Goal: Transaction & Acquisition: Purchase product/service

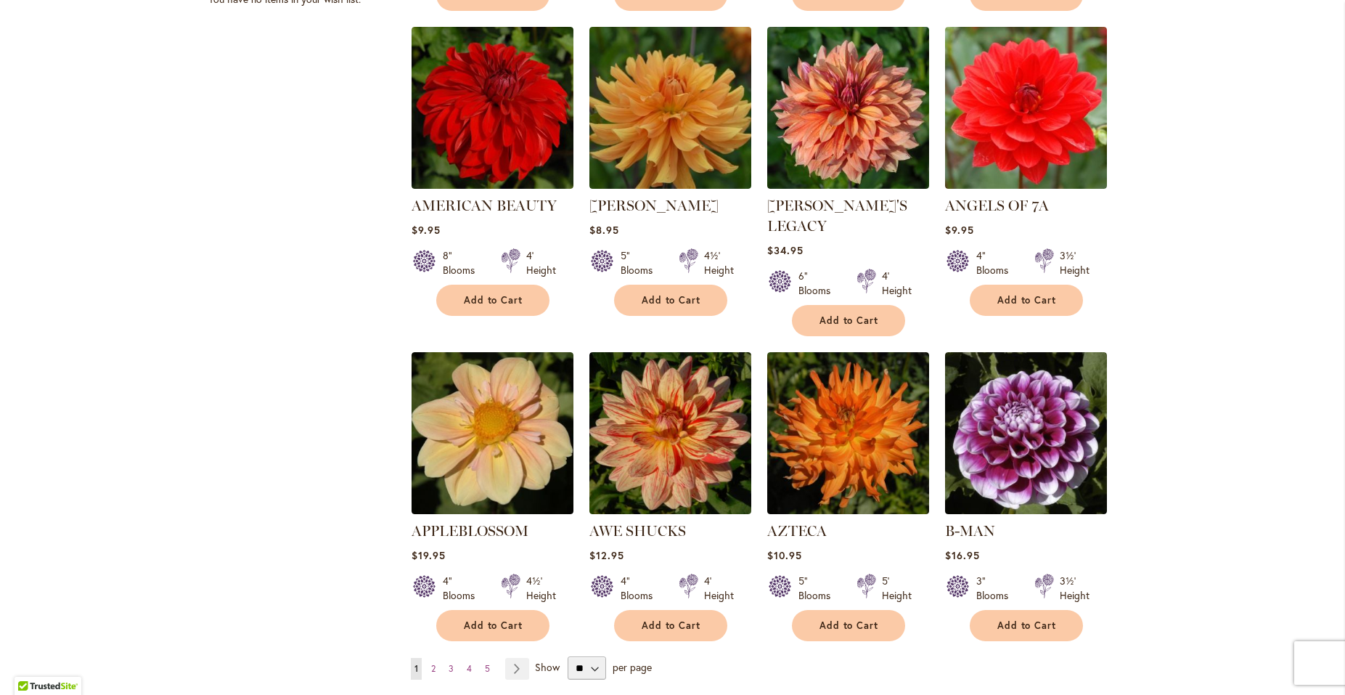
scroll to position [941, 0]
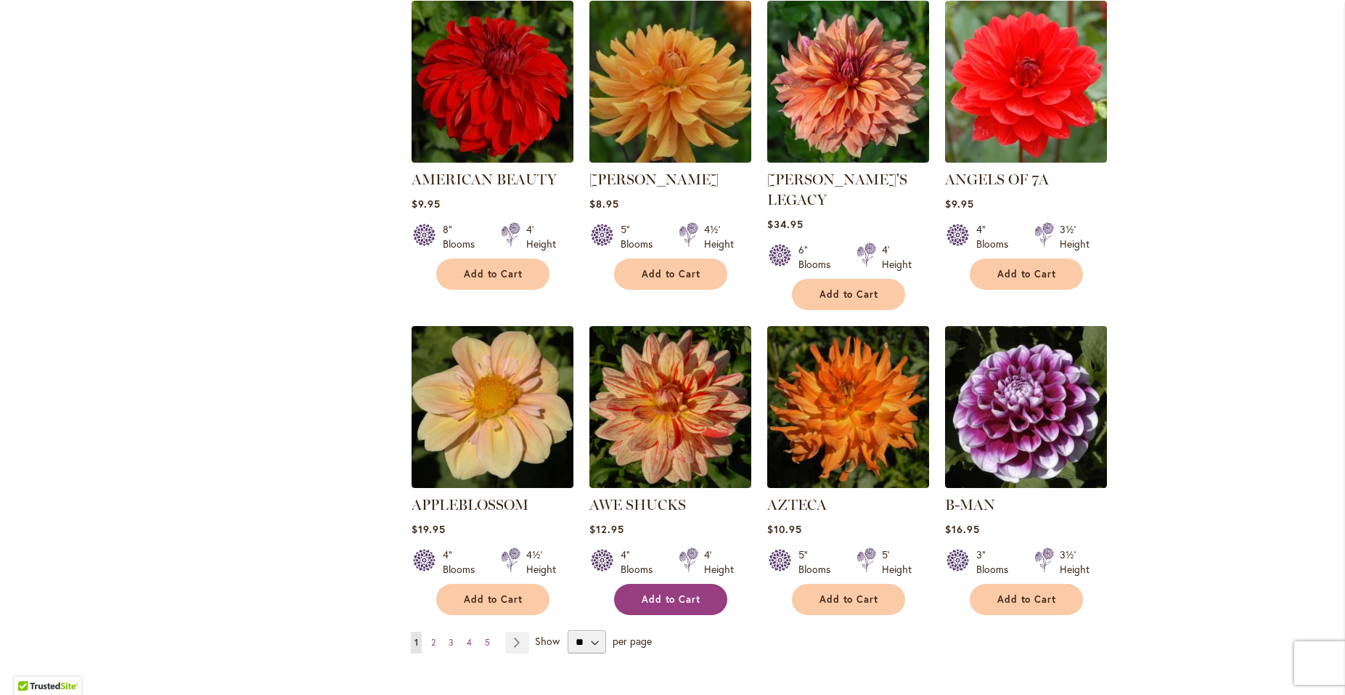
click at [683, 593] on span "Add to Cart" at bounding box center [672, 599] width 60 height 12
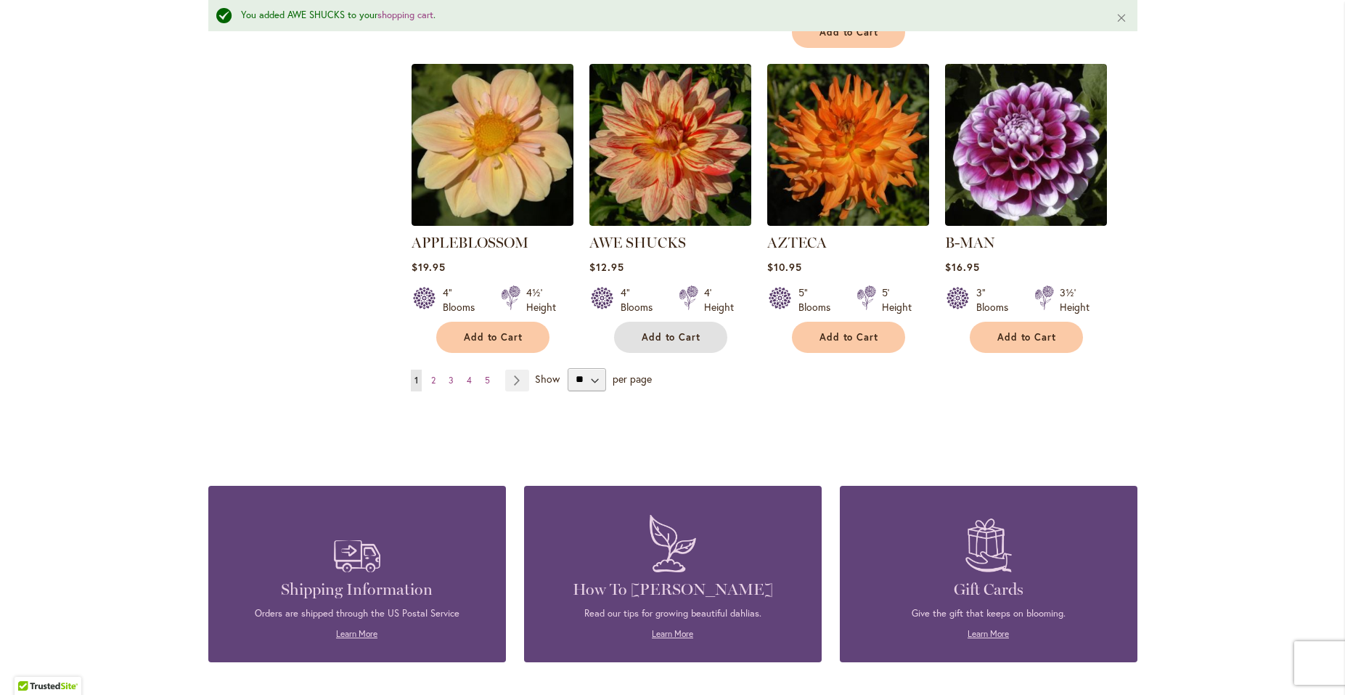
scroll to position [1214, 0]
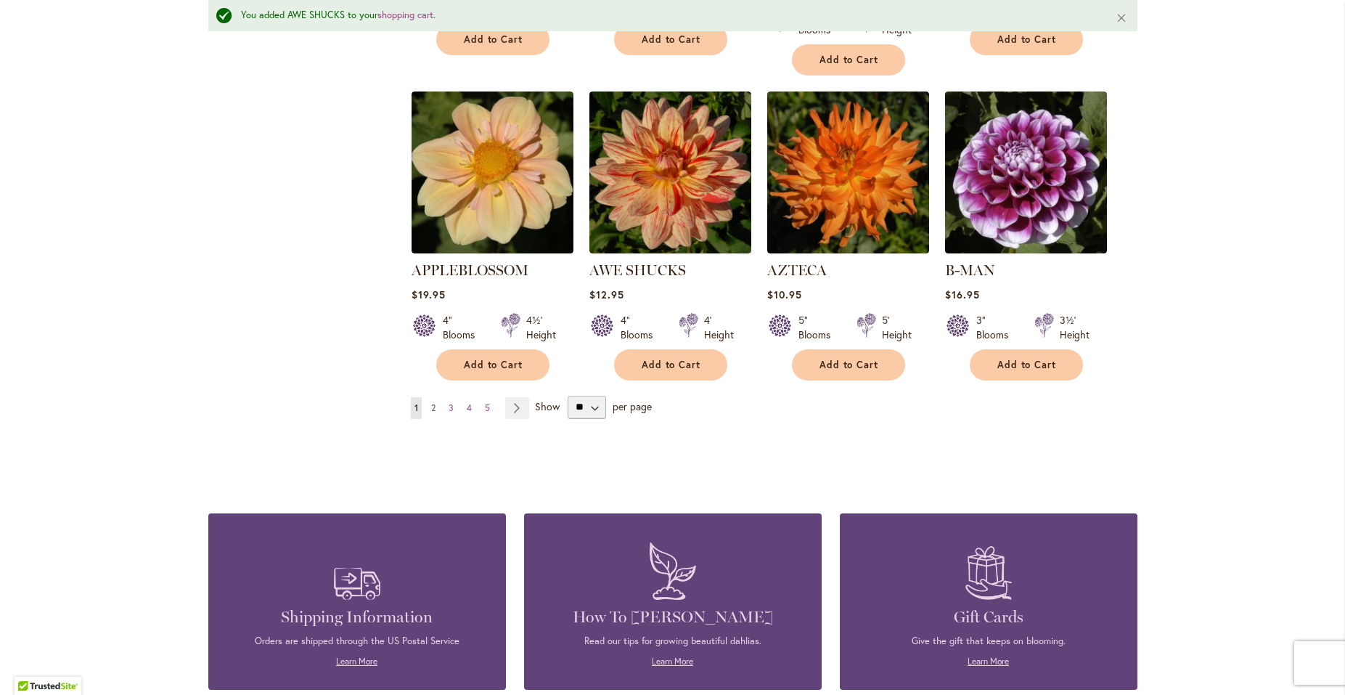
click at [428, 397] on link "Page 2" at bounding box center [434, 408] width 12 height 22
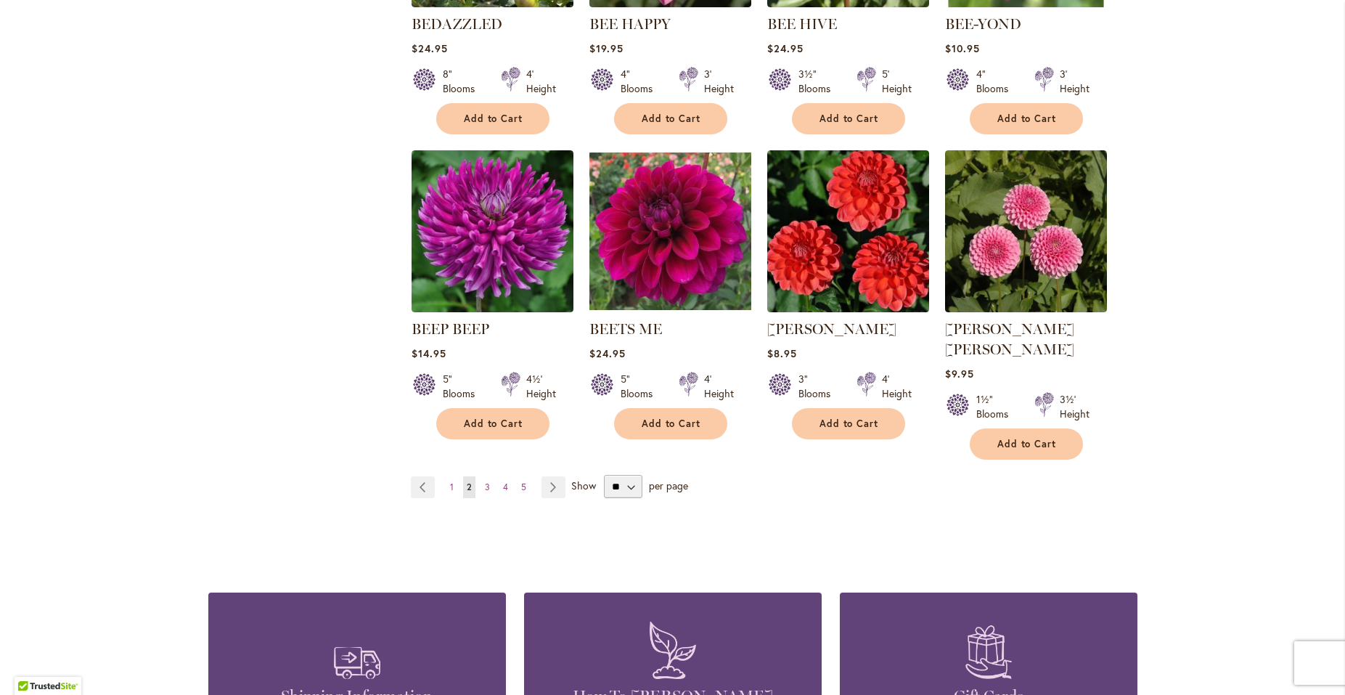
scroll to position [1097, 0]
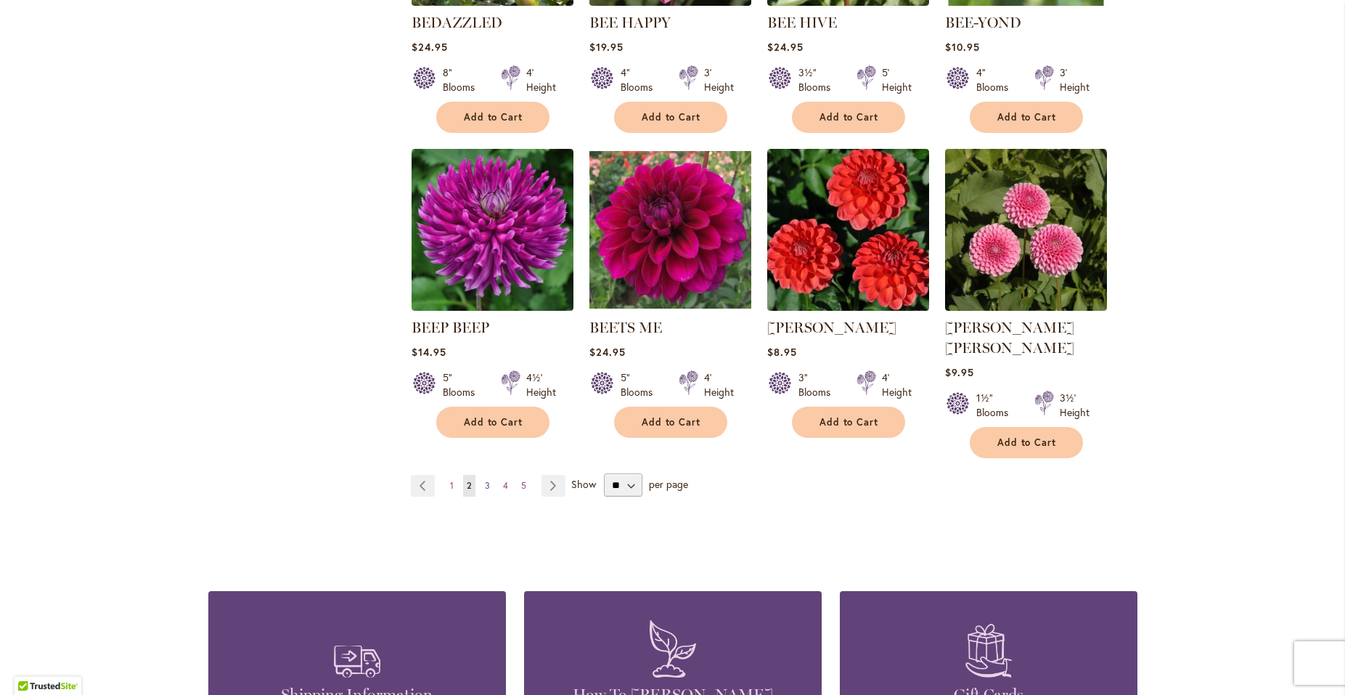
click at [485, 480] on span "3" at bounding box center [487, 485] width 5 height 11
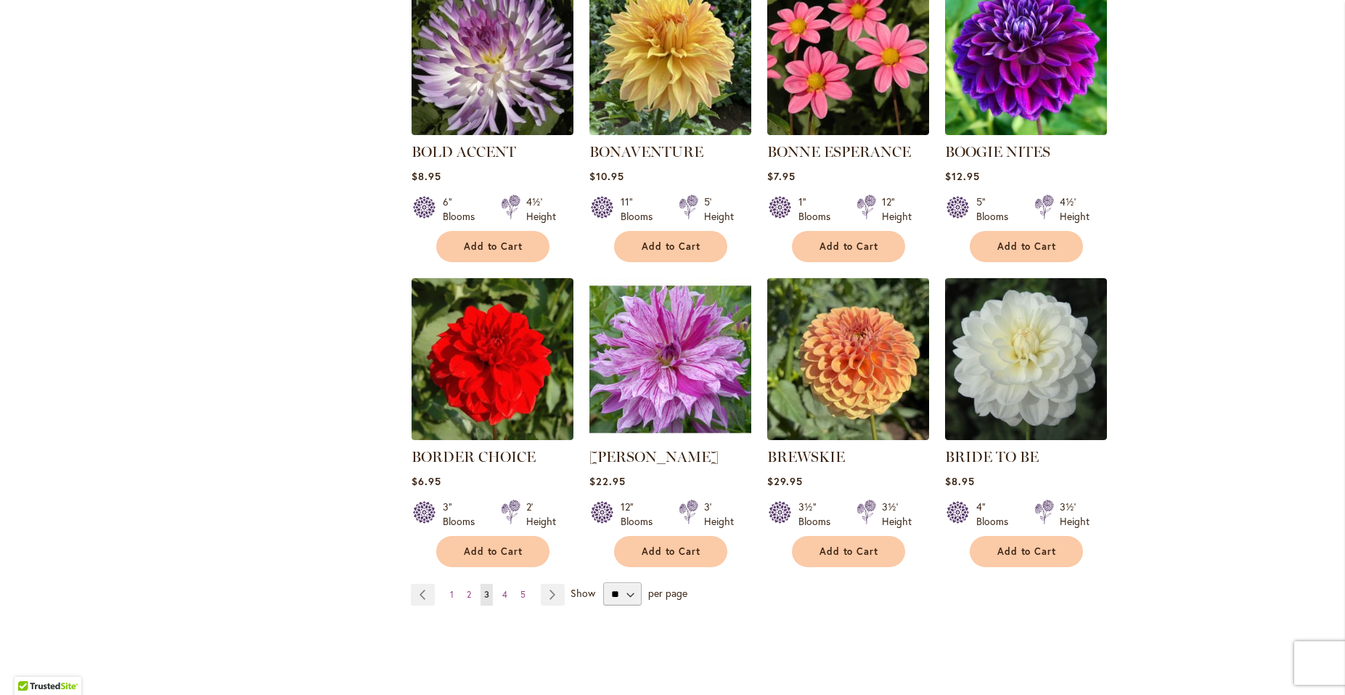
scroll to position [1047, 0]
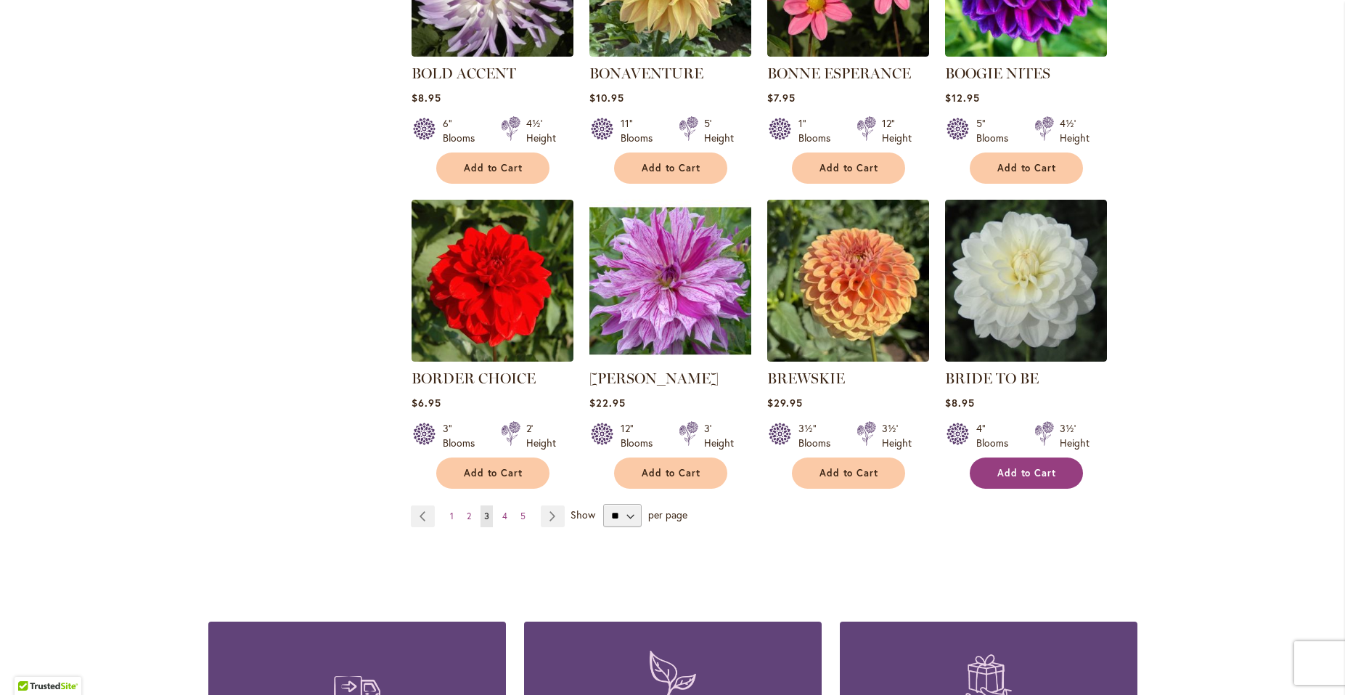
click at [1039, 475] on span "Add to Cart" at bounding box center [1027, 473] width 60 height 12
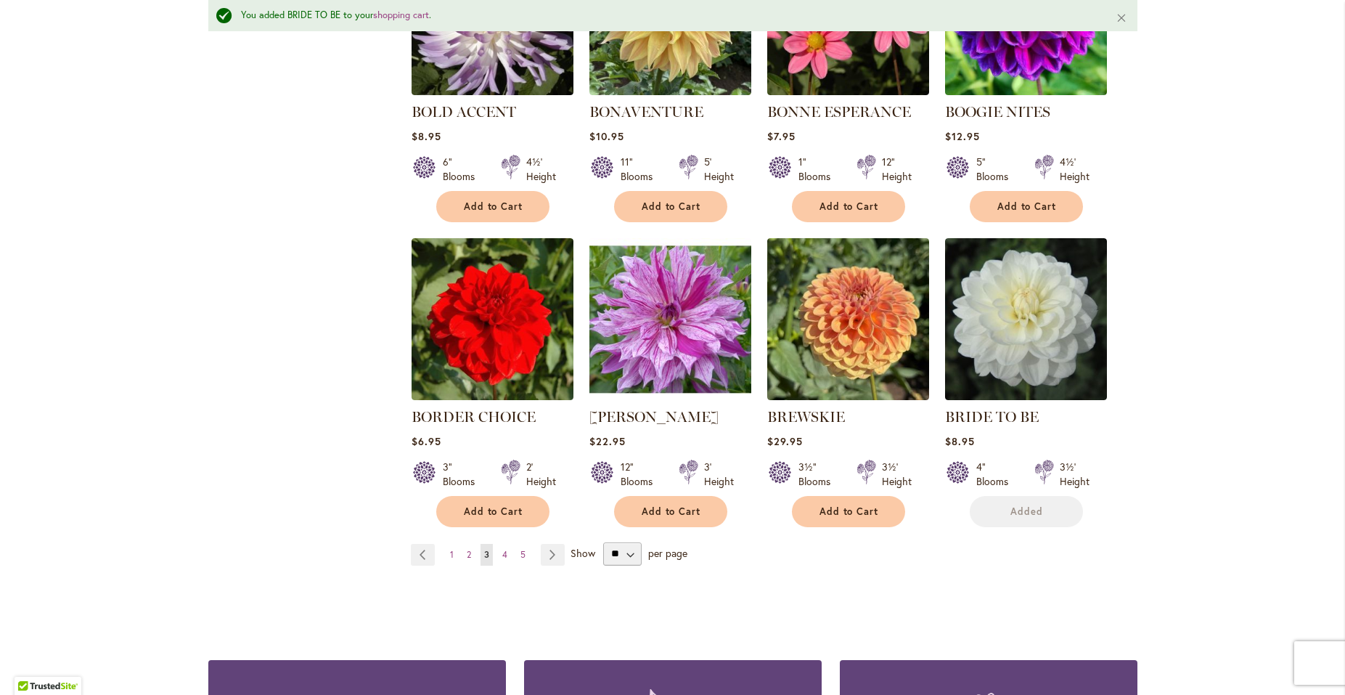
scroll to position [1084, 0]
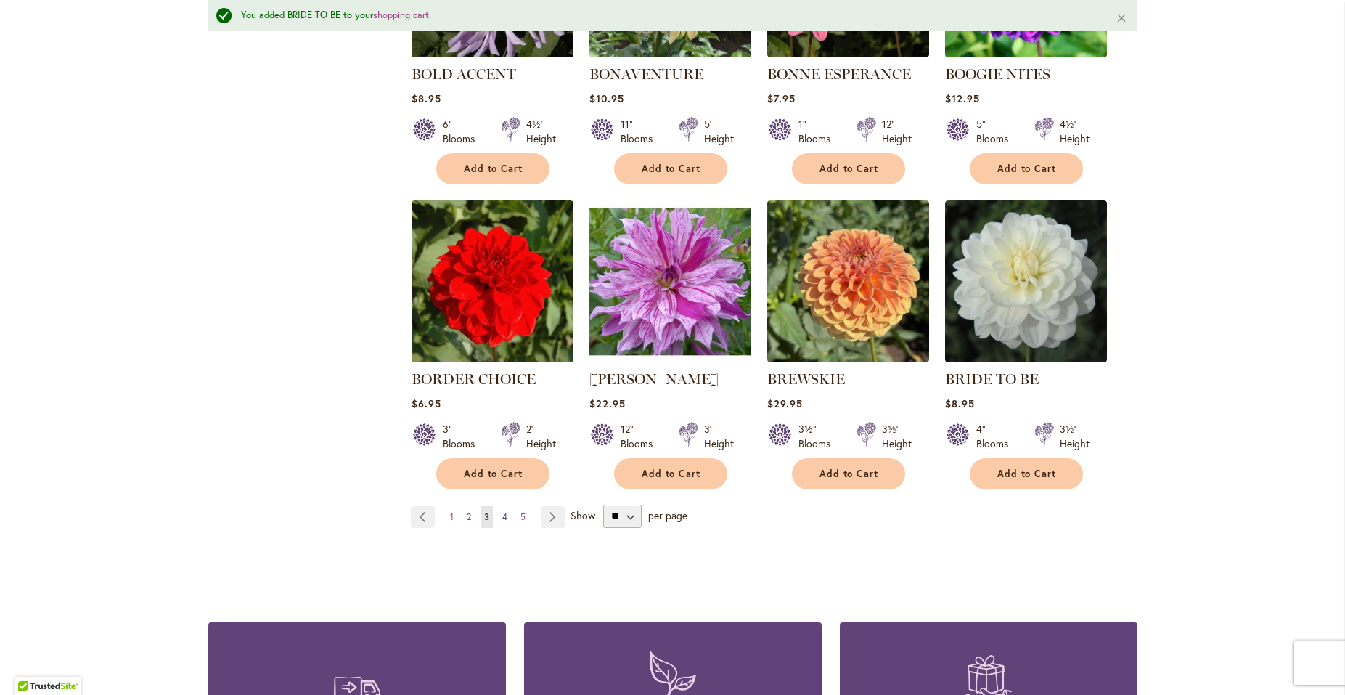
click at [499, 510] on link "Page 4" at bounding box center [505, 517] width 12 height 22
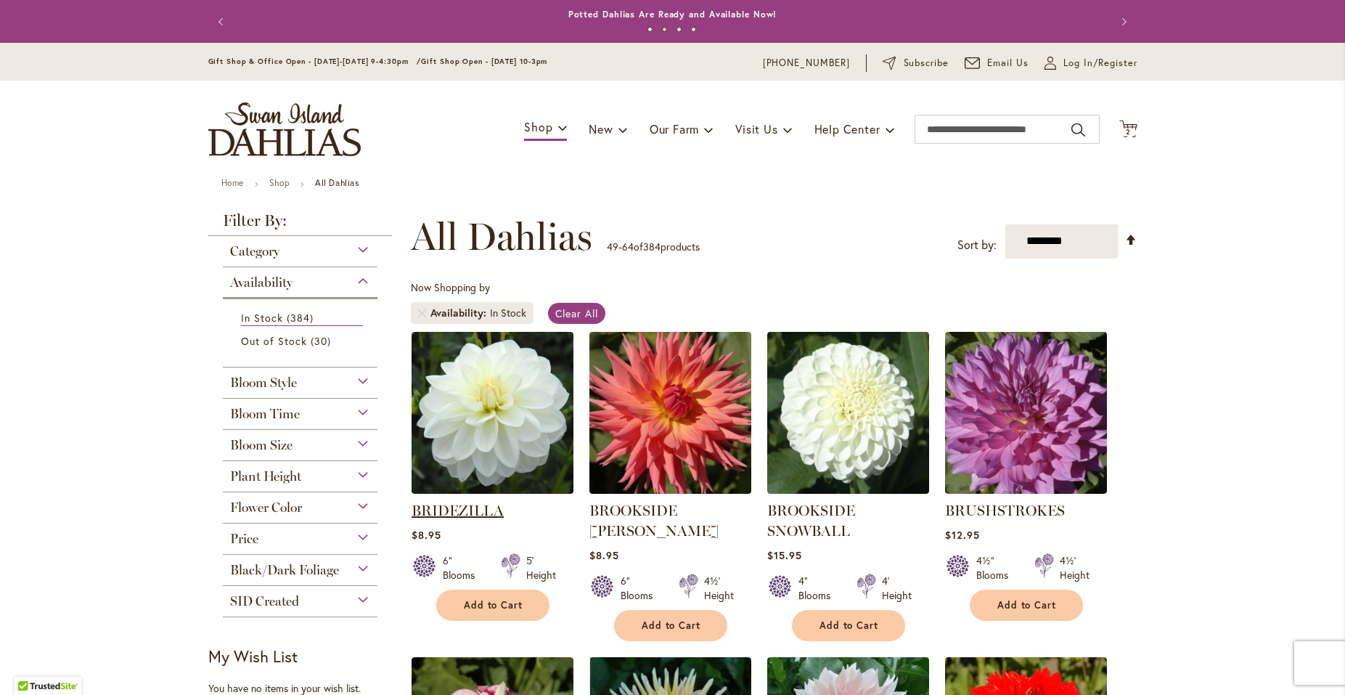
click at [482, 511] on link "BRIDEZILLA" at bounding box center [458, 510] width 92 height 17
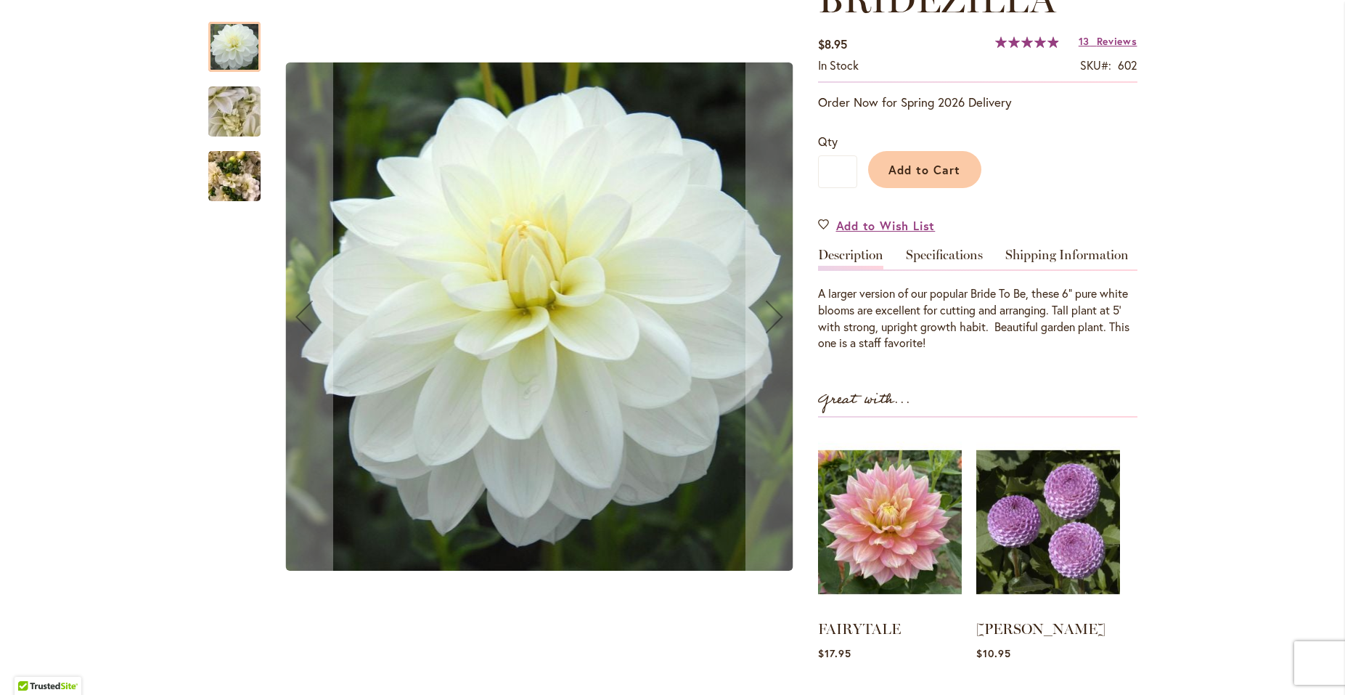
scroll to position [157, 0]
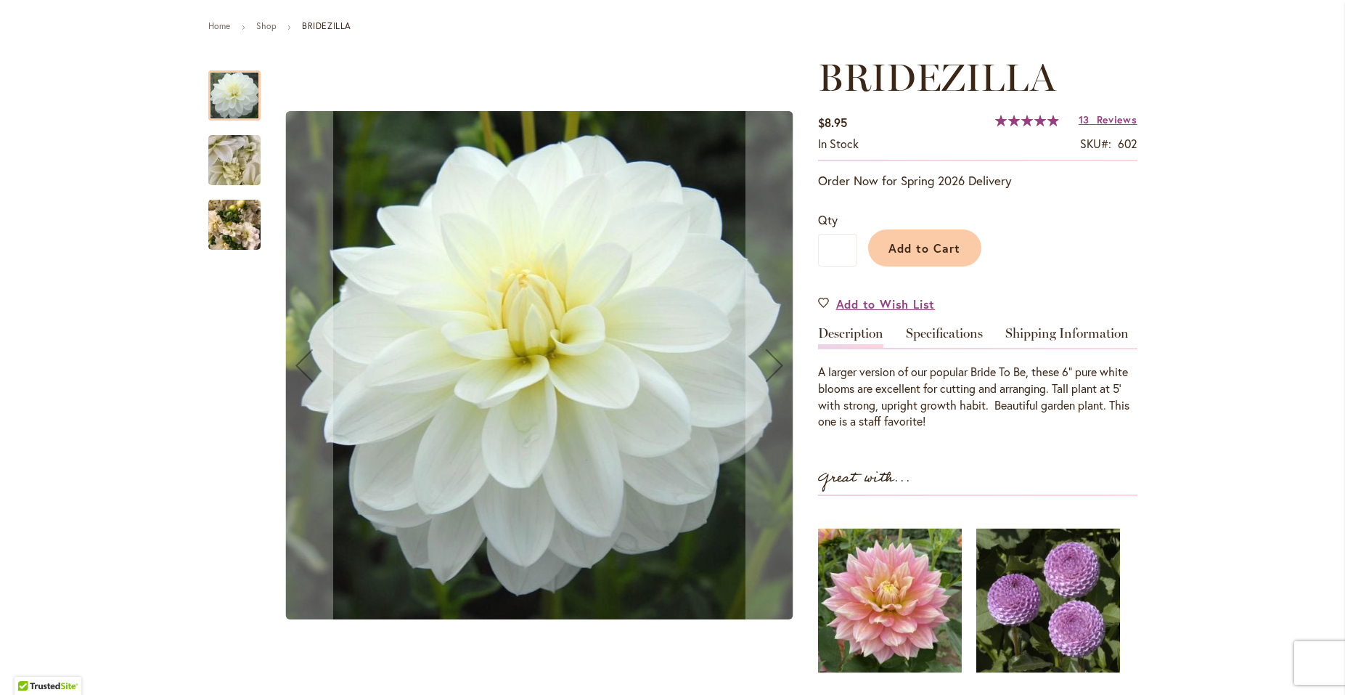
click at [237, 236] on img "BRIDEZILLA" at bounding box center [234, 225] width 52 height 70
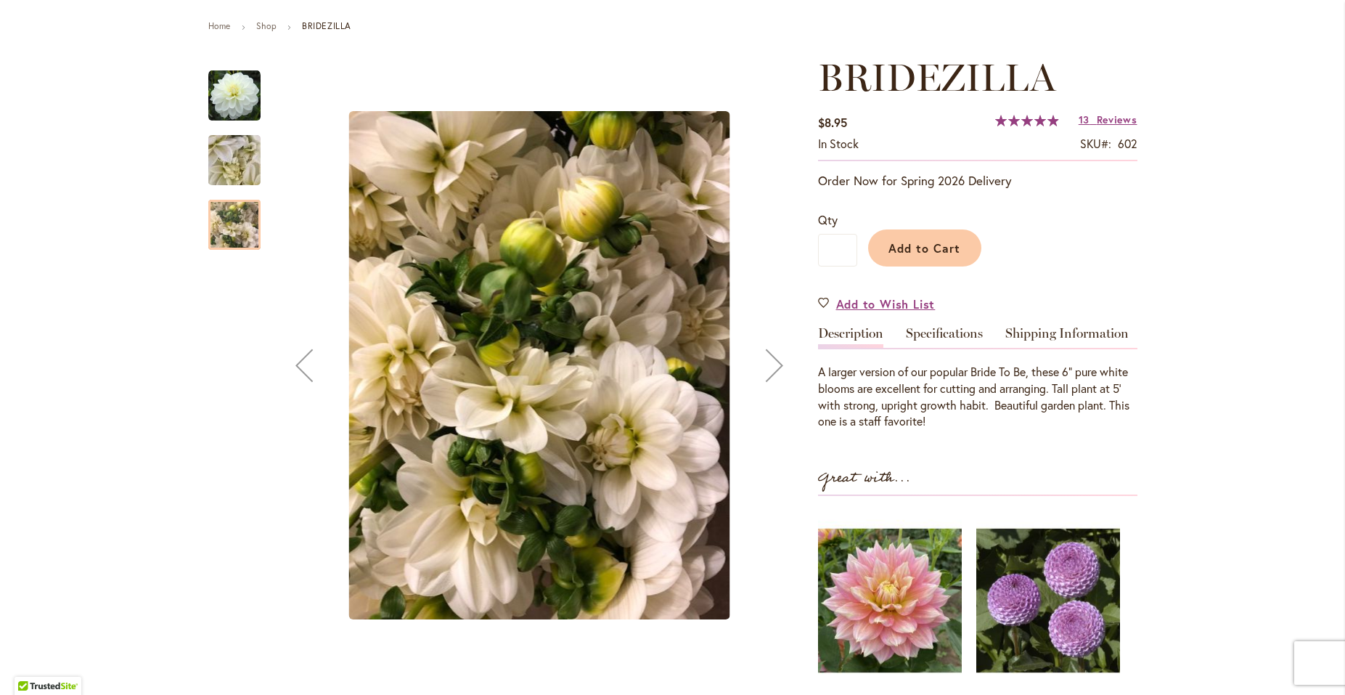
click at [232, 180] on img "BRIDEZILLA" at bounding box center [234, 160] width 105 height 78
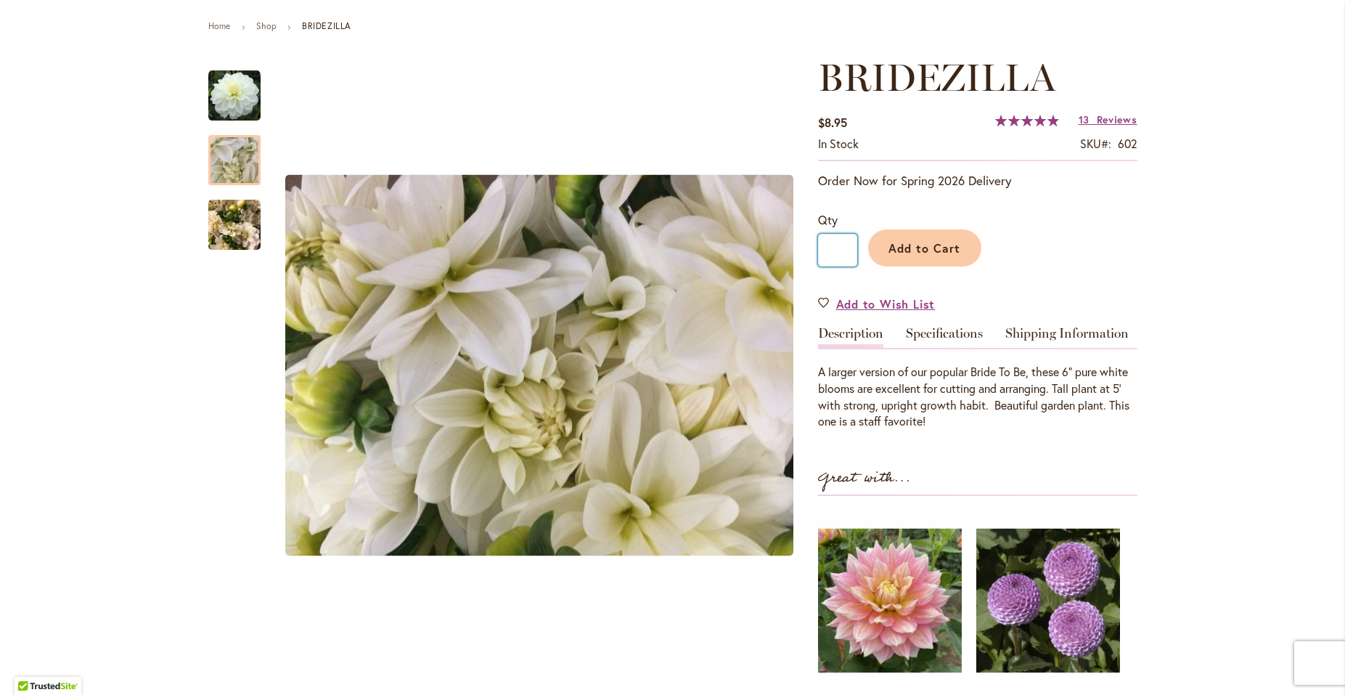
click at [838, 249] on input "*" at bounding box center [837, 250] width 39 height 33
click at [828, 250] on input "*" at bounding box center [837, 250] width 39 height 33
click at [833, 248] on input "*" at bounding box center [837, 250] width 39 height 33
type input "*"
click at [909, 251] on span "Add to Cart" at bounding box center [924, 247] width 72 height 15
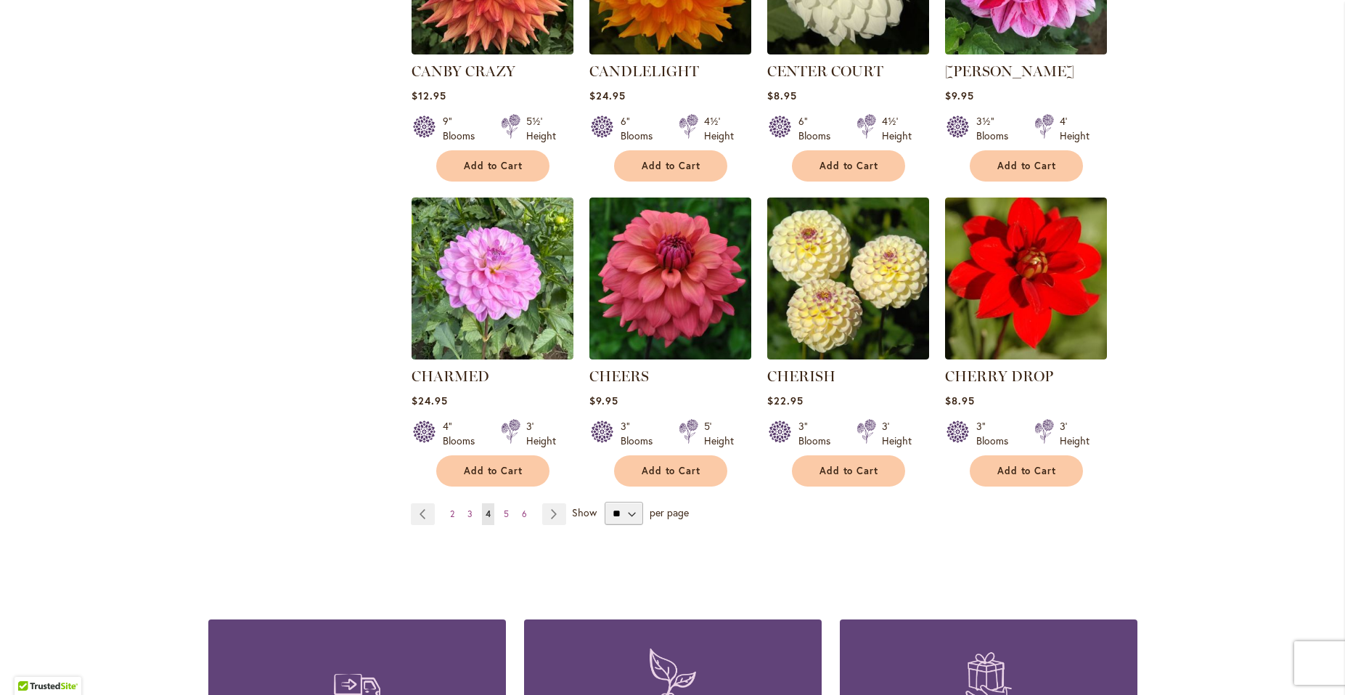
scroll to position [1097, 0]
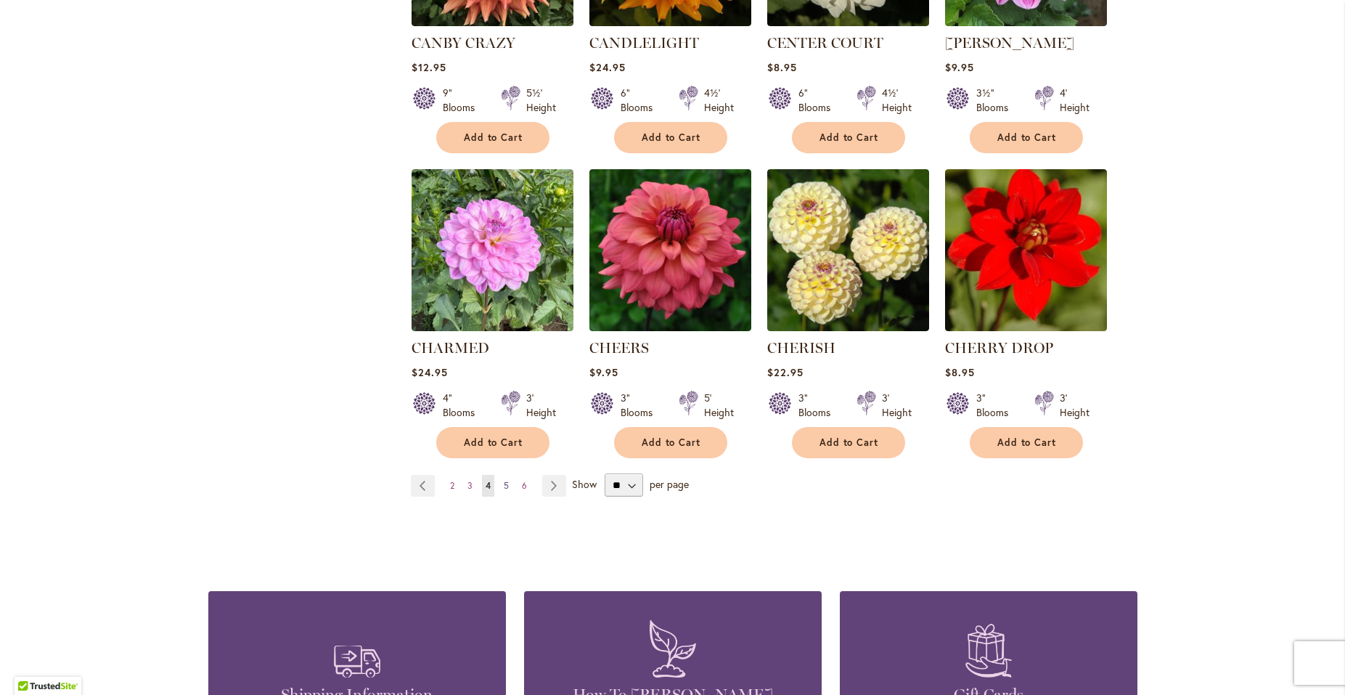
click at [504, 481] on span "5" at bounding box center [506, 485] width 5 height 11
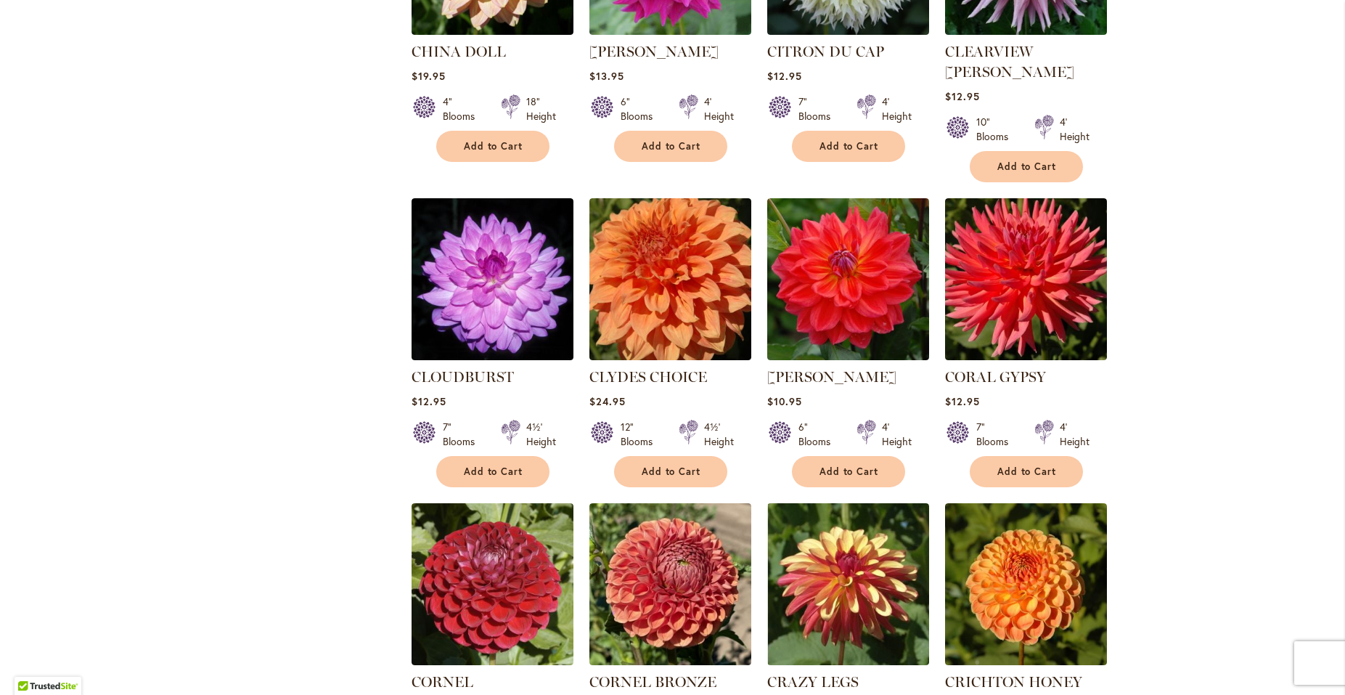
scroll to position [862, 0]
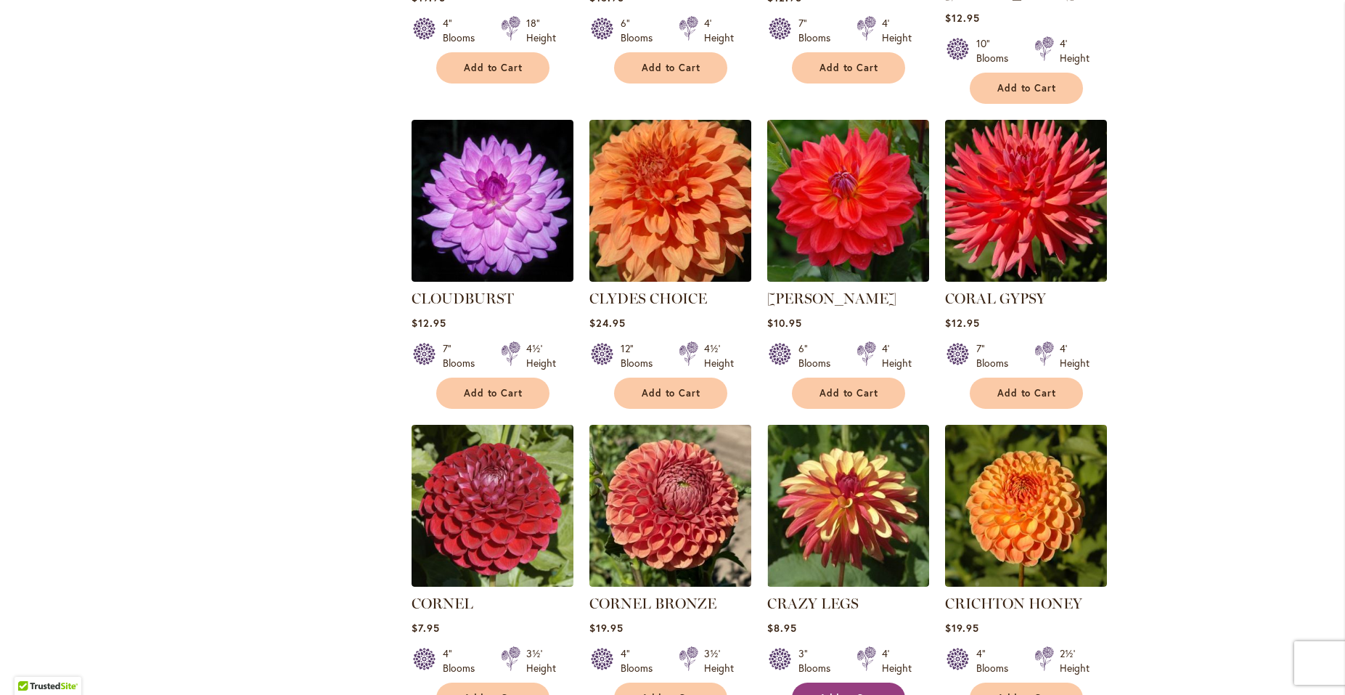
click at [827, 682] on button "Add to Cart" at bounding box center [848, 697] width 113 height 31
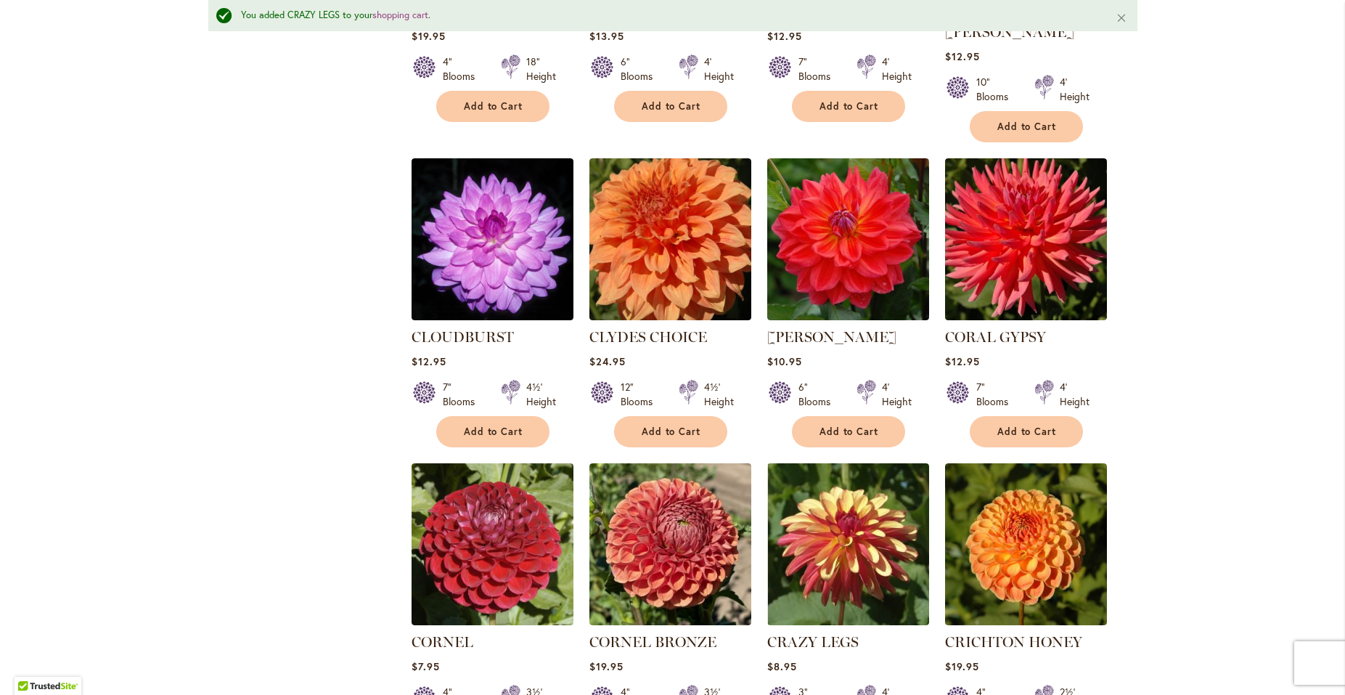
scroll to position [900, 0]
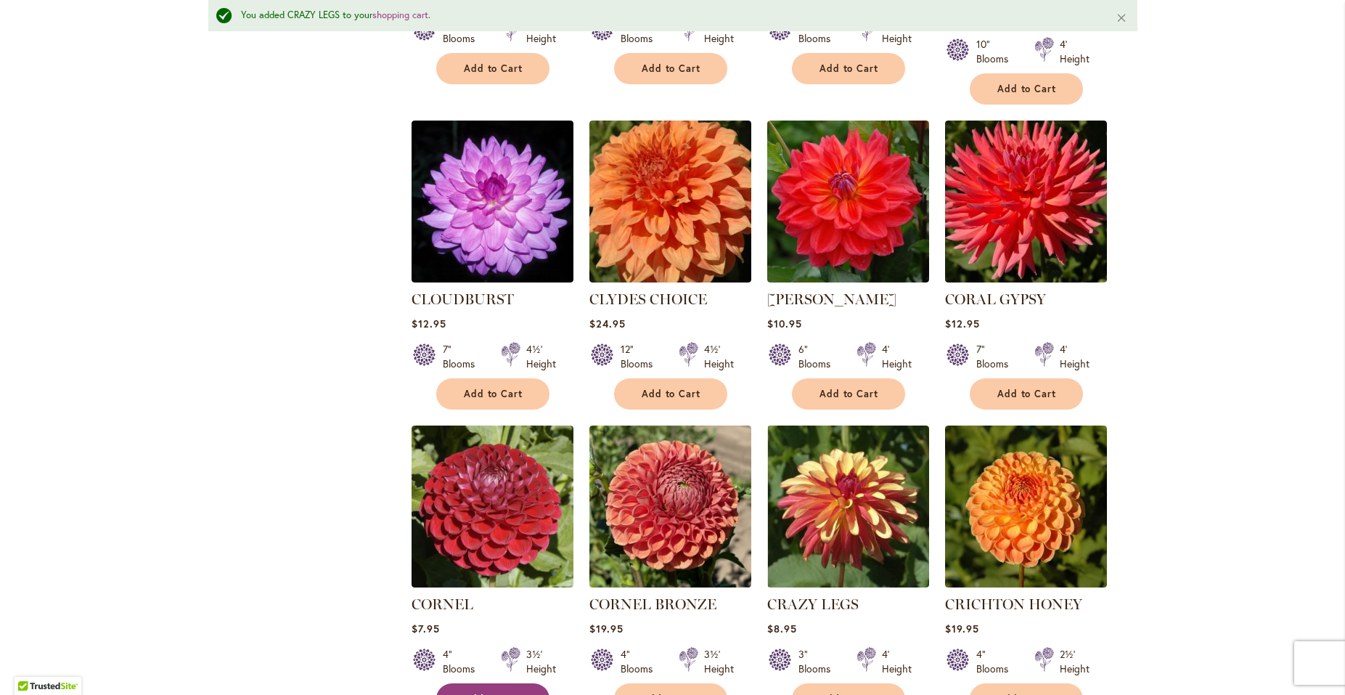
click at [473, 692] on span "Add to Cart" at bounding box center [494, 698] width 60 height 12
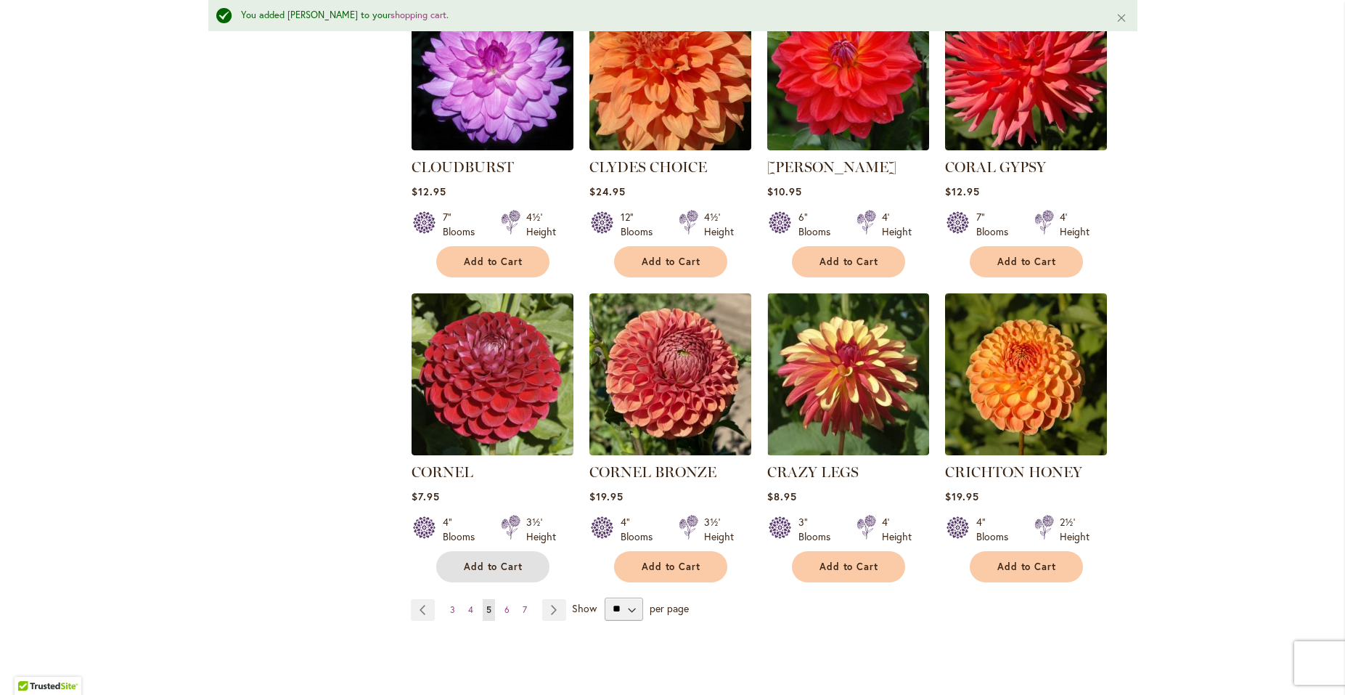
scroll to position [1057, 0]
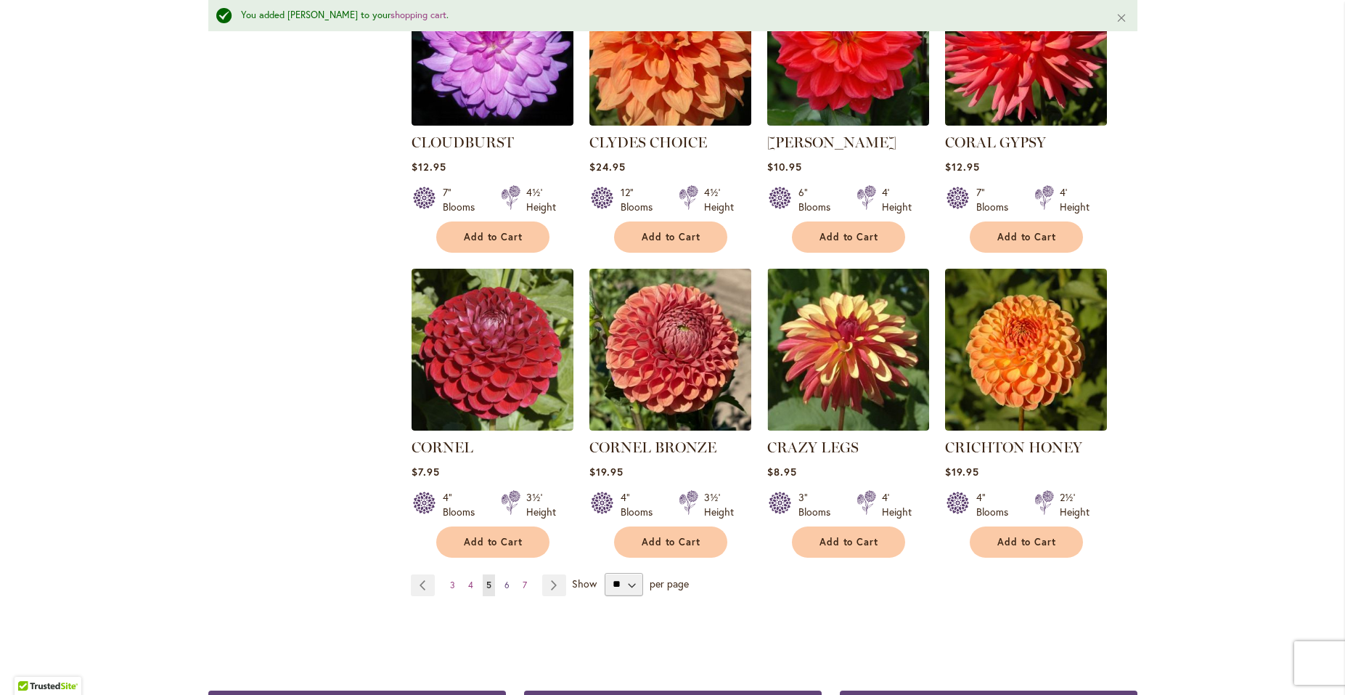
click at [504, 579] on span "6" at bounding box center [506, 584] width 5 height 11
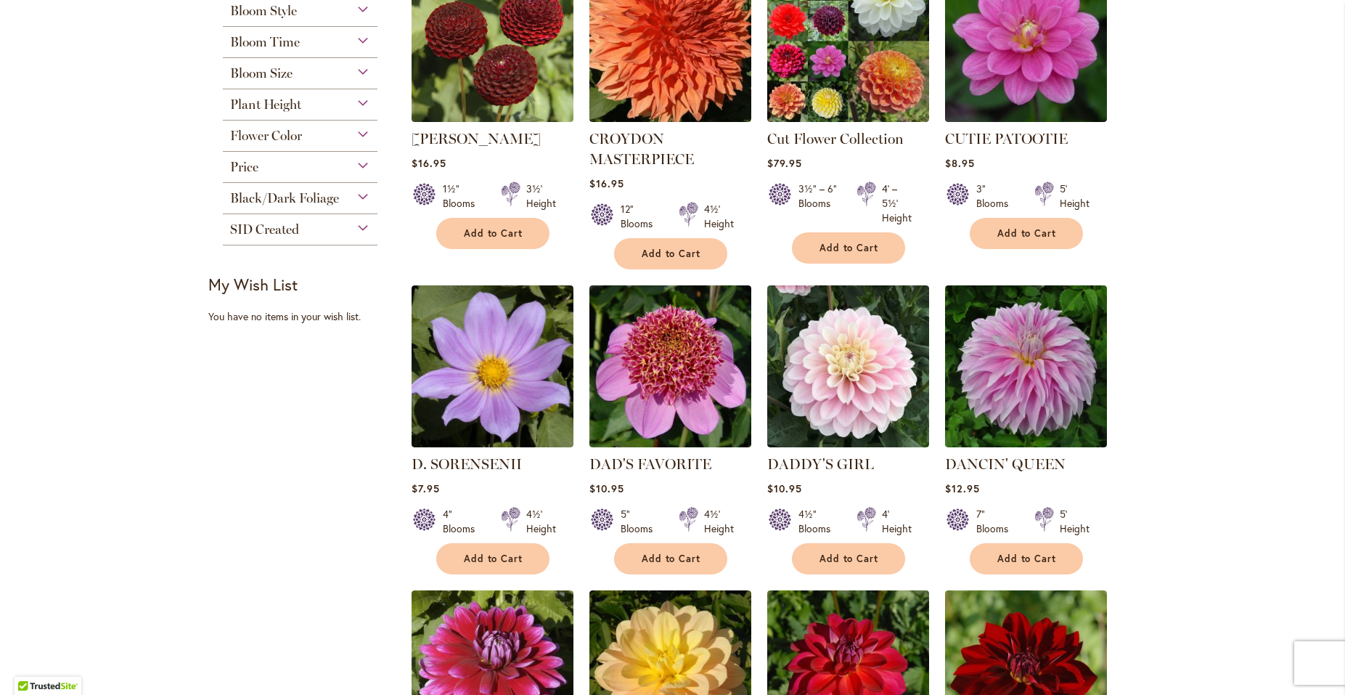
scroll to position [392, 0]
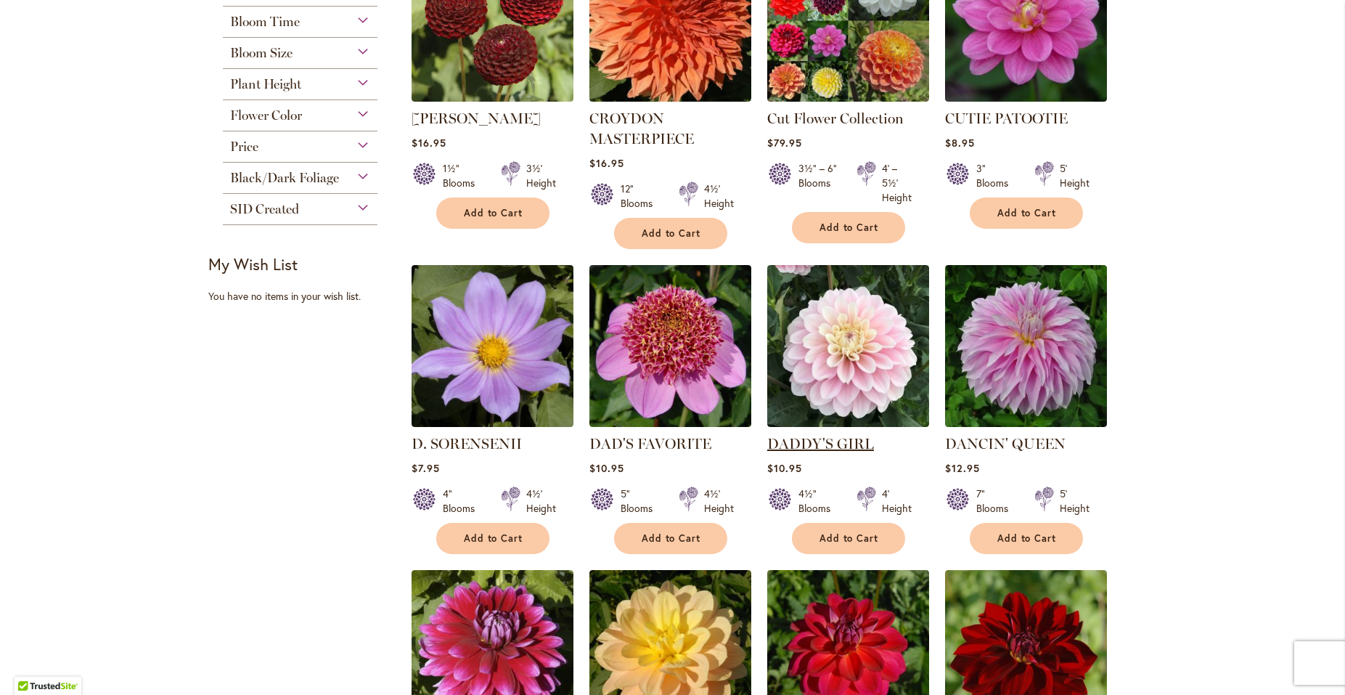
click at [810, 442] on link "DADDY'S GIRL" at bounding box center [820, 443] width 107 height 17
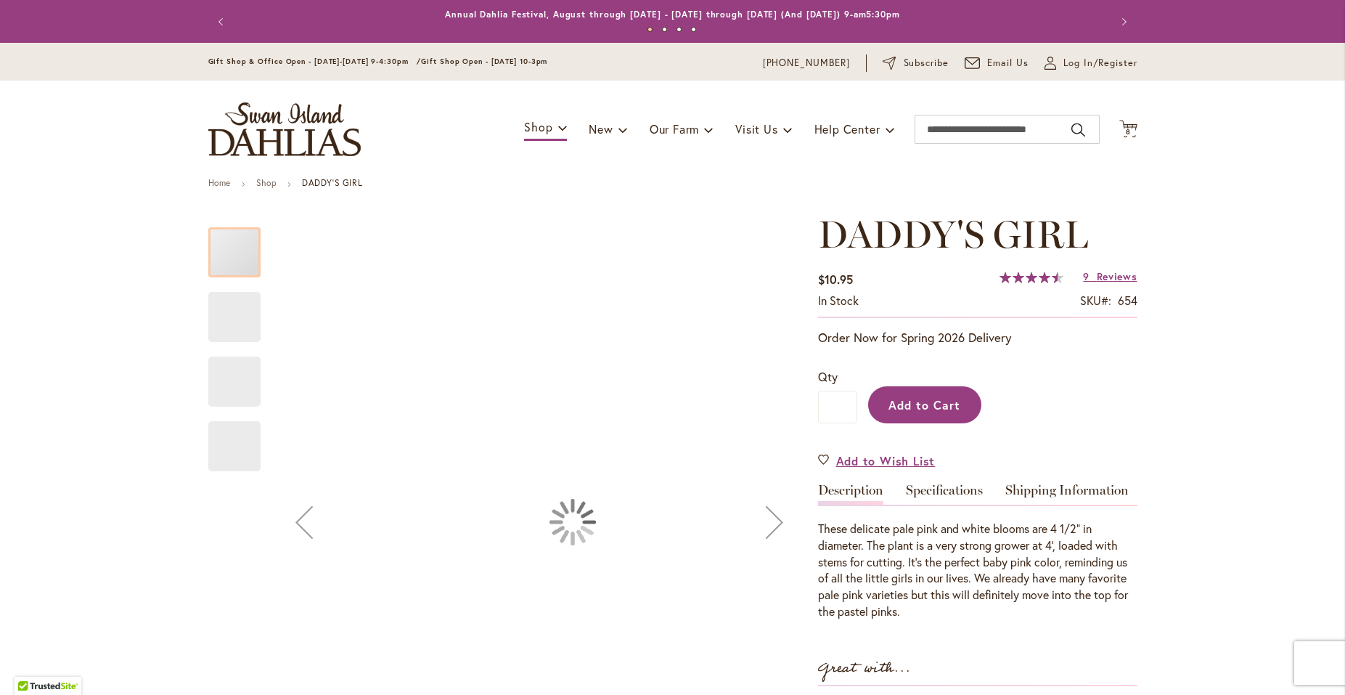
click at [907, 404] on span "Add to Cart" at bounding box center [924, 404] width 72 height 15
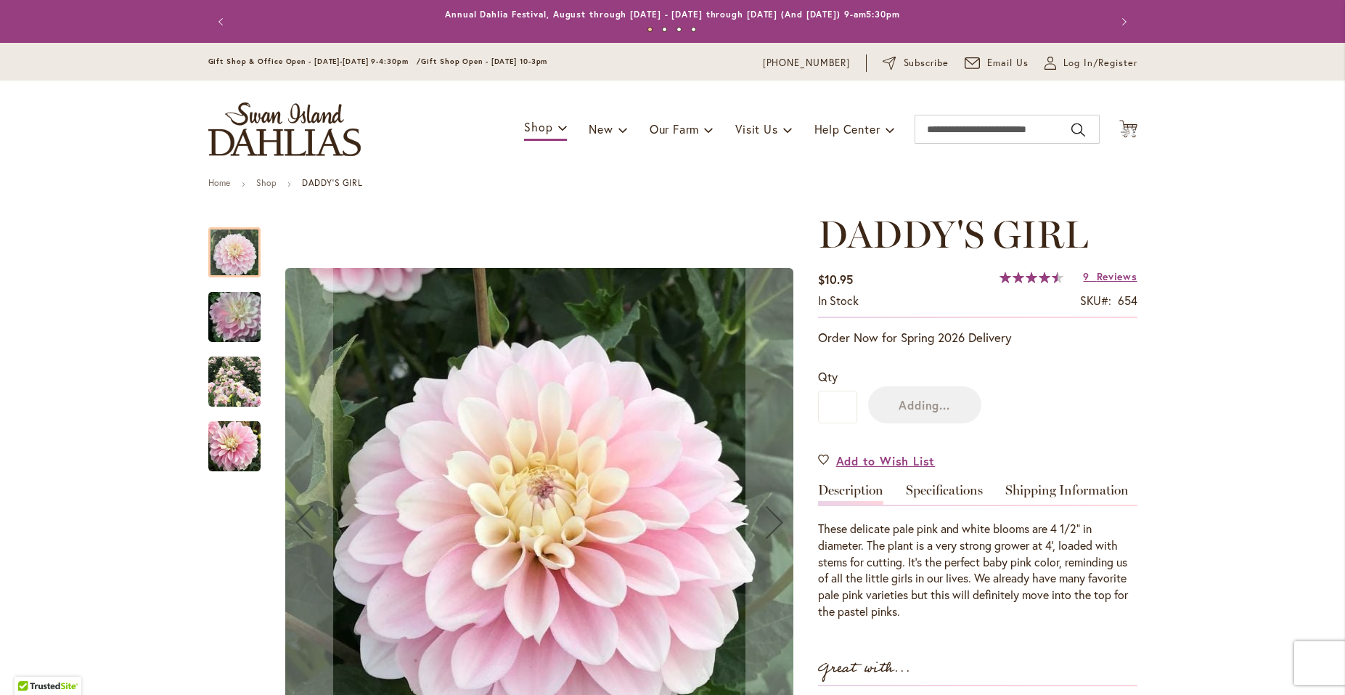
click at [229, 379] on img "DADDY'S GIRL" at bounding box center [234, 382] width 52 height 52
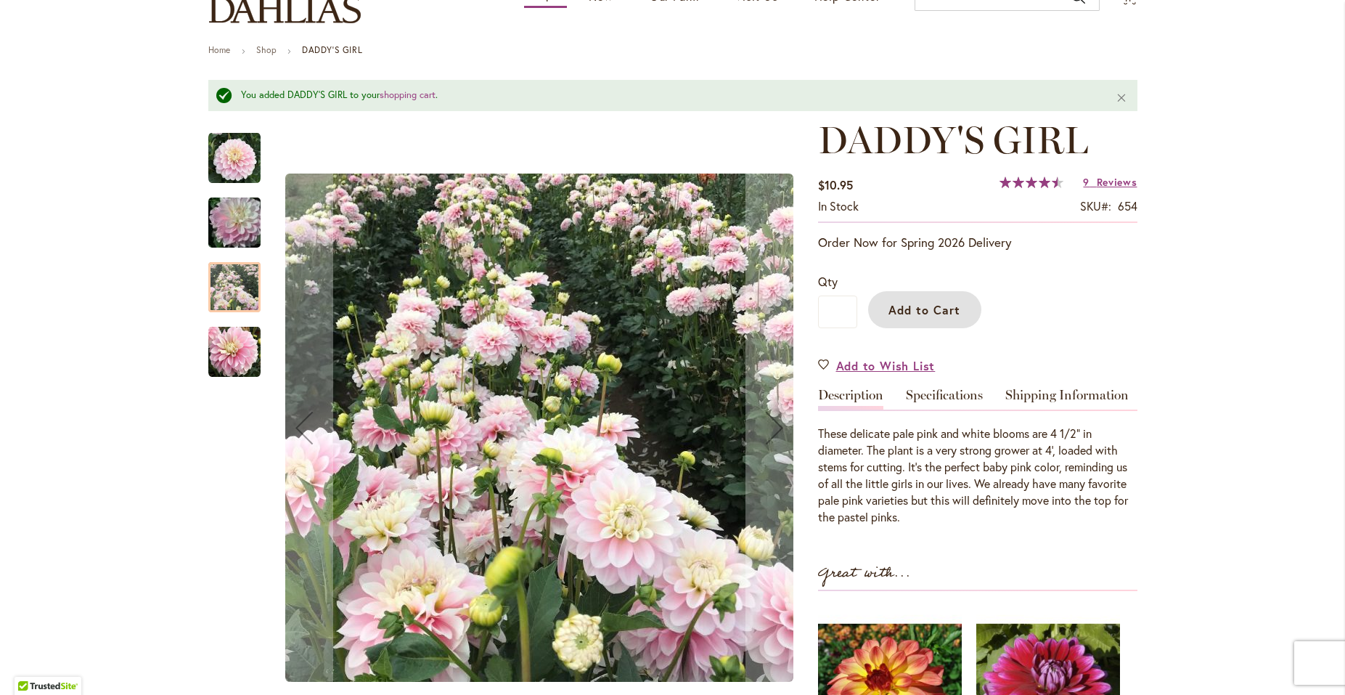
scroll to position [157, 0]
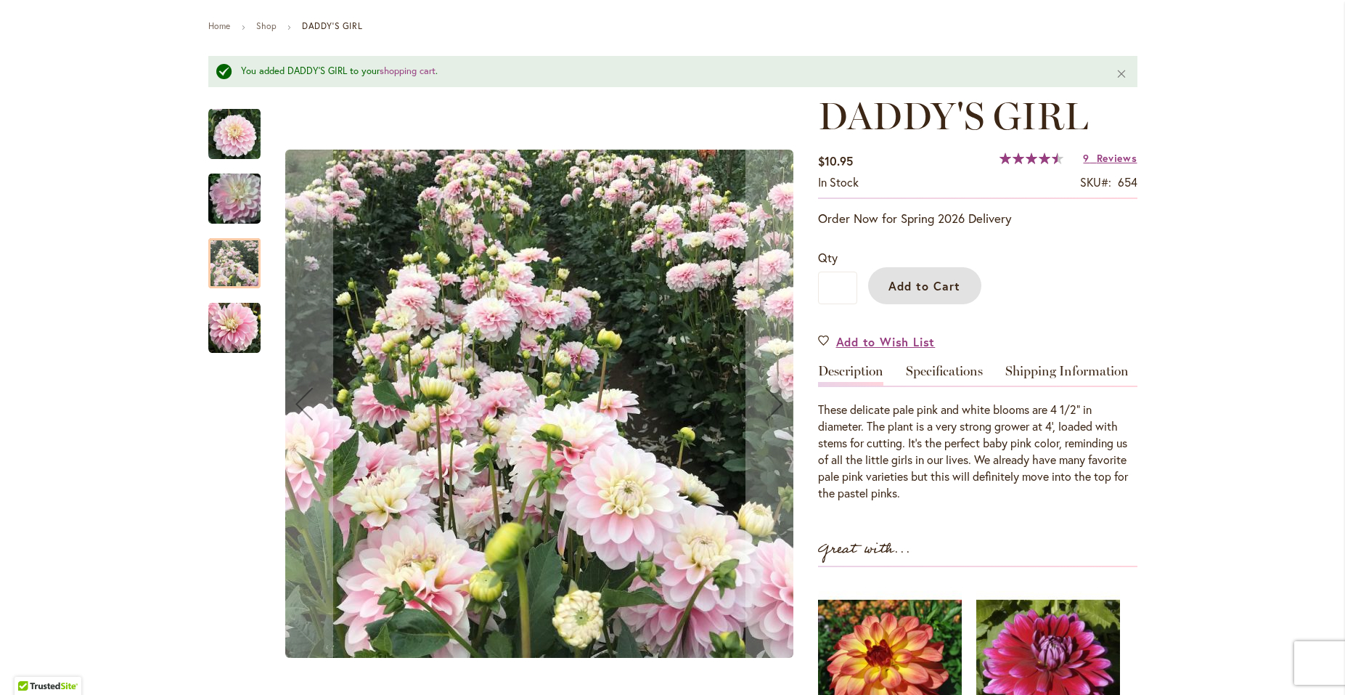
click at [229, 313] on img "DADDY'S GIRL" at bounding box center [234, 327] width 52 height 52
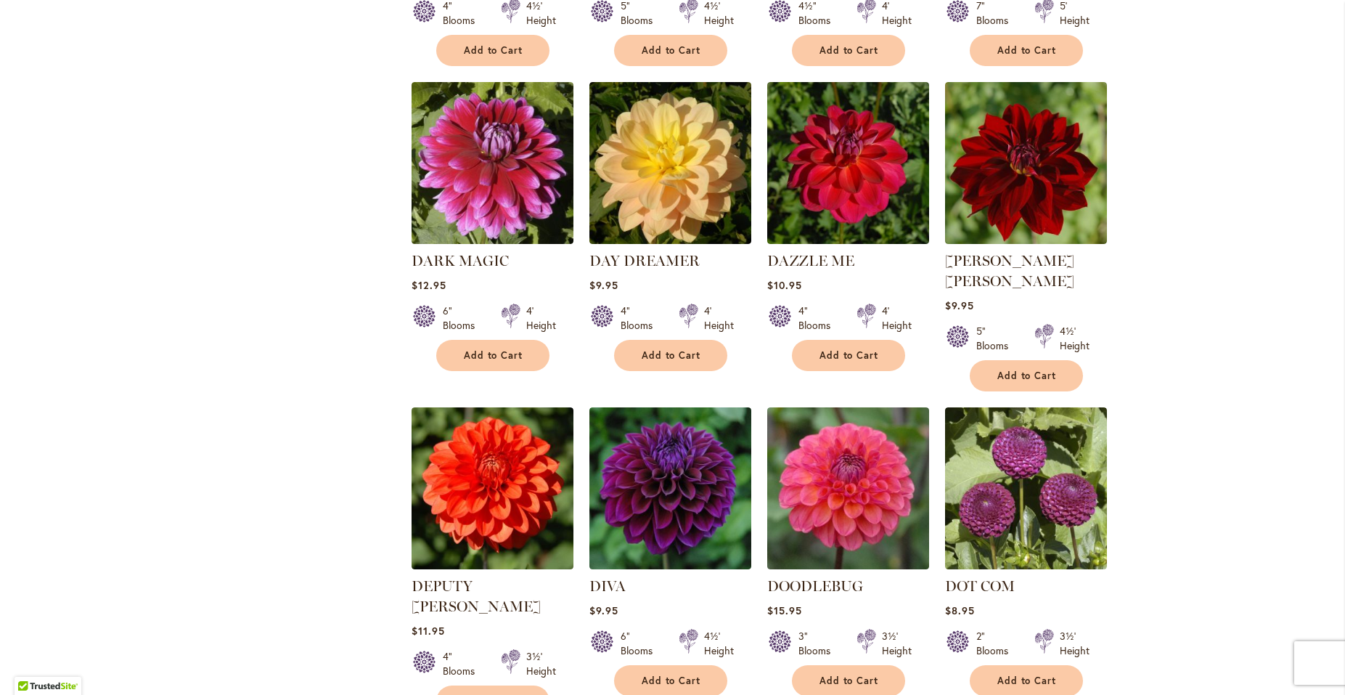
scroll to position [958, 0]
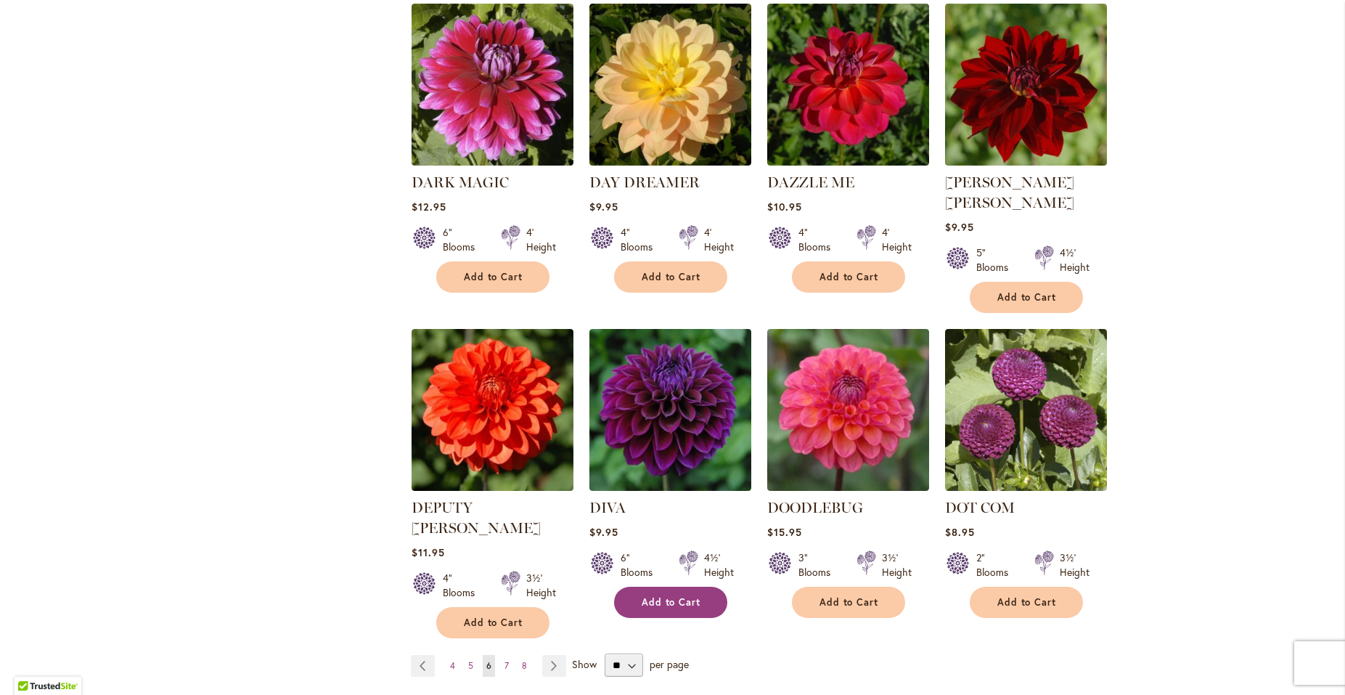
click at [642, 596] on span "Add to Cart" at bounding box center [672, 602] width 60 height 12
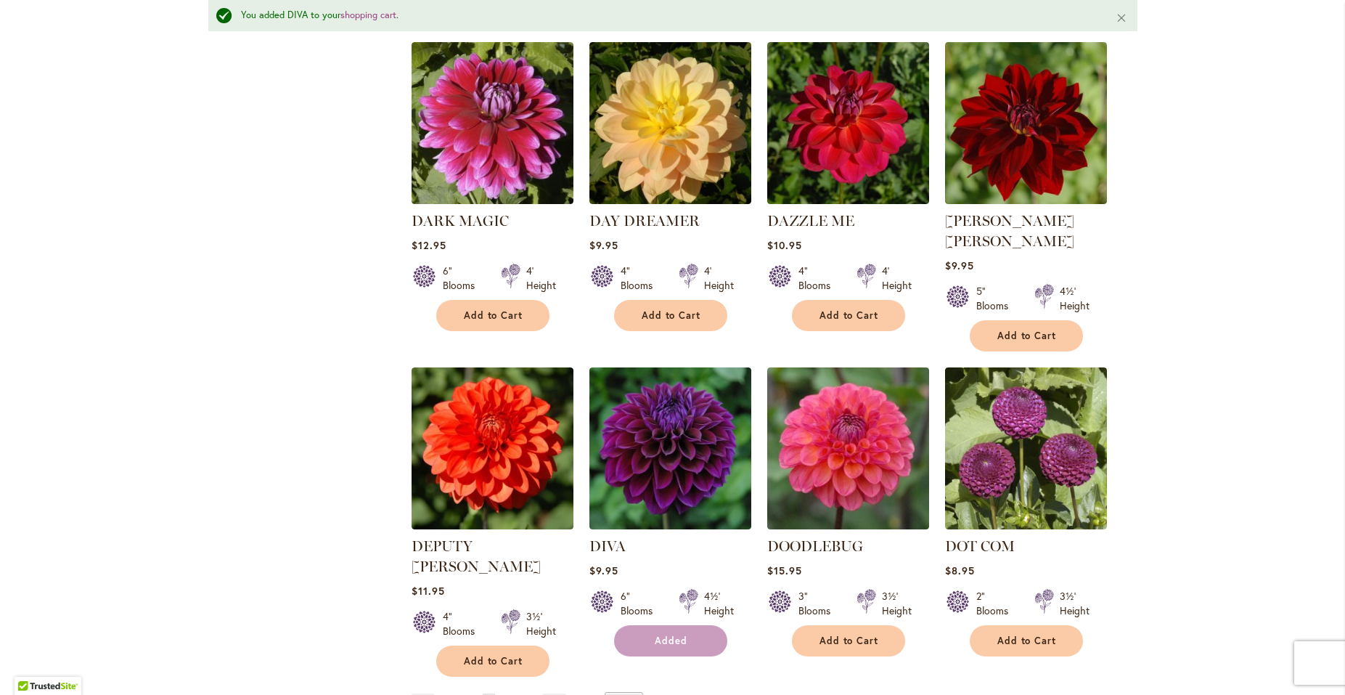
scroll to position [996, 0]
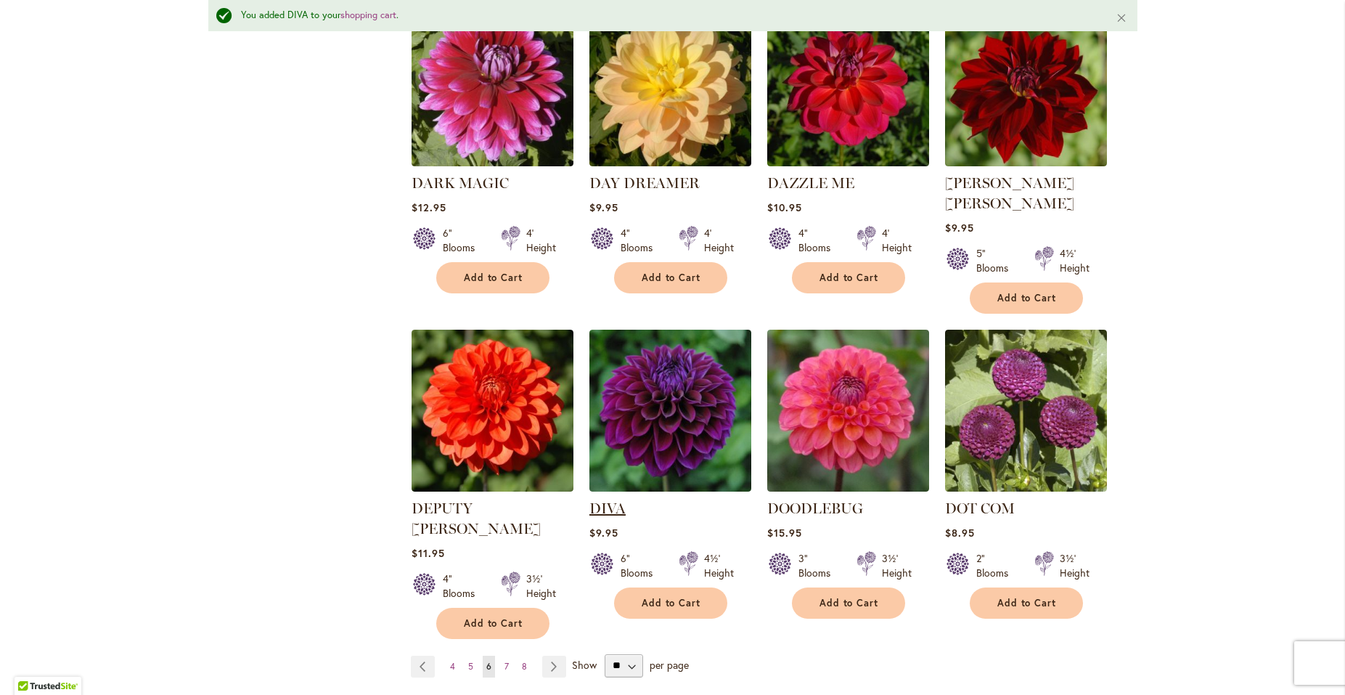
click at [605, 499] on link "DIVA" at bounding box center [607, 507] width 36 height 17
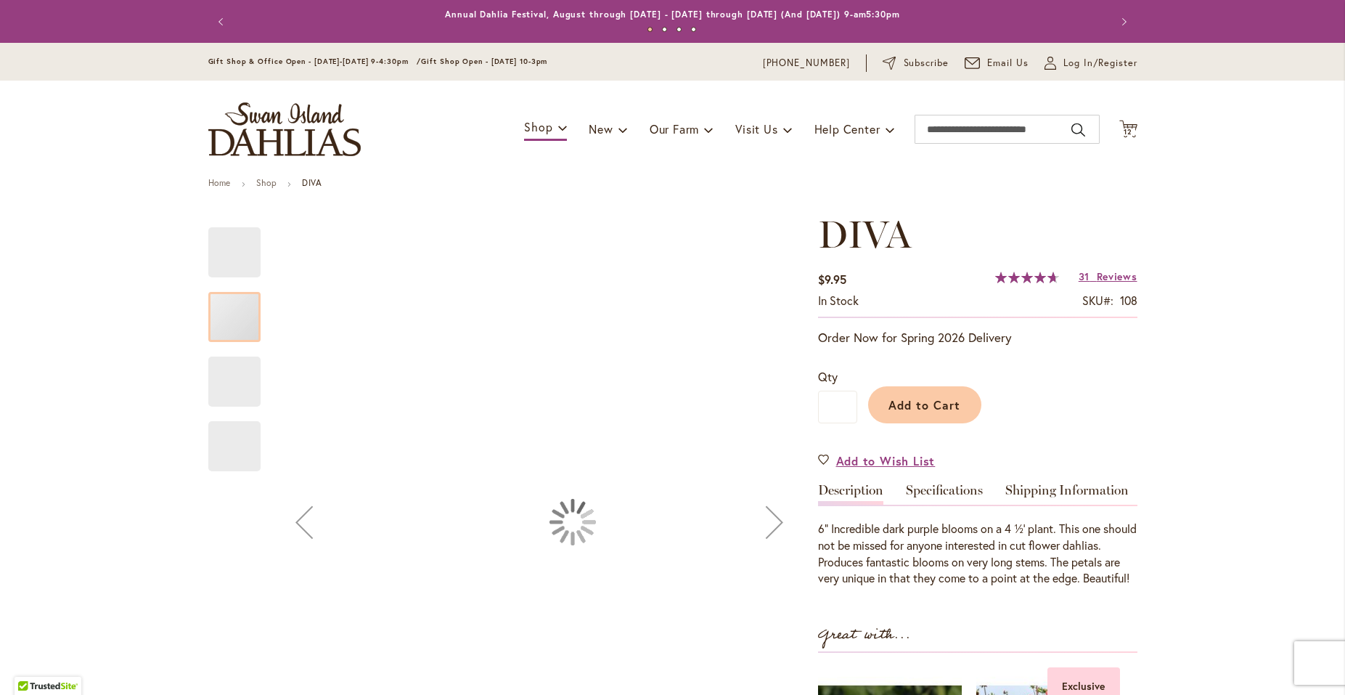
scroll to position [235, 0]
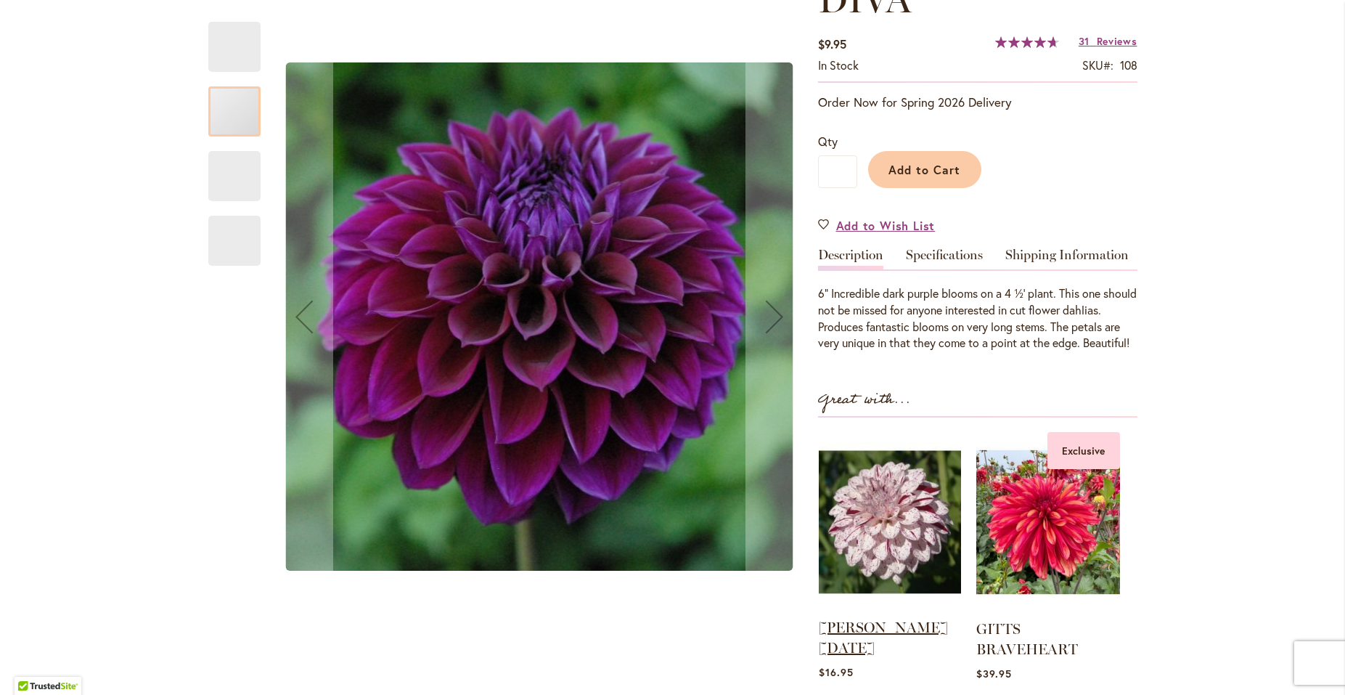
click at [872, 643] on link "[PERSON_NAME] [DATE]" at bounding box center [883, 637] width 129 height 38
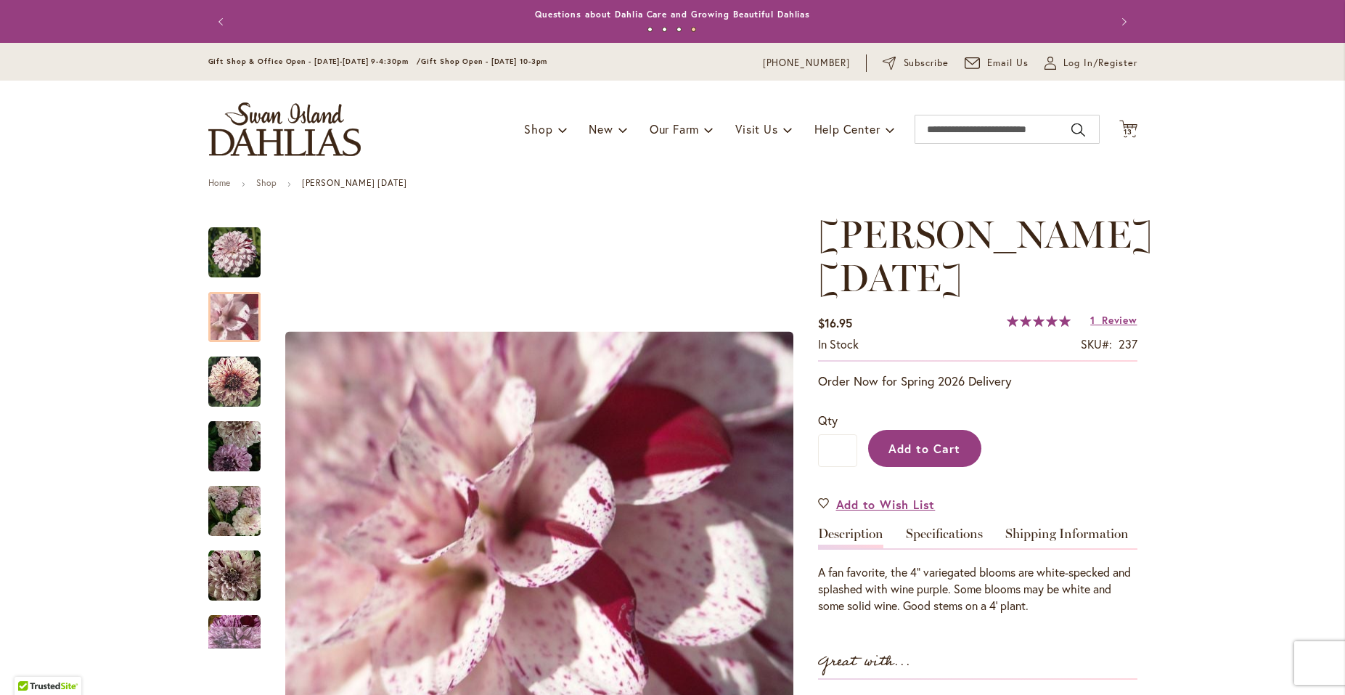
type input "*"
click at [933, 447] on span "Add to Cart" at bounding box center [924, 448] width 72 height 15
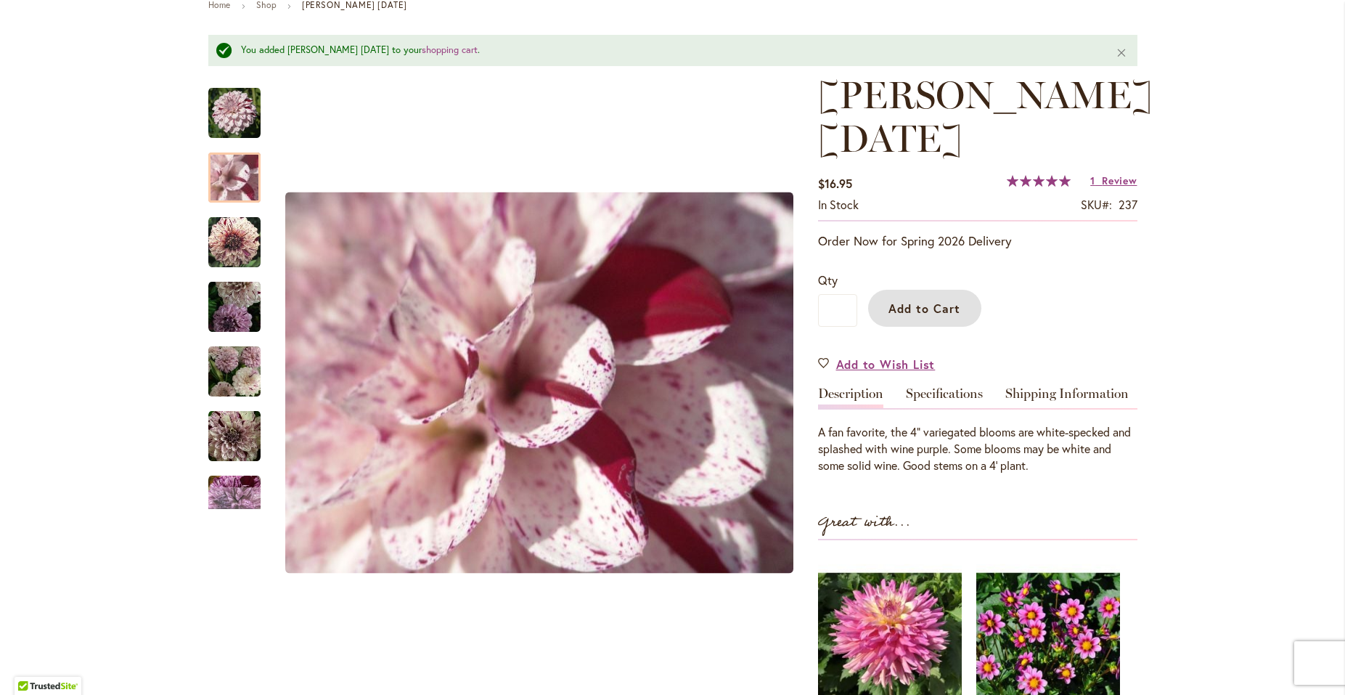
scroll to position [78, 0]
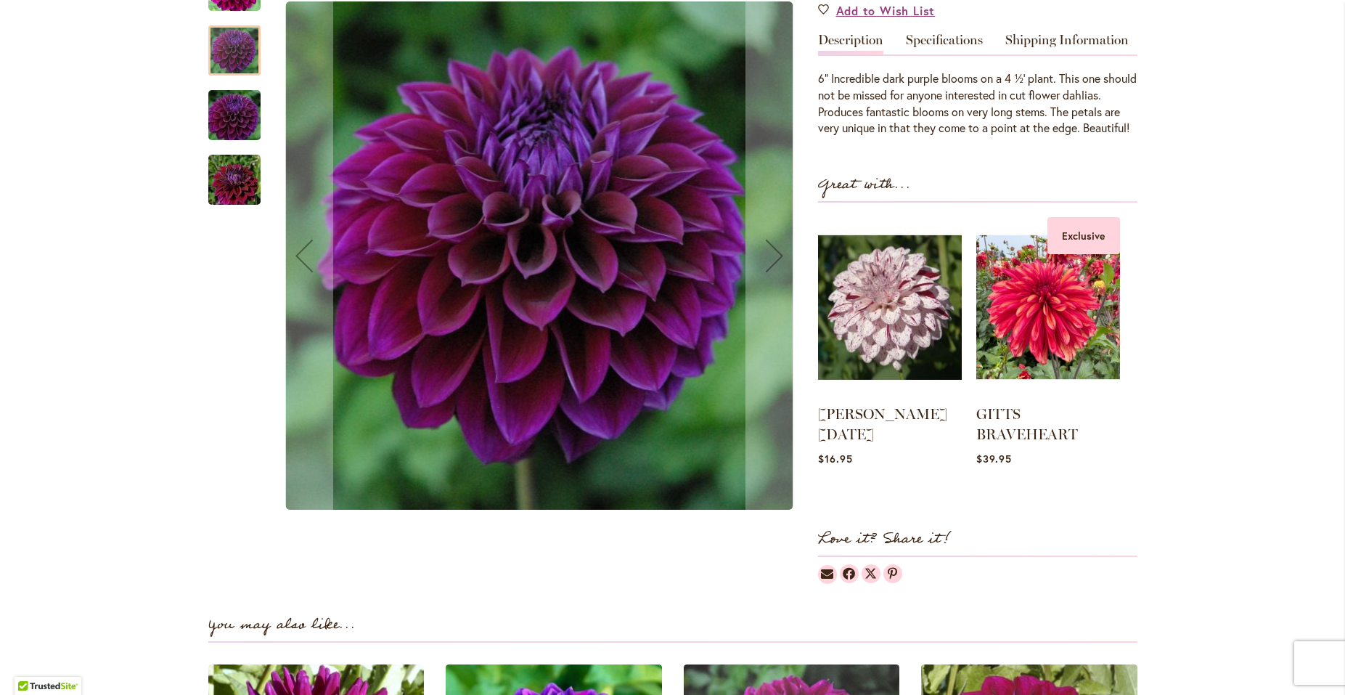
scroll to position [433, 0]
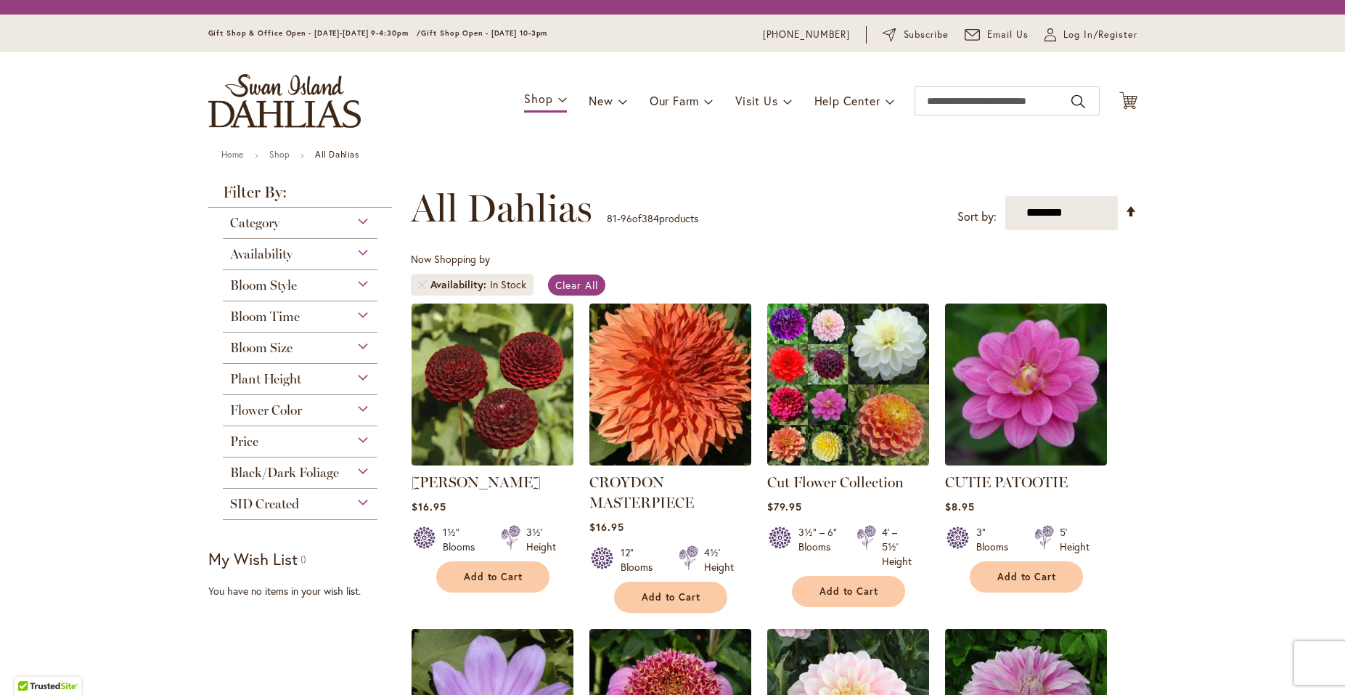
scroll to position [996, 0]
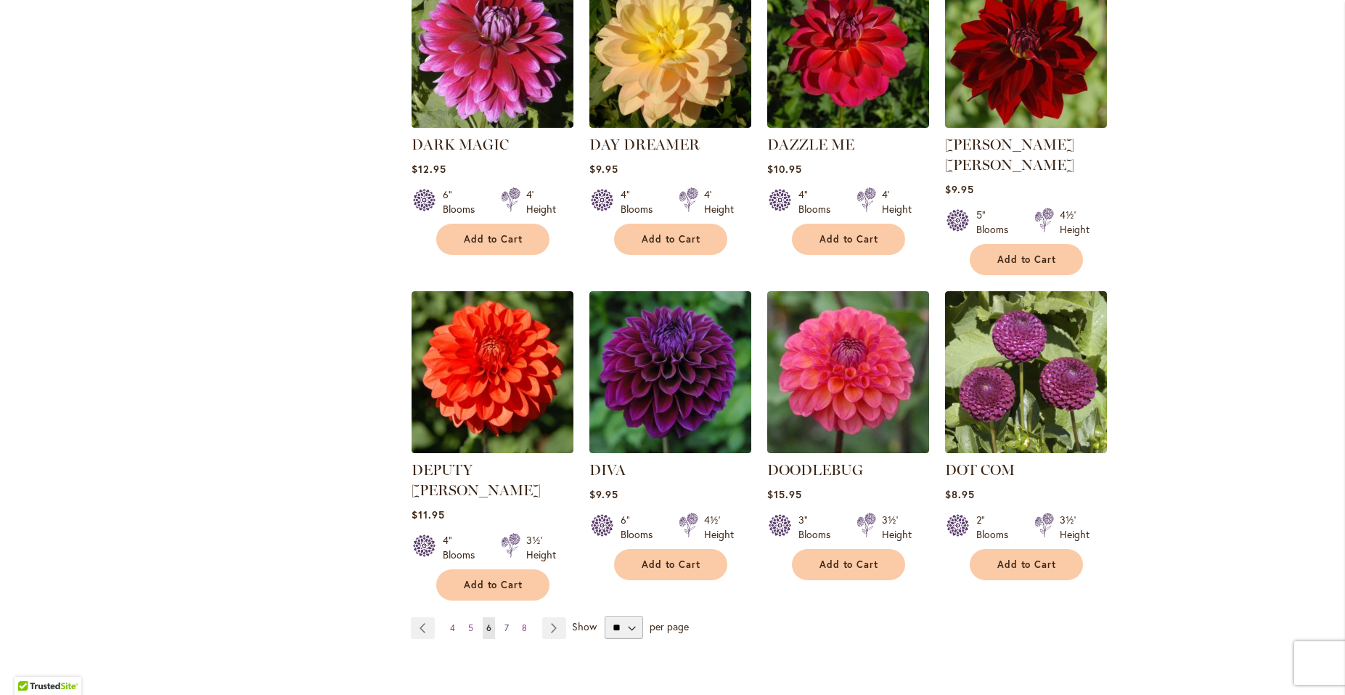
click at [504, 622] on span "7" at bounding box center [506, 627] width 4 height 11
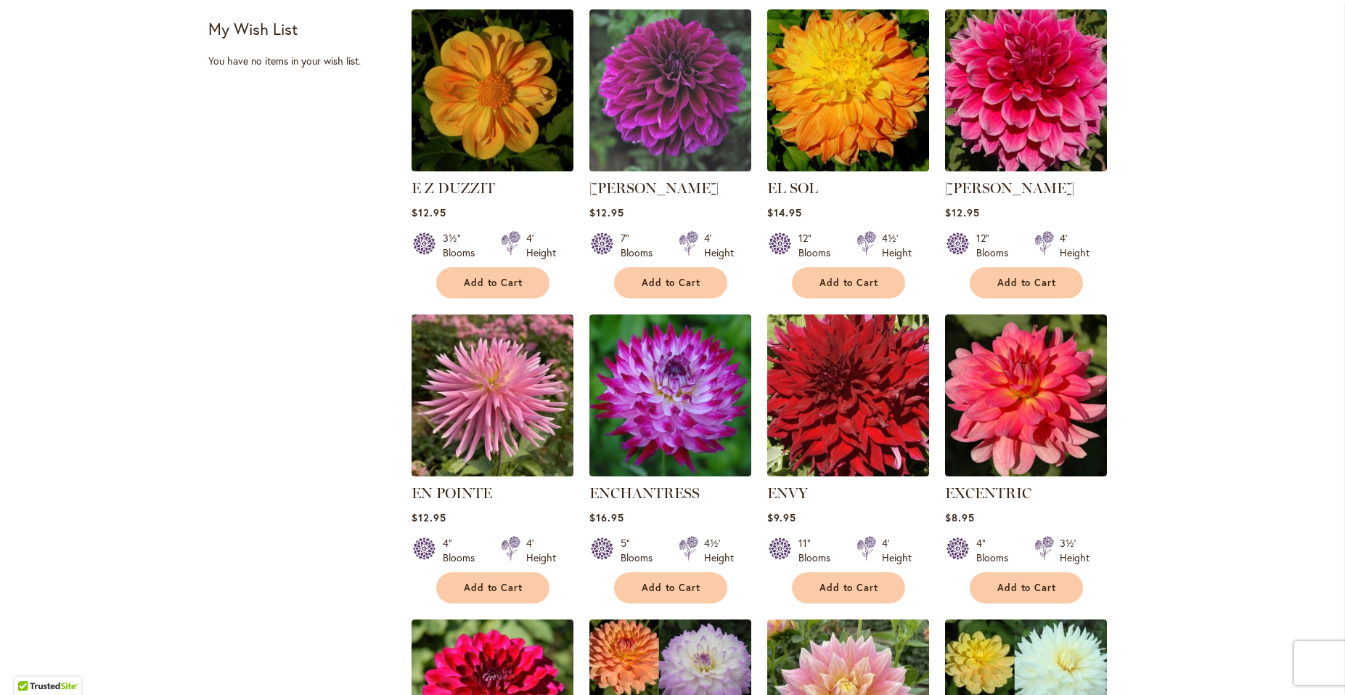
scroll to position [706, 0]
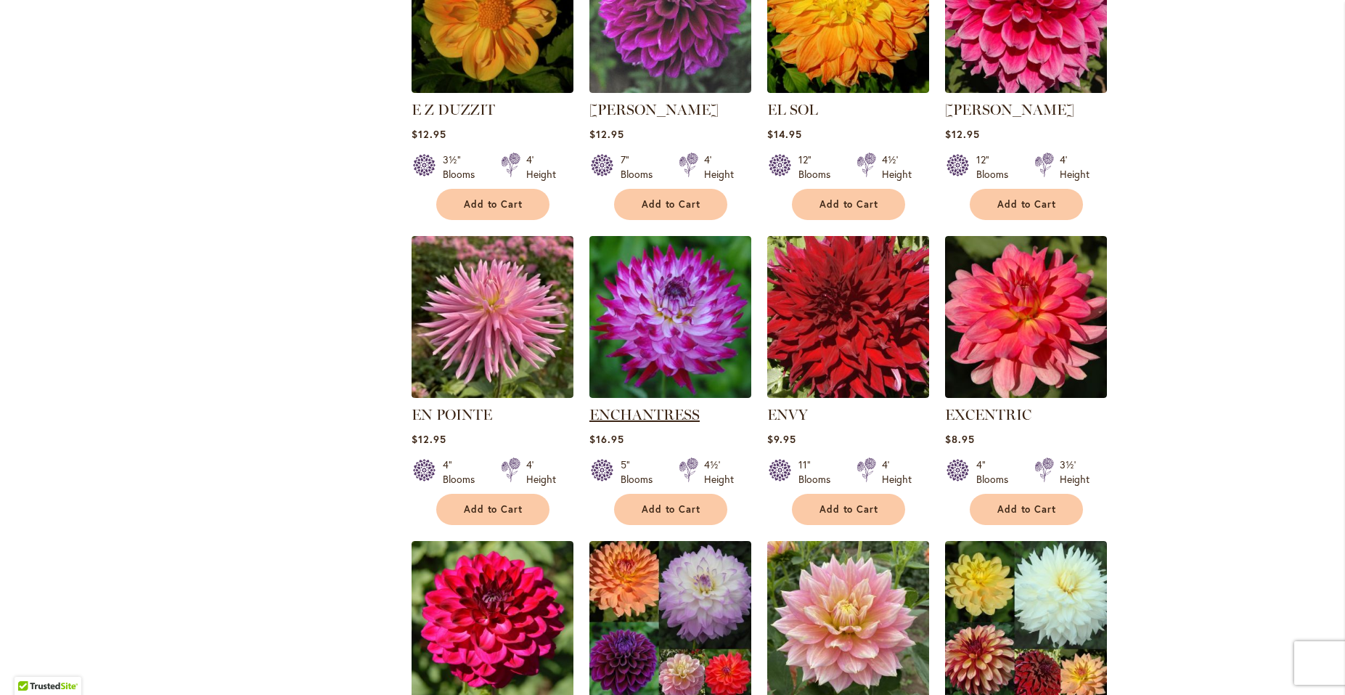
click at [593, 409] on link "ENCHANTRESS" at bounding box center [644, 414] width 110 height 17
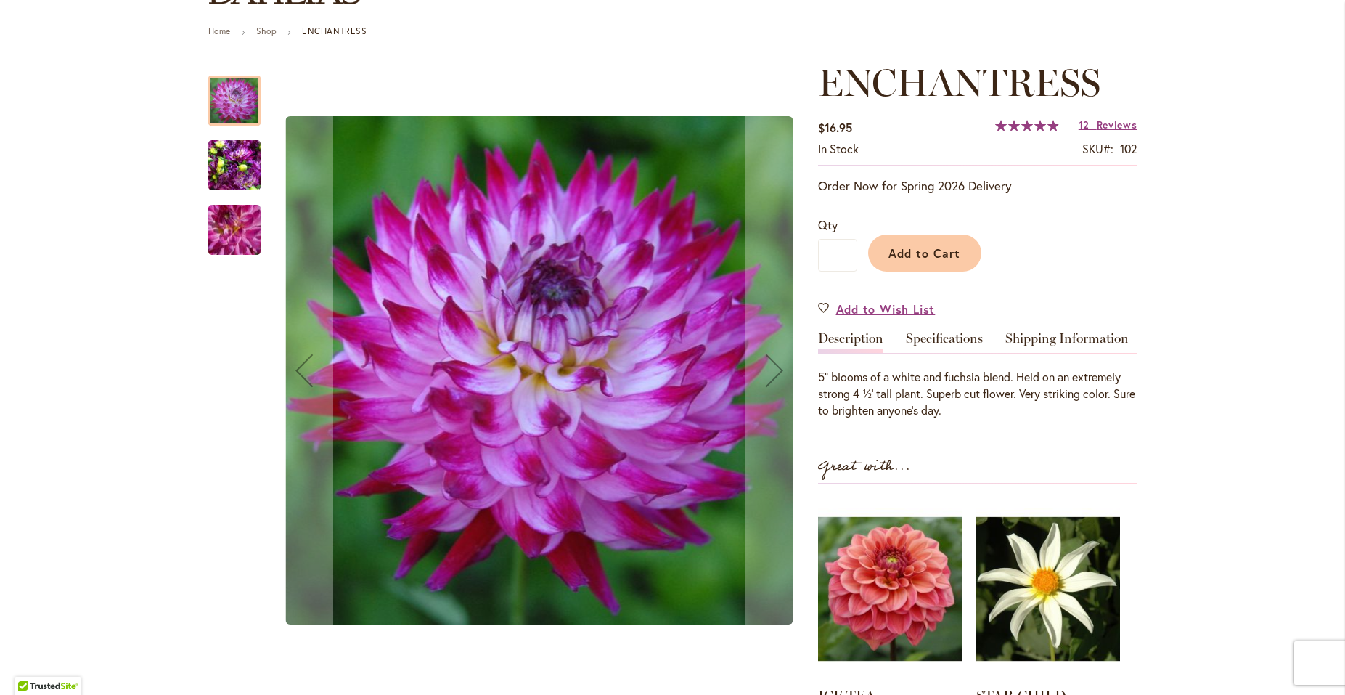
scroll to position [157, 0]
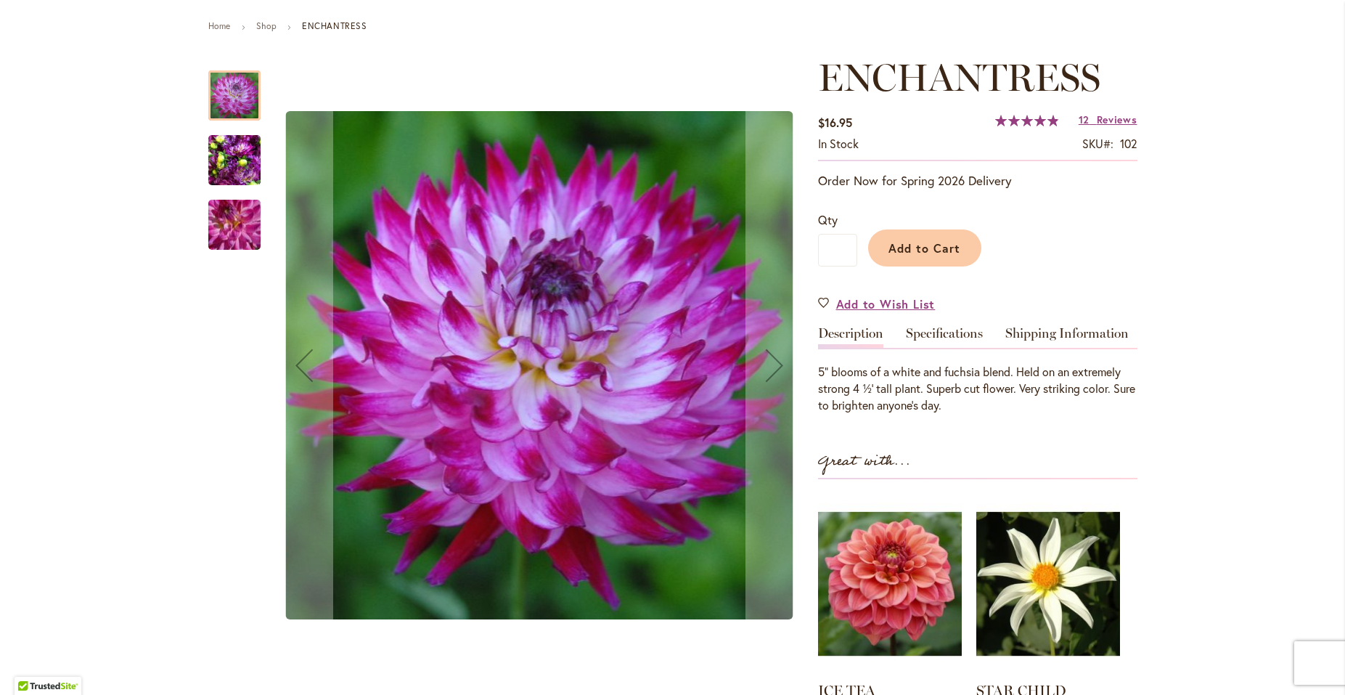
click at [239, 161] on img "Enchantress" at bounding box center [234, 161] width 52 height 70
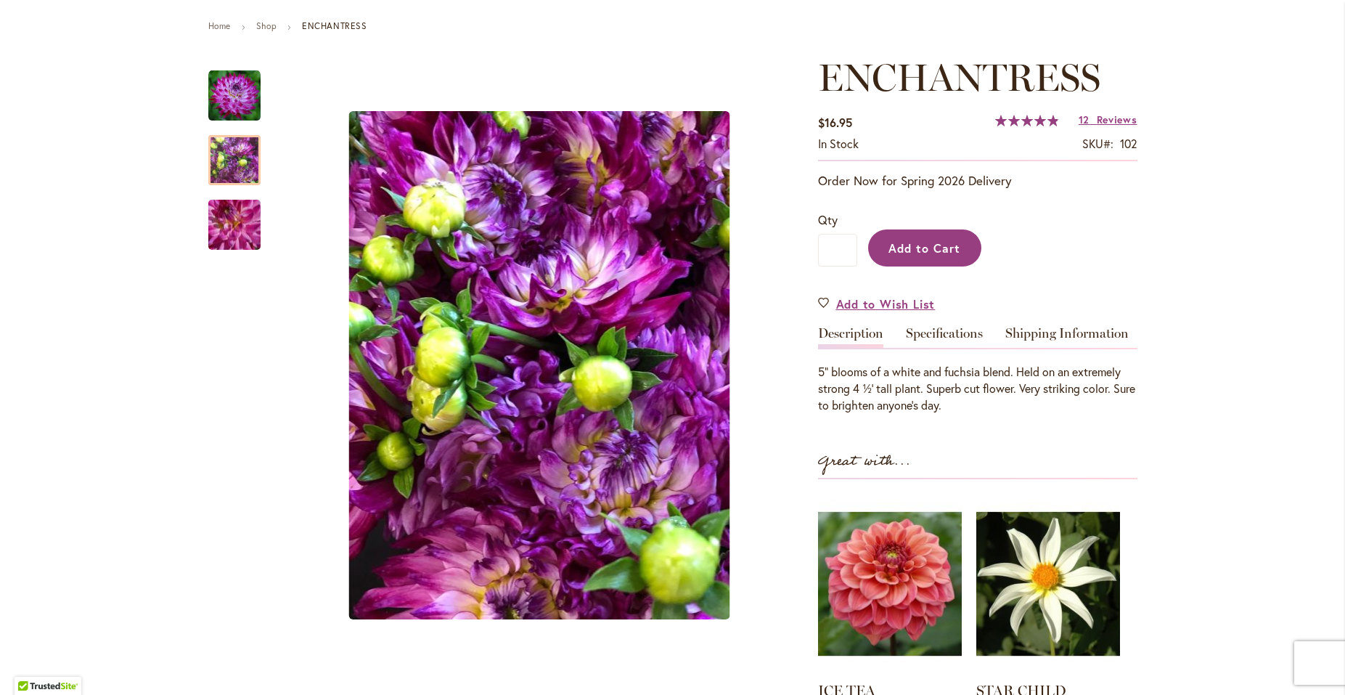
click at [903, 253] on span "Add to Cart" at bounding box center [924, 247] width 72 height 15
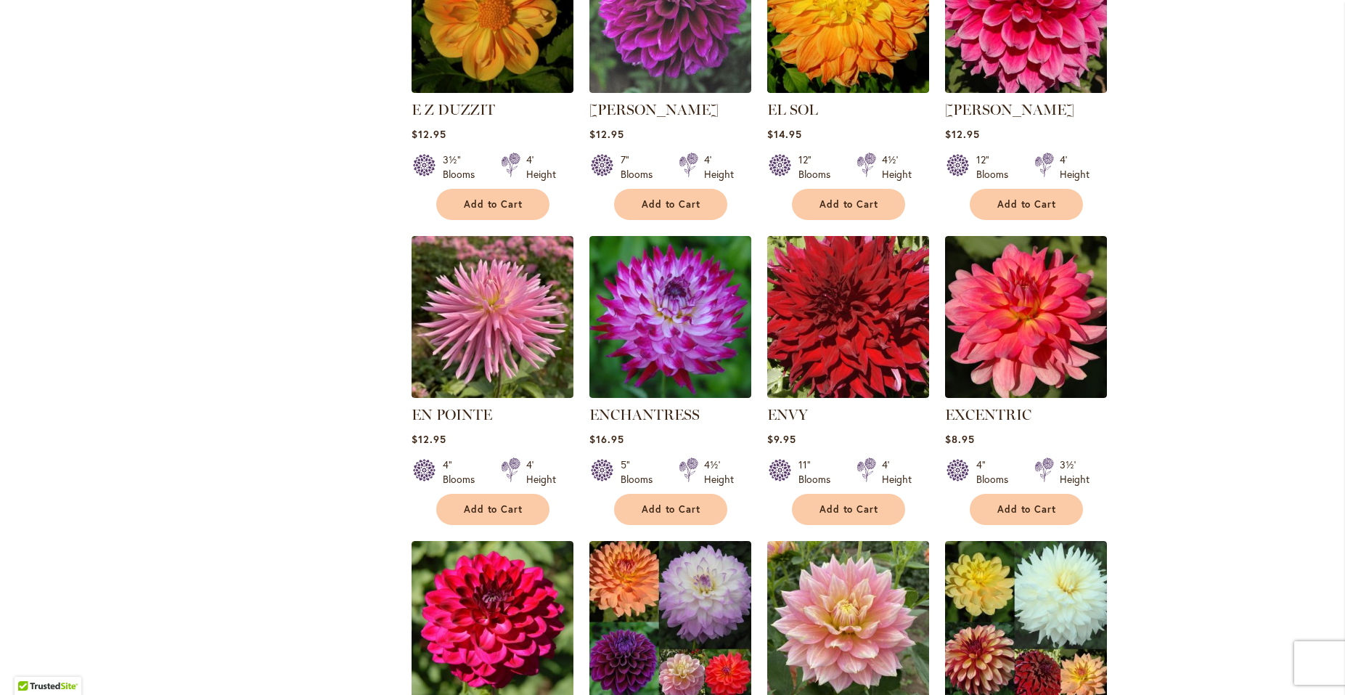
scroll to position [956, 0]
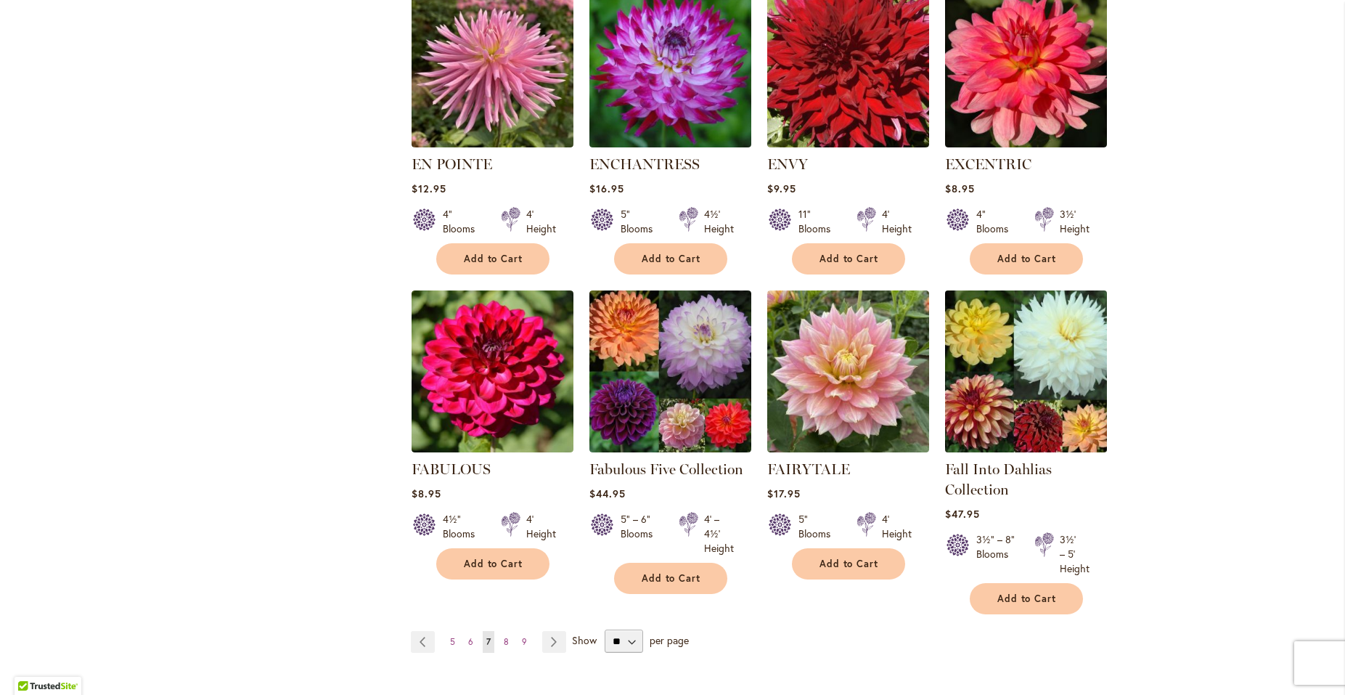
click at [1010, 405] on img at bounding box center [1026, 371] width 170 height 170
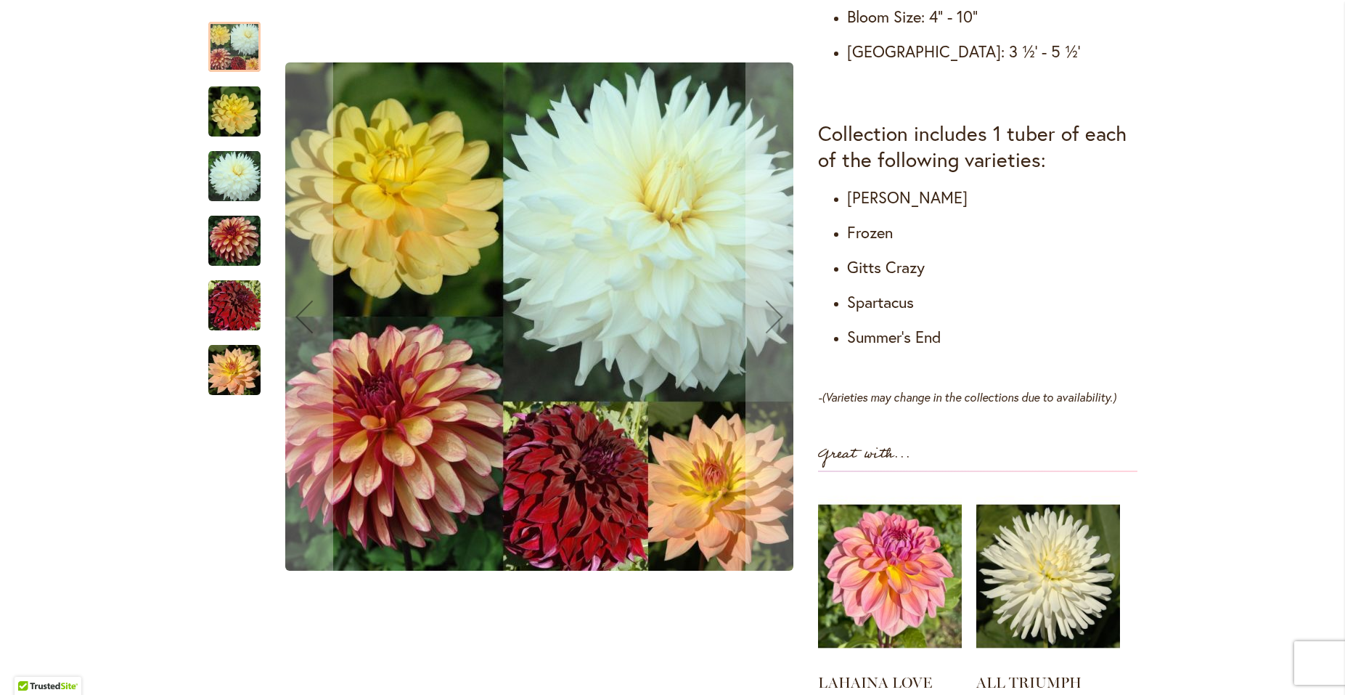
scroll to position [784, 0]
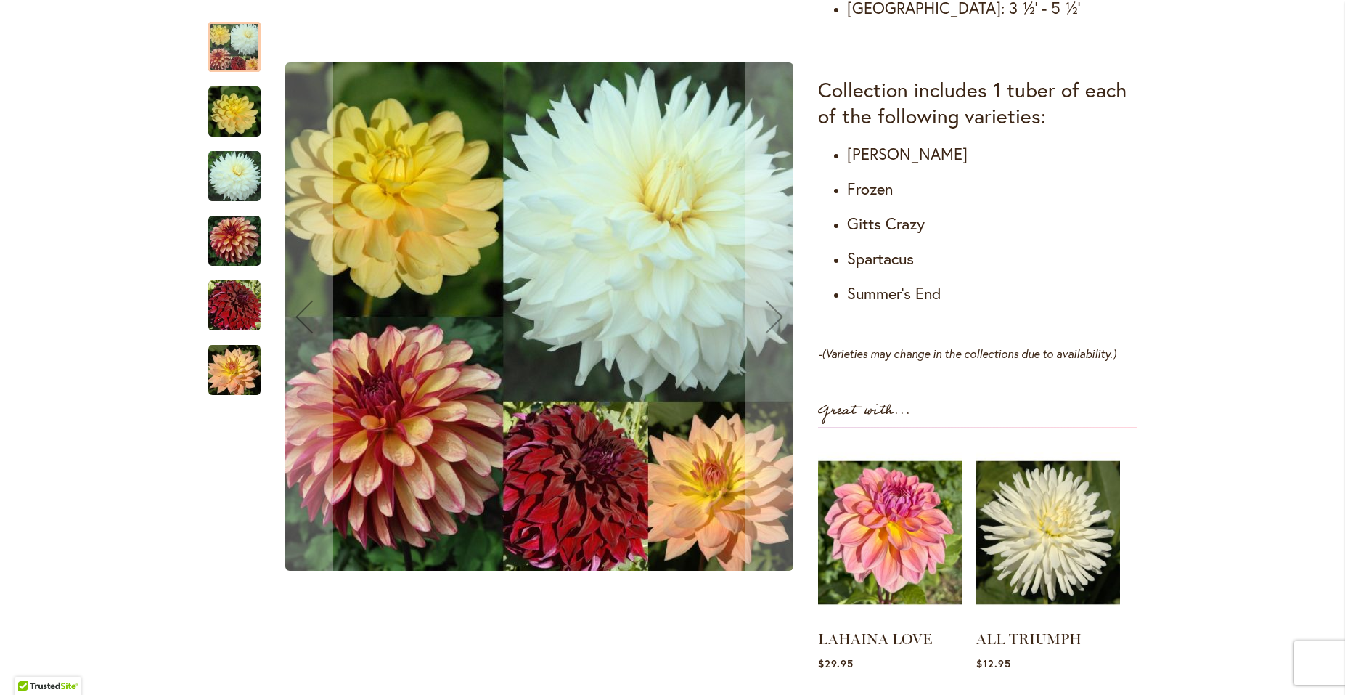
click at [228, 244] on img "Fall Into Dahlias Collection" at bounding box center [234, 241] width 52 height 52
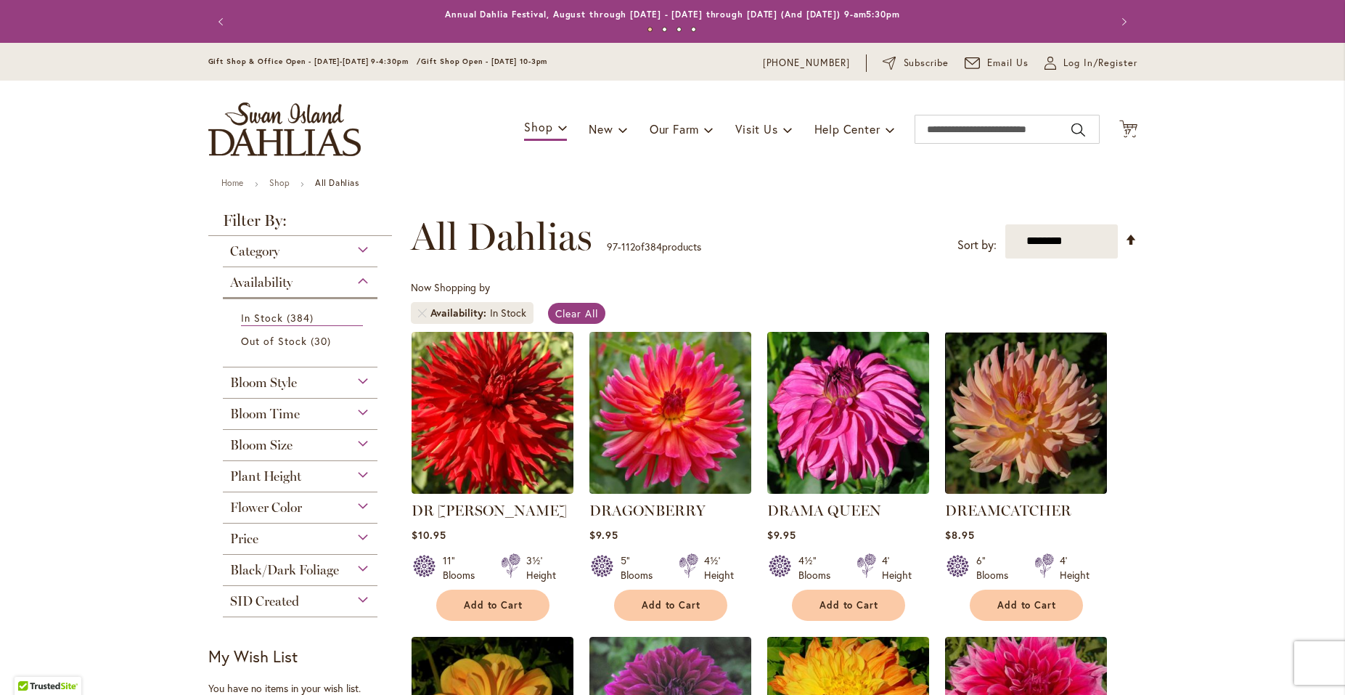
scroll to position [956, 0]
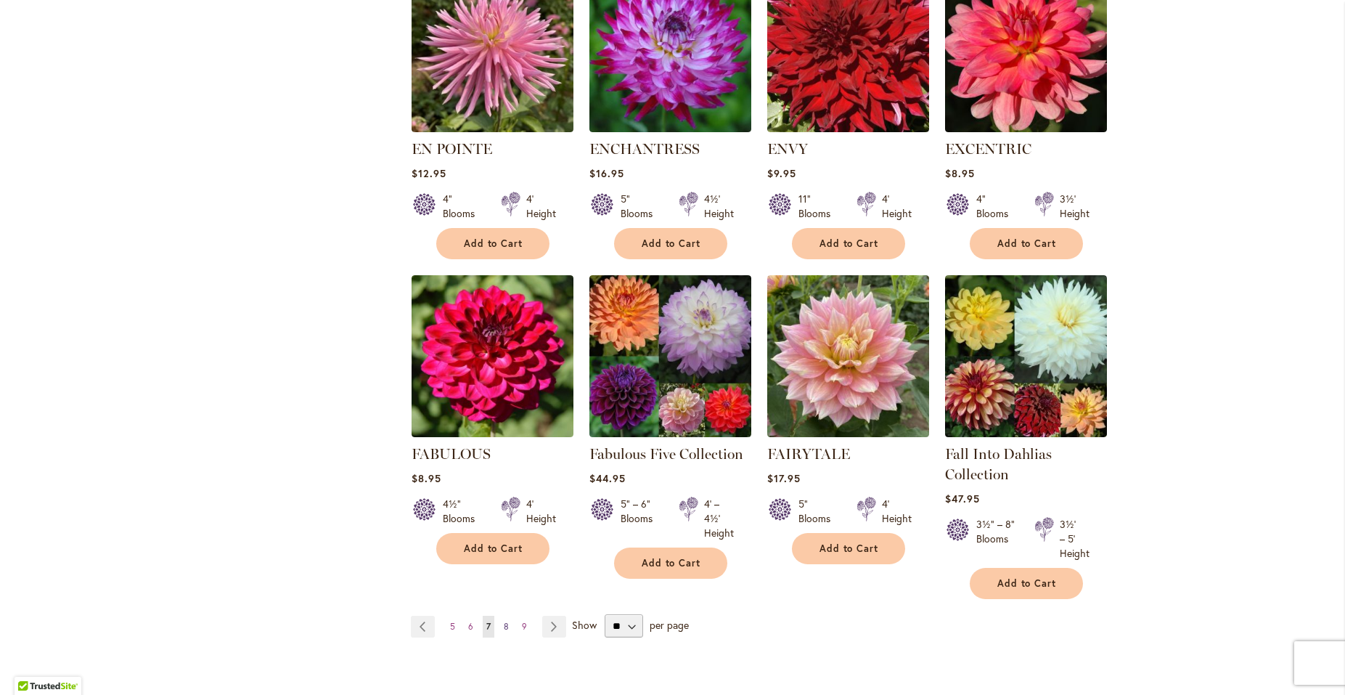
click at [504, 623] on span "8" at bounding box center [506, 626] width 5 height 11
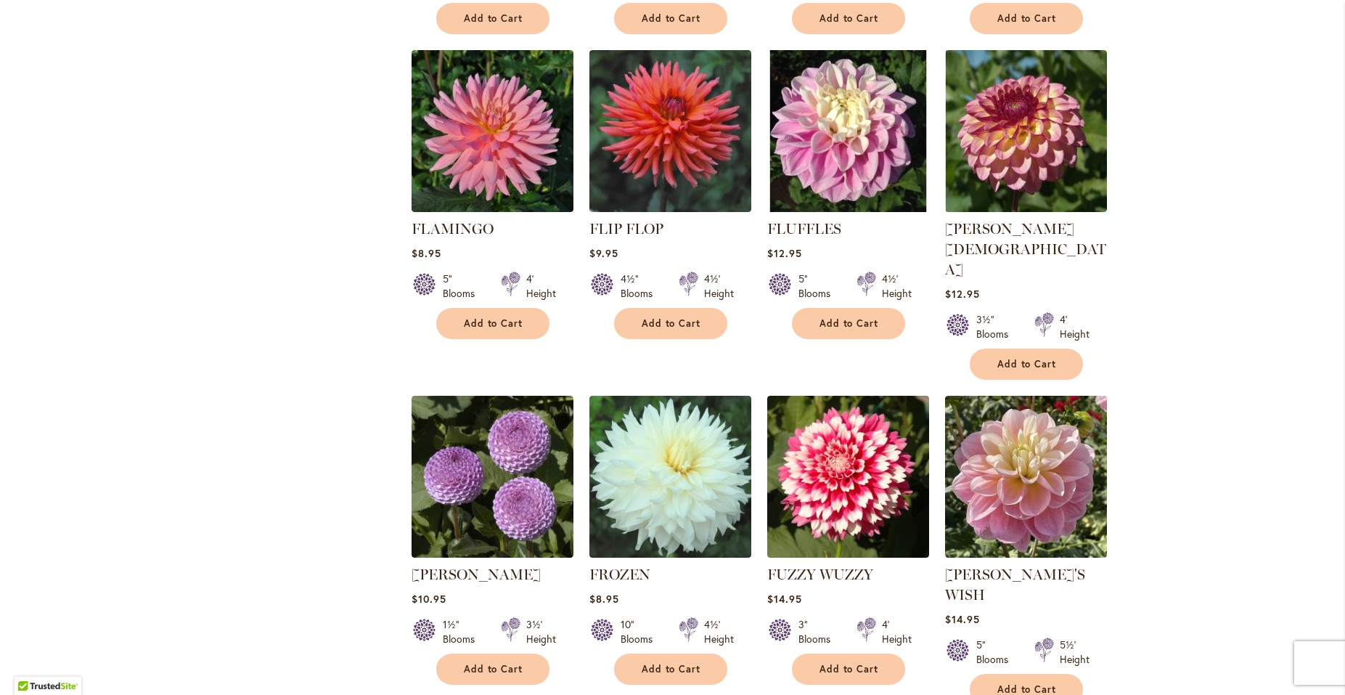
scroll to position [941, 0]
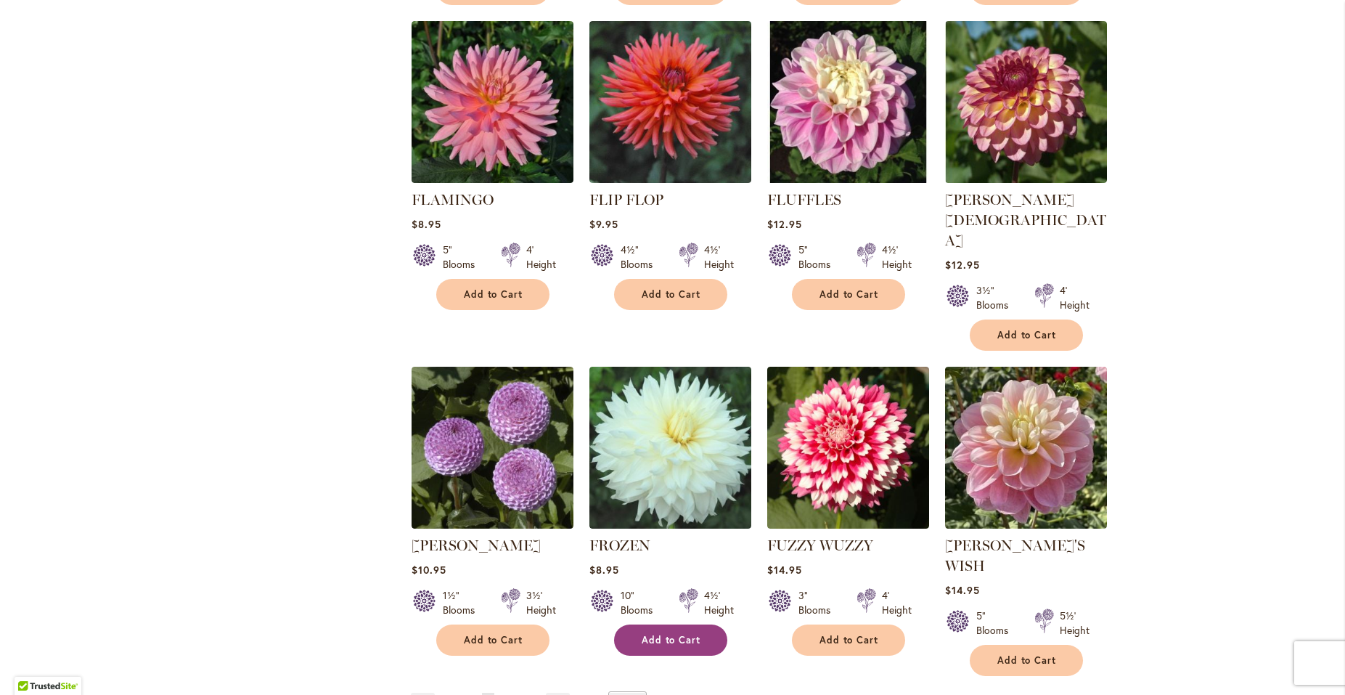
click at [666, 634] on span "Add to Cart" at bounding box center [672, 640] width 60 height 12
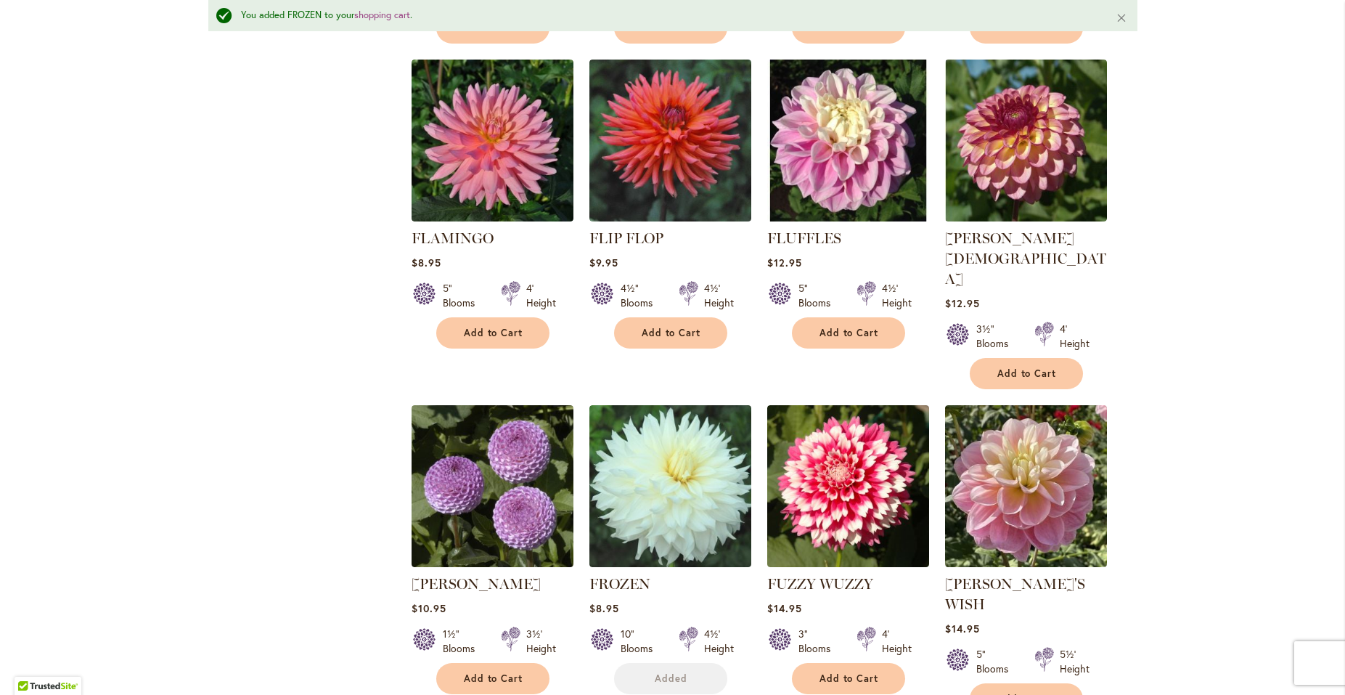
scroll to position [978, 0]
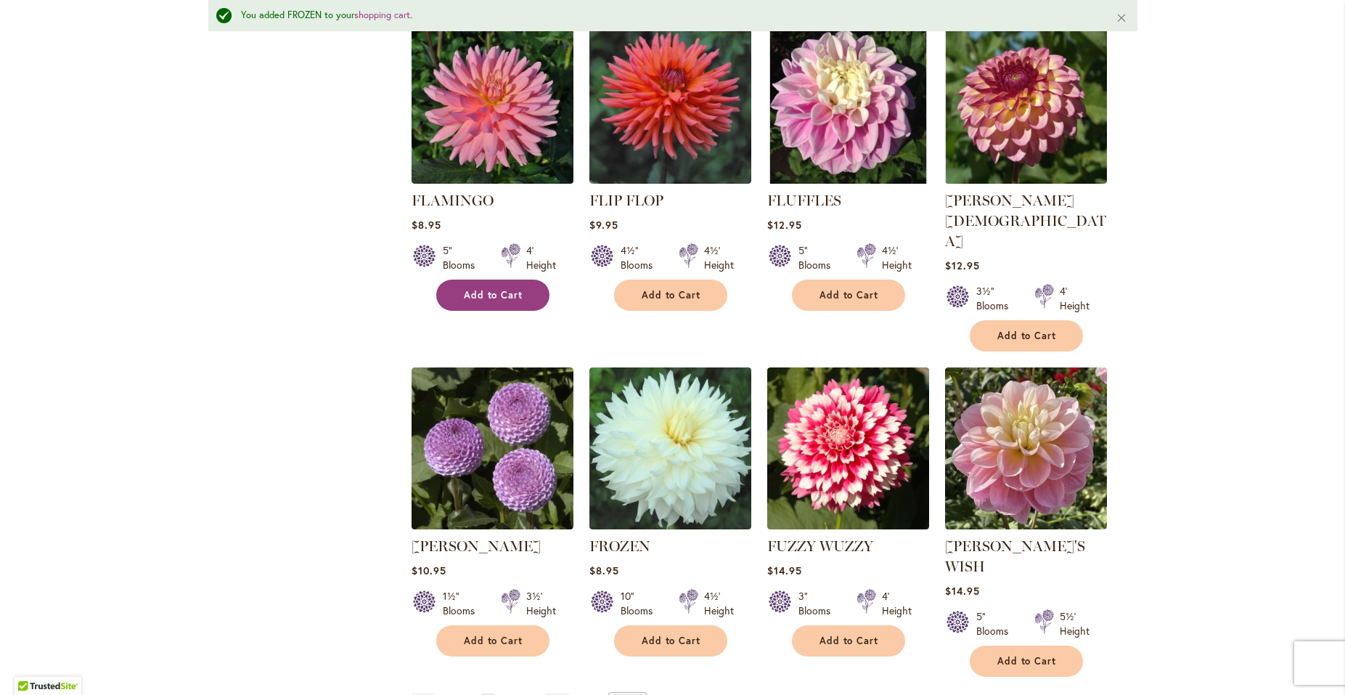
click at [494, 295] on span "Add to Cart" at bounding box center [494, 295] width 60 height 12
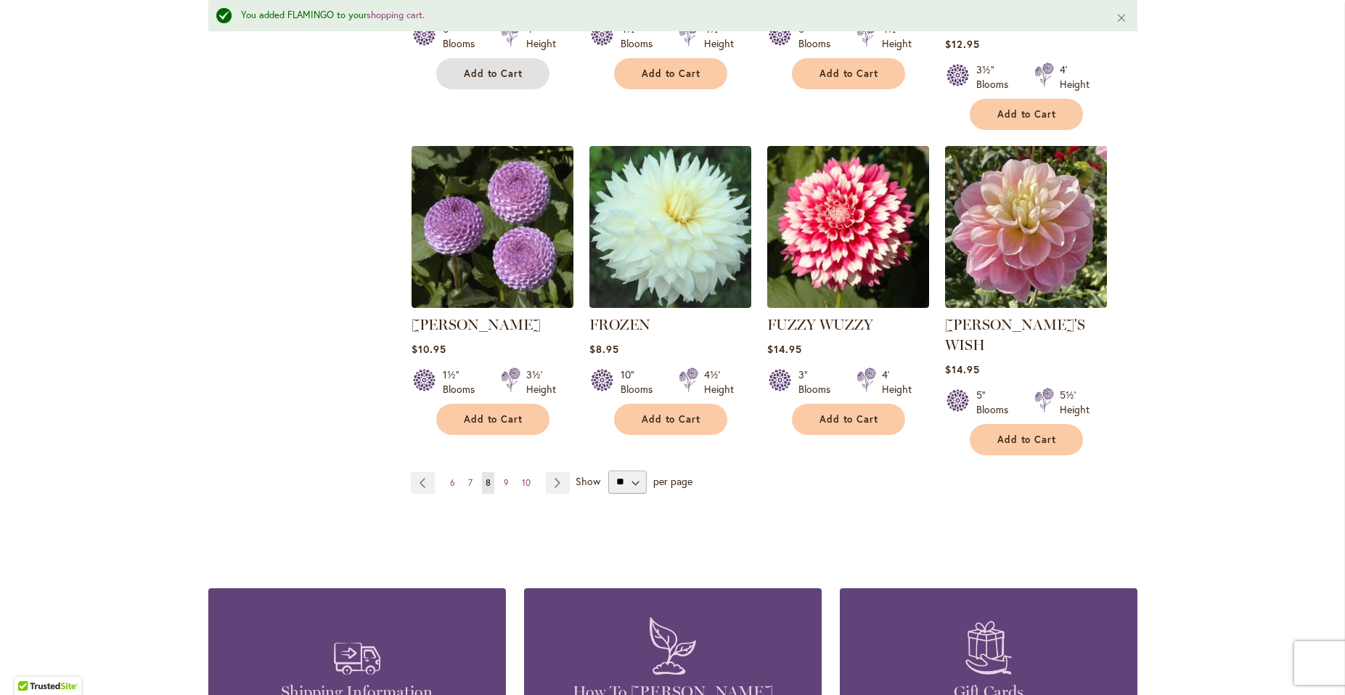
scroll to position [1214, 0]
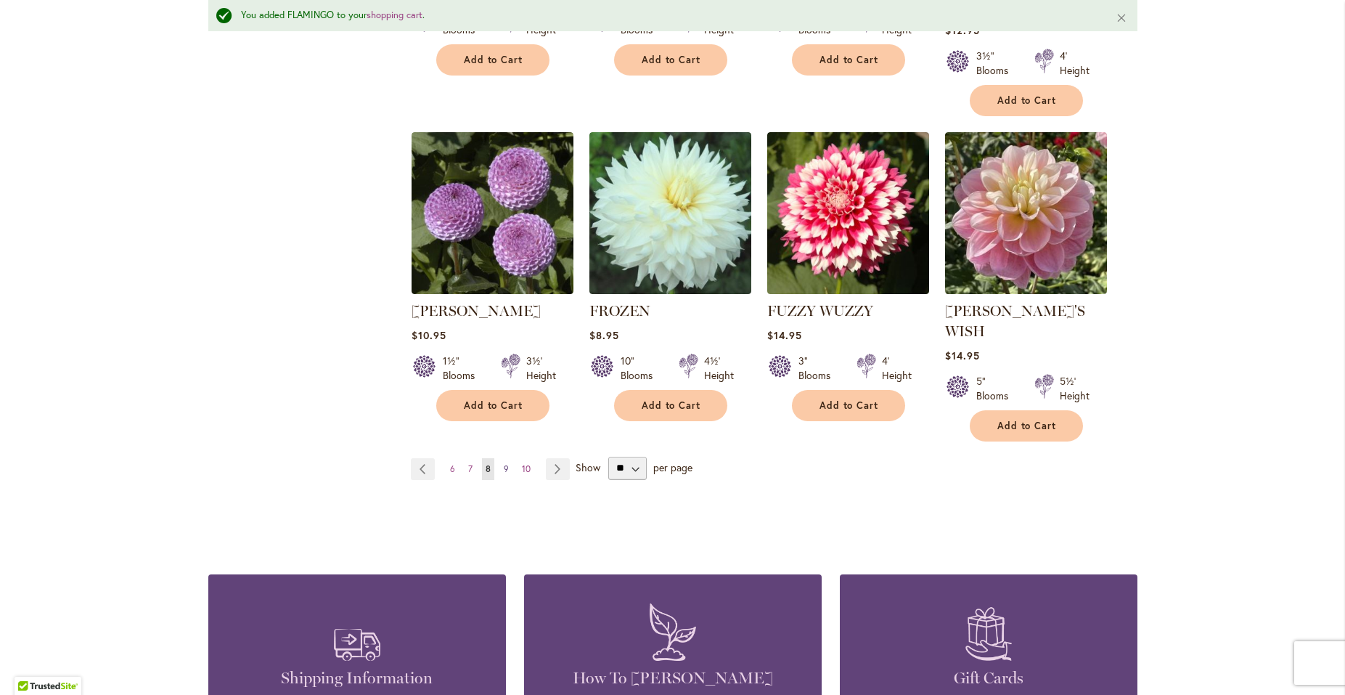
click at [504, 463] on span "9" at bounding box center [506, 468] width 5 height 11
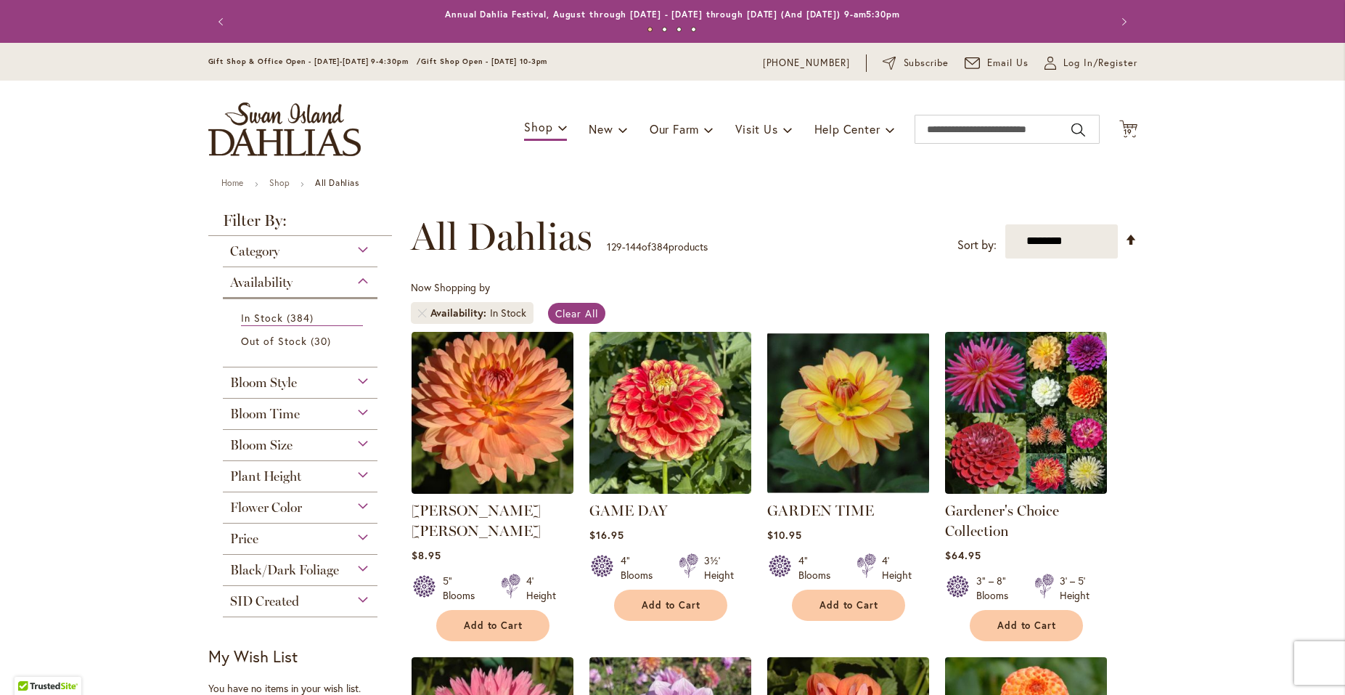
scroll to position [235, 0]
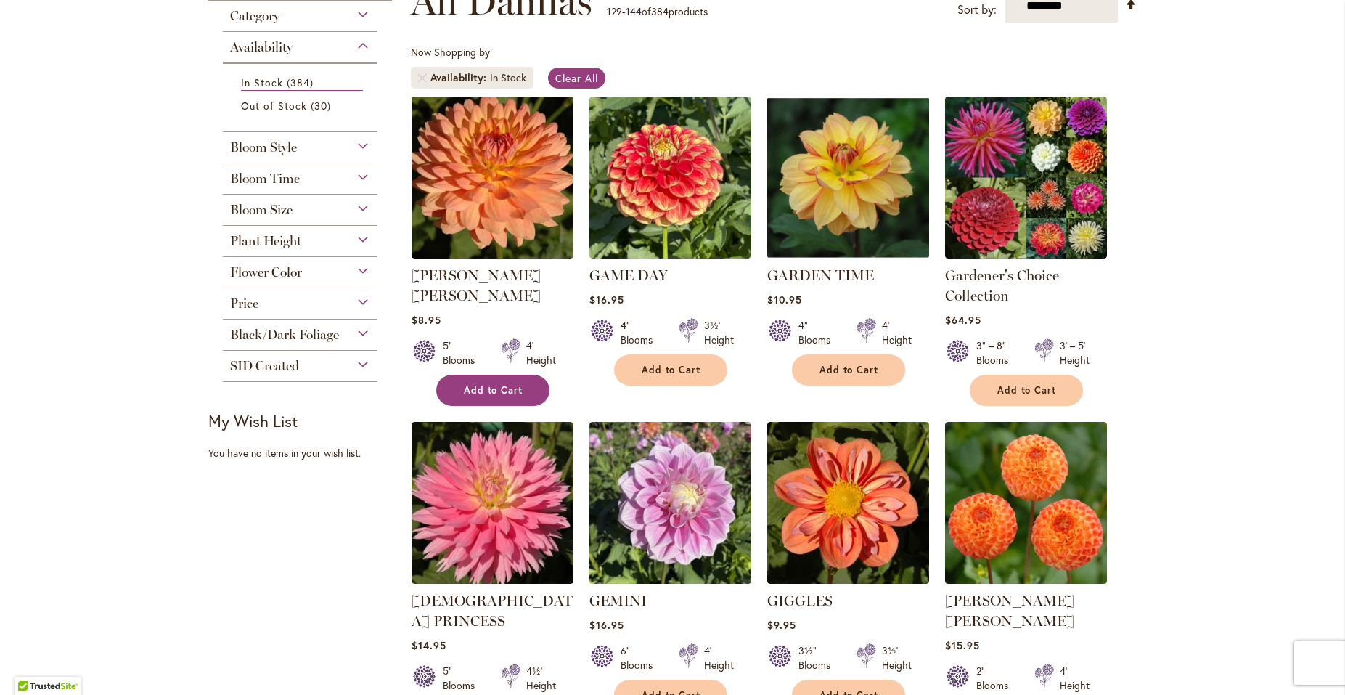
click at [518, 375] on button "Add to Cart" at bounding box center [492, 390] width 113 height 31
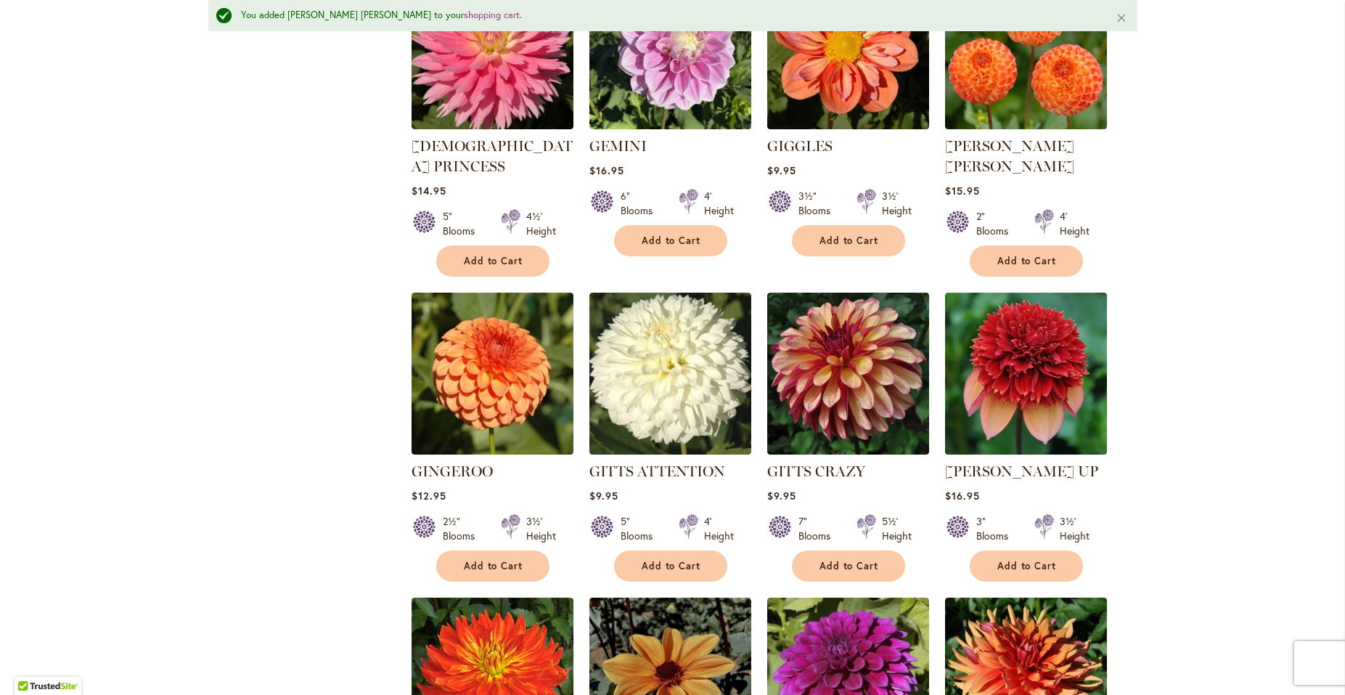
scroll to position [743, 0]
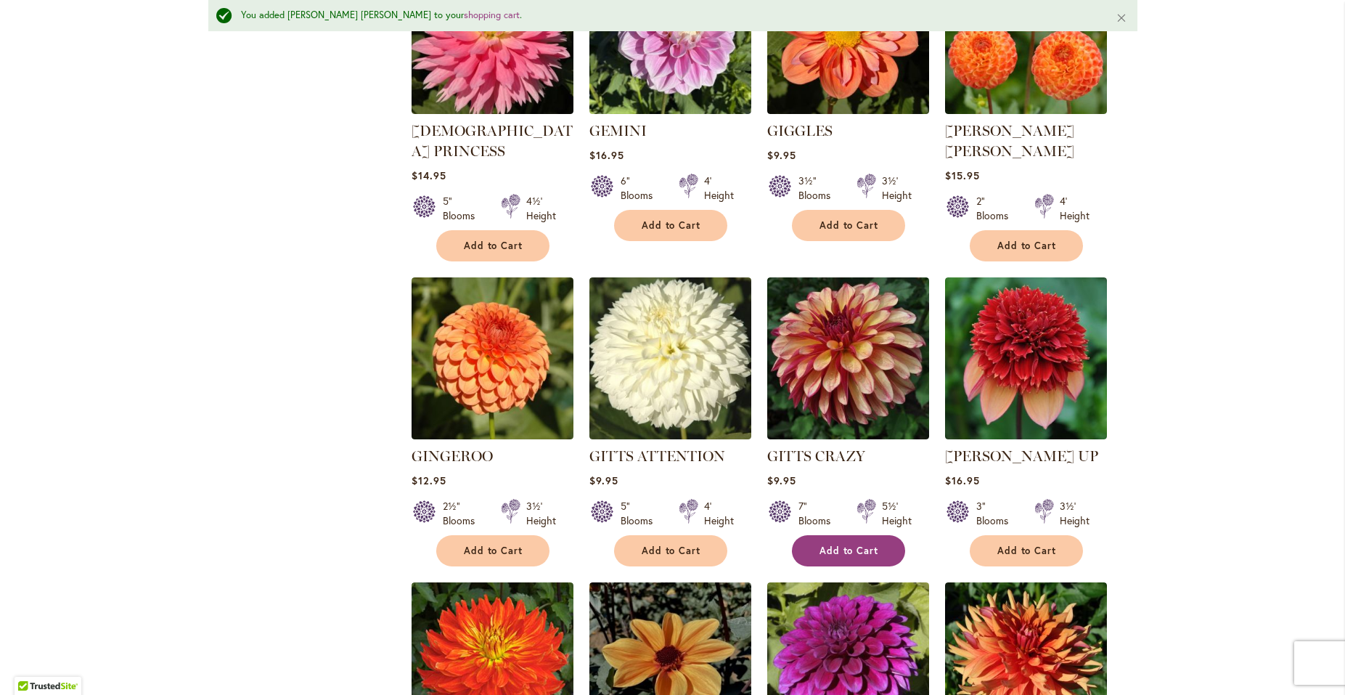
click at [841, 544] on span "Add to Cart" at bounding box center [849, 550] width 60 height 12
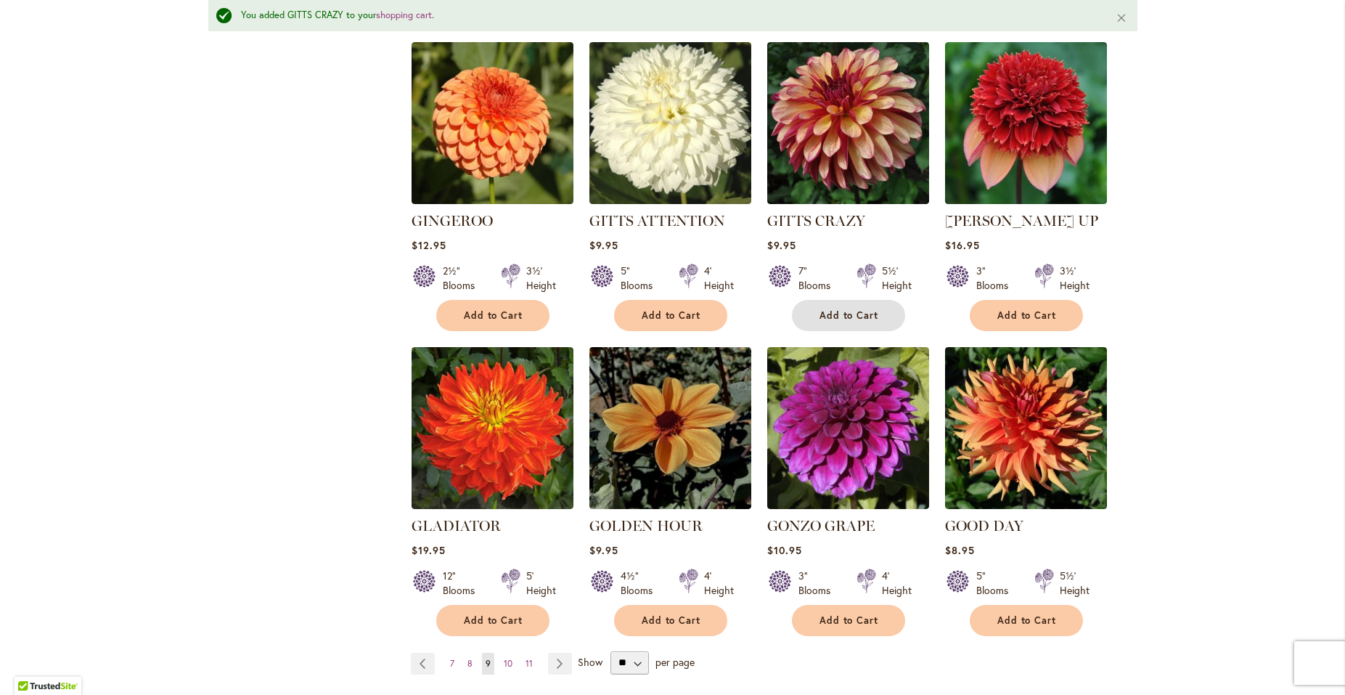
scroll to position [1057, 0]
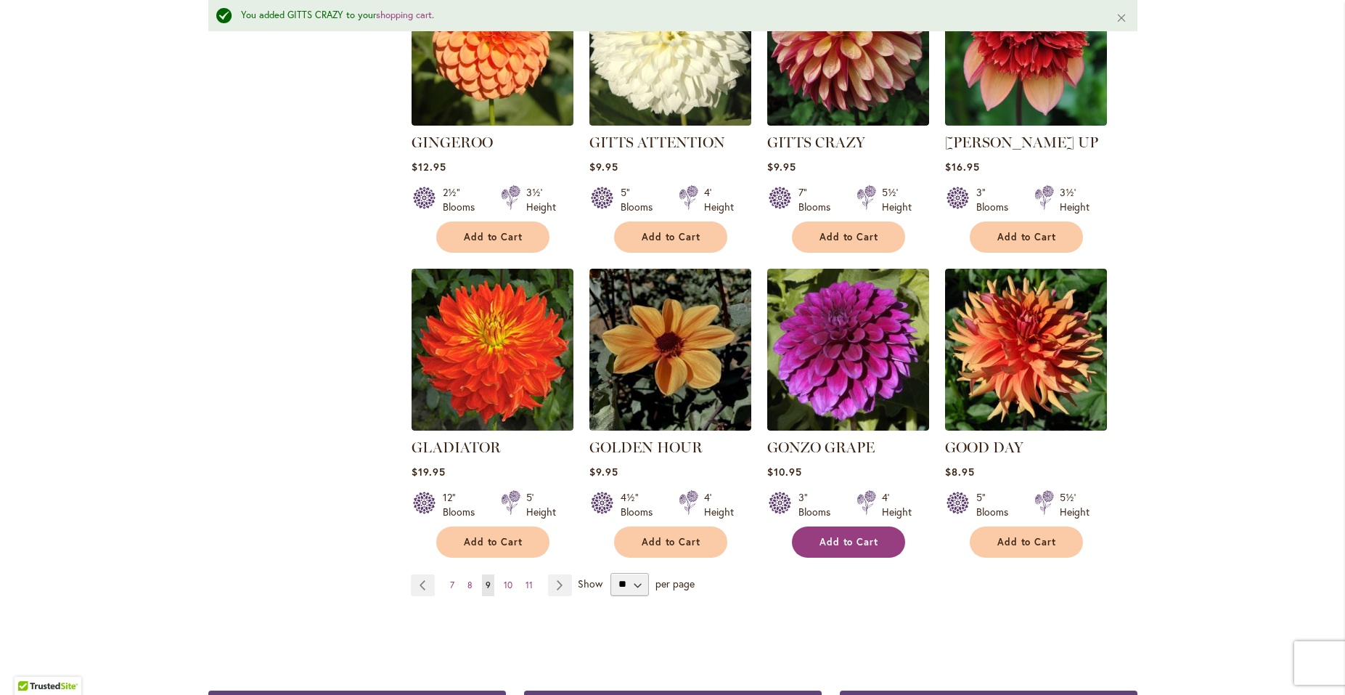
click at [838, 536] on span "Add to Cart" at bounding box center [849, 542] width 60 height 12
click at [504, 579] on span "10" at bounding box center [508, 584] width 9 height 11
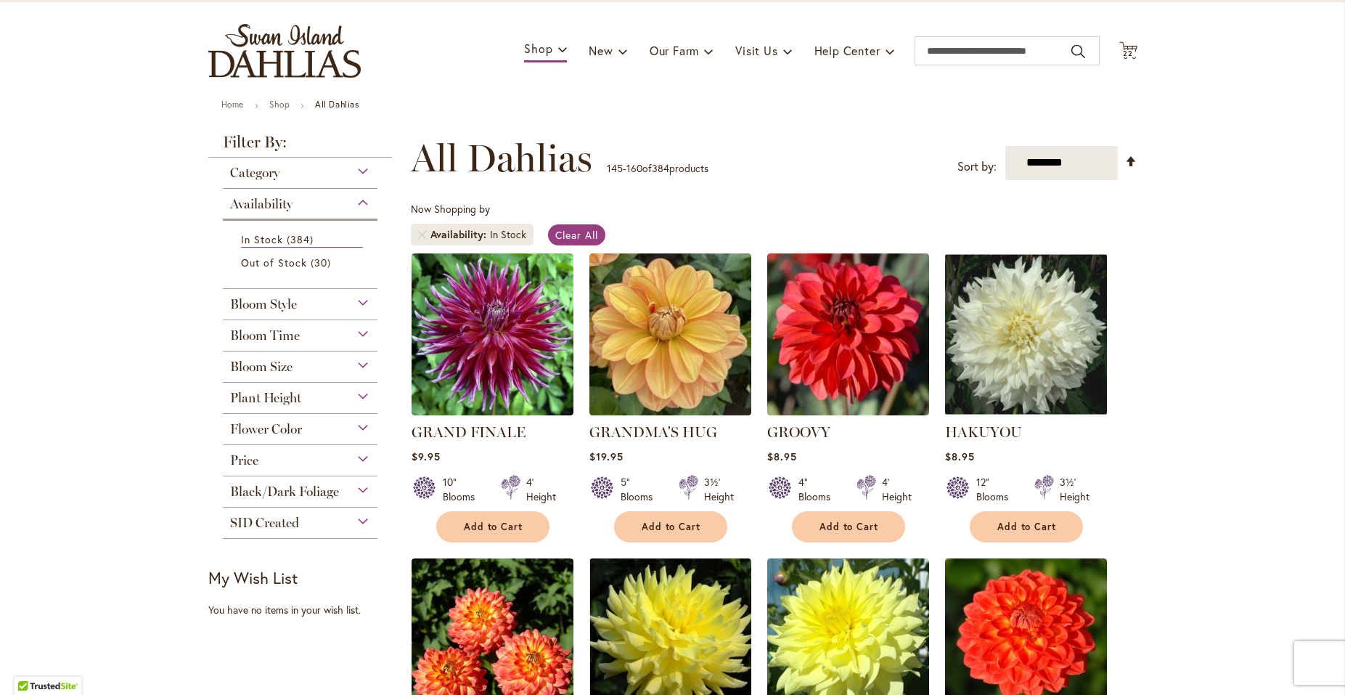
scroll to position [157, 0]
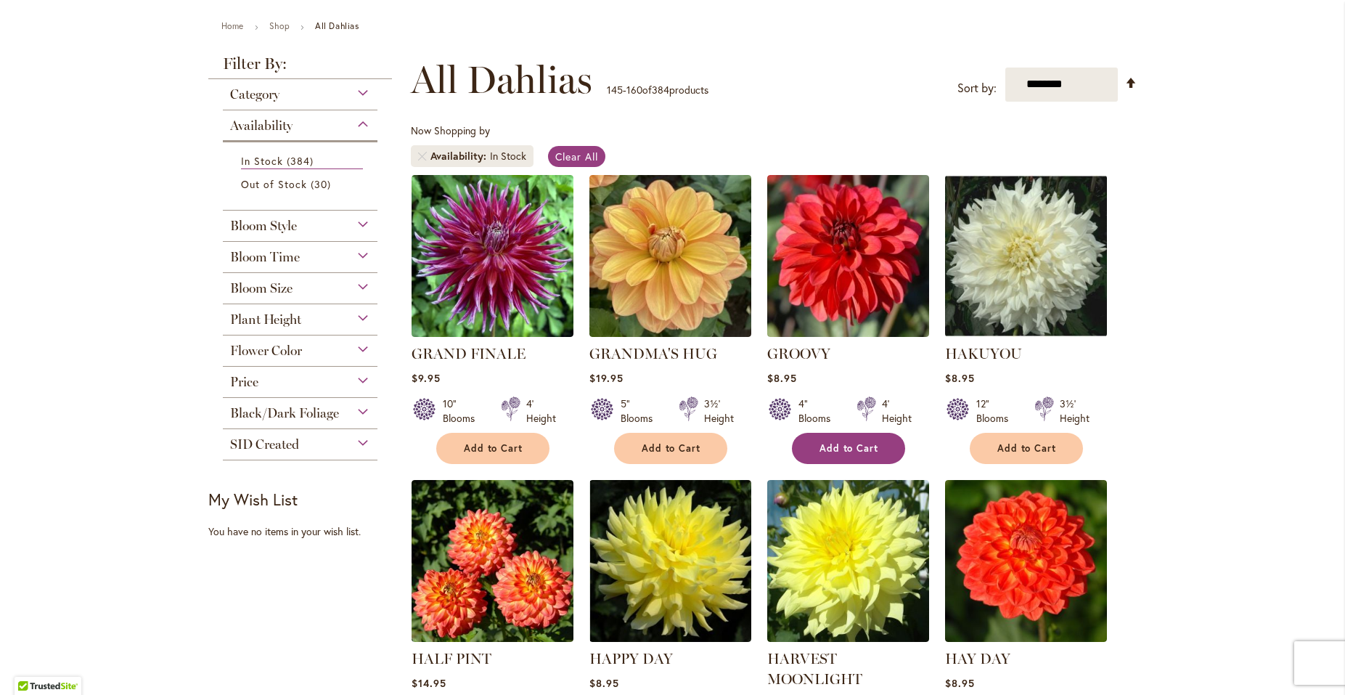
click at [819, 442] on span "Add to Cart" at bounding box center [849, 448] width 60 height 12
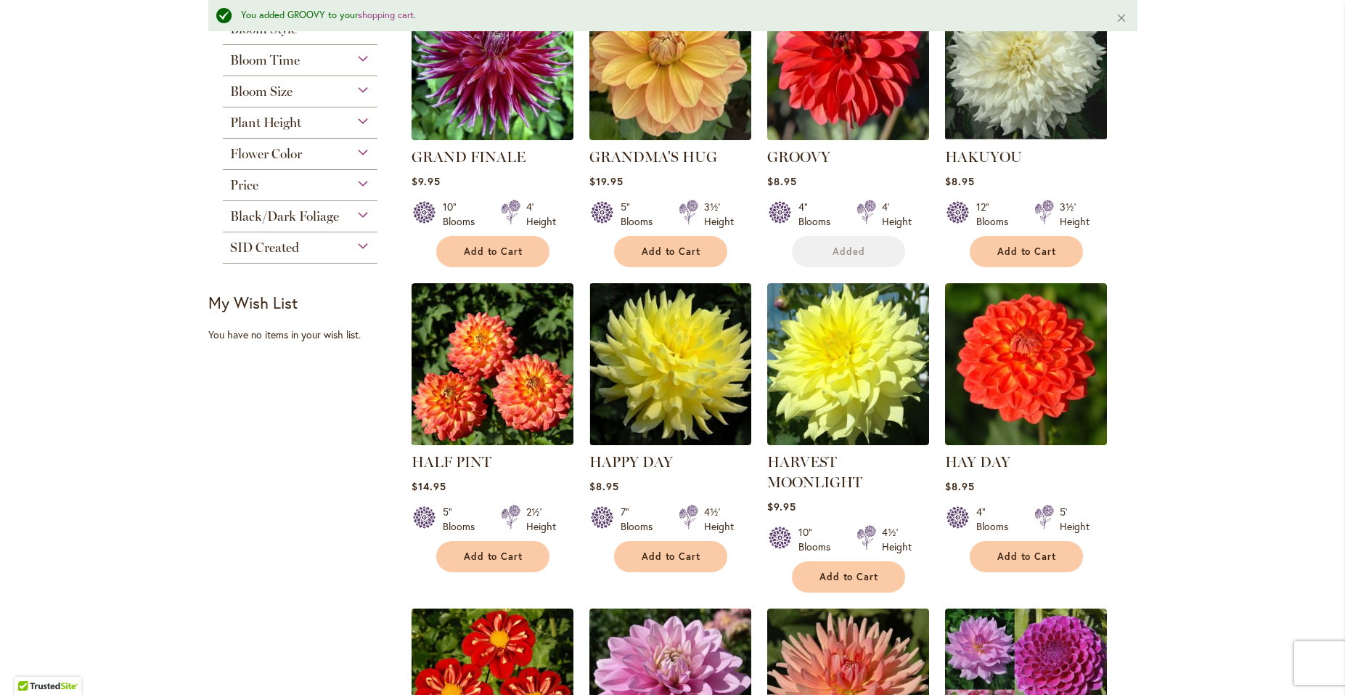
scroll to position [430, 0]
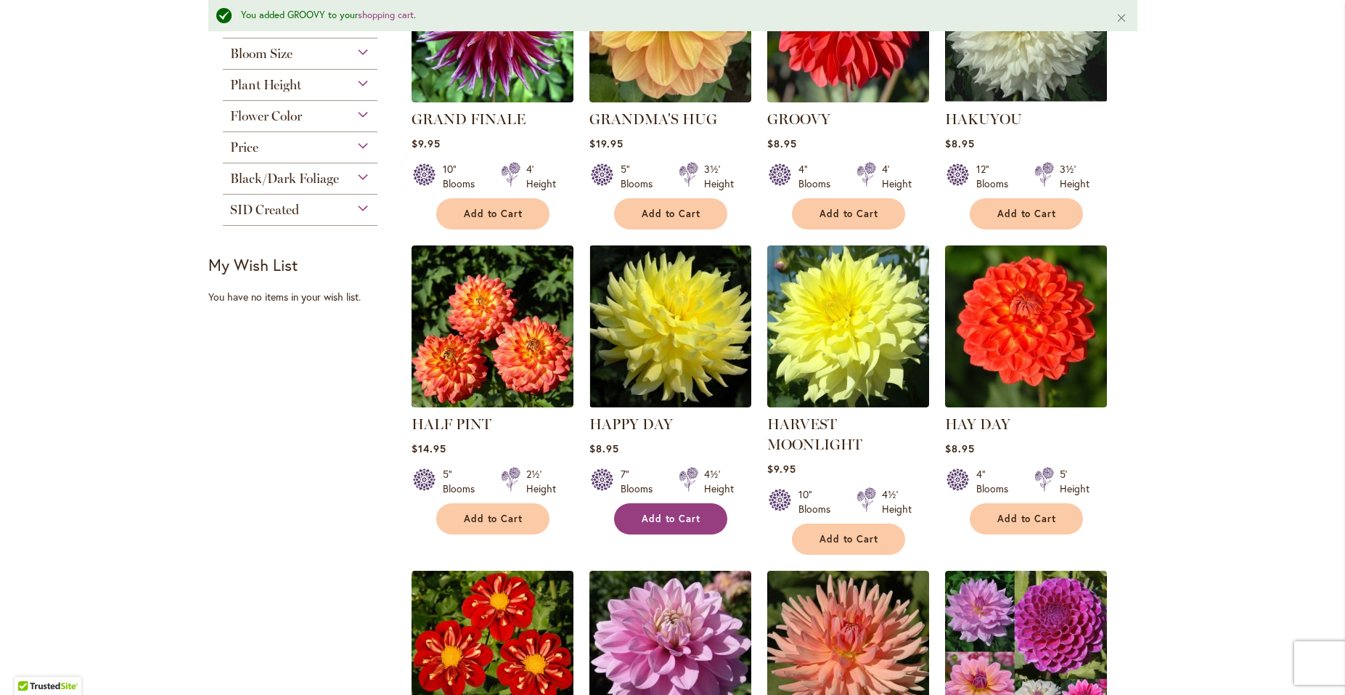
click at [671, 514] on span "Add to Cart" at bounding box center [672, 518] width 60 height 12
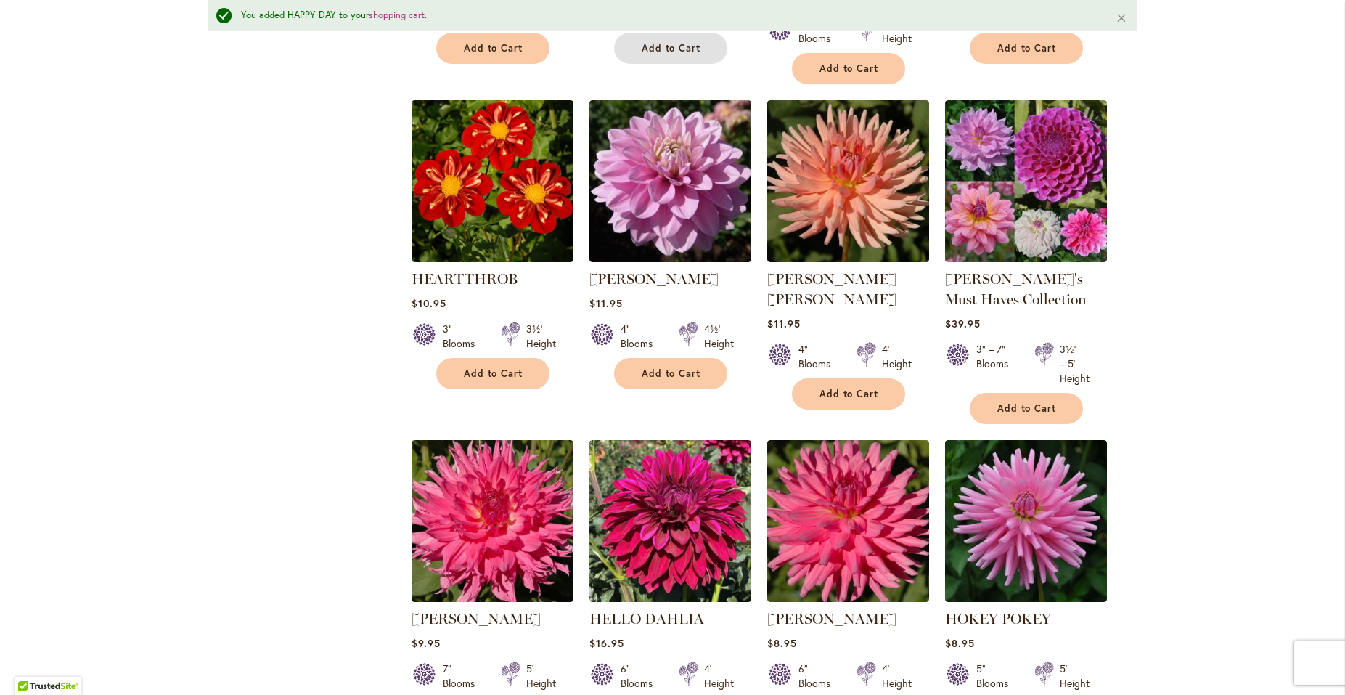
scroll to position [978, 0]
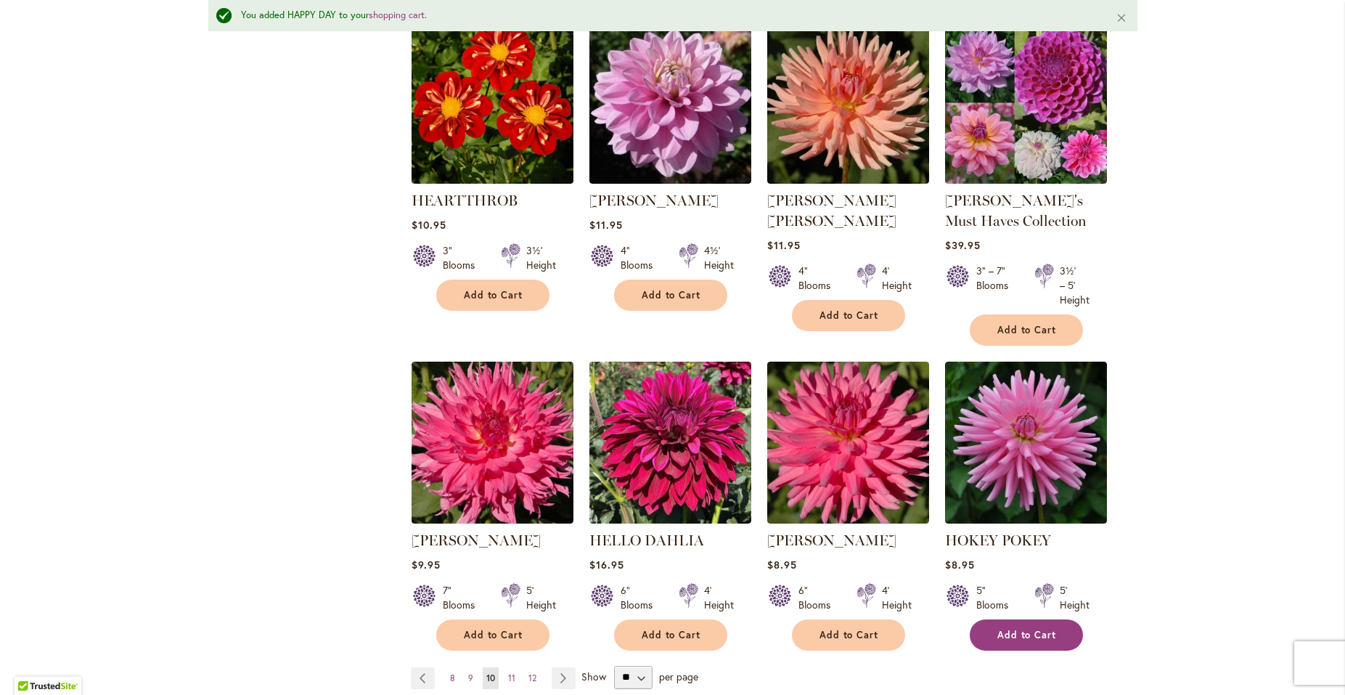
click at [984, 628] on button "Add to Cart" at bounding box center [1026, 634] width 113 height 31
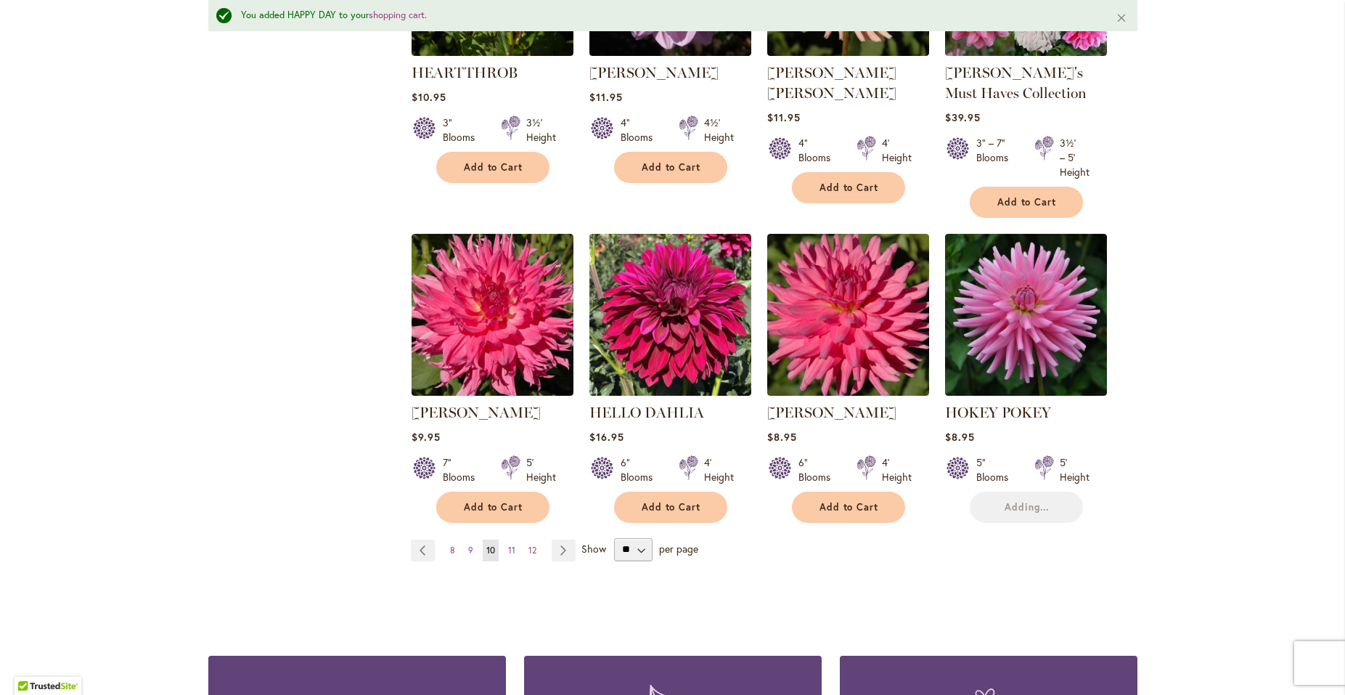
scroll to position [1135, 0]
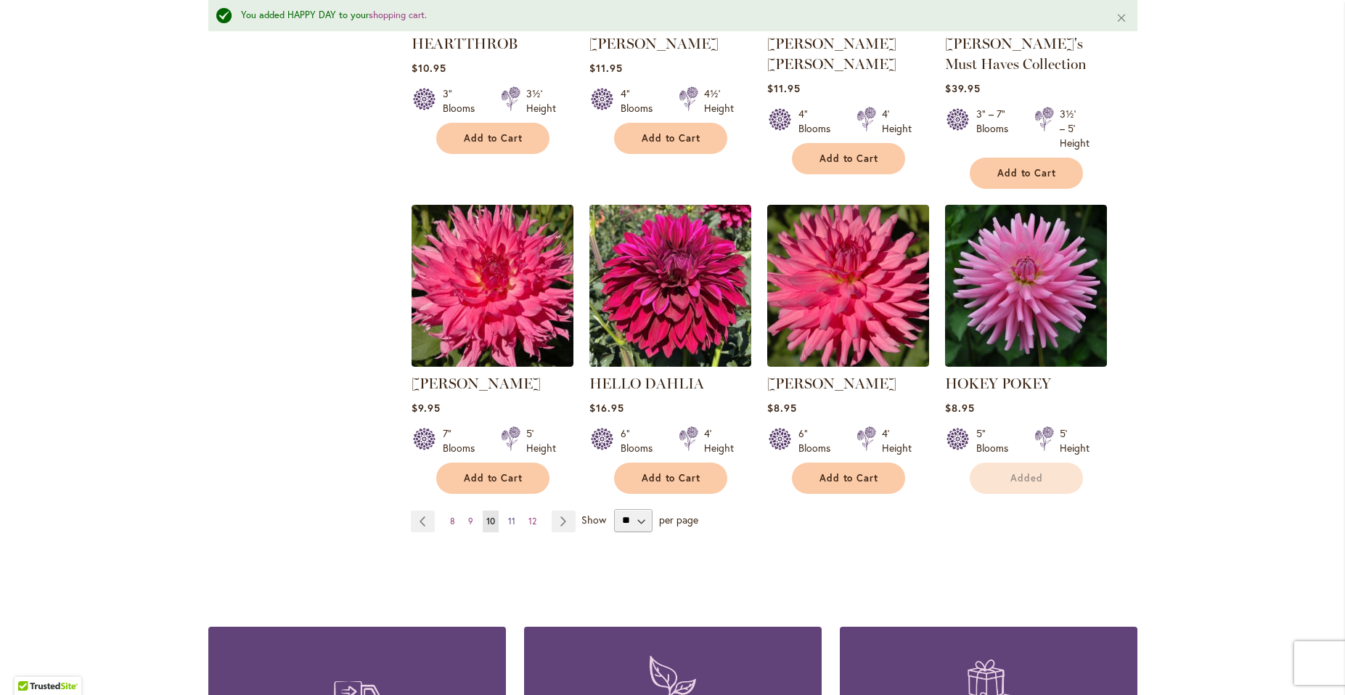
click at [508, 515] on span "11" at bounding box center [511, 520] width 7 height 11
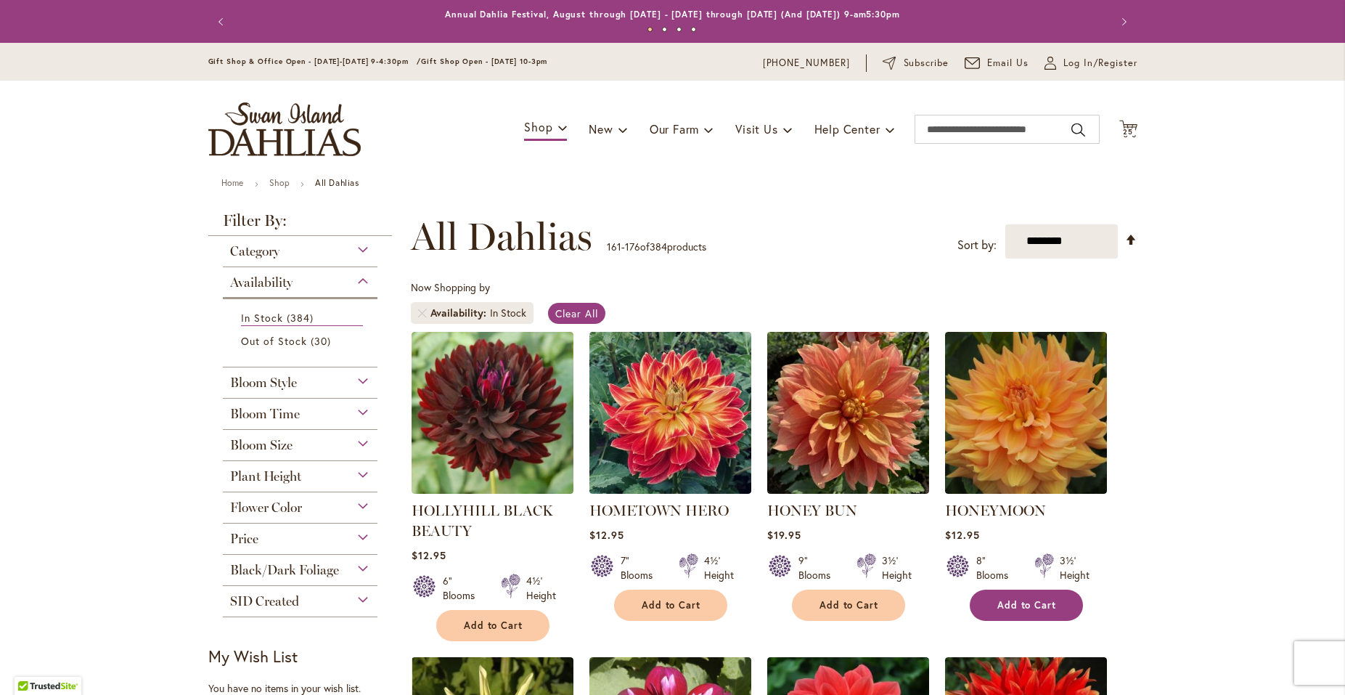
click at [1022, 599] on span "Add to Cart" at bounding box center [1027, 605] width 60 height 12
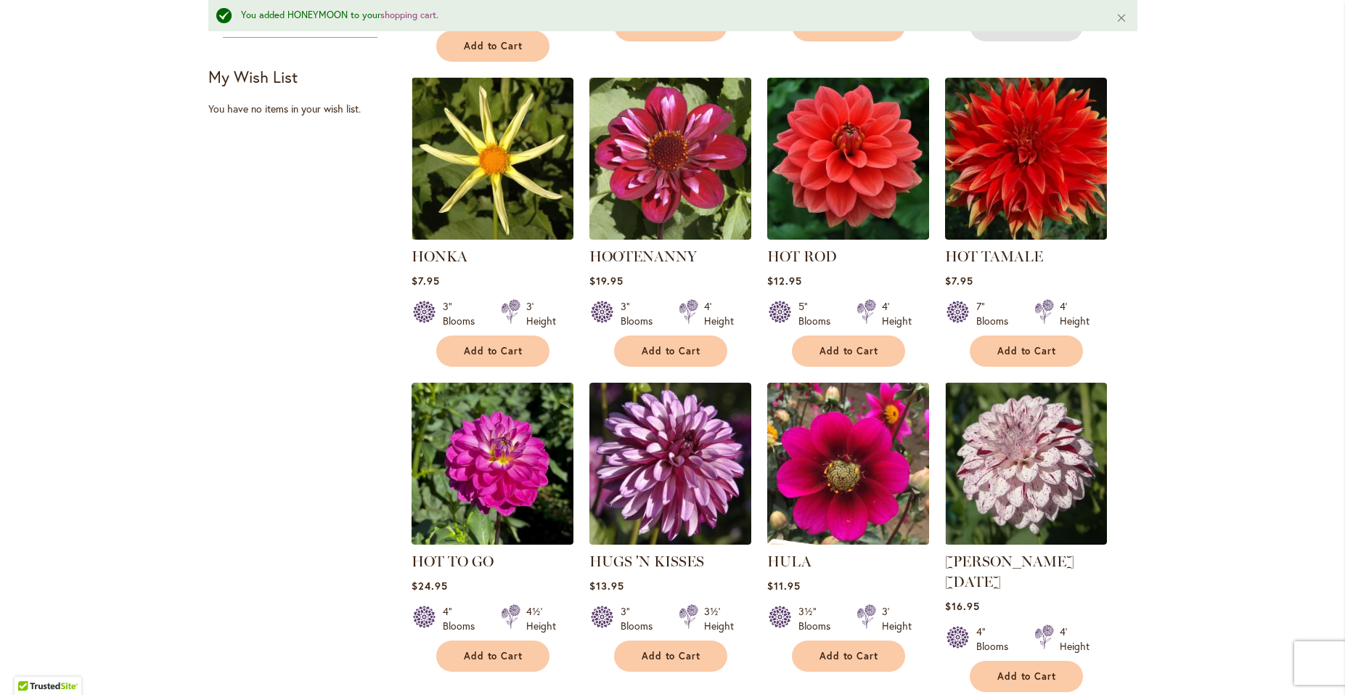
scroll to position [665, 0]
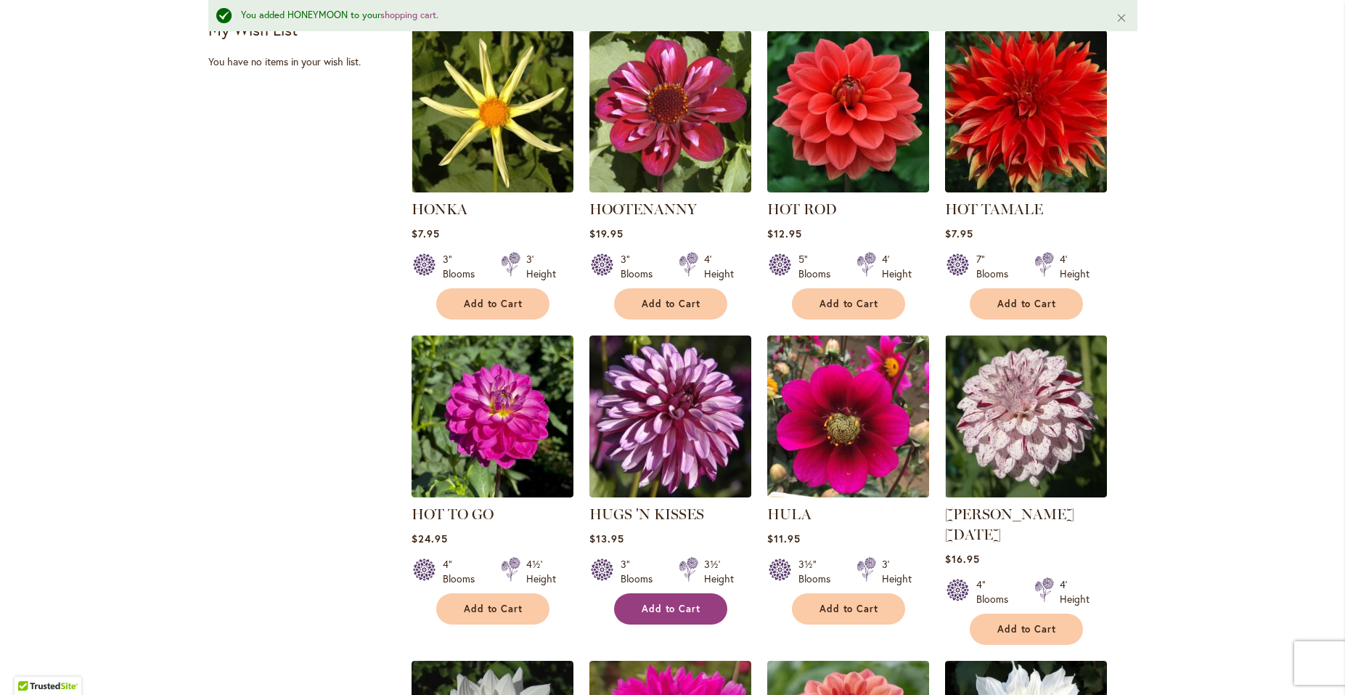
click at [645, 605] on span "Add to Cart" at bounding box center [672, 608] width 60 height 12
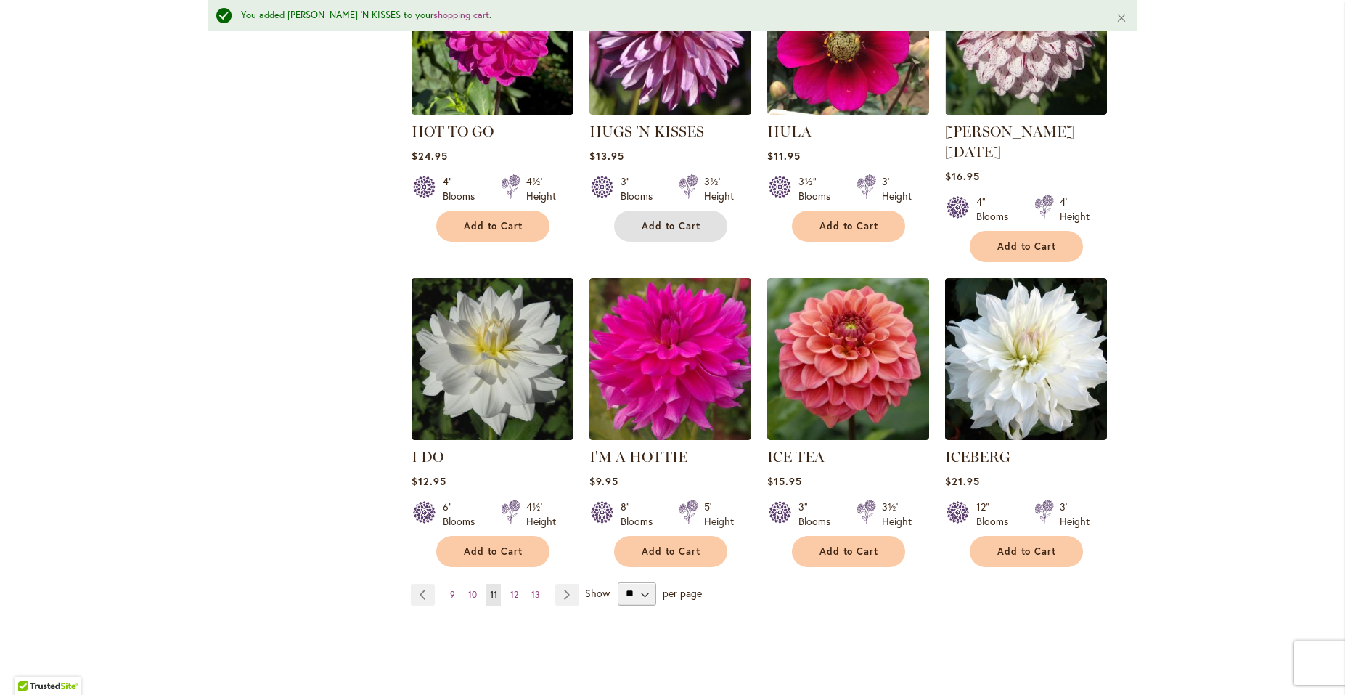
scroll to position [1057, 0]
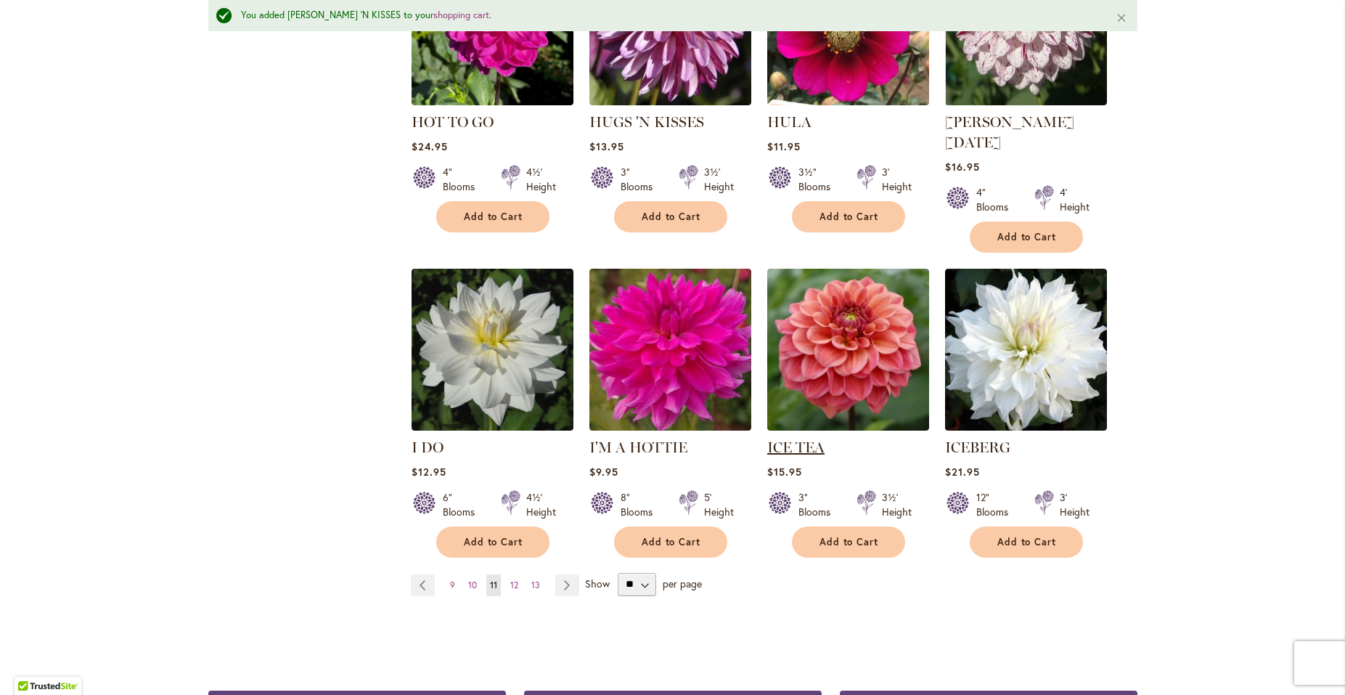
click at [796, 438] on link "ICE TEA" at bounding box center [795, 446] width 57 height 17
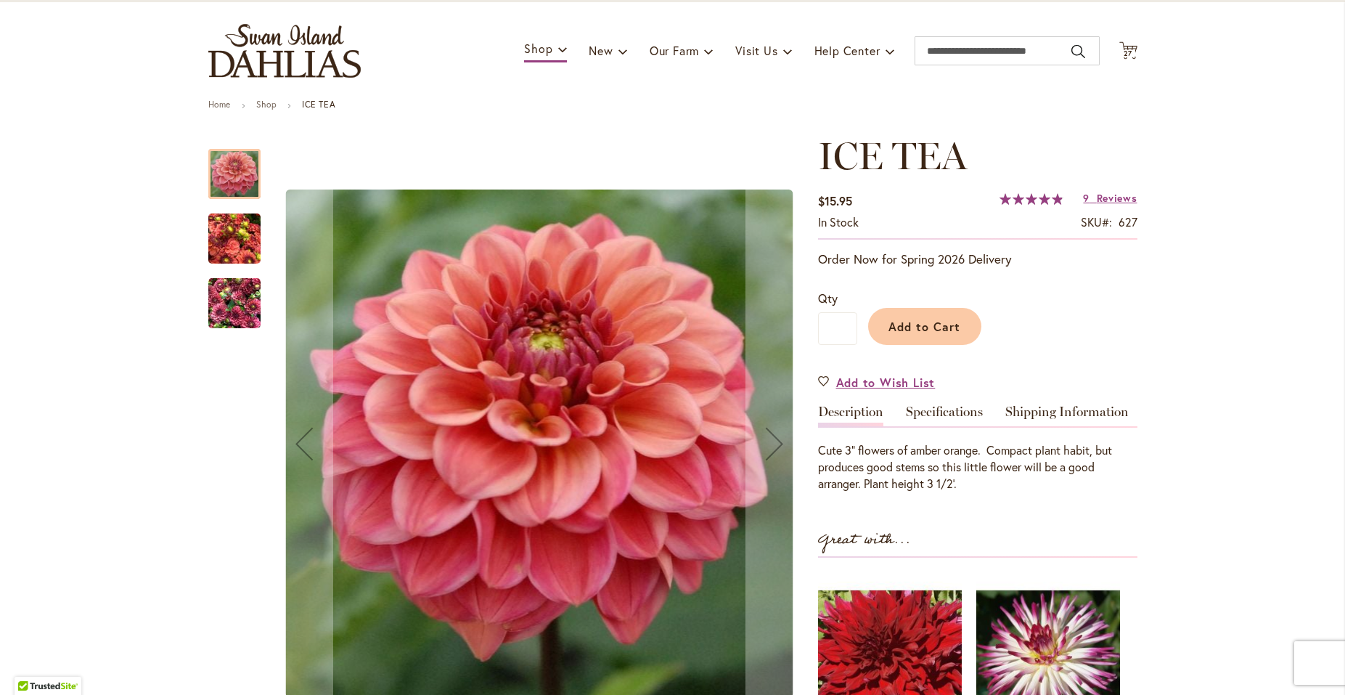
scroll to position [157, 0]
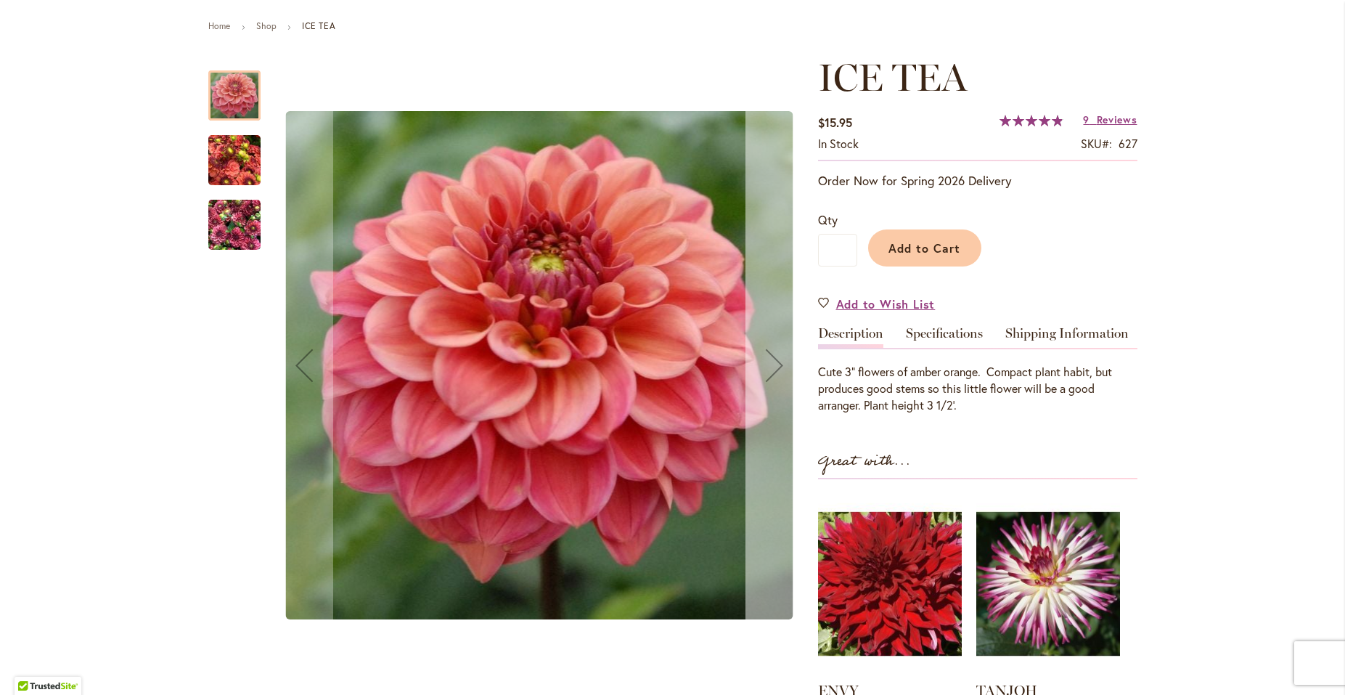
click at [769, 374] on div "Next" at bounding box center [774, 365] width 58 height 58
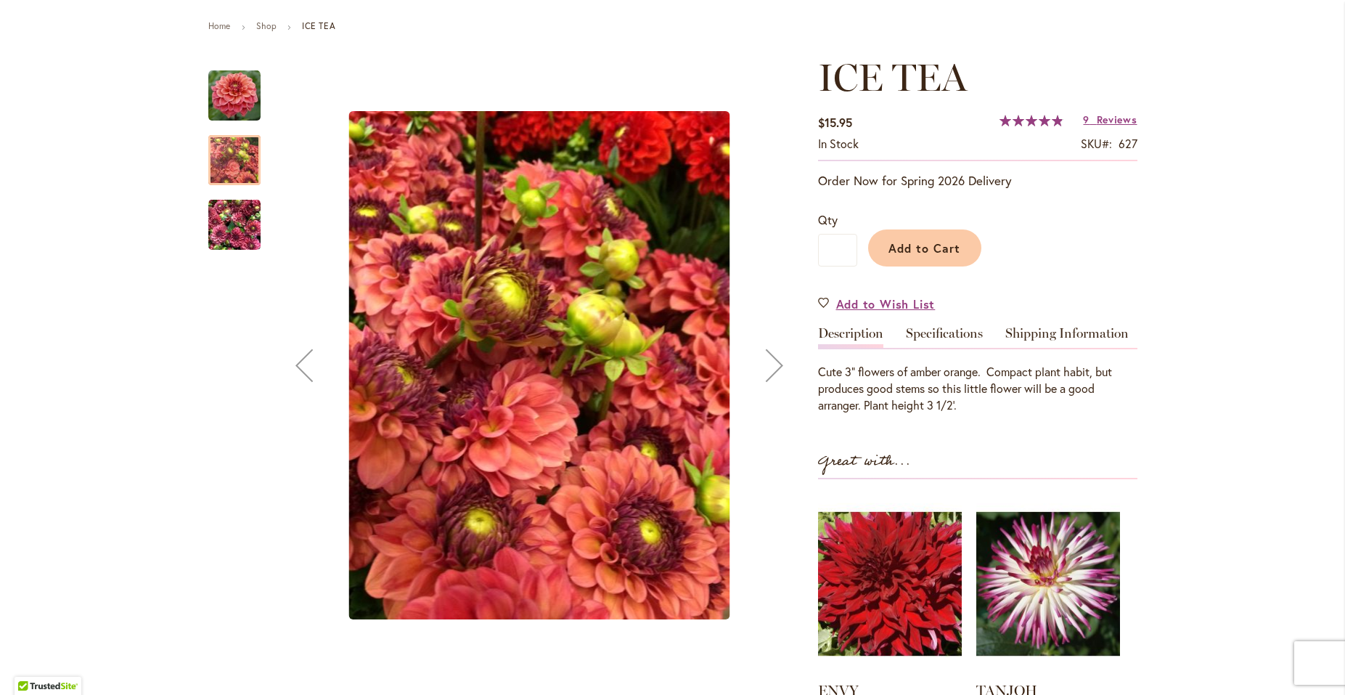
click at [769, 374] on div "Next" at bounding box center [774, 365] width 58 height 58
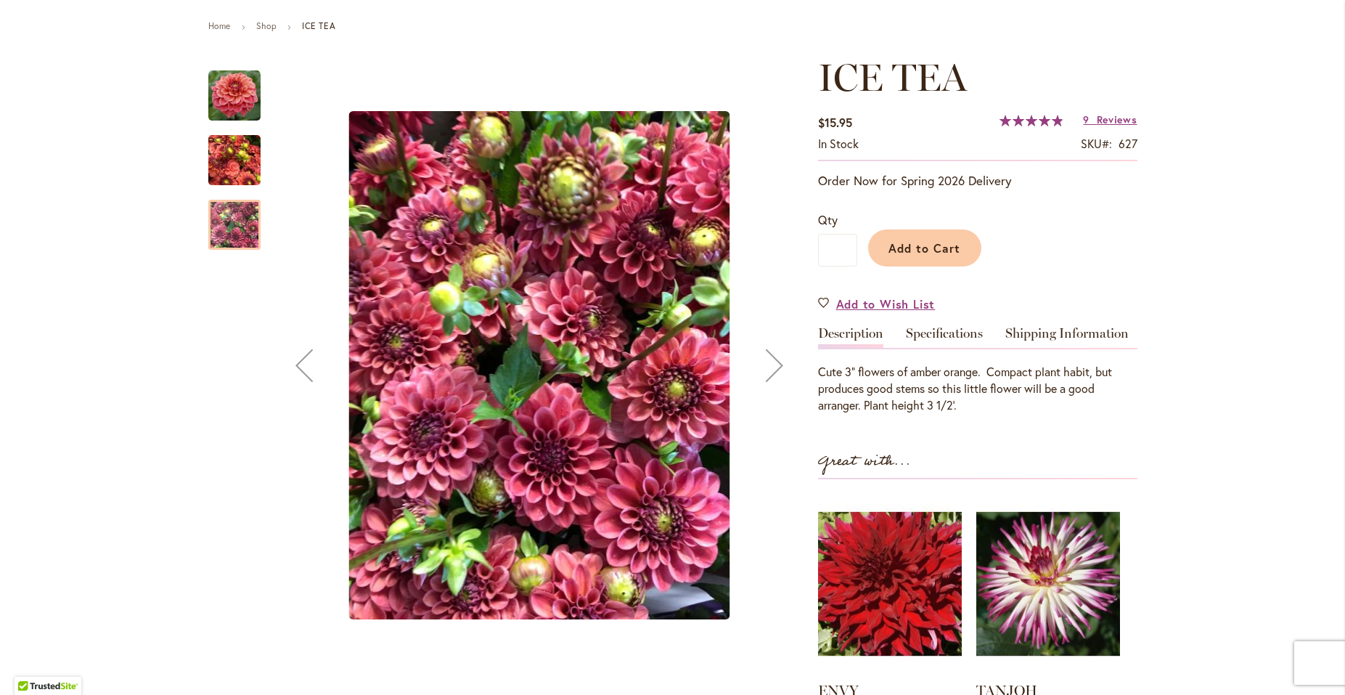
click at [769, 374] on div "Next" at bounding box center [774, 365] width 58 height 58
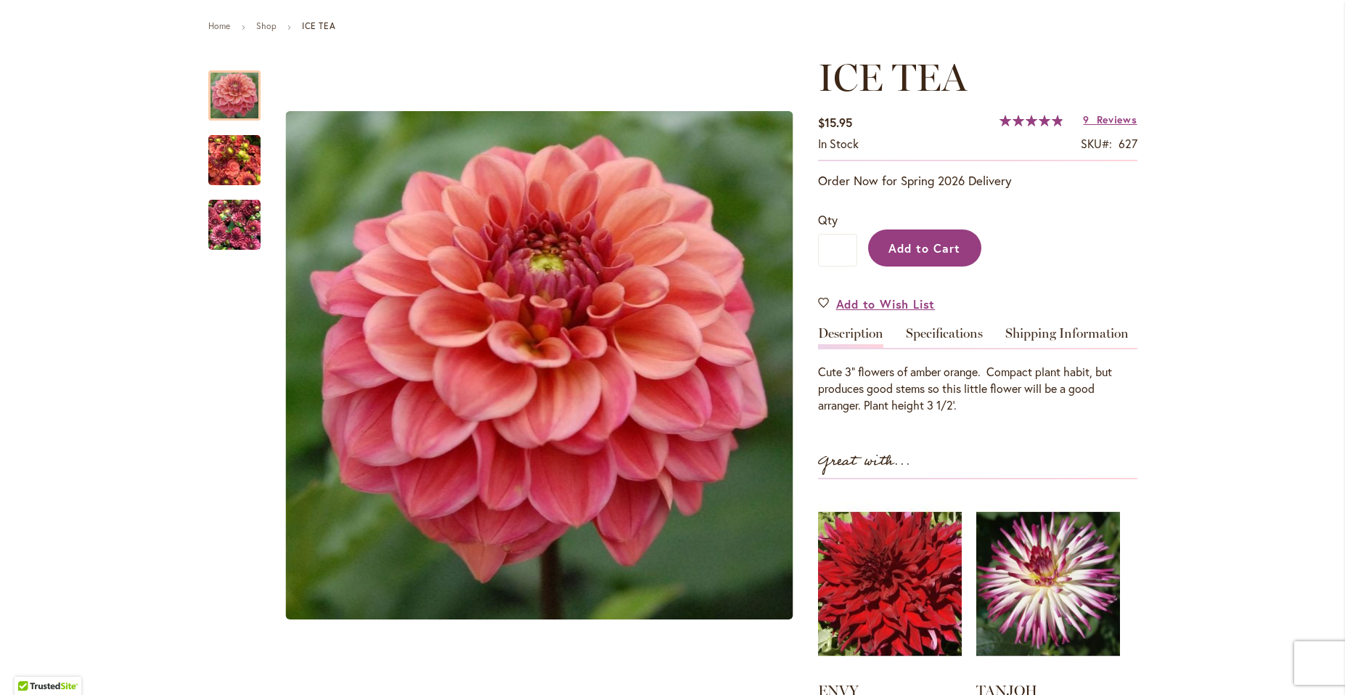
click at [907, 243] on span "Add to Cart" at bounding box center [924, 247] width 72 height 15
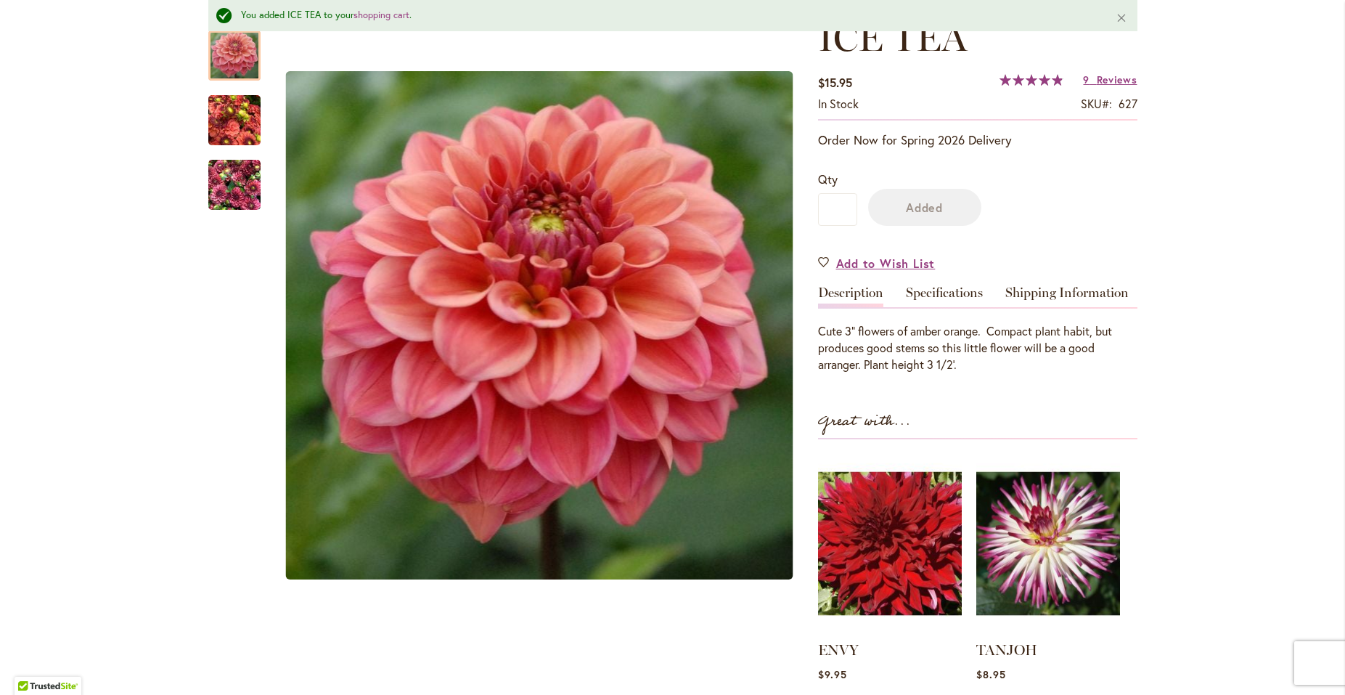
scroll to position [273, 0]
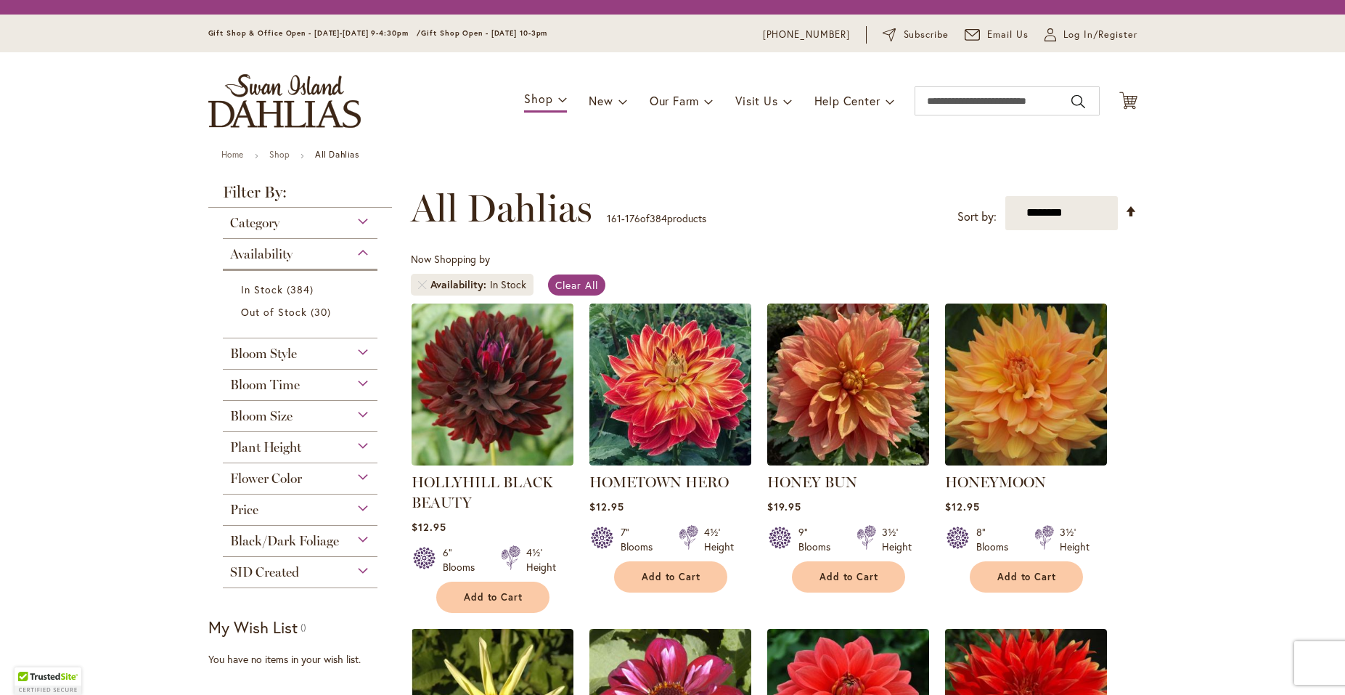
scroll to position [1057, 0]
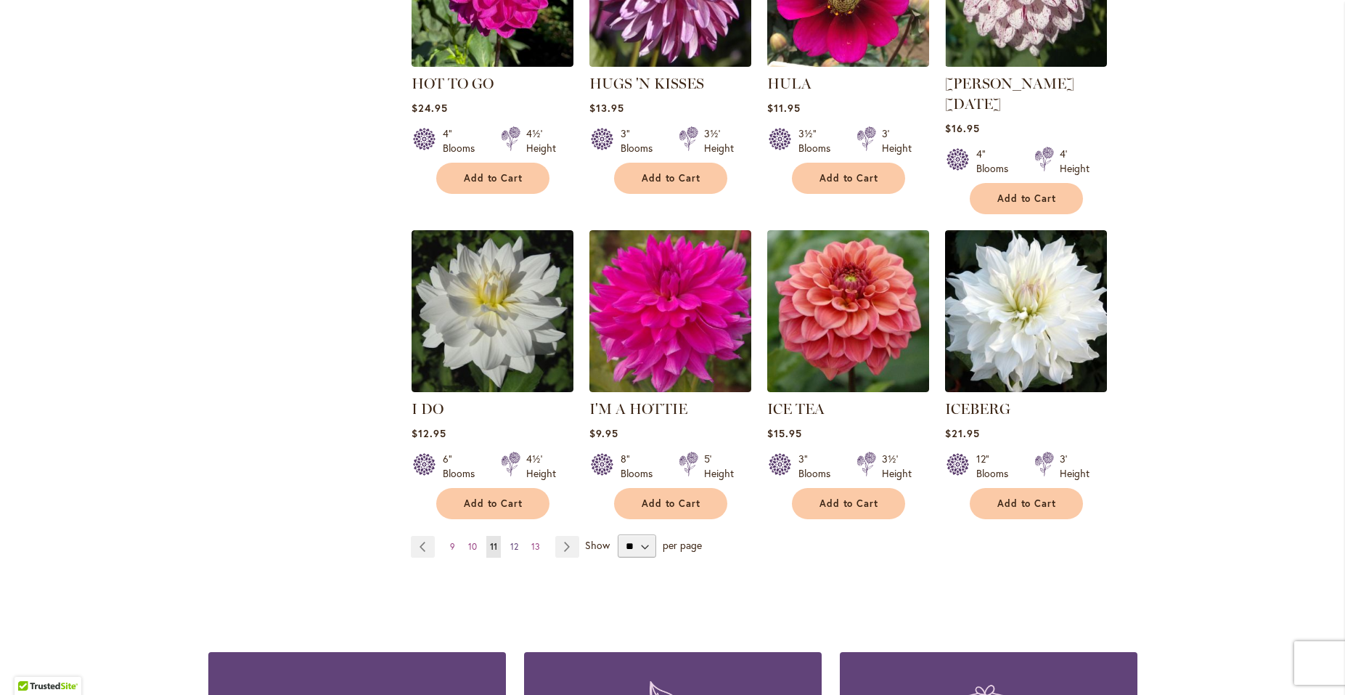
click at [510, 541] on span "12" at bounding box center [514, 546] width 8 height 11
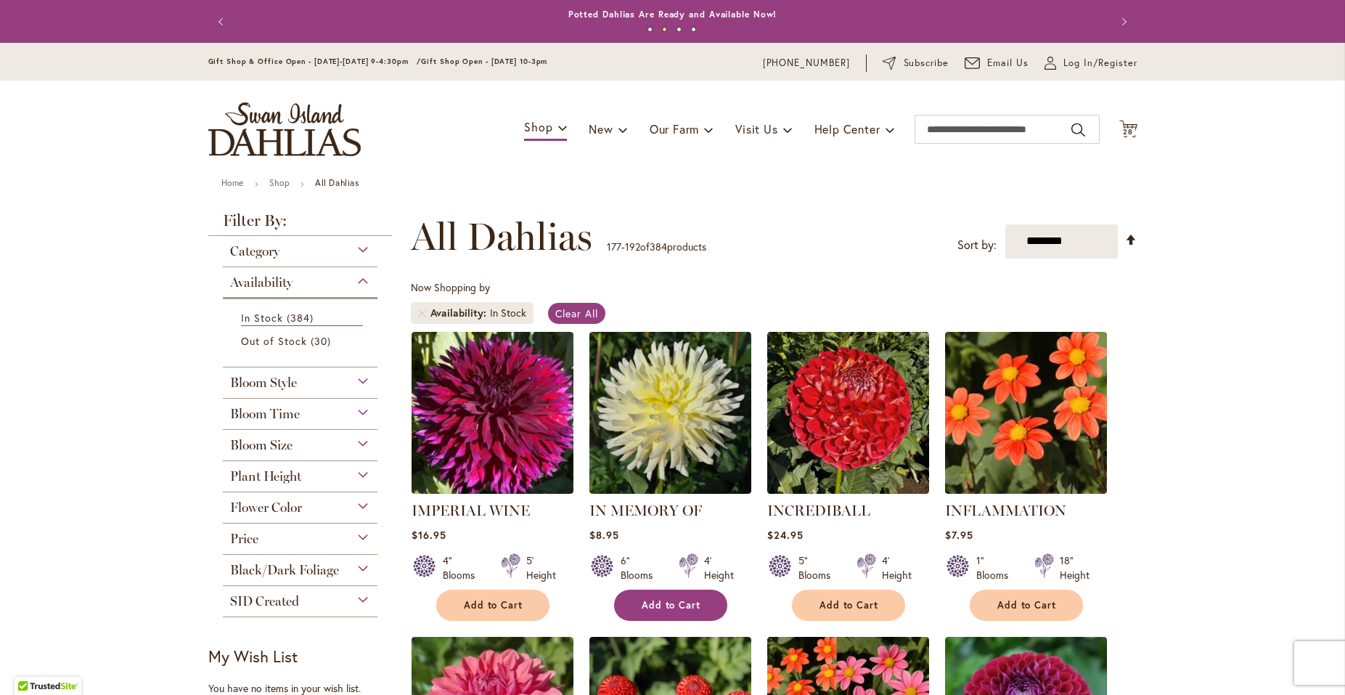
click at [649, 604] on span "Add to Cart" at bounding box center [672, 605] width 60 height 12
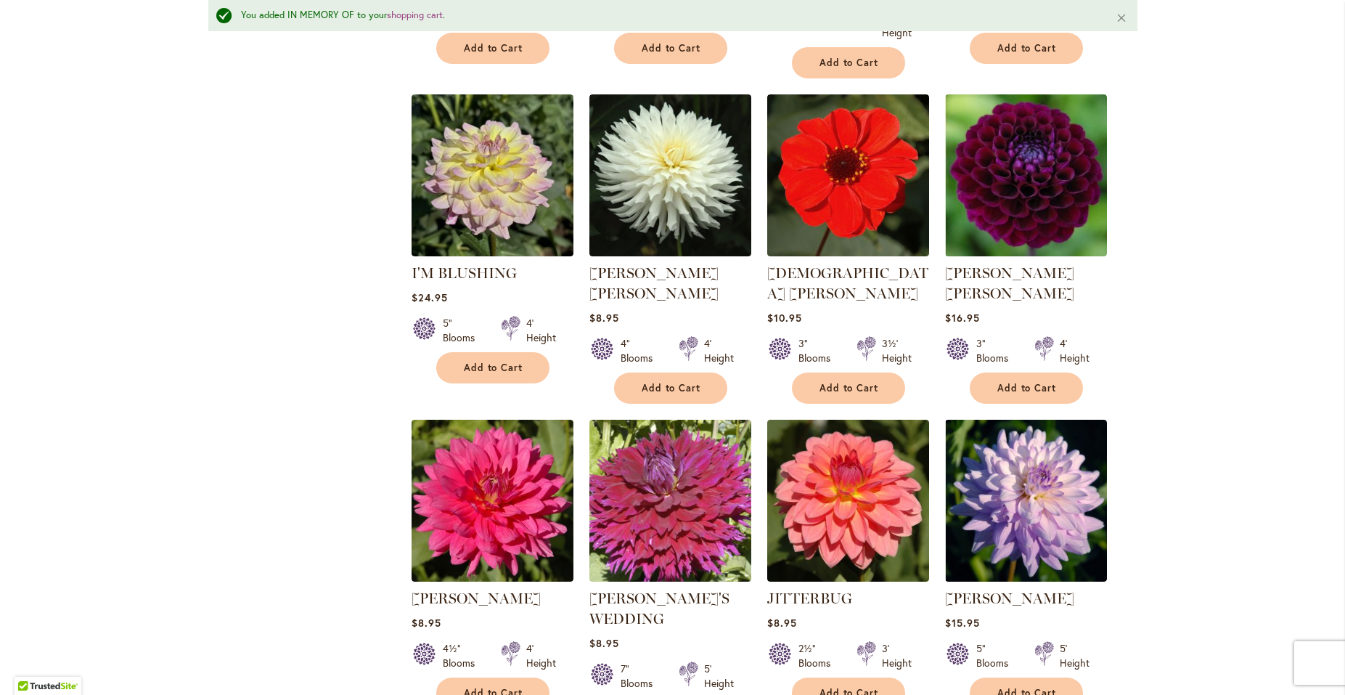
scroll to position [978, 0]
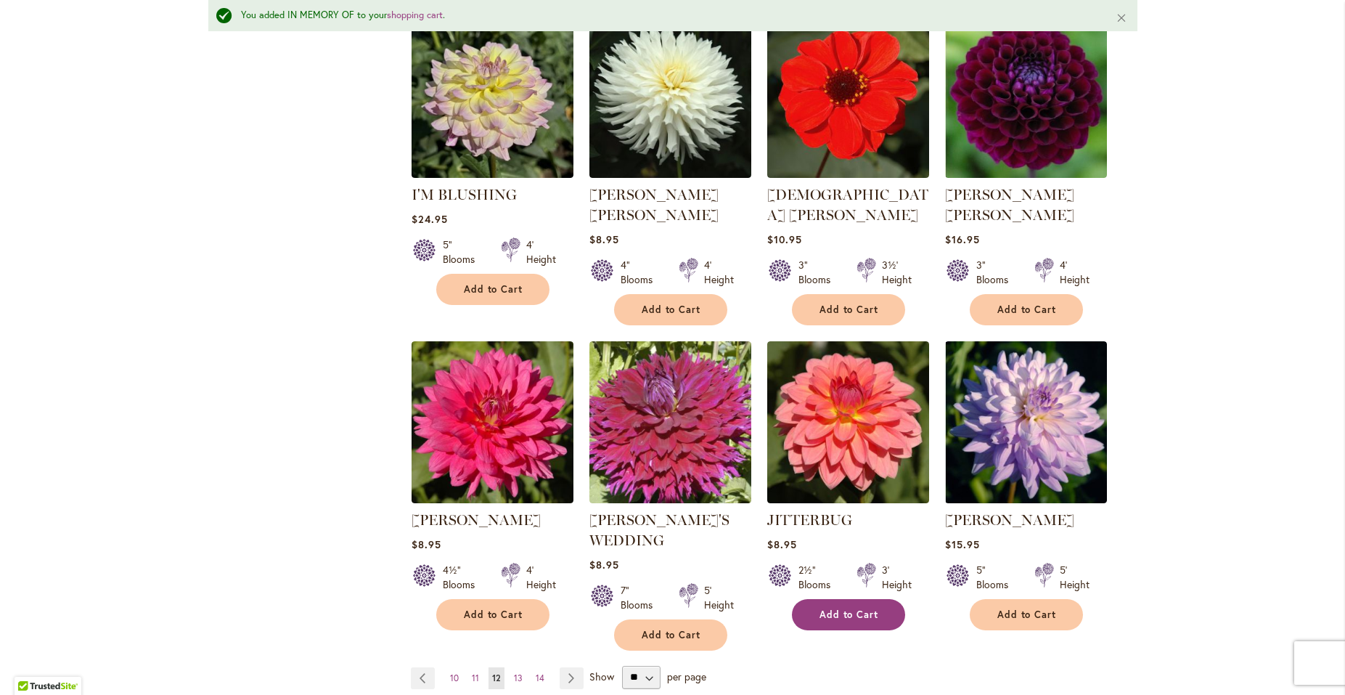
click at [820, 608] on span "Add to Cart" at bounding box center [849, 614] width 60 height 12
click at [798, 511] on link "JITTERBUG" at bounding box center [809, 519] width 85 height 17
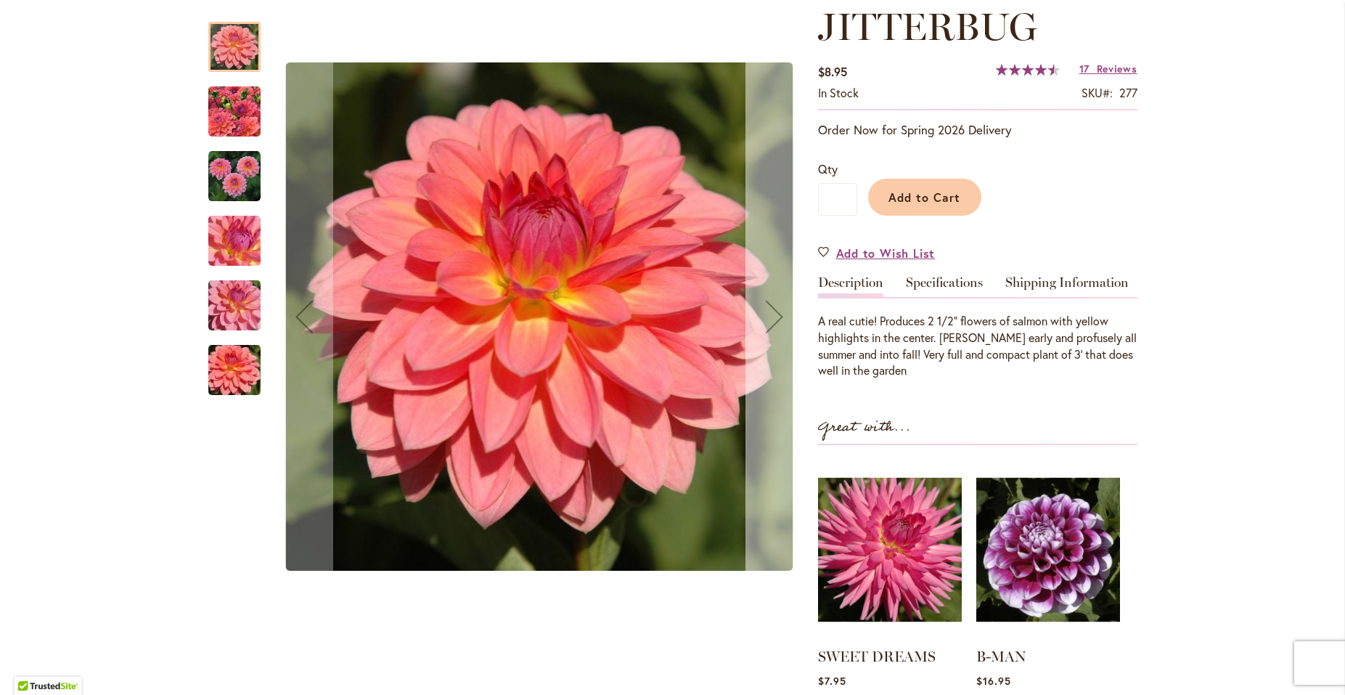
scroll to position [235, 0]
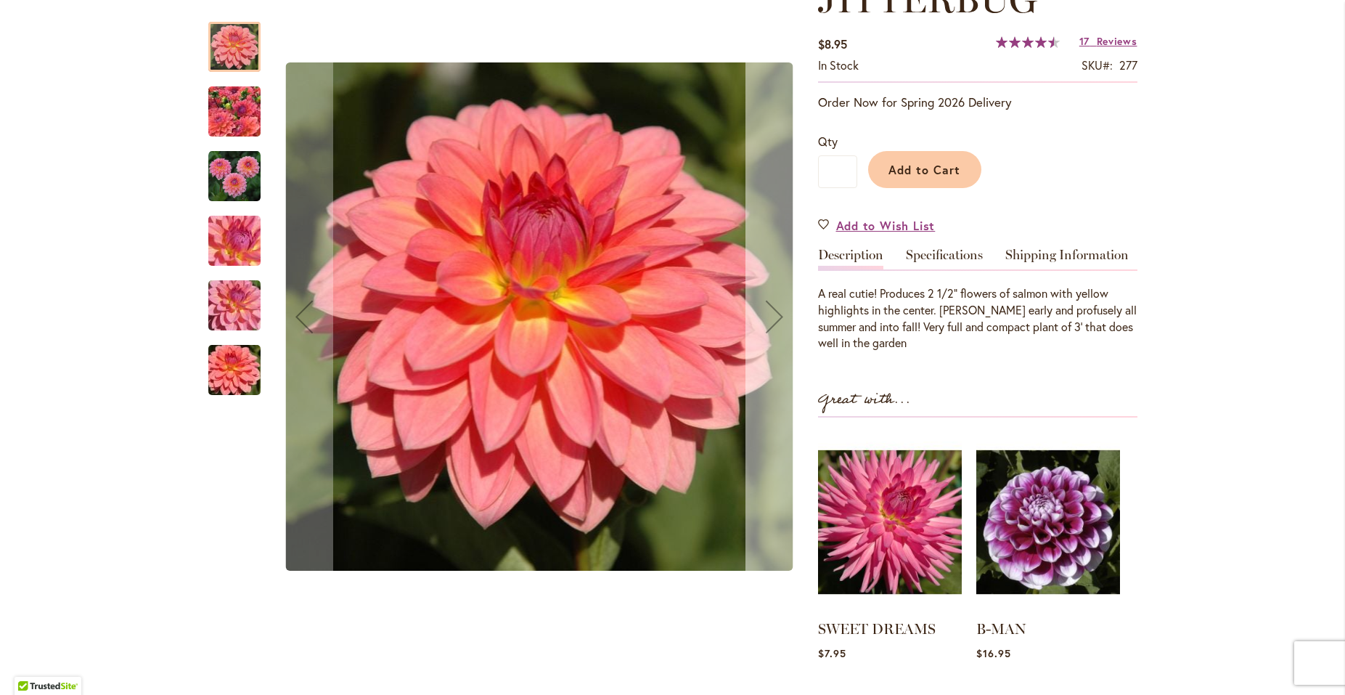
click at [771, 320] on div "Next" at bounding box center [774, 316] width 58 height 58
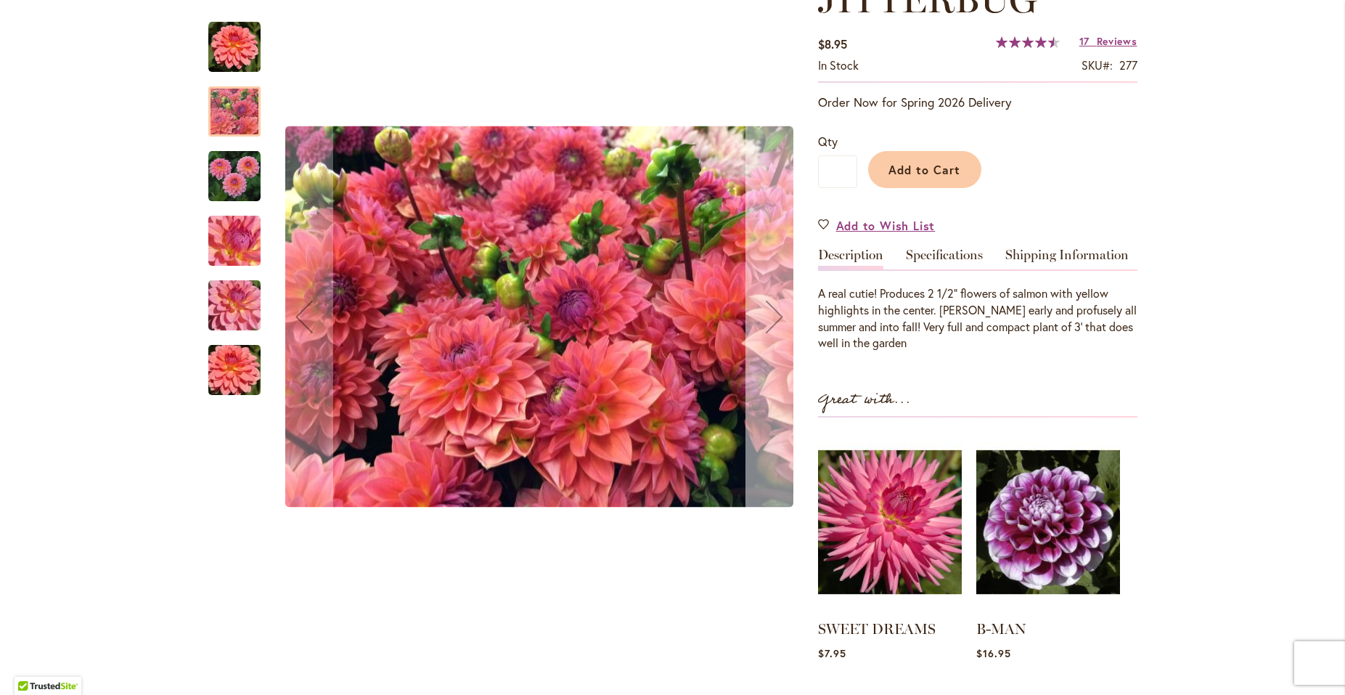
click at [771, 320] on div "Next" at bounding box center [774, 316] width 58 height 58
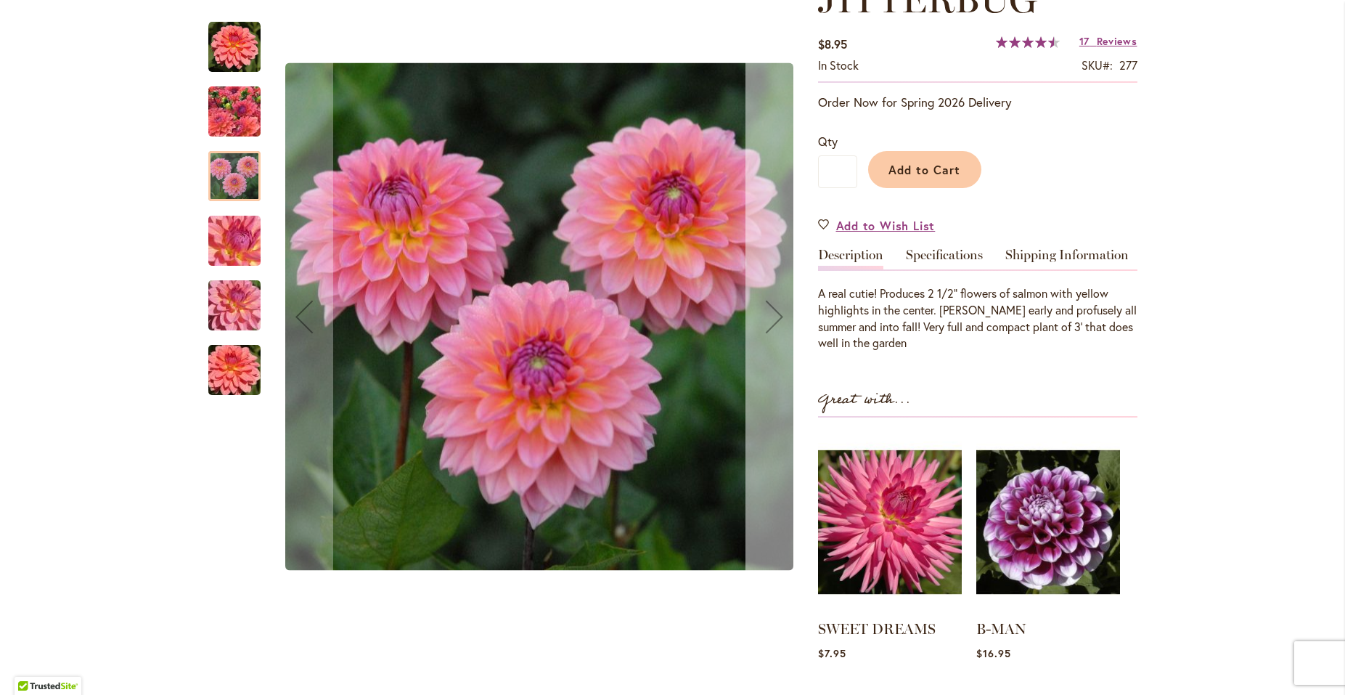
click at [771, 320] on div "Next" at bounding box center [774, 316] width 58 height 58
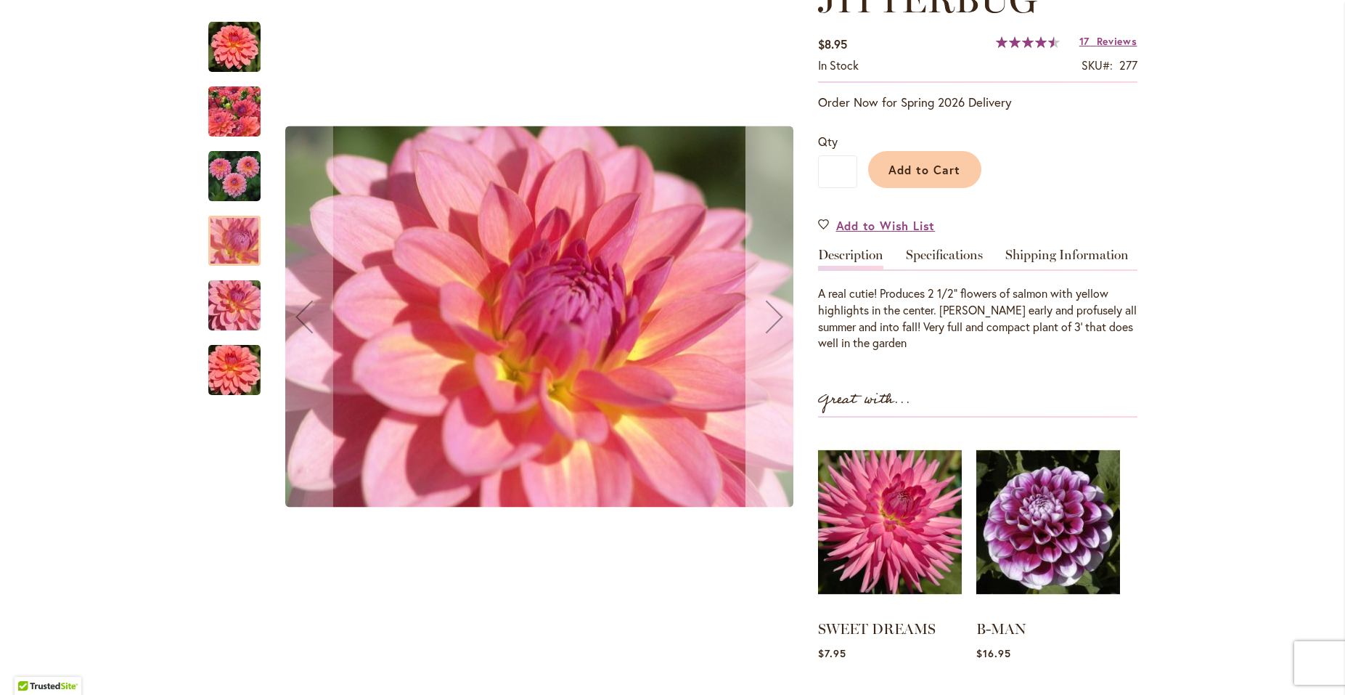
click at [772, 317] on div "Next" at bounding box center [774, 316] width 58 height 58
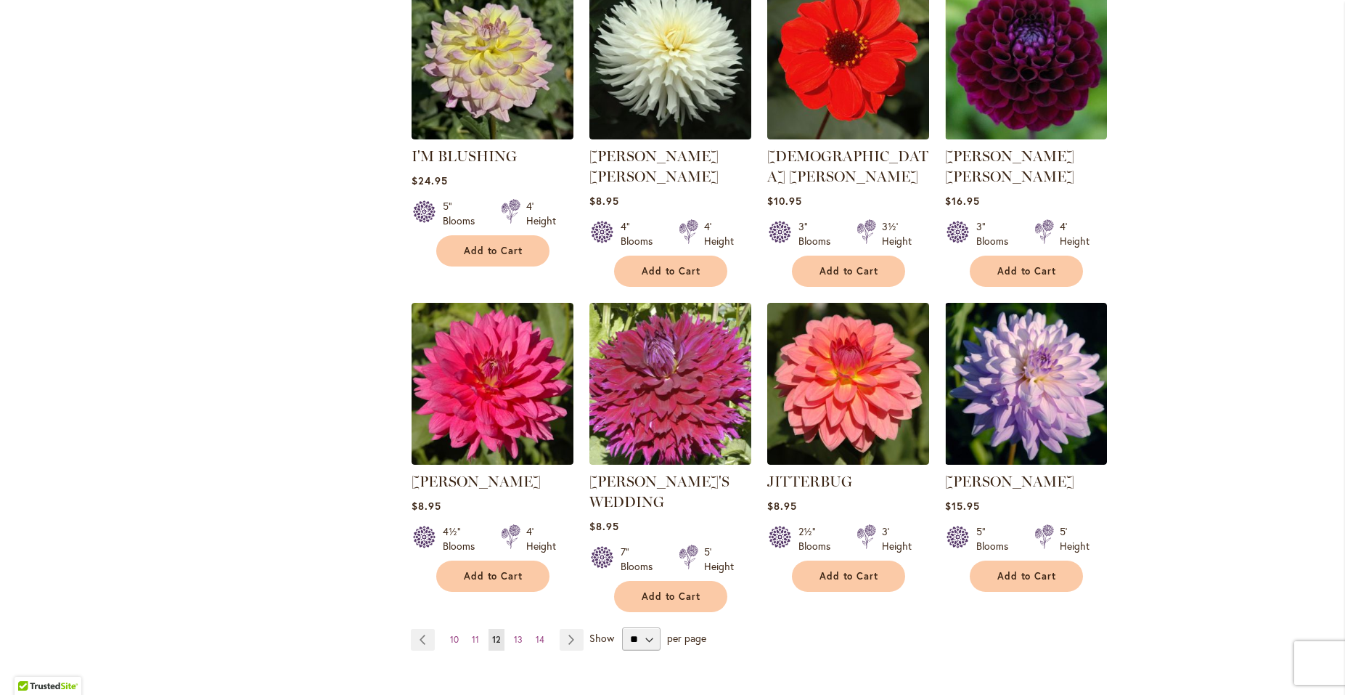
scroll to position [1057, 0]
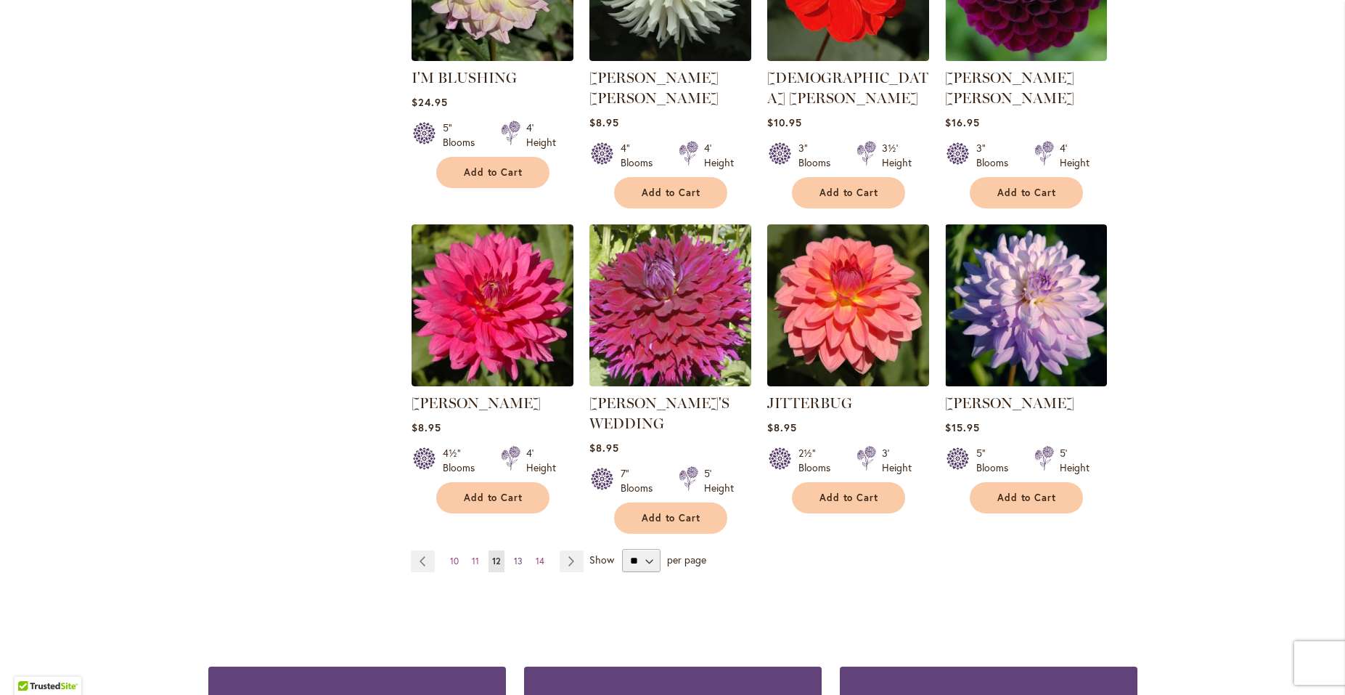
click at [514, 555] on span "13" at bounding box center [518, 560] width 9 height 11
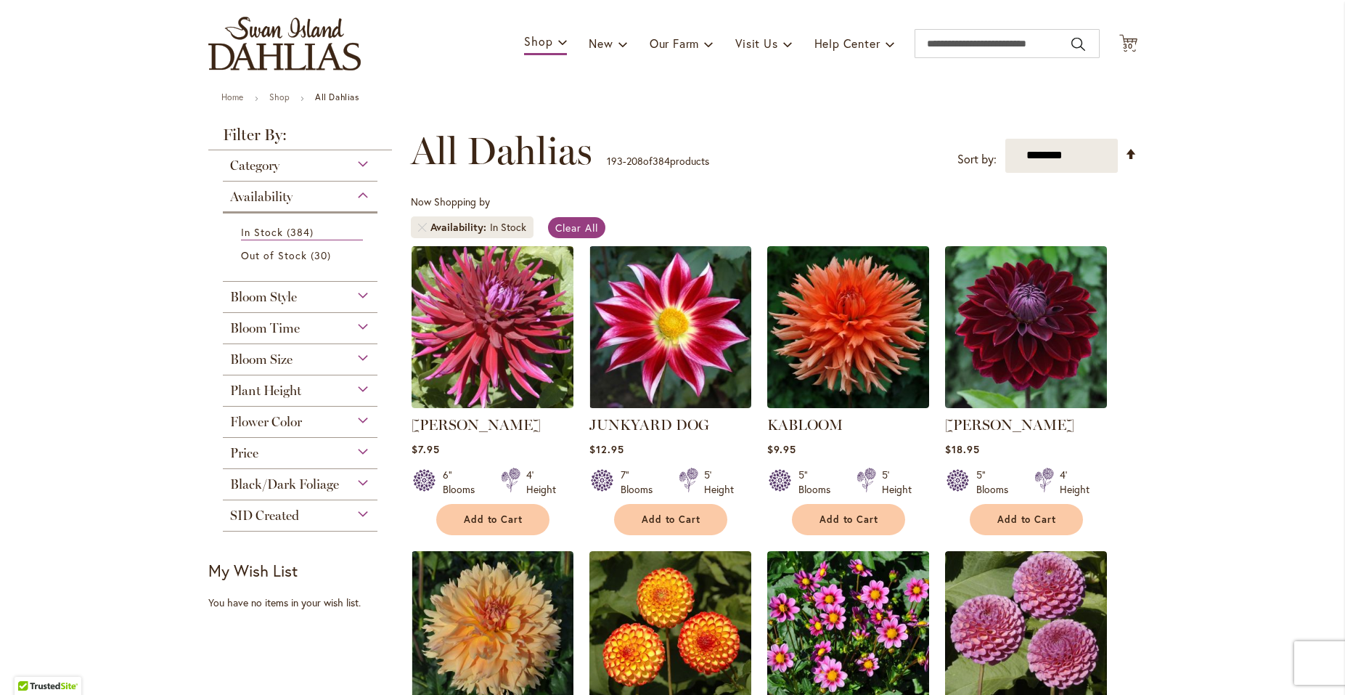
scroll to position [157, 0]
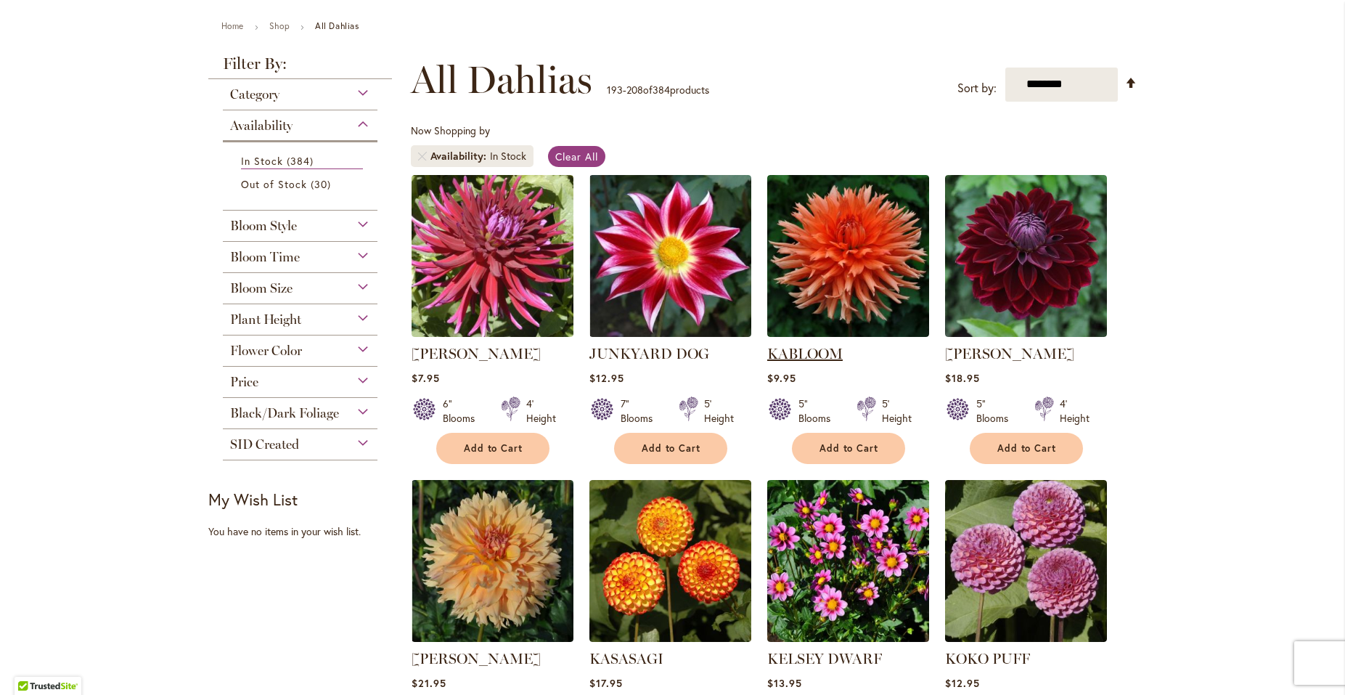
click at [797, 350] on link "KABLOOM" at bounding box center [804, 353] width 75 height 17
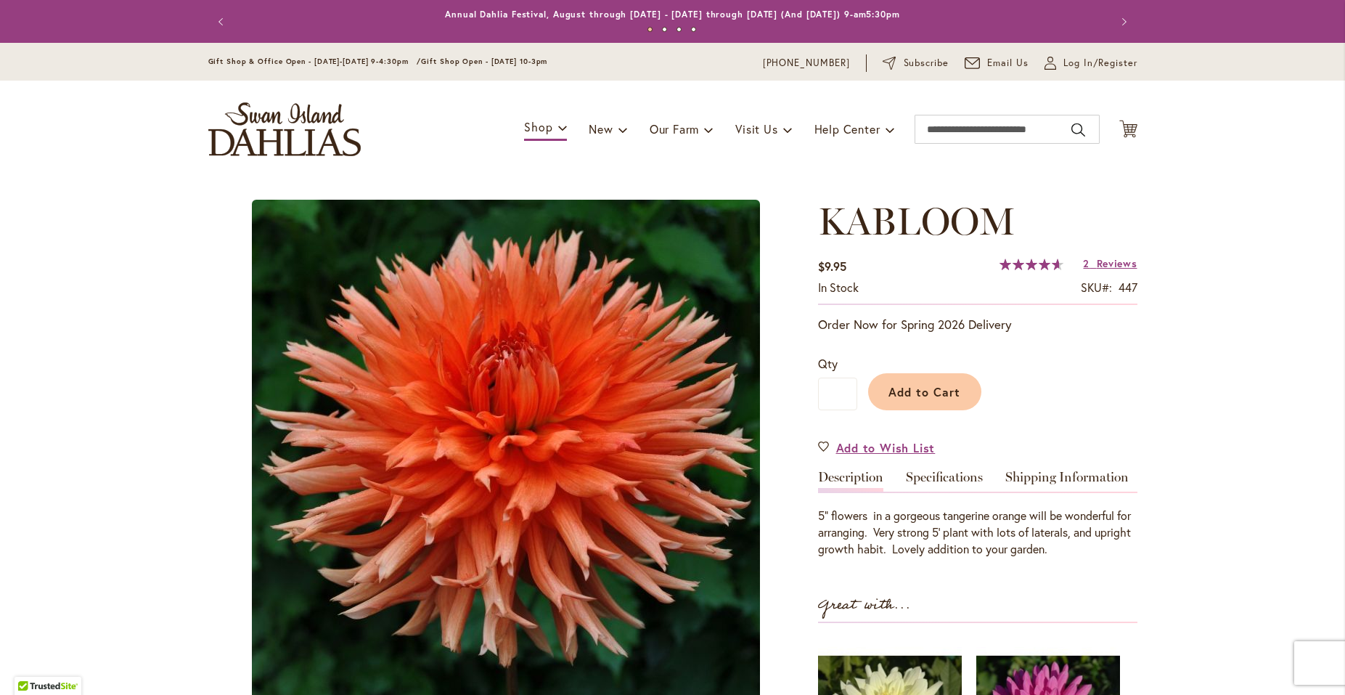
scroll to position [157, 0]
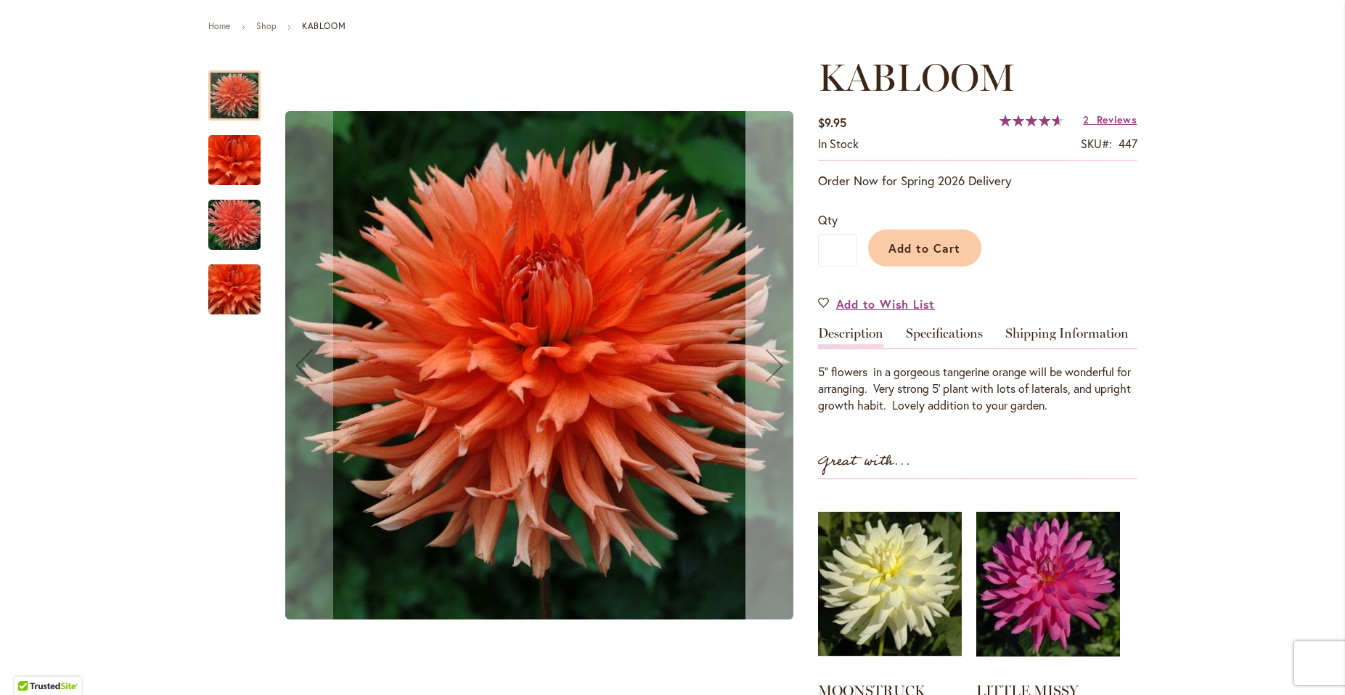
click at [769, 363] on div "Next" at bounding box center [774, 365] width 58 height 58
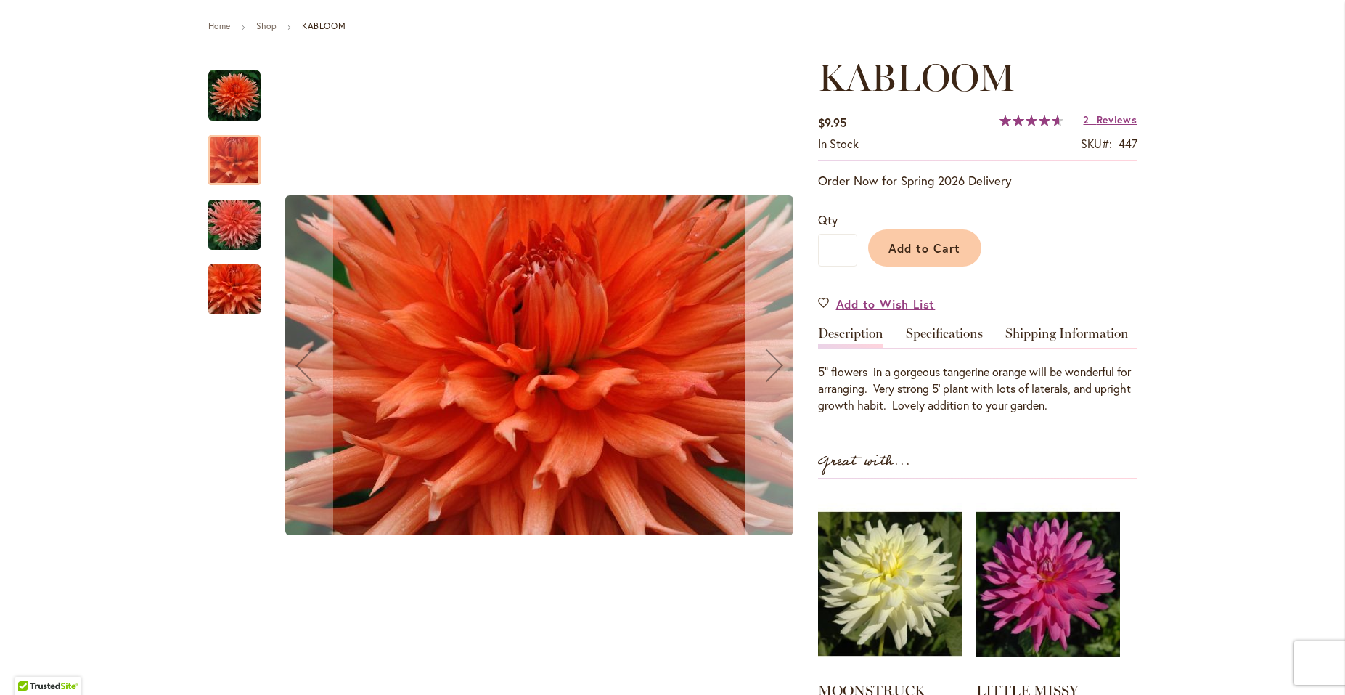
click at [769, 363] on div "Next" at bounding box center [774, 365] width 58 height 58
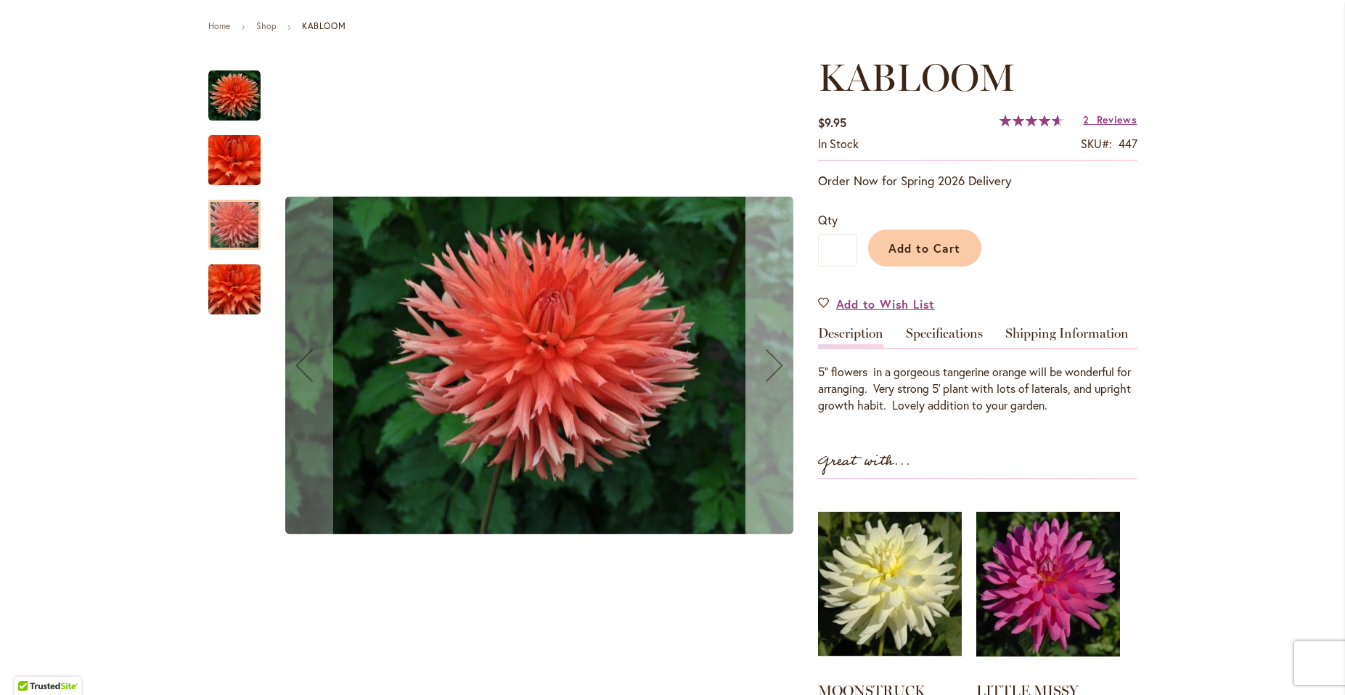
click at [769, 363] on div "Next" at bounding box center [774, 365] width 58 height 58
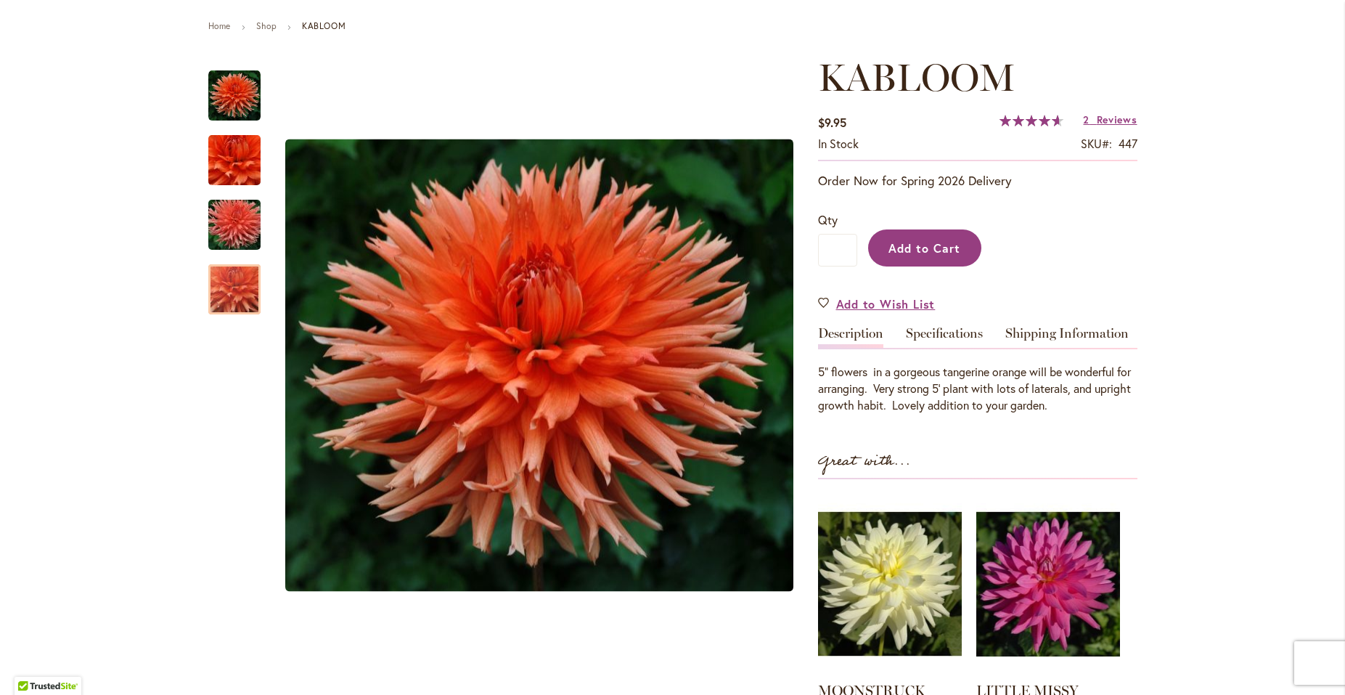
click at [909, 259] on button "Add to Cart" at bounding box center [924, 247] width 113 height 37
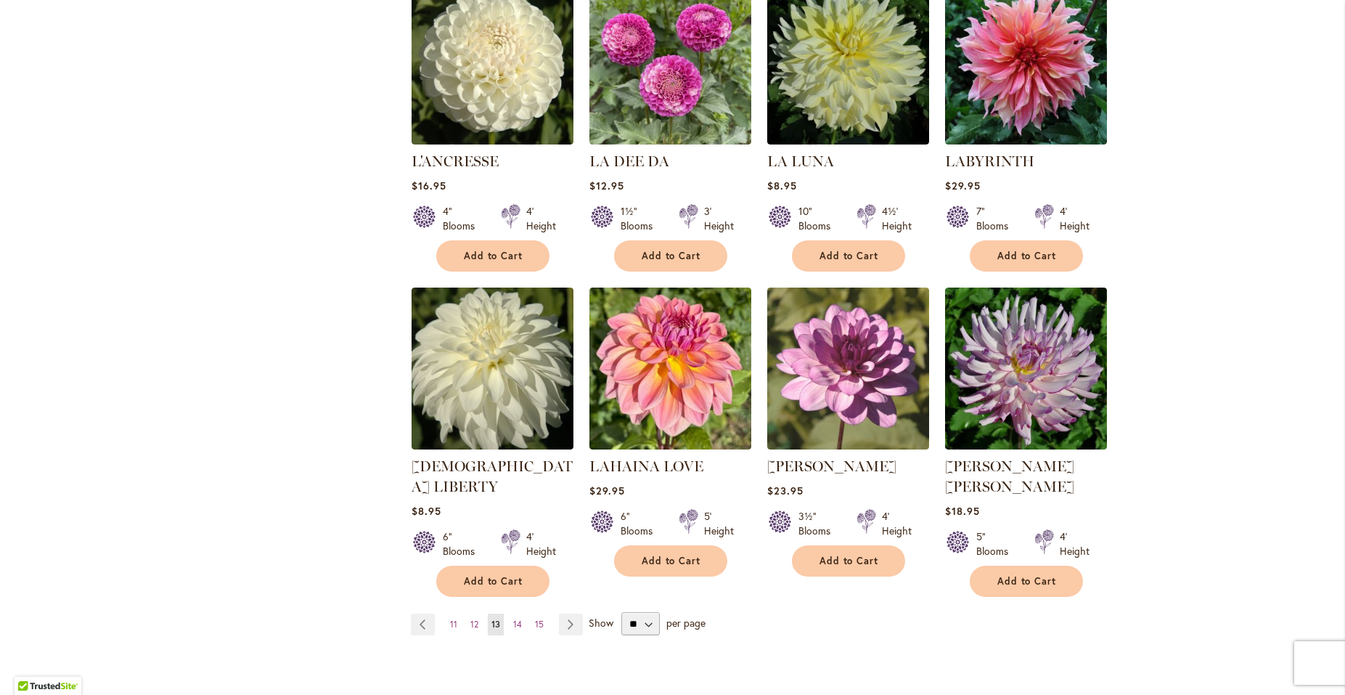
scroll to position [1037, 0]
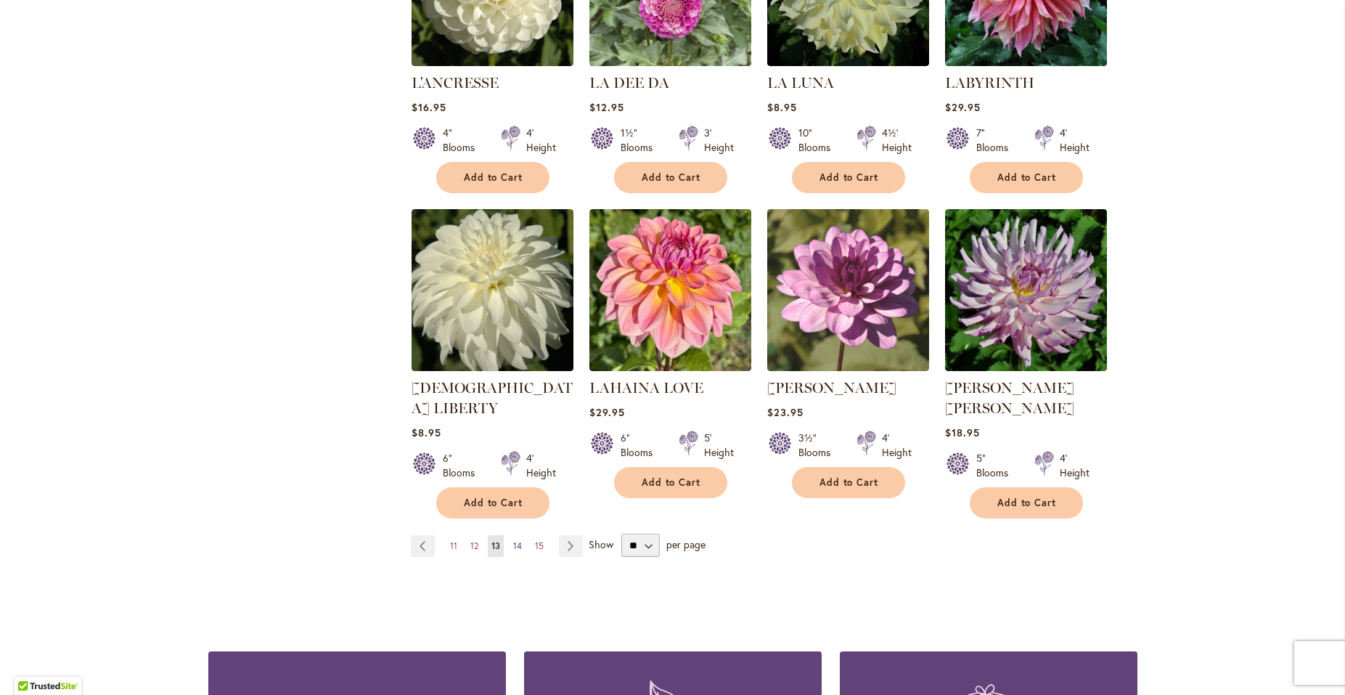
click at [513, 540] on span "14" at bounding box center [517, 545] width 9 height 11
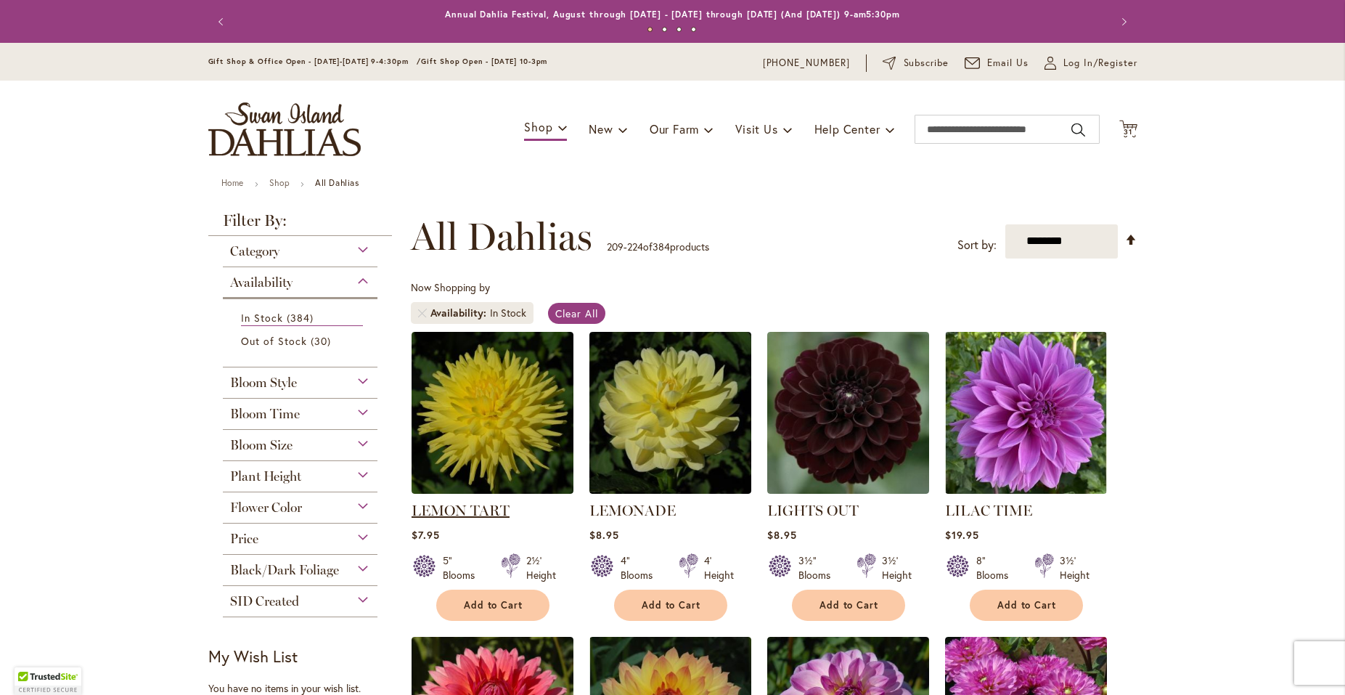
click at [473, 505] on link "LEMON TART" at bounding box center [461, 510] width 98 height 17
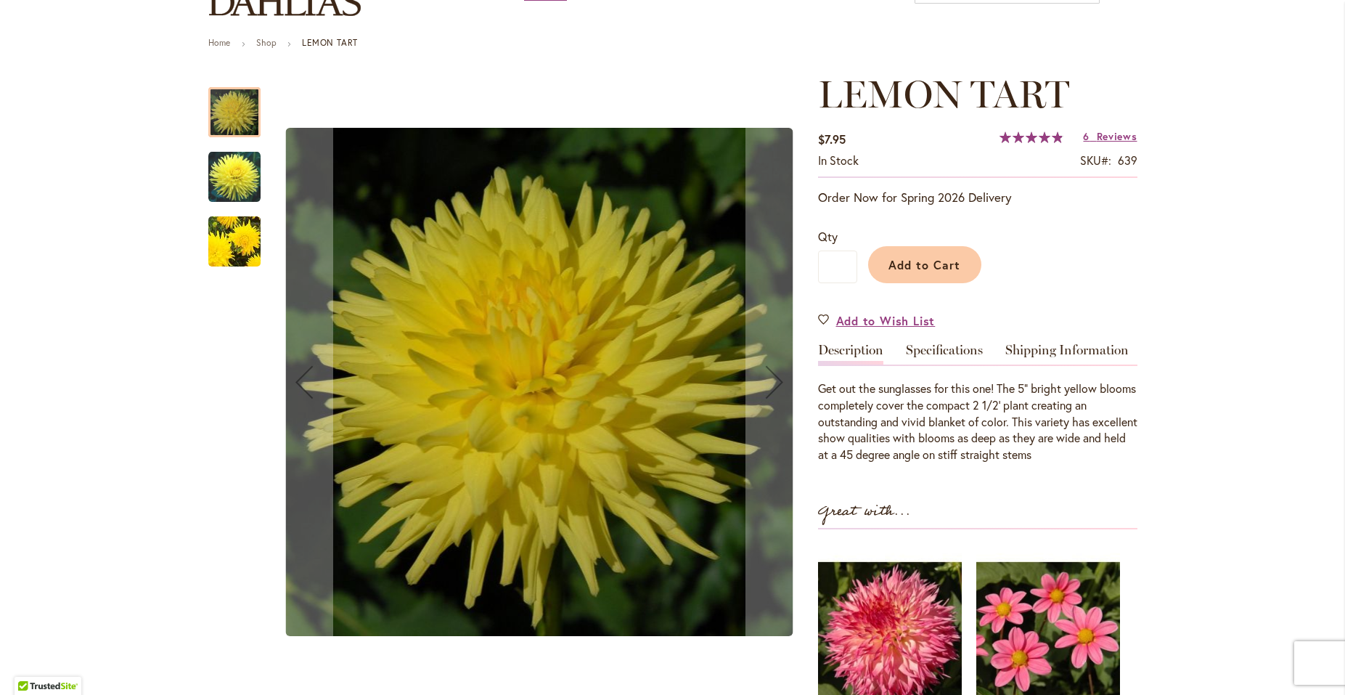
scroll to position [157, 0]
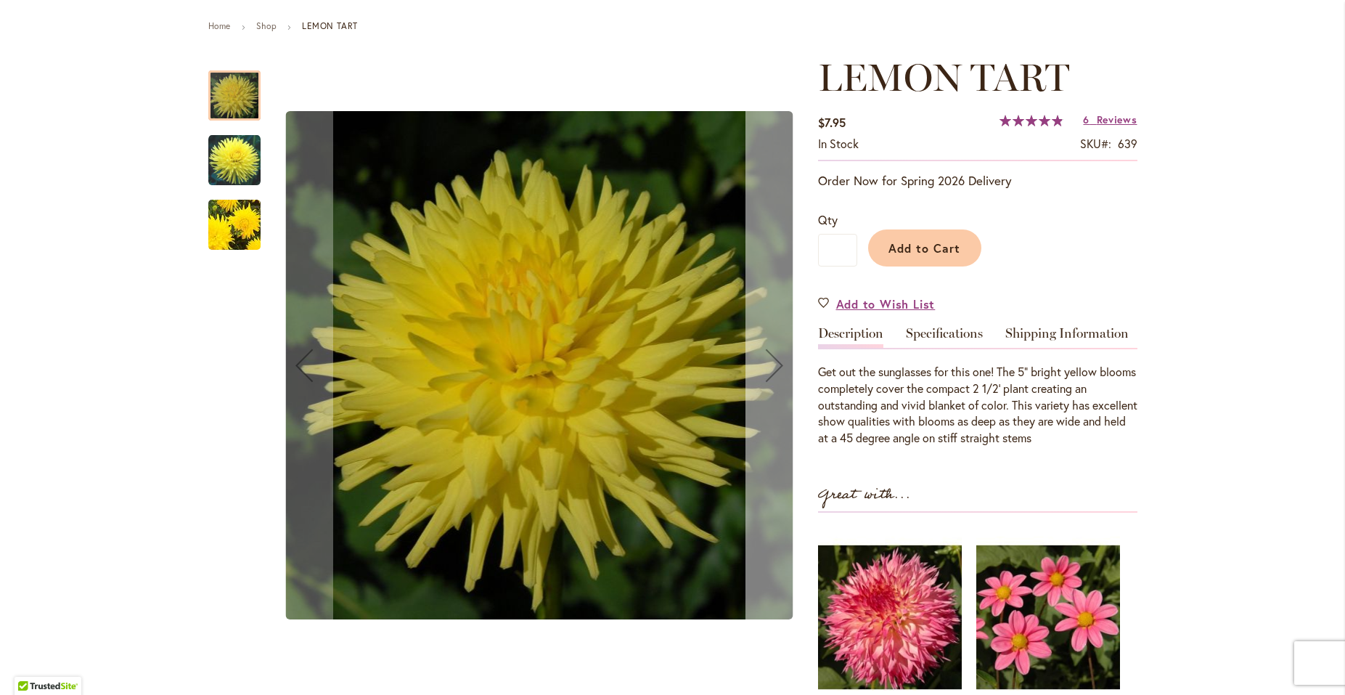
click at [765, 360] on div "Next" at bounding box center [774, 365] width 58 height 58
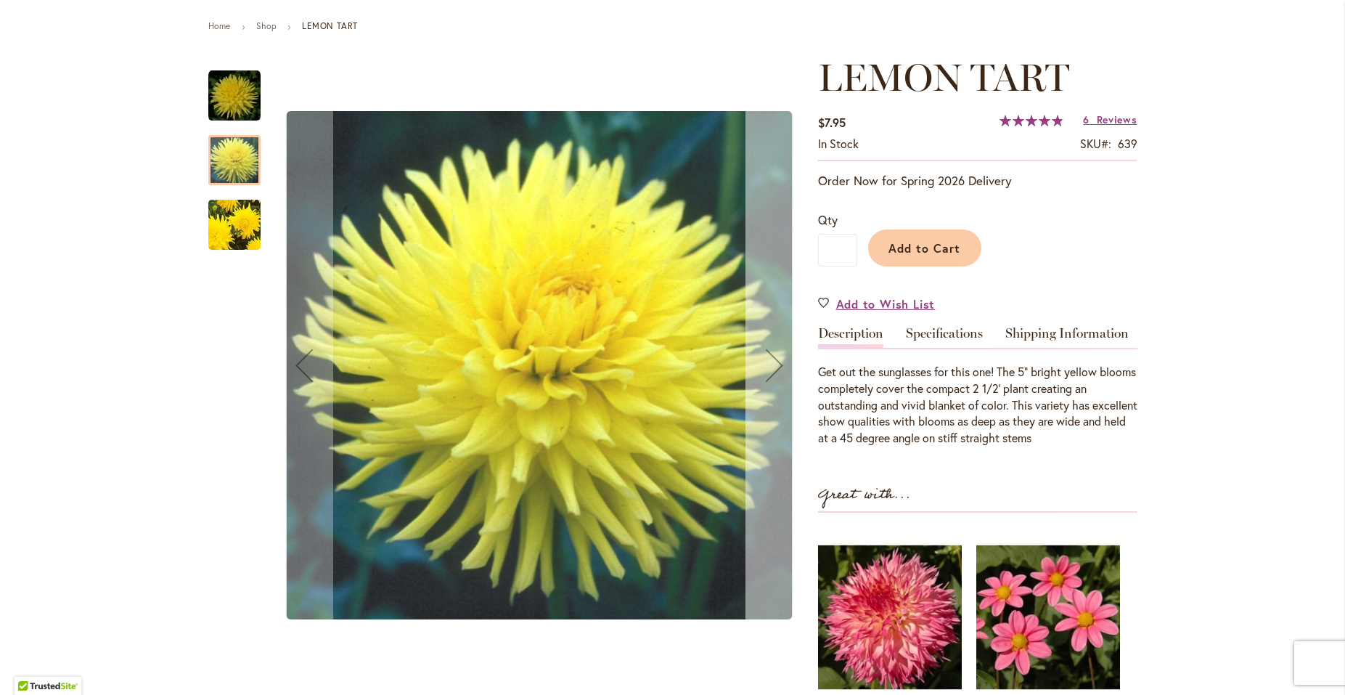
click at [765, 360] on div "Next" at bounding box center [774, 365] width 58 height 58
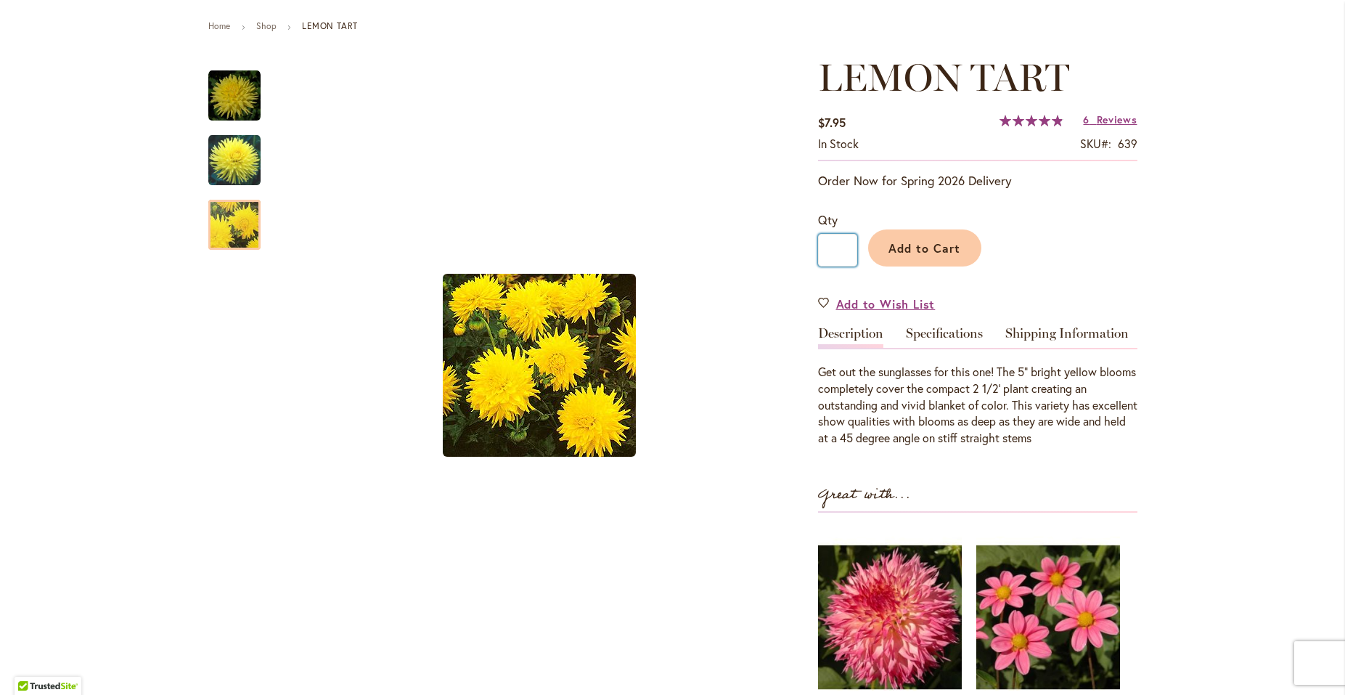
click at [838, 250] on input "*" at bounding box center [837, 250] width 39 height 33
type input "*"
click at [939, 243] on span "Add to Cart" at bounding box center [924, 247] width 72 height 15
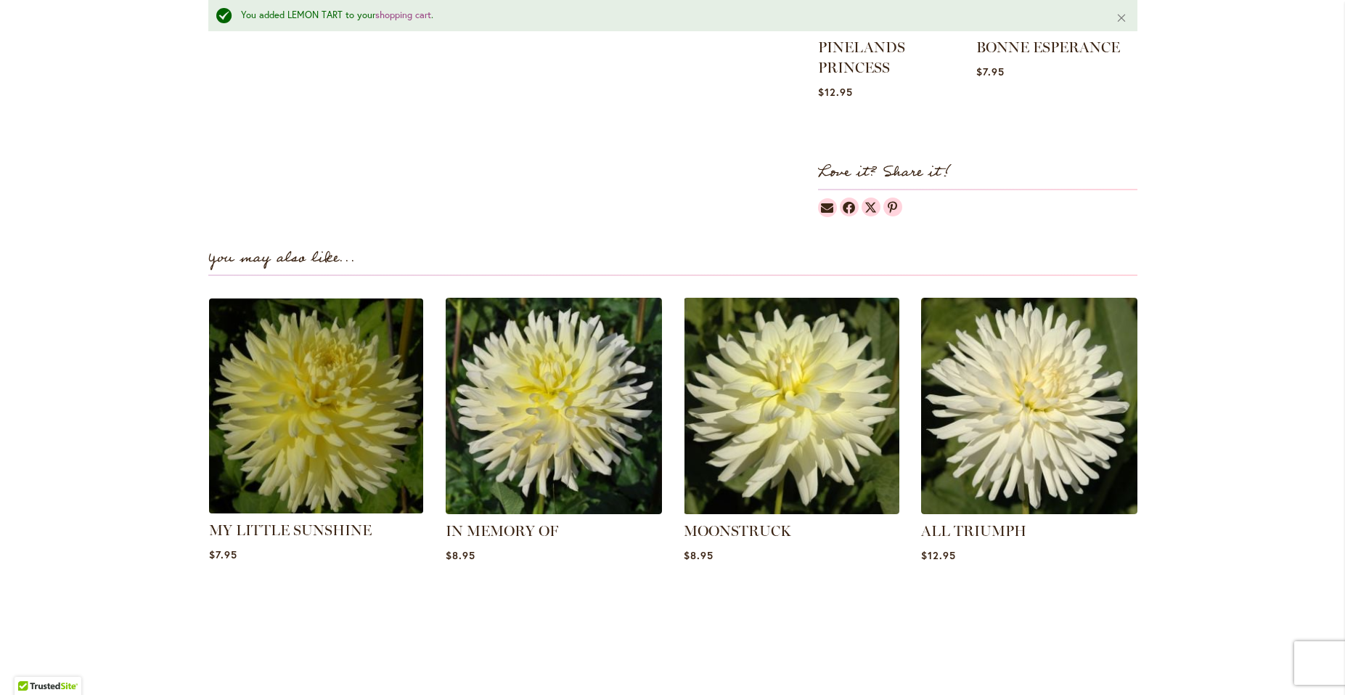
scroll to position [900, 0]
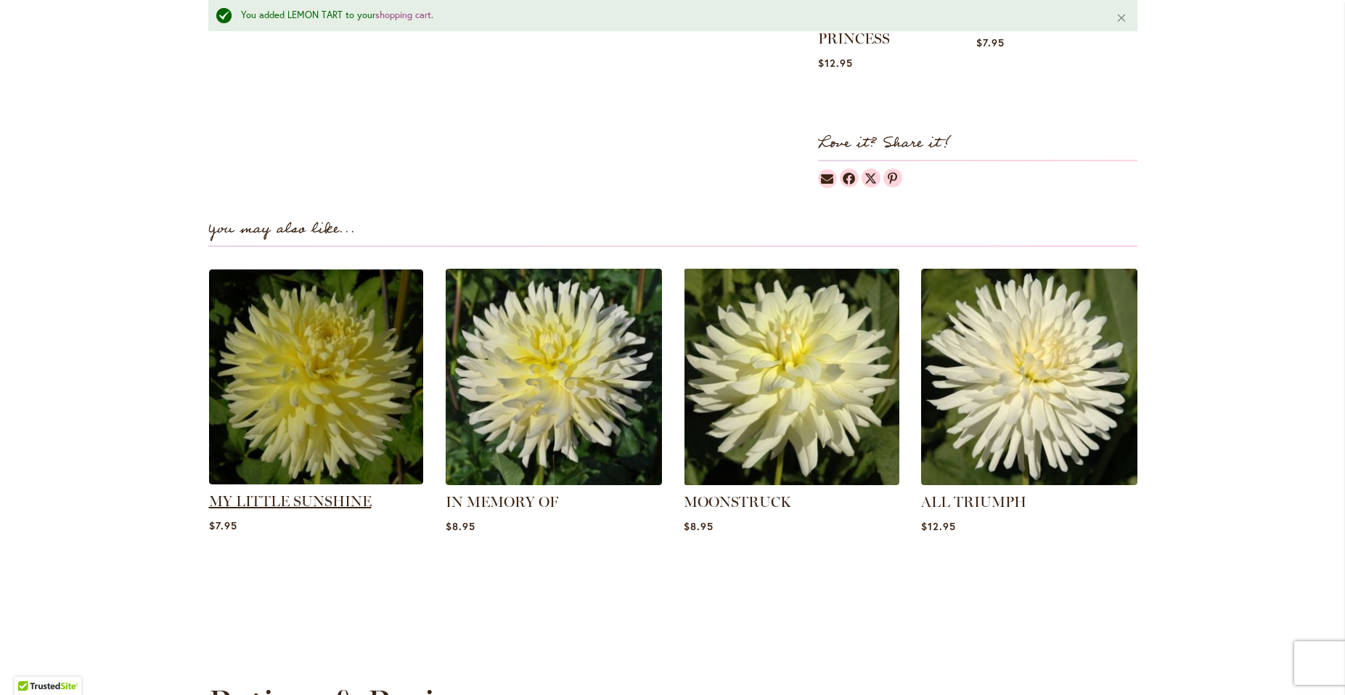
click link "MY LITTLE SUNSHINE"
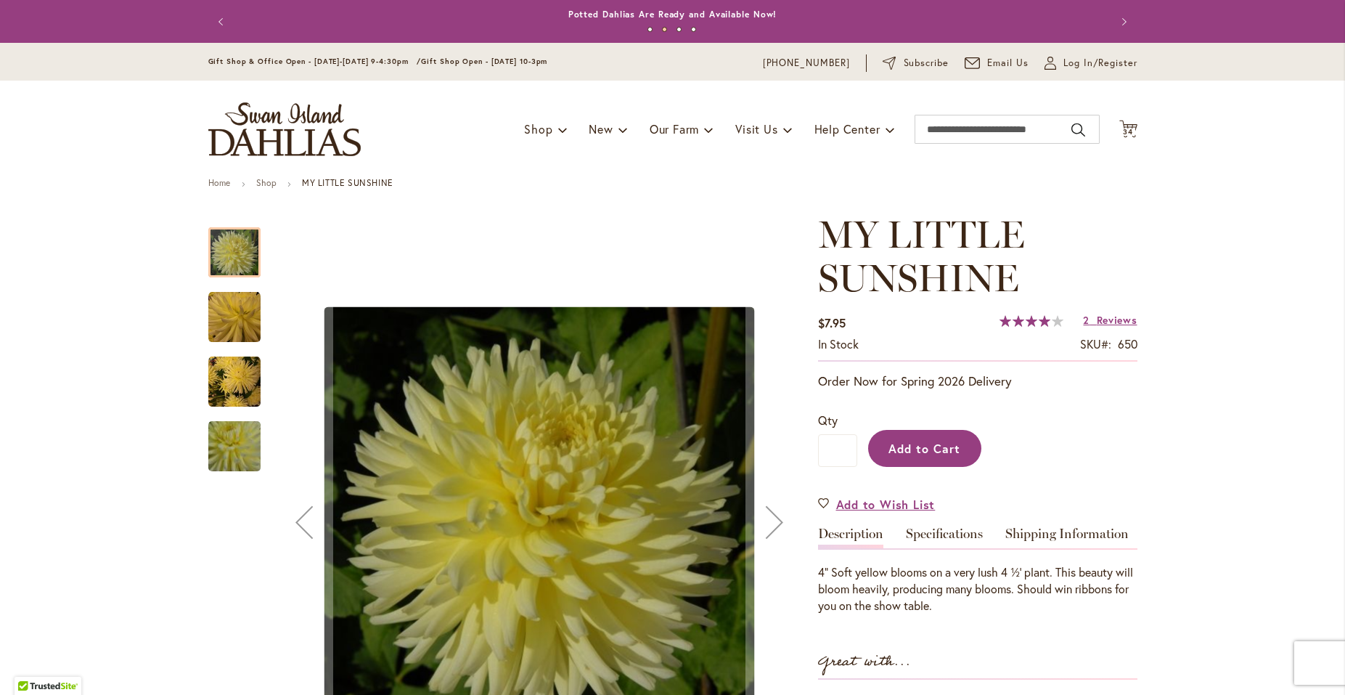
click at [936, 446] on span "Add to Cart" at bounding box center [924, 448] width 72 height 15
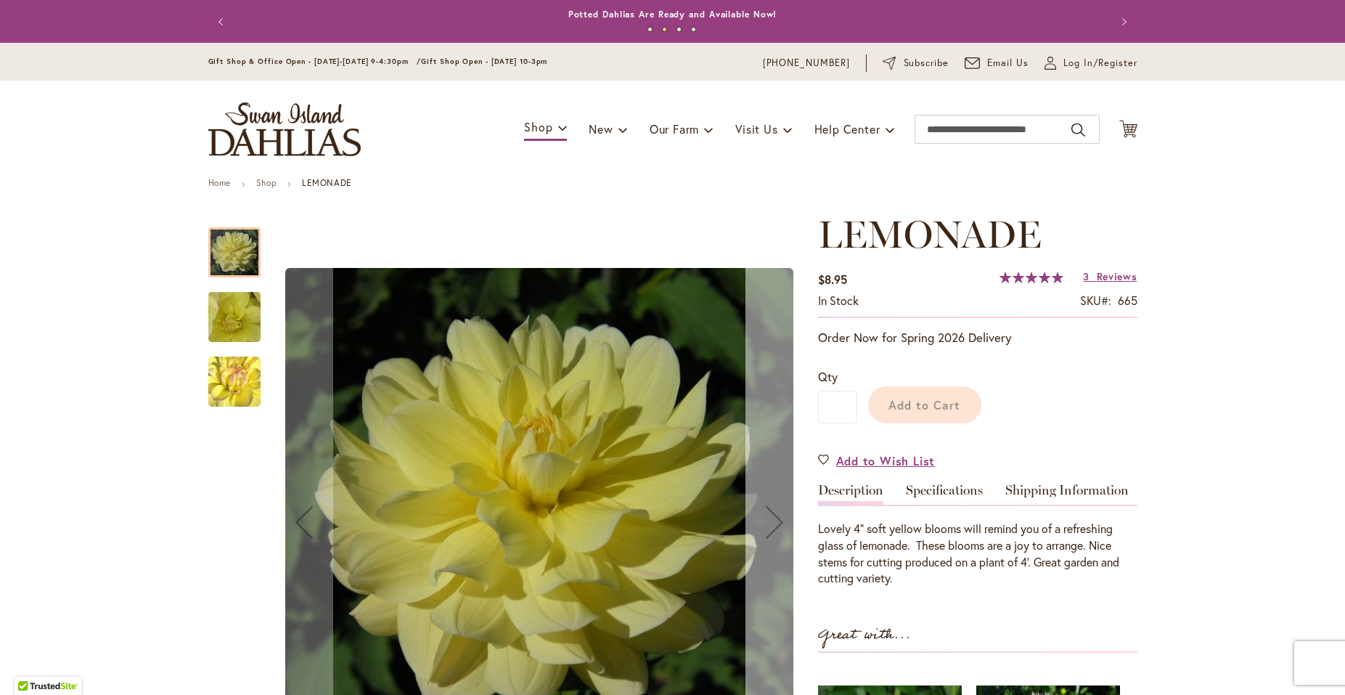
click at [769, 520] on div "Next" at bounding box center [774, 522] width 58 height 58
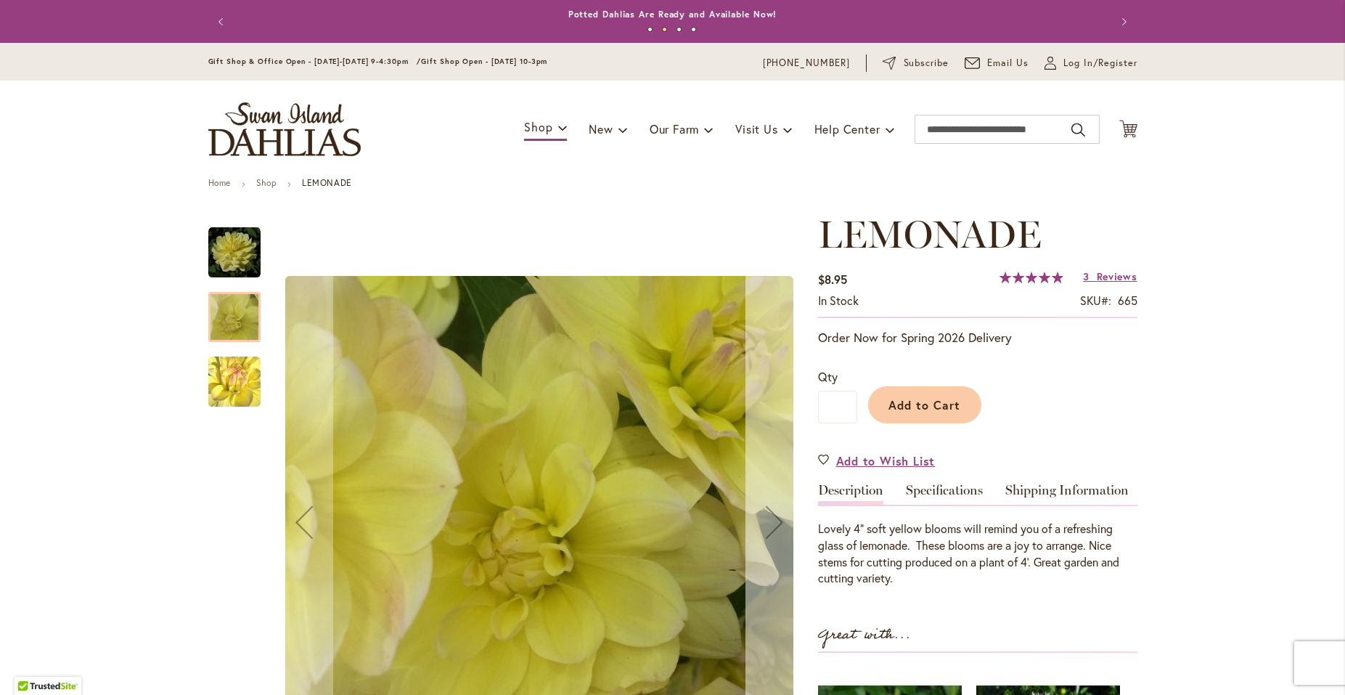
click at [769, 520] on div "Next" at bounding box center [774, 522] width 58 height 58
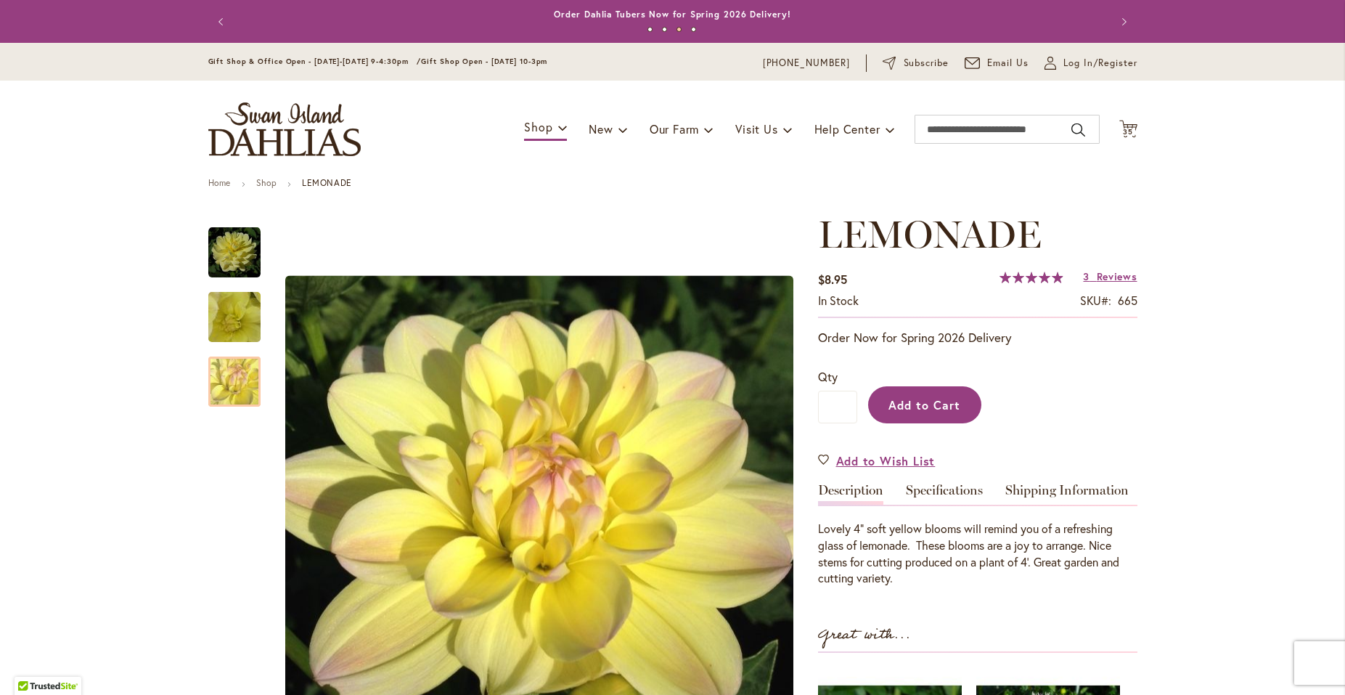
click at [902, 407] on span "Add to Cart" at bounding box center [924, 404] width 72 height 15
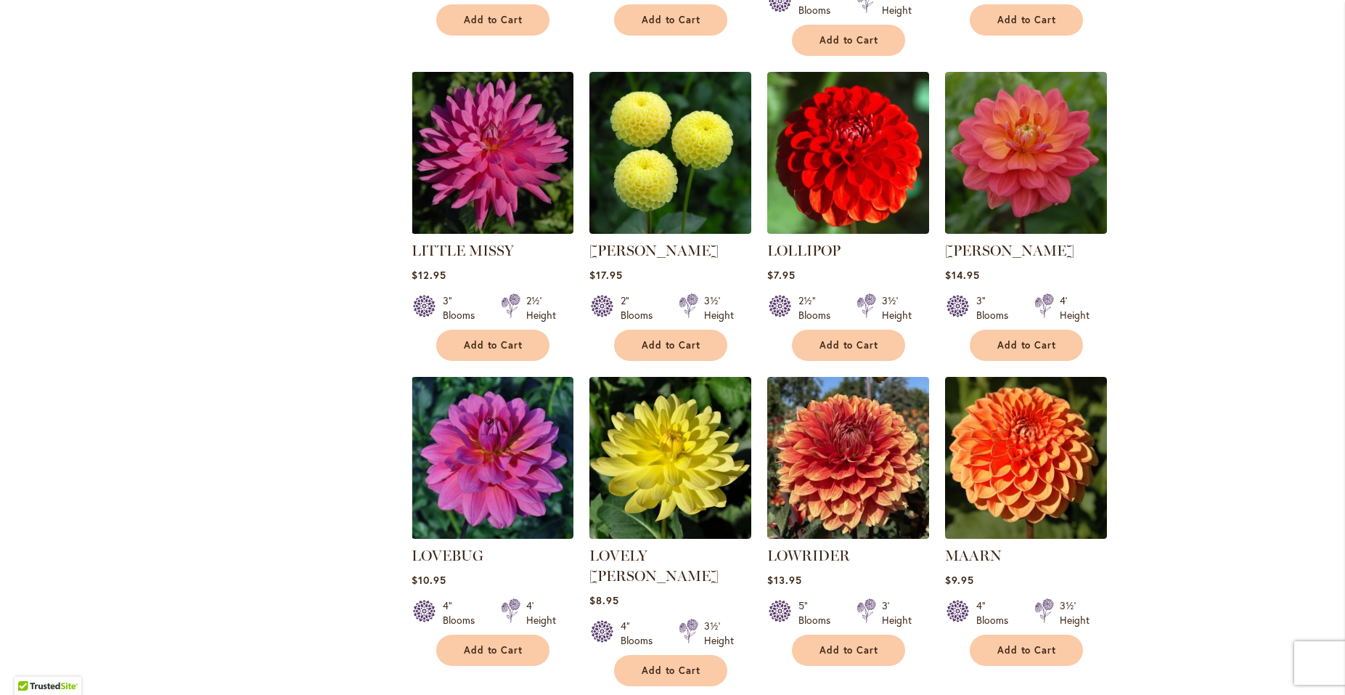
scroll to position [1047, 0]
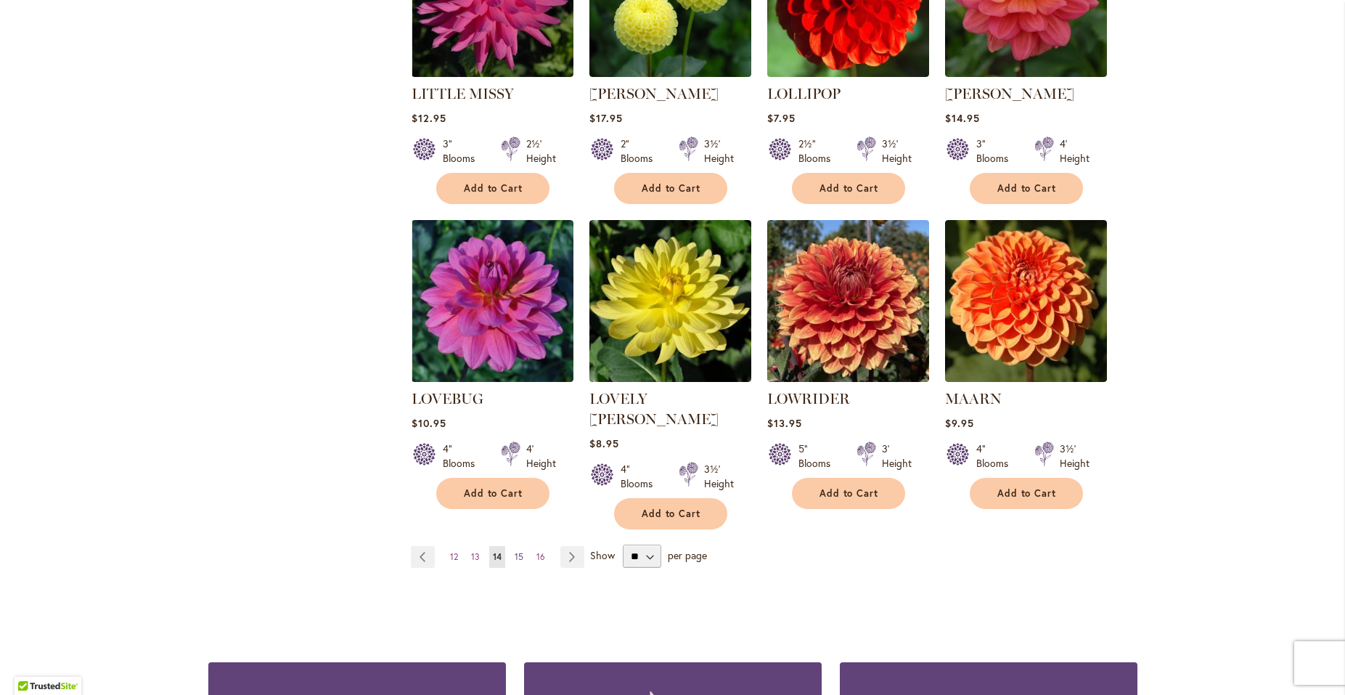
click at [515, 551] on span "15" at bounding box center [519, 556] width 9 height 11
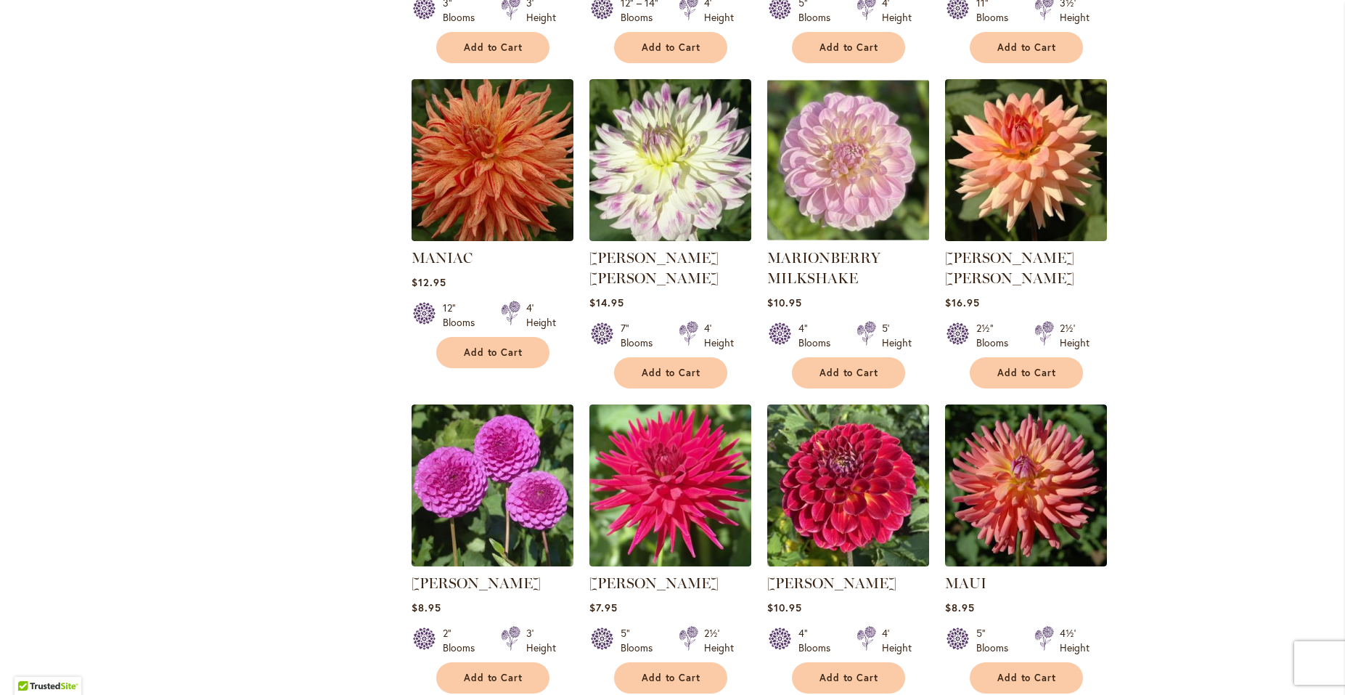
scroll to position [890, 0]
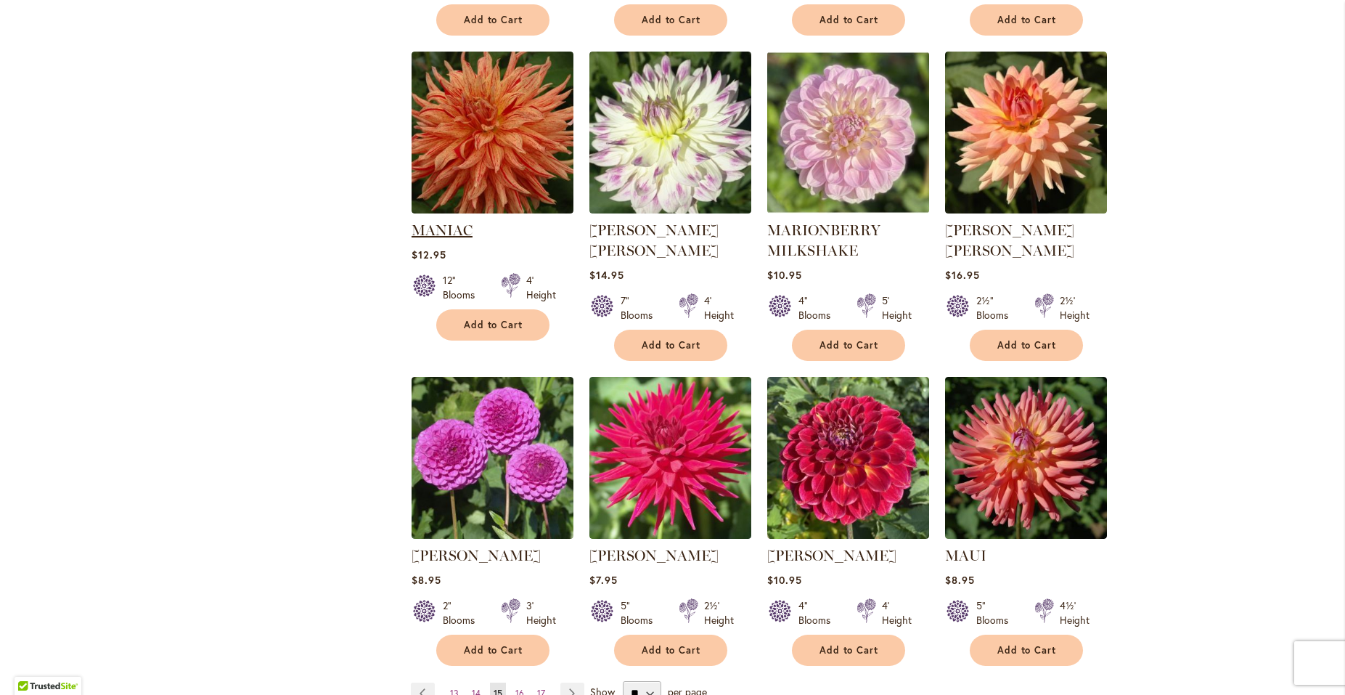
click at [443, 229] on link "MANIAC" at bounding box center [442, 229] width 61 height 17
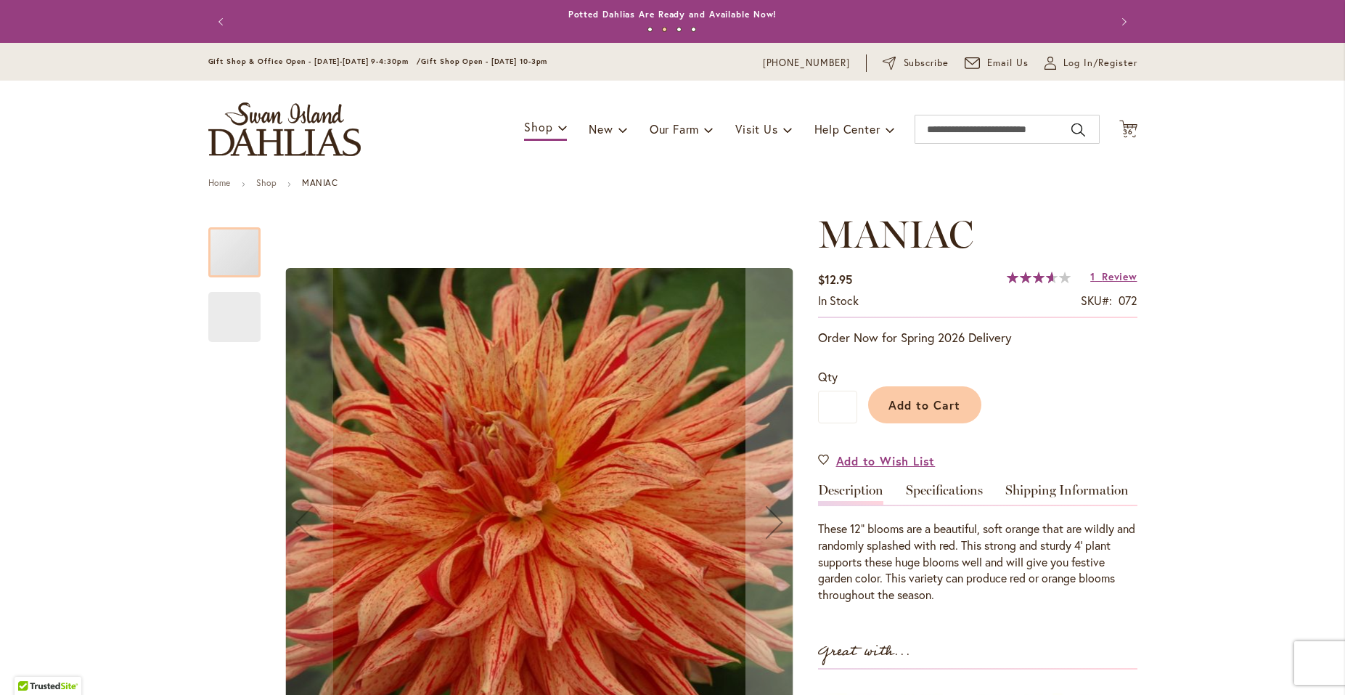
scroll to position [106, 0]
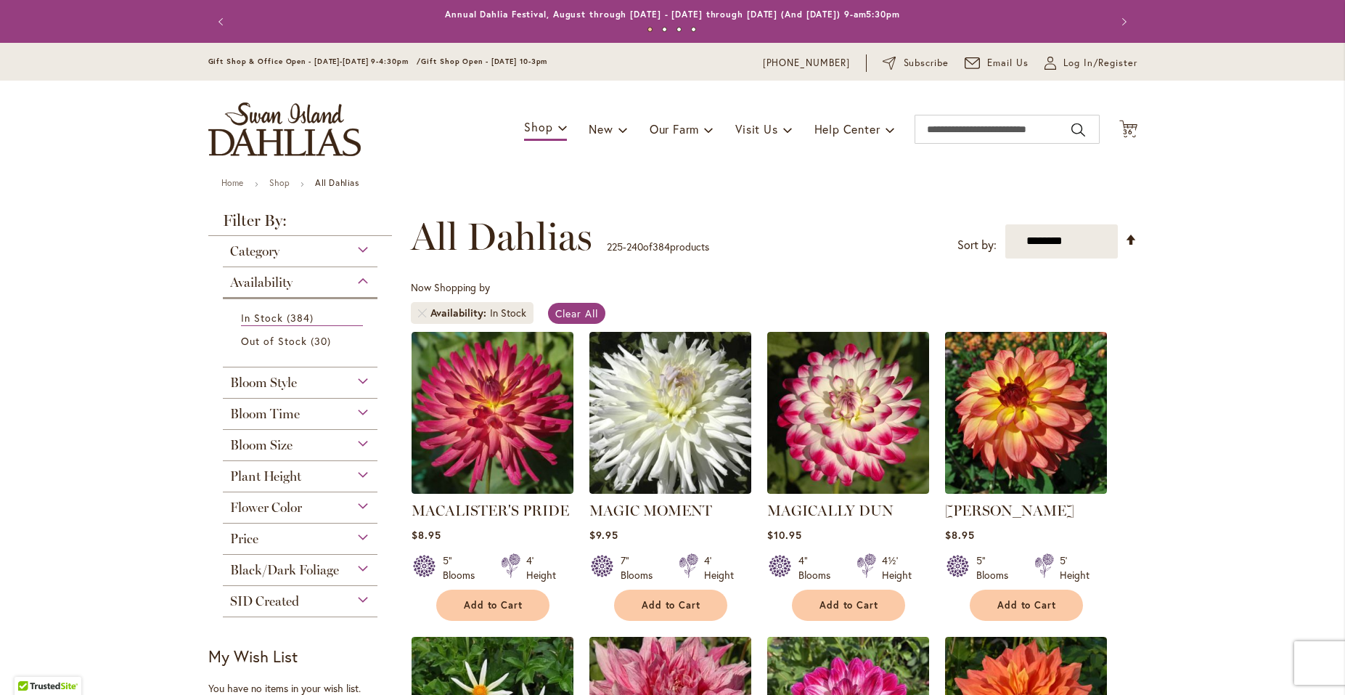
scroll to position [968, 0]
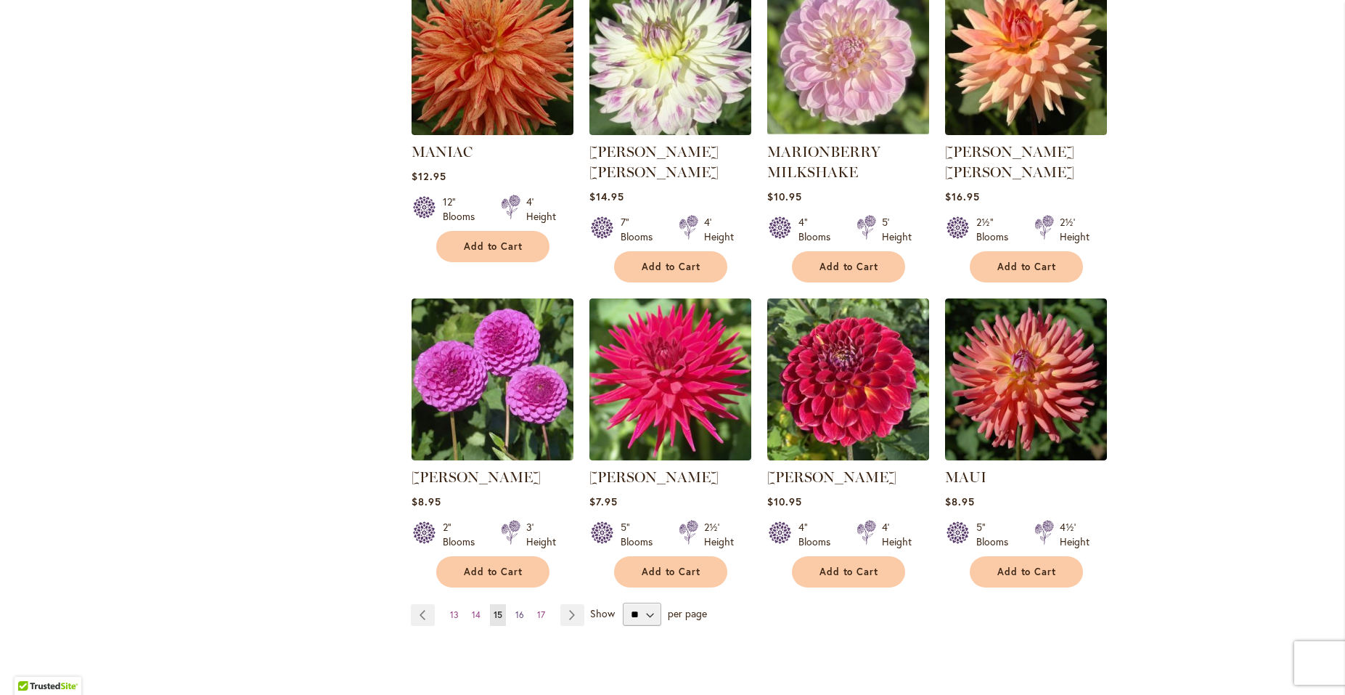
click at [515, 609] on span "16" at bounding box center [519, 614] width 9 height 11
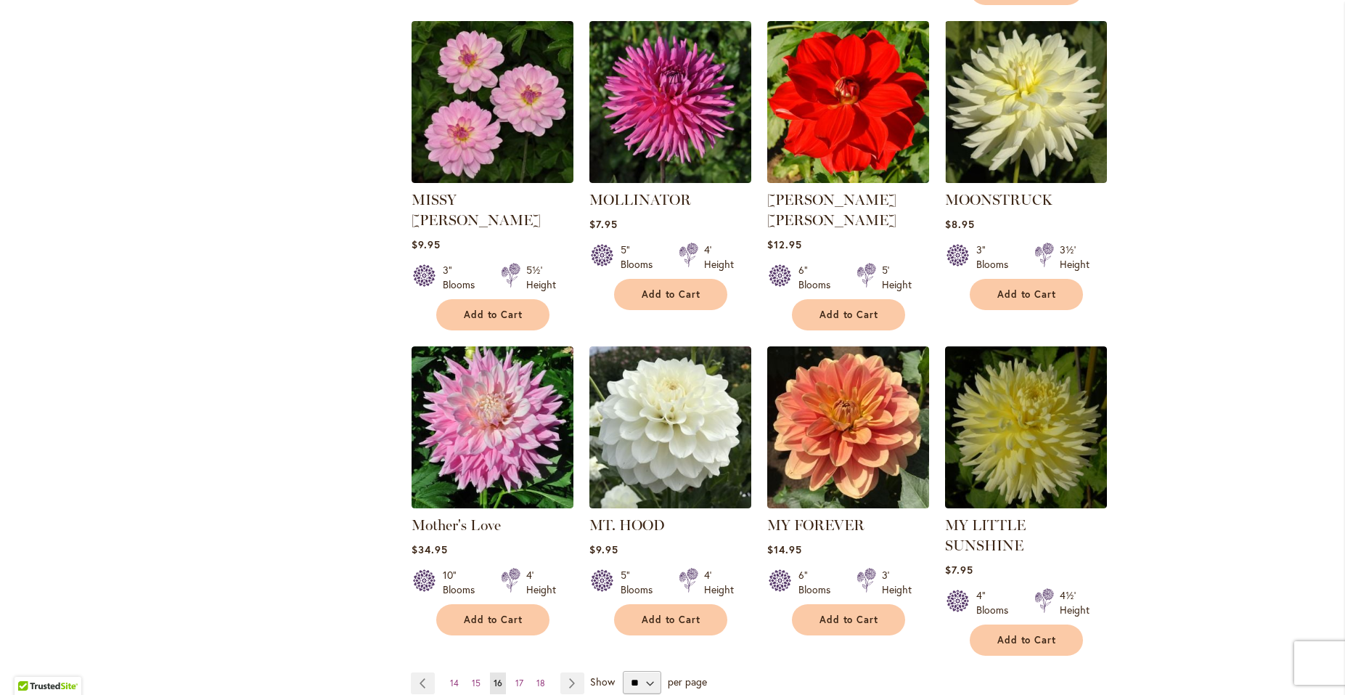
scroll to position [1019, 0]
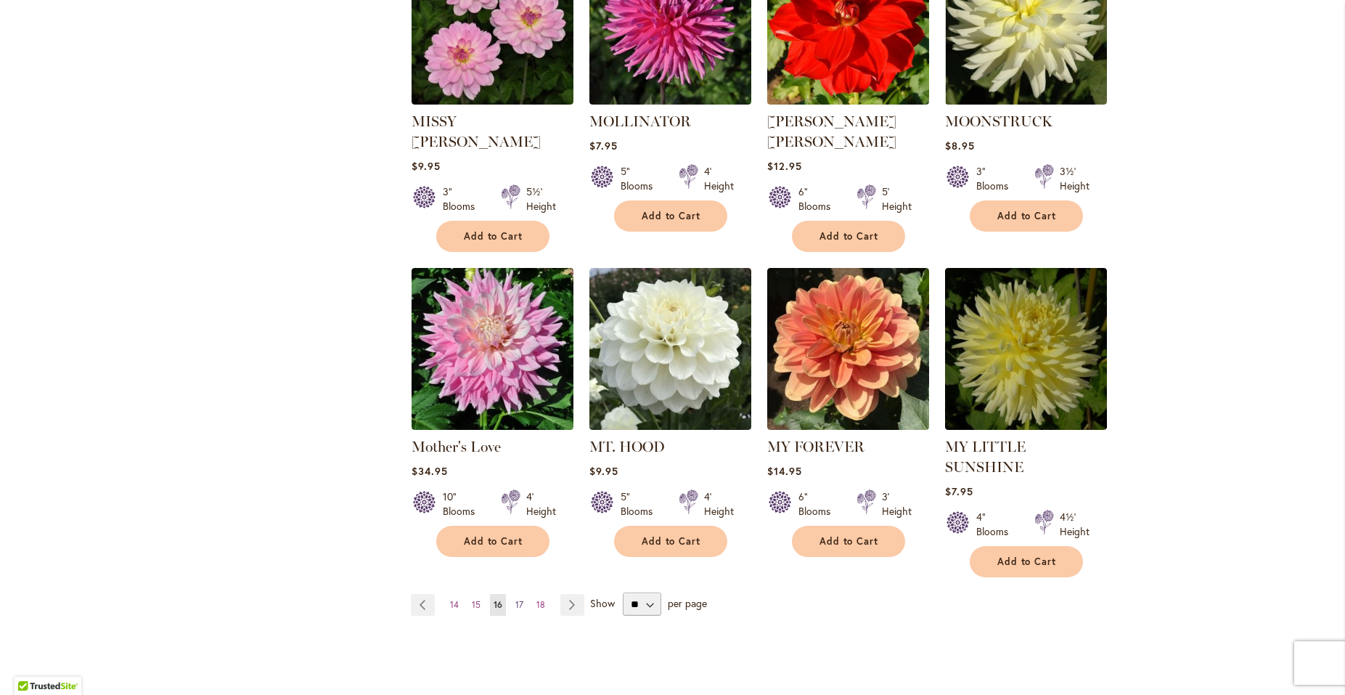
click at [515, 599] on span "17" at bounding box center [519, 604] width 8 height 11
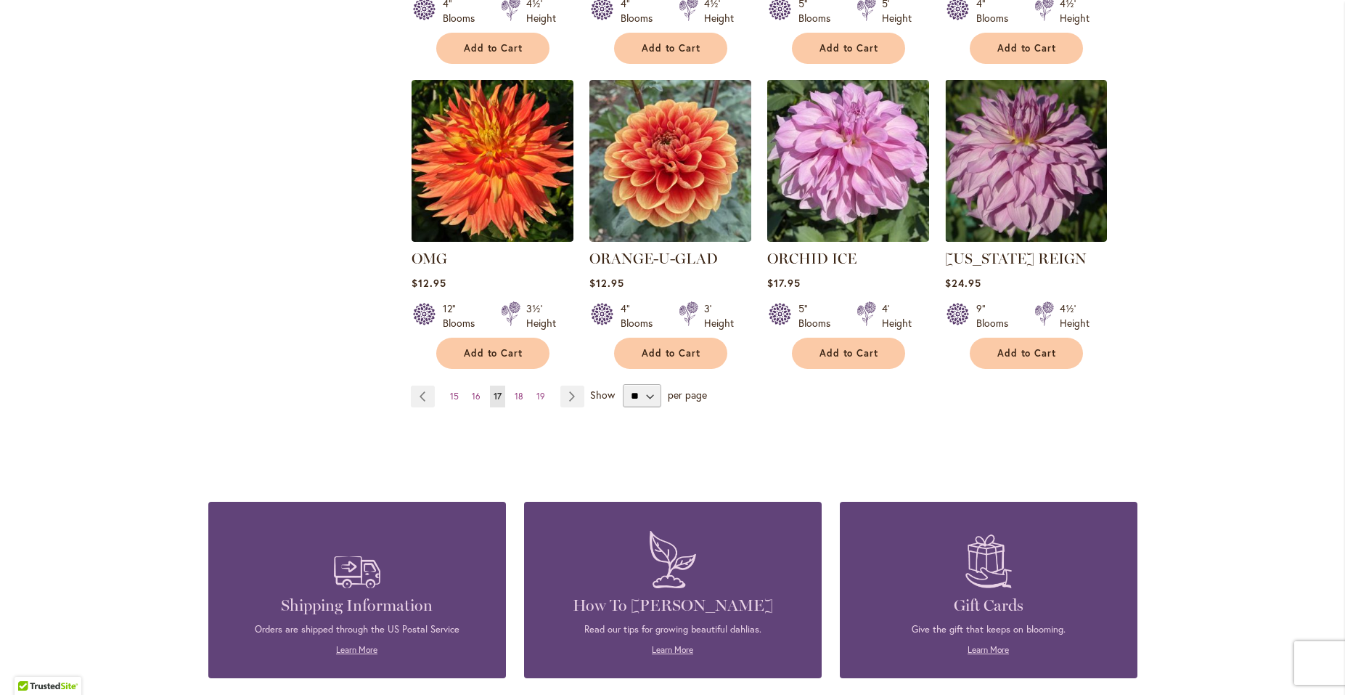
scroll to position [1176, 0]
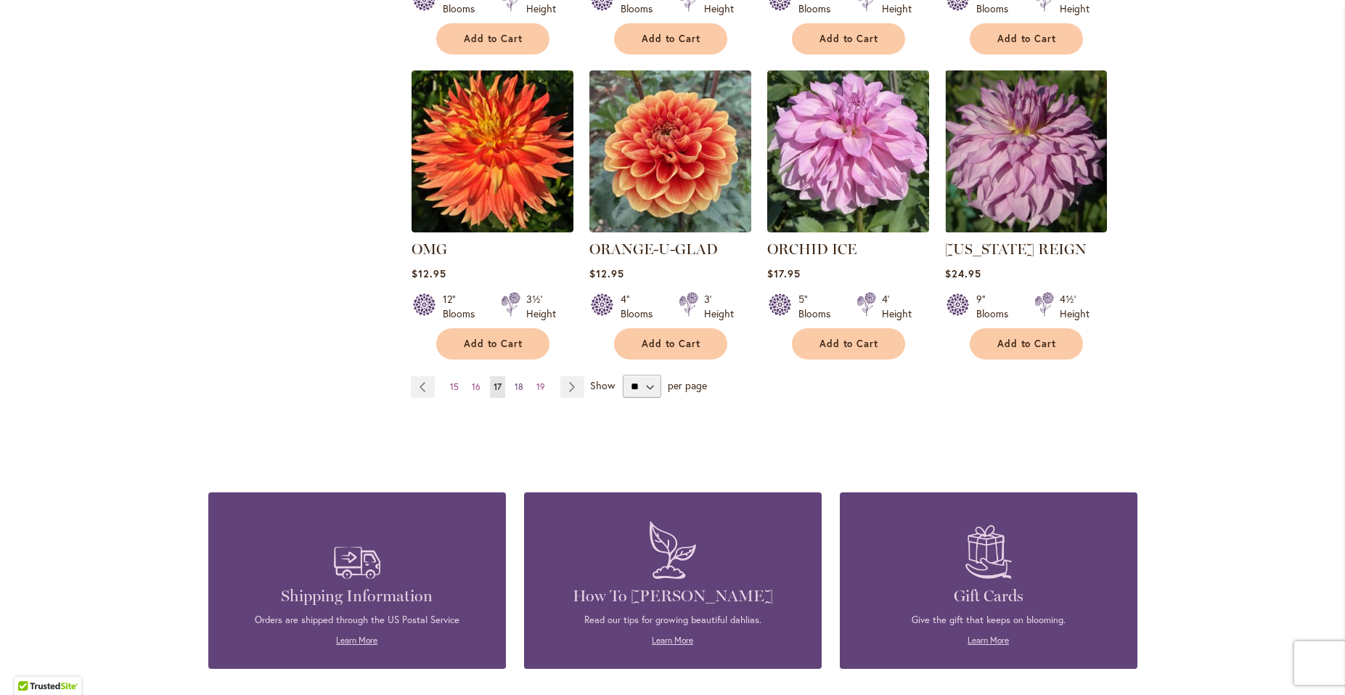
click at [515, 383] on span "18" at bounding box center [519, 386] width 9 height 11
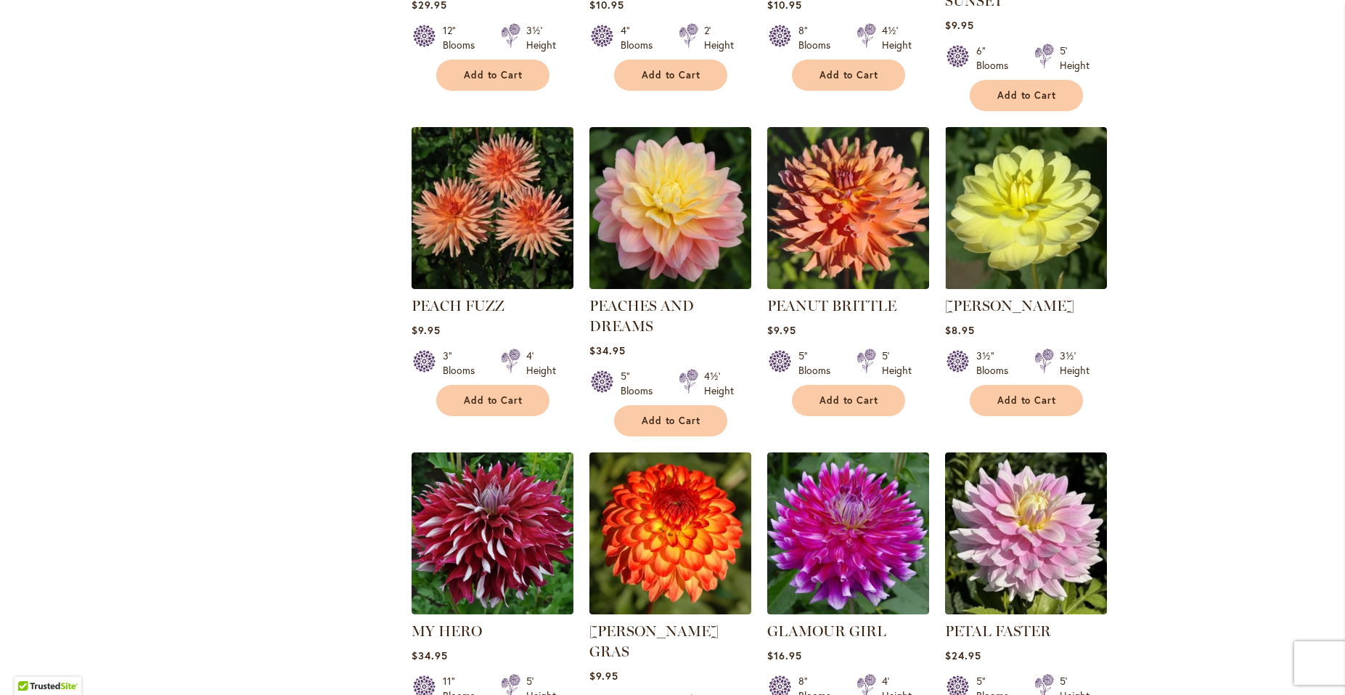
scroll to position [941, 0]
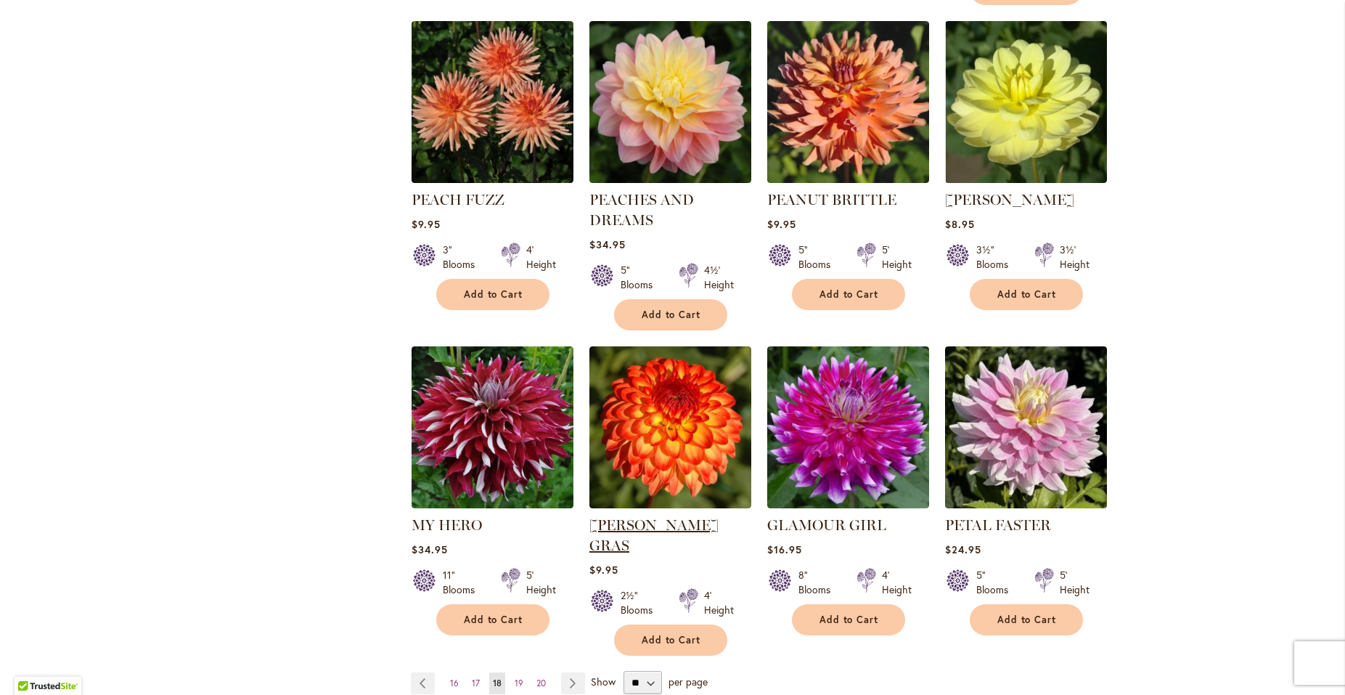
click at [660, 516] on link "[PERSON_NAME] GRAS" at bounding box center [653, 535] width 129 height 38
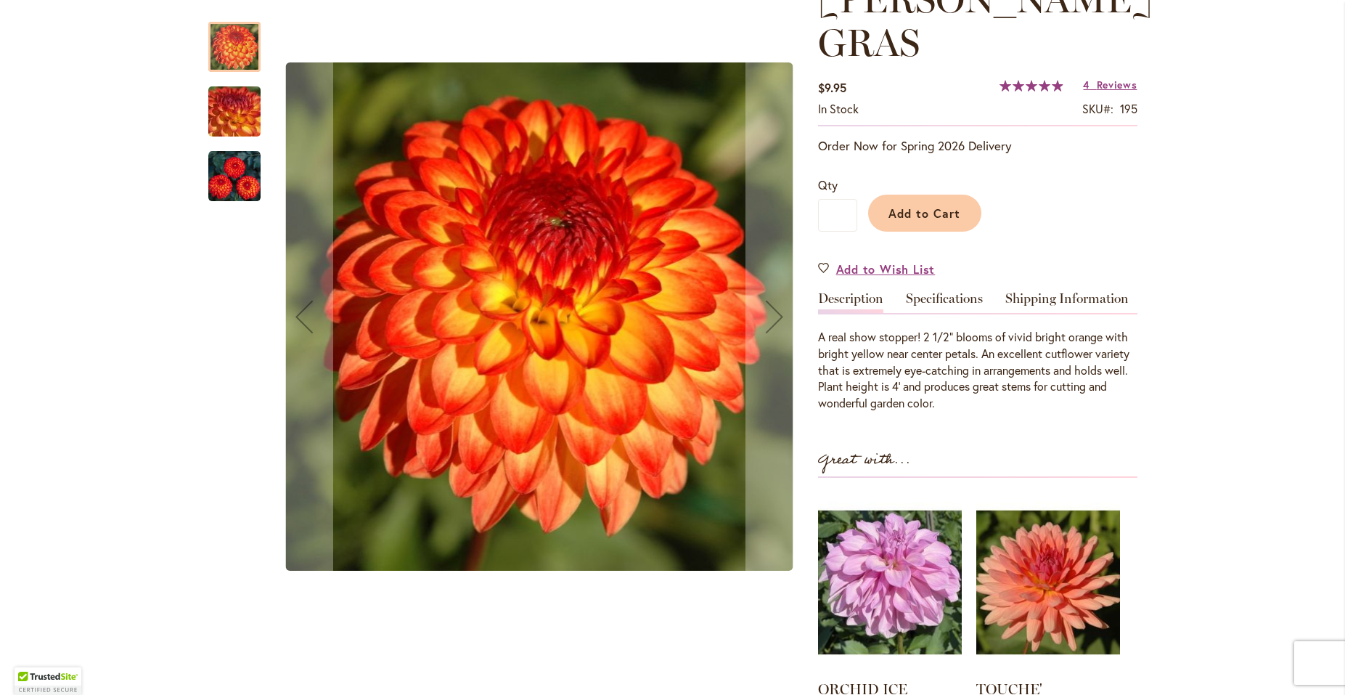
scroll to position [157, 0]
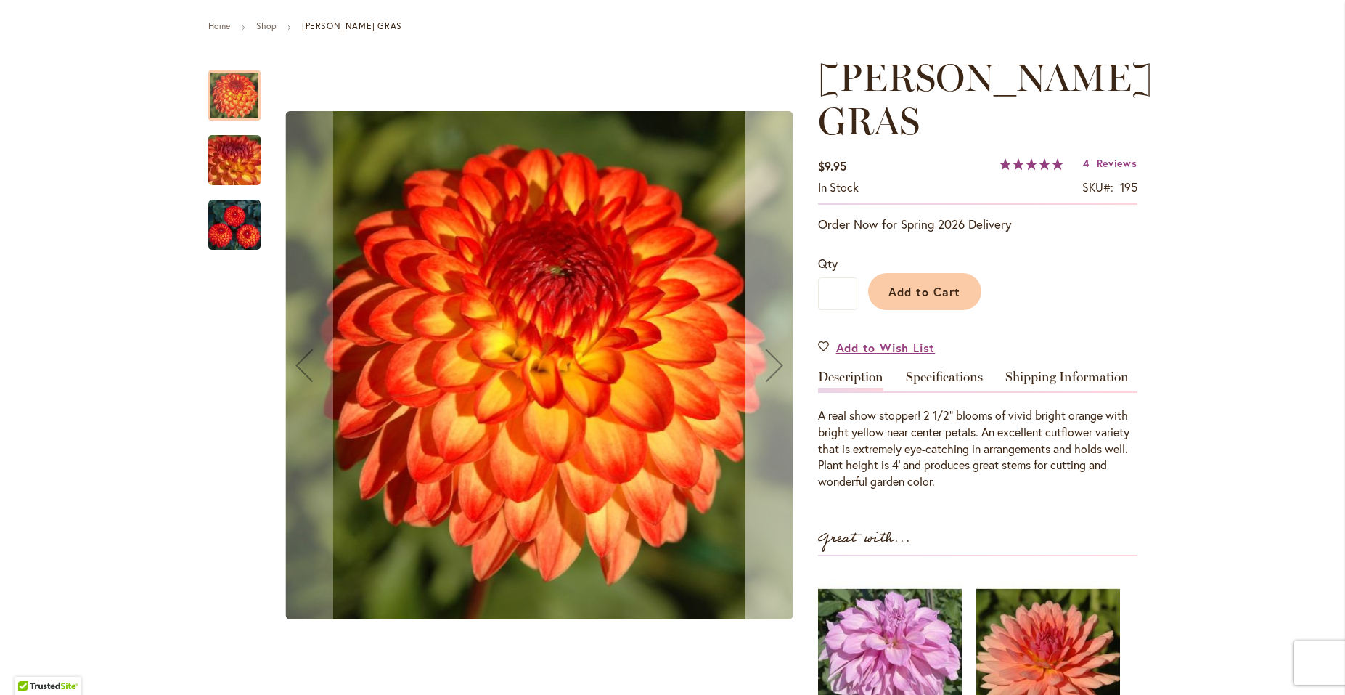
click at [766, 361] on div "Next" at bounding box center [774, 365] width 58 height 58
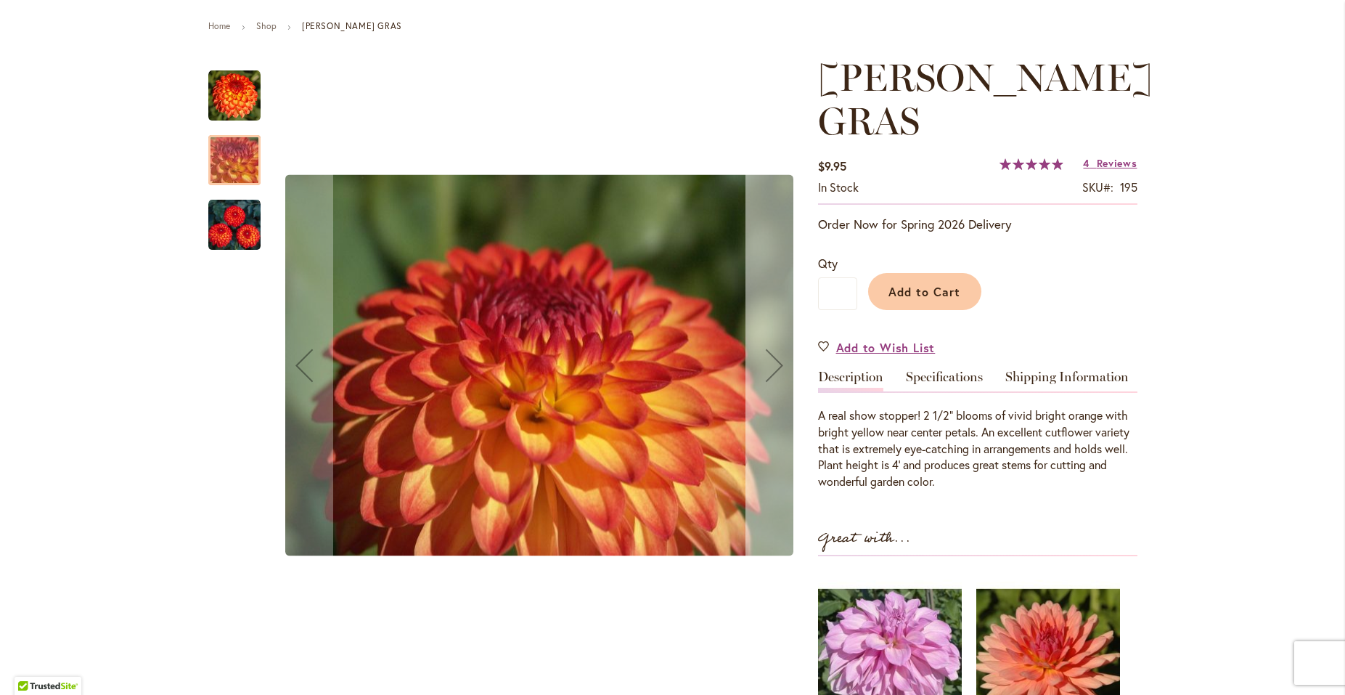
click at [766, 361] on div "Next" at bounding box center [774, 365] width 58 height 58
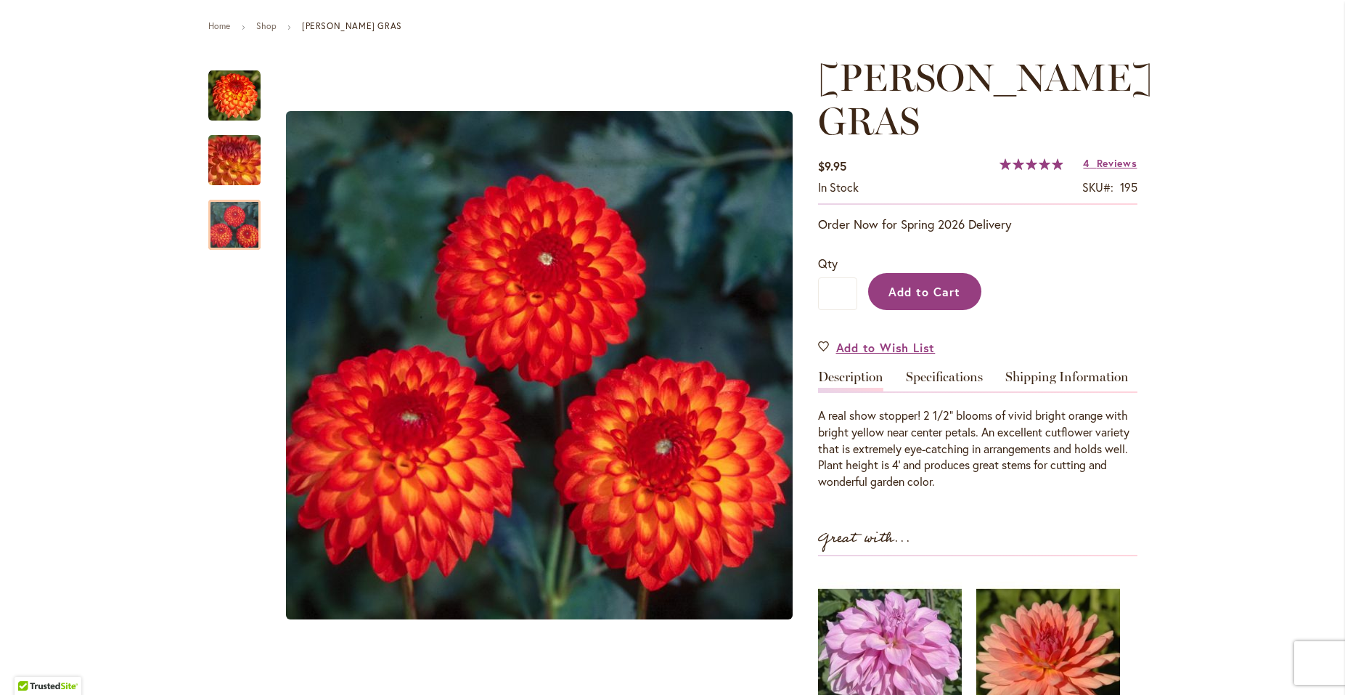
click at [910, 273] on button "Add to Cart" at bounding box center [924, 291] width 113 height 37
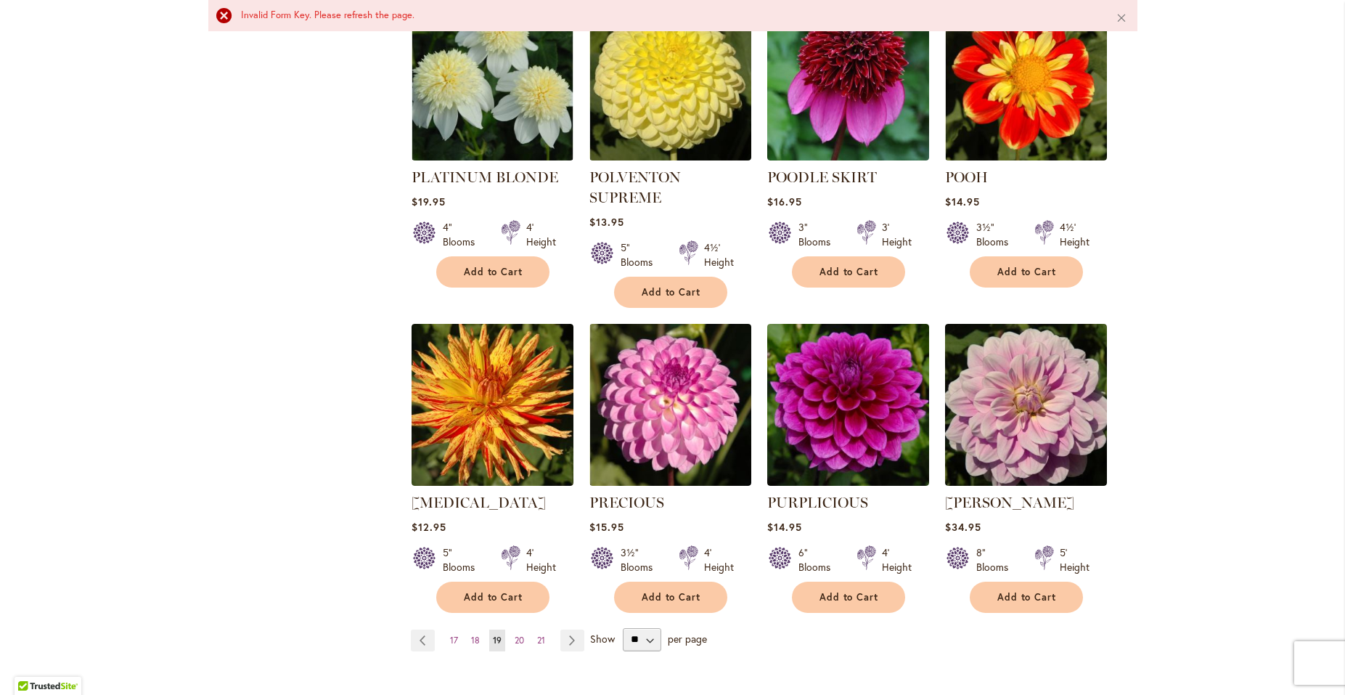
scroll to position [1019, 0]
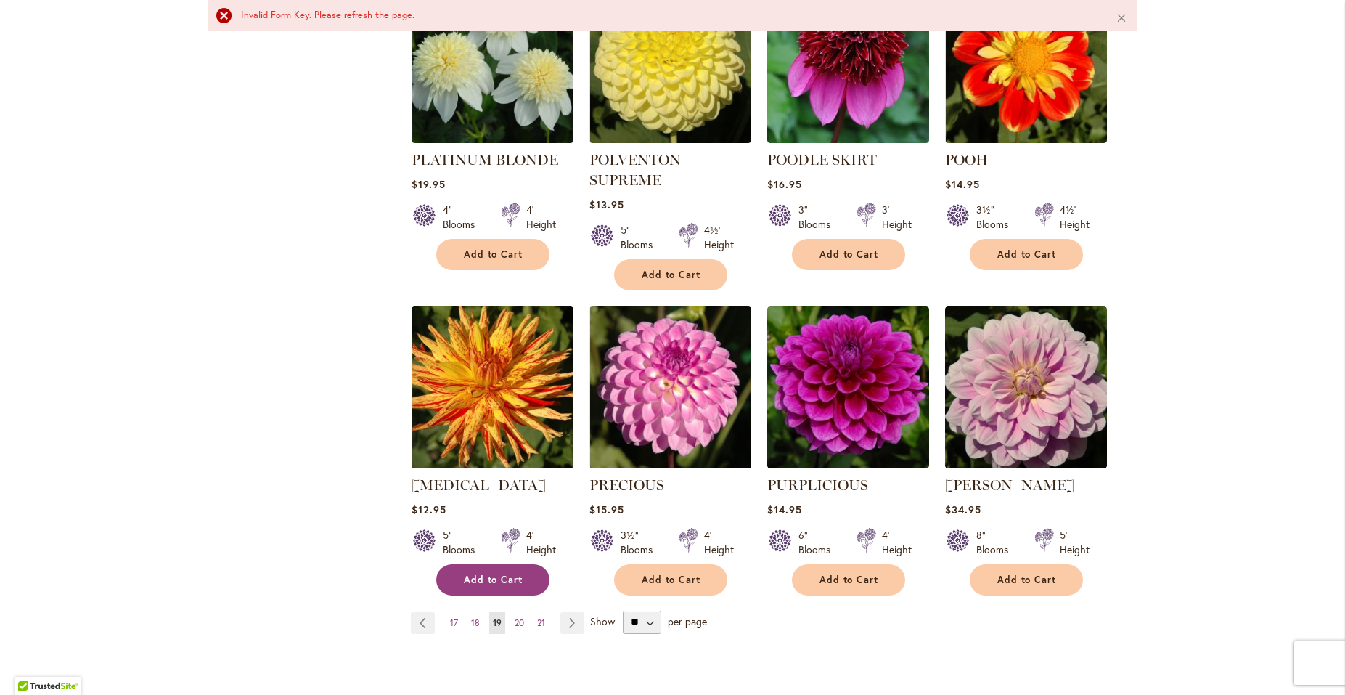
click at [515, 573] on span "Add to Cart" at bounding box center [494, 579] width 60 height 12
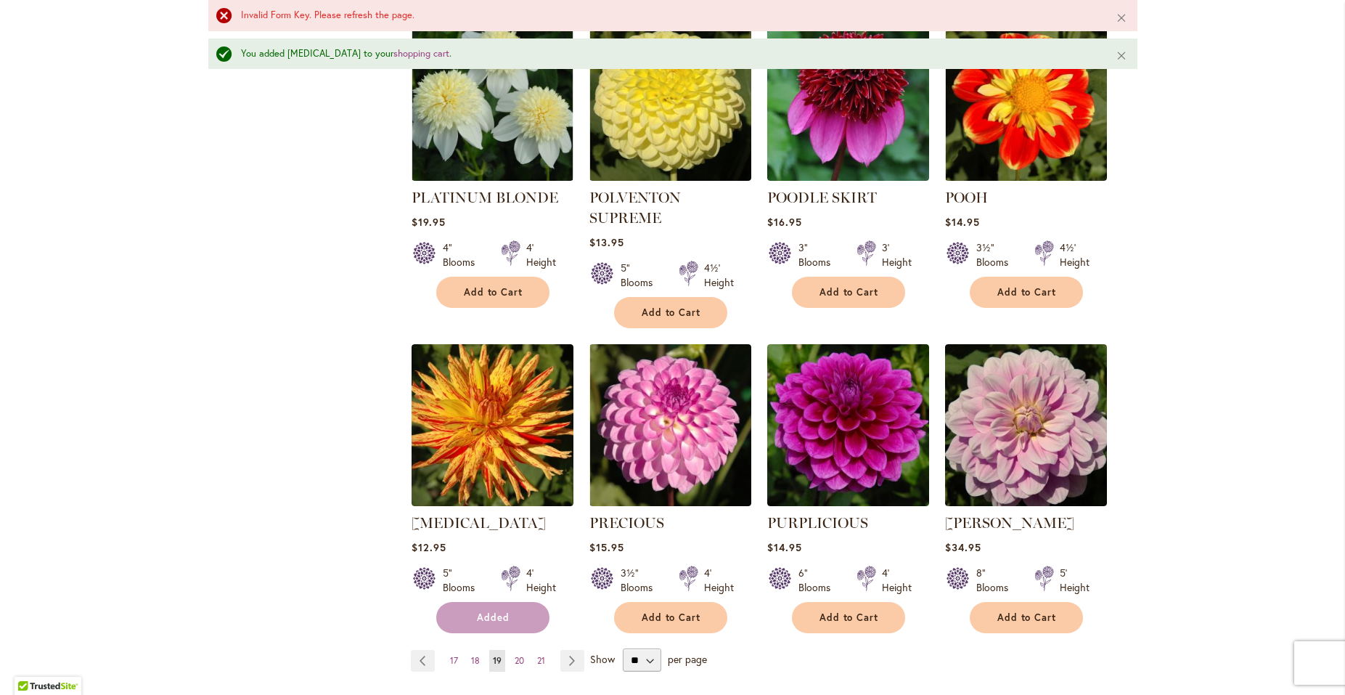
scroll to position [1057, 0]
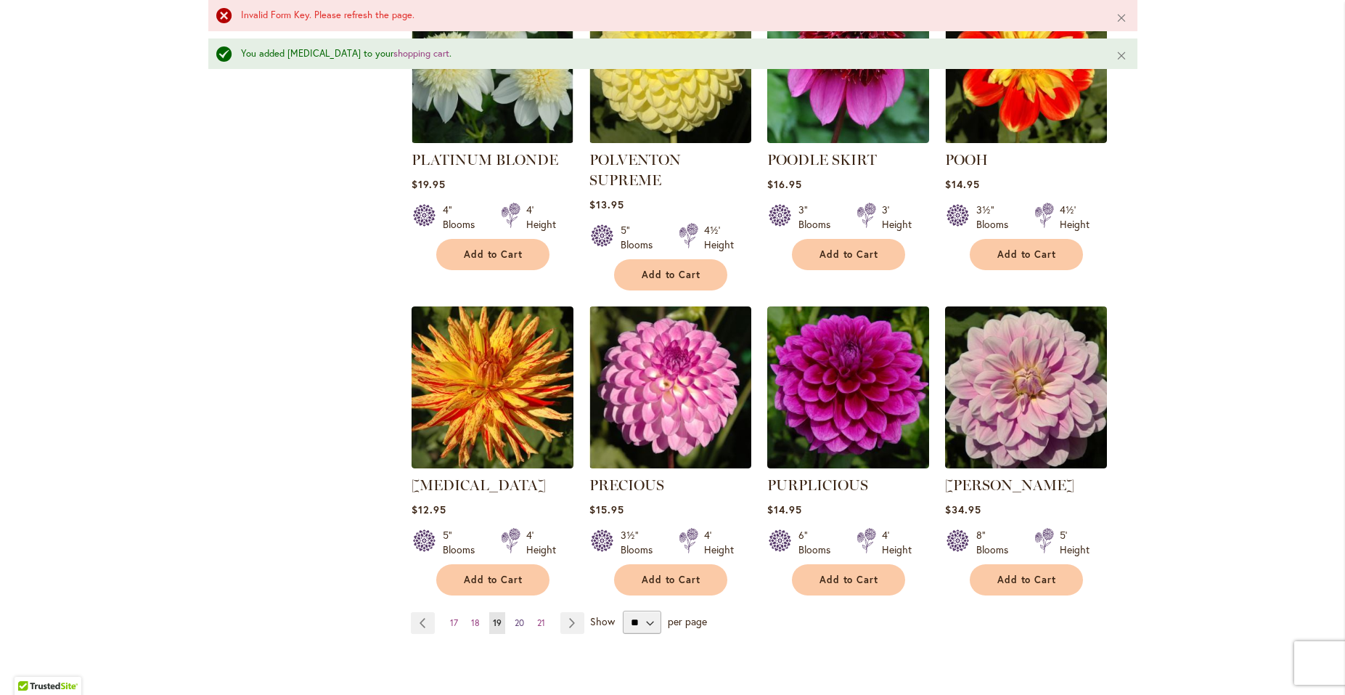
click at [515, 617] on span "20" at bounding box center [519, 622] width 9 height 11
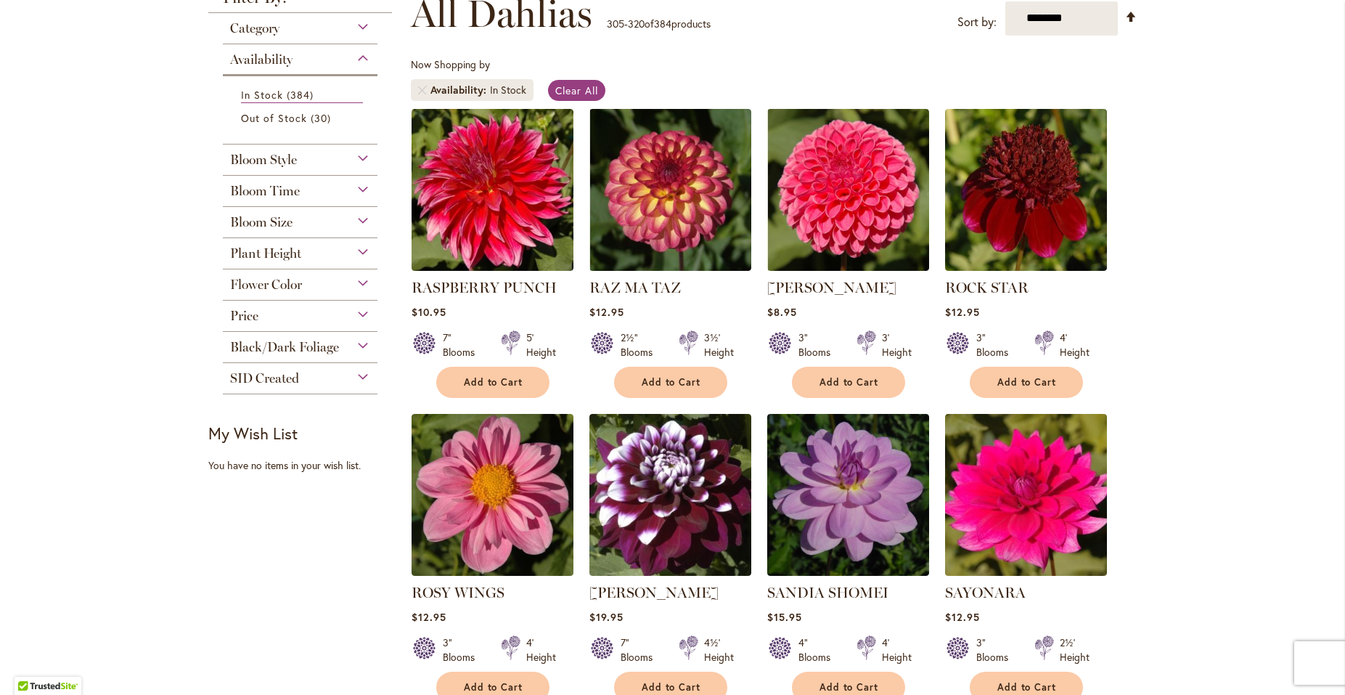
scroll to position [235, 0]
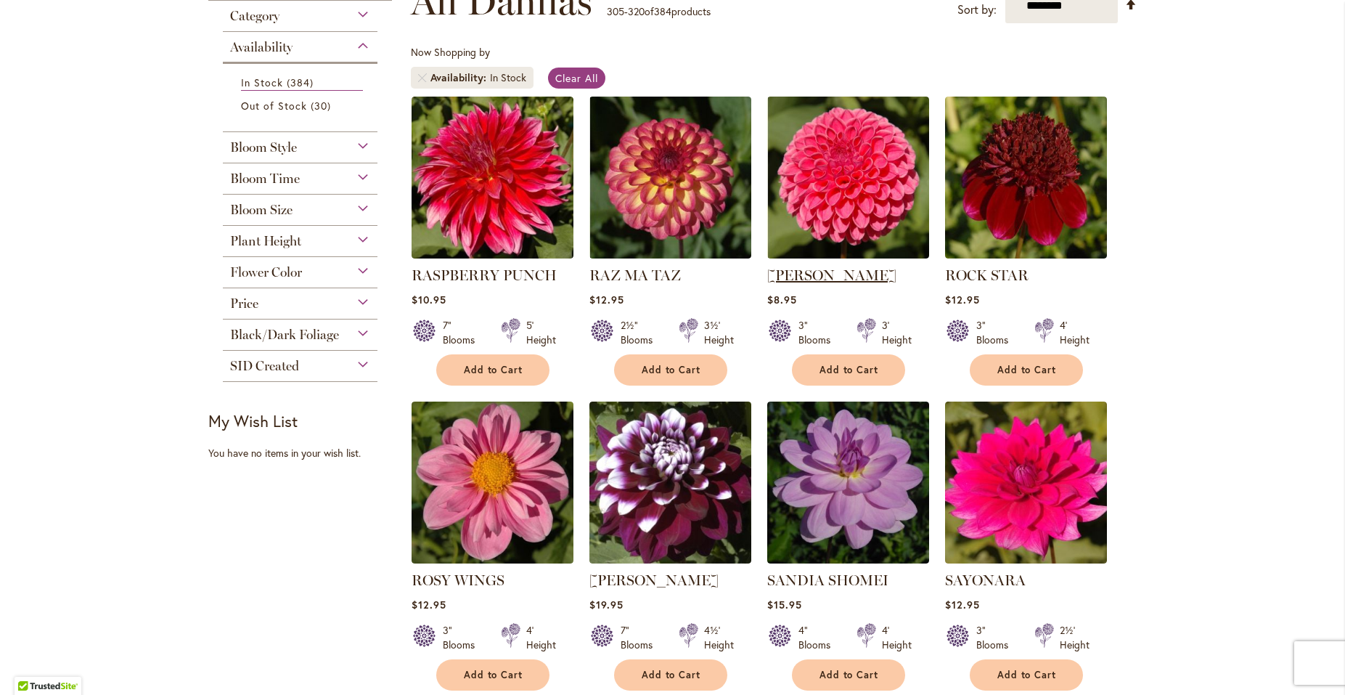
click at [843, 274] on link "[PERSON_NAME]" at bounding box center [831, 274] width 129 height 17
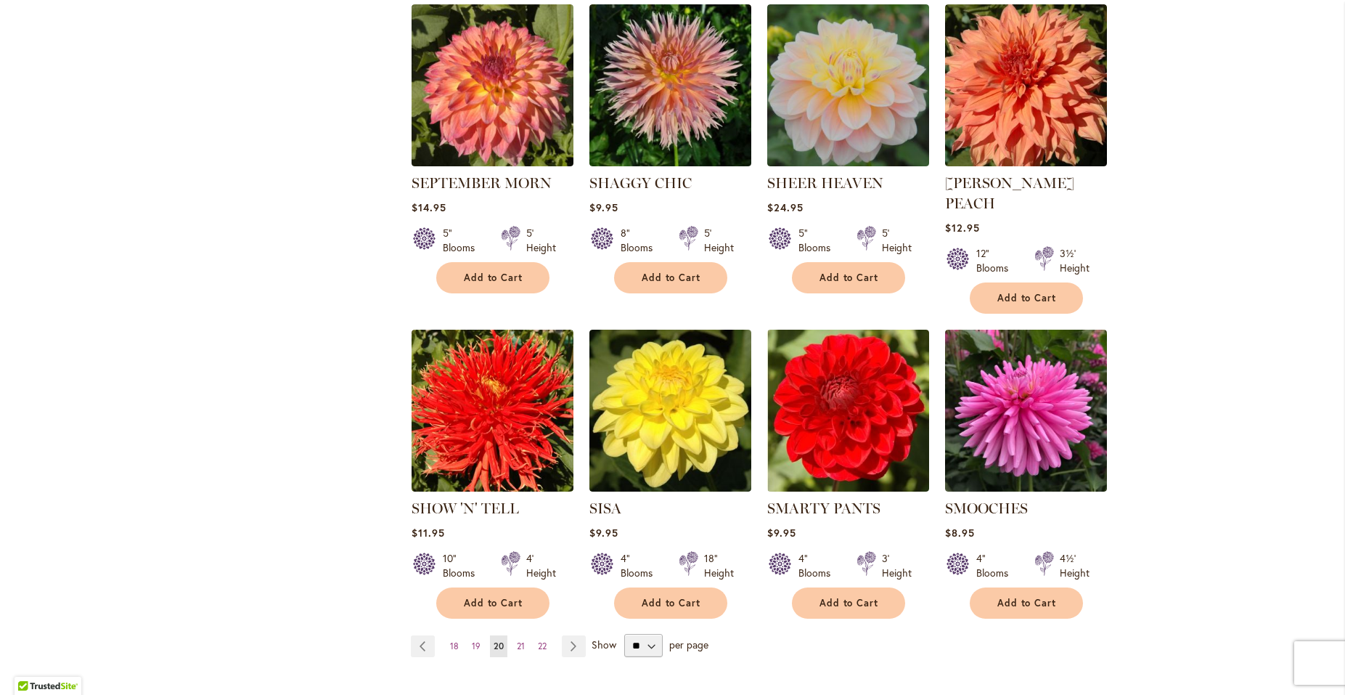
scroll to position [941, 0]
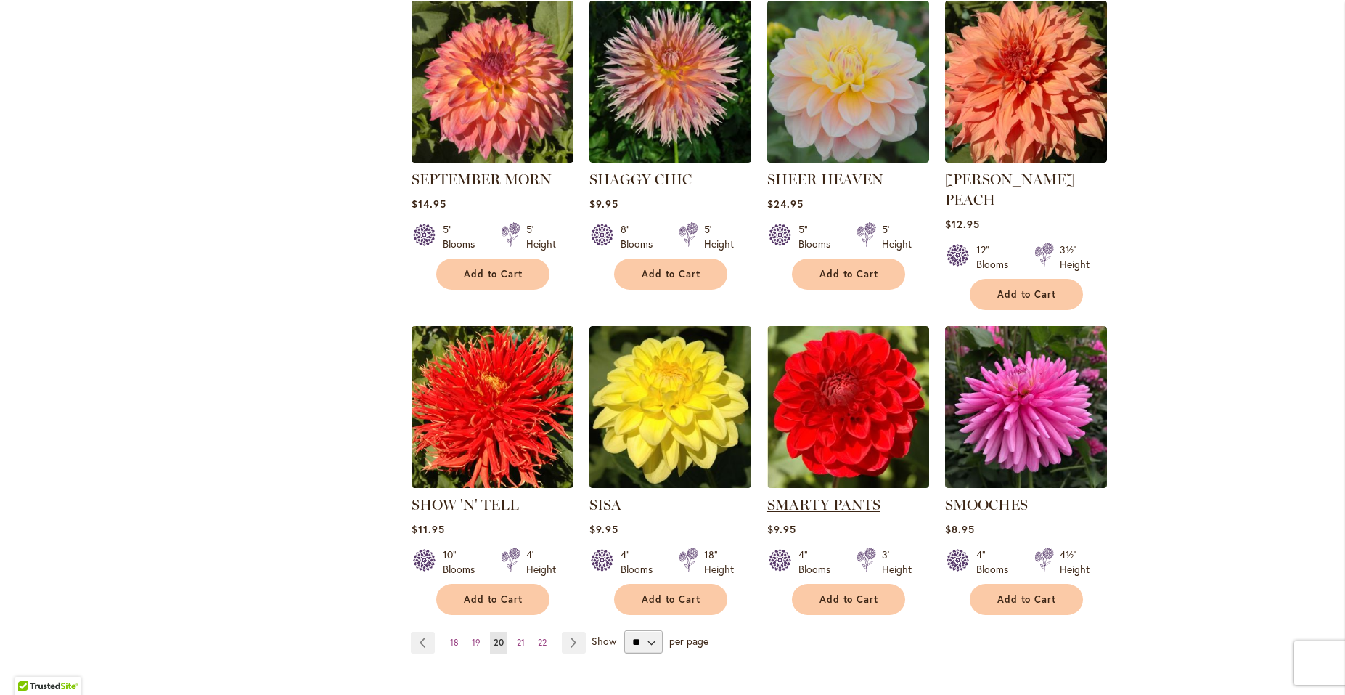
click at [804, 496] on link "SMARTY PANTS" at bounding box center [823, 504] width 113 height 17
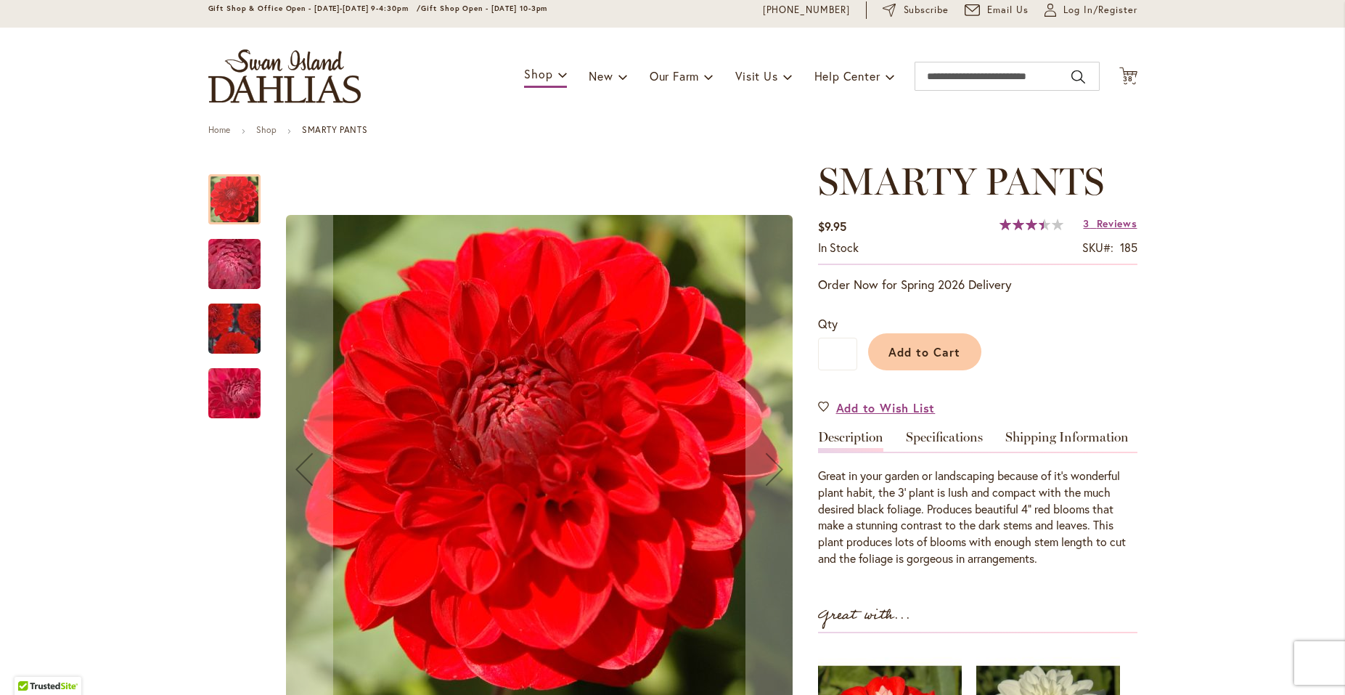
scroll to position [78, 0]
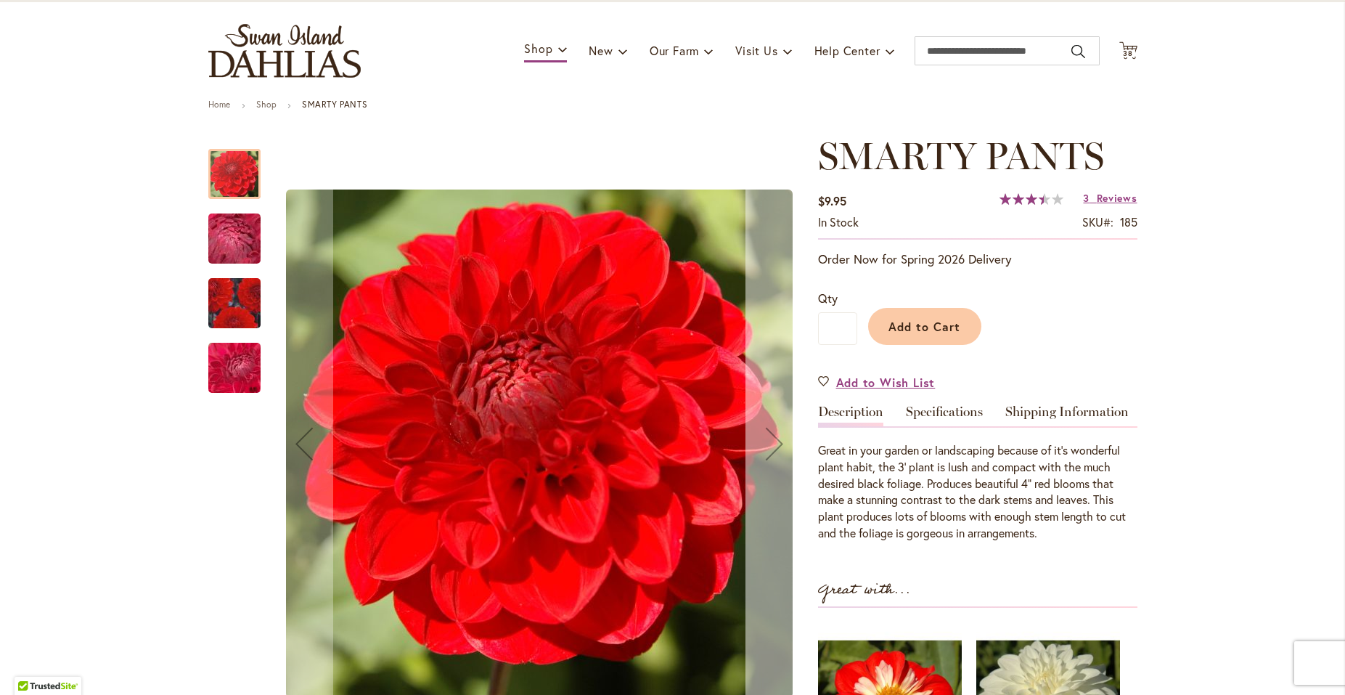
click at [771, 439] on div "Next" at bounding box center [774, 443] width 58 height 58
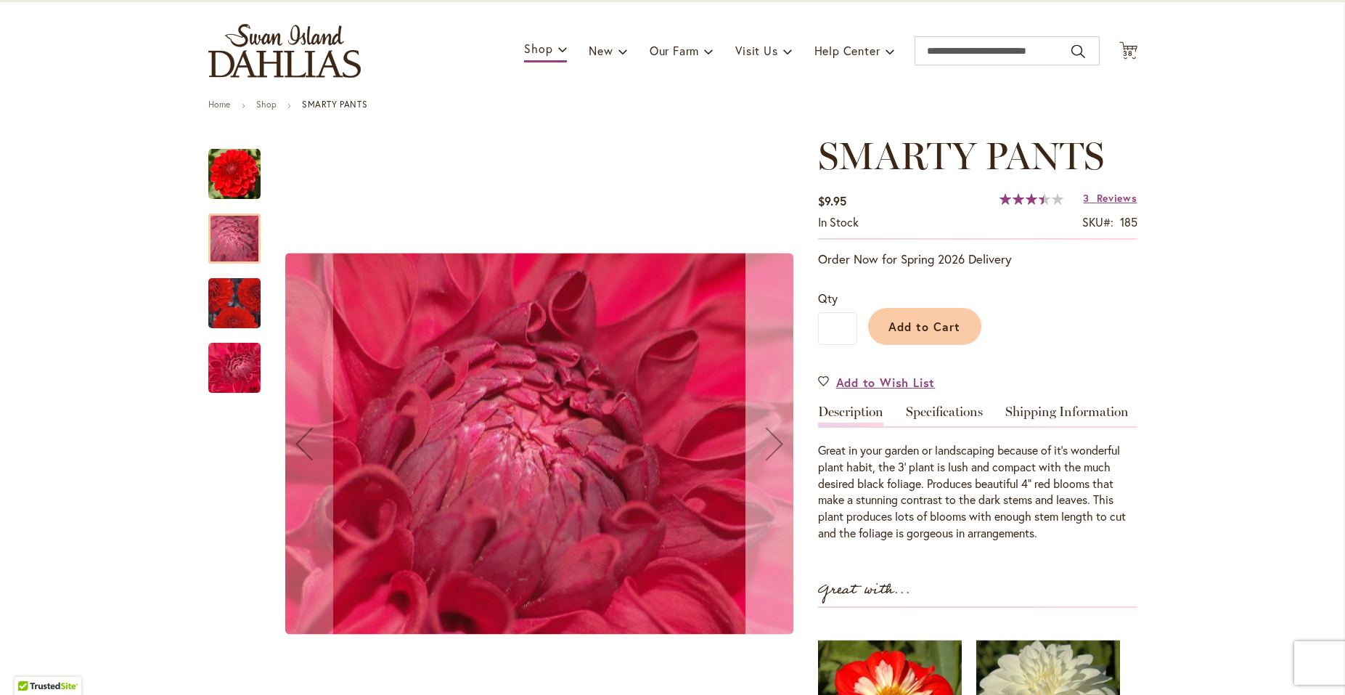
click at [771, 439] on div "Next" at bounding box center [774, 443] width 58 height 58
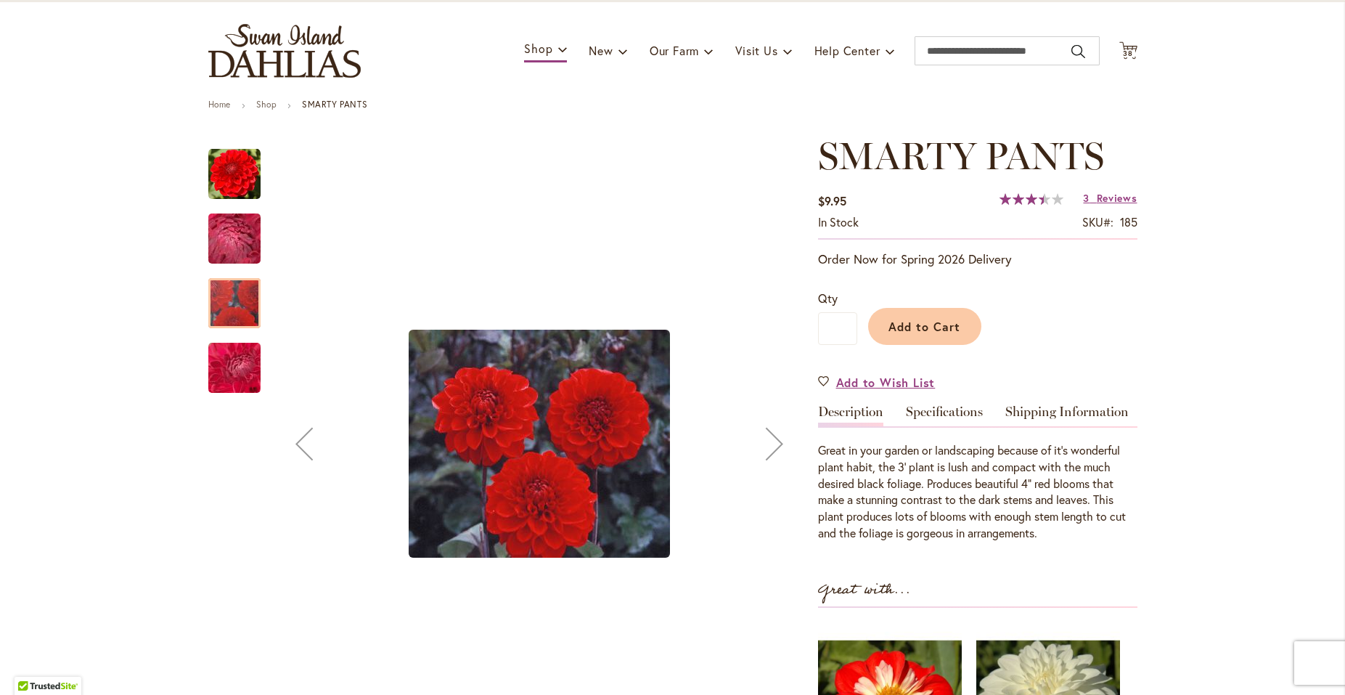
click at [771, 439] on div "Next" at bounding box center [774, 443] width 58 height 58
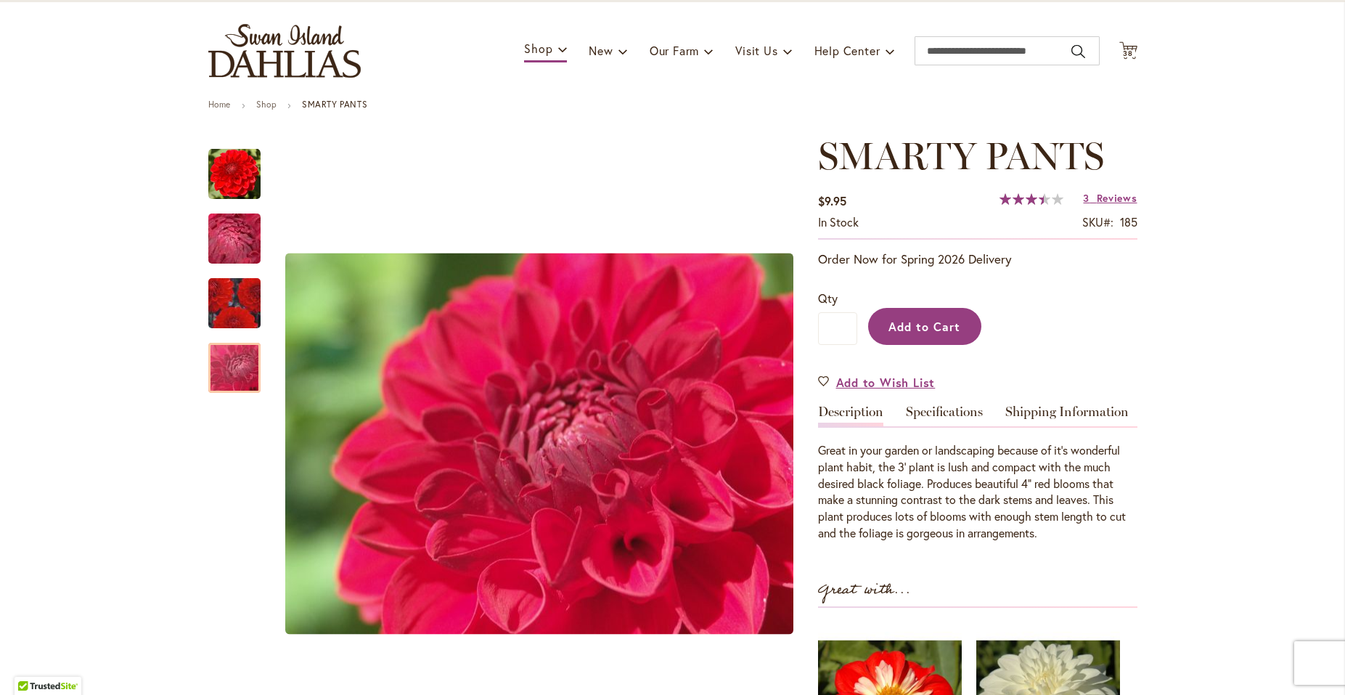
click at [906, 325] on span "Add to Cart" at bounding box center [924, 326] width 72 height 15
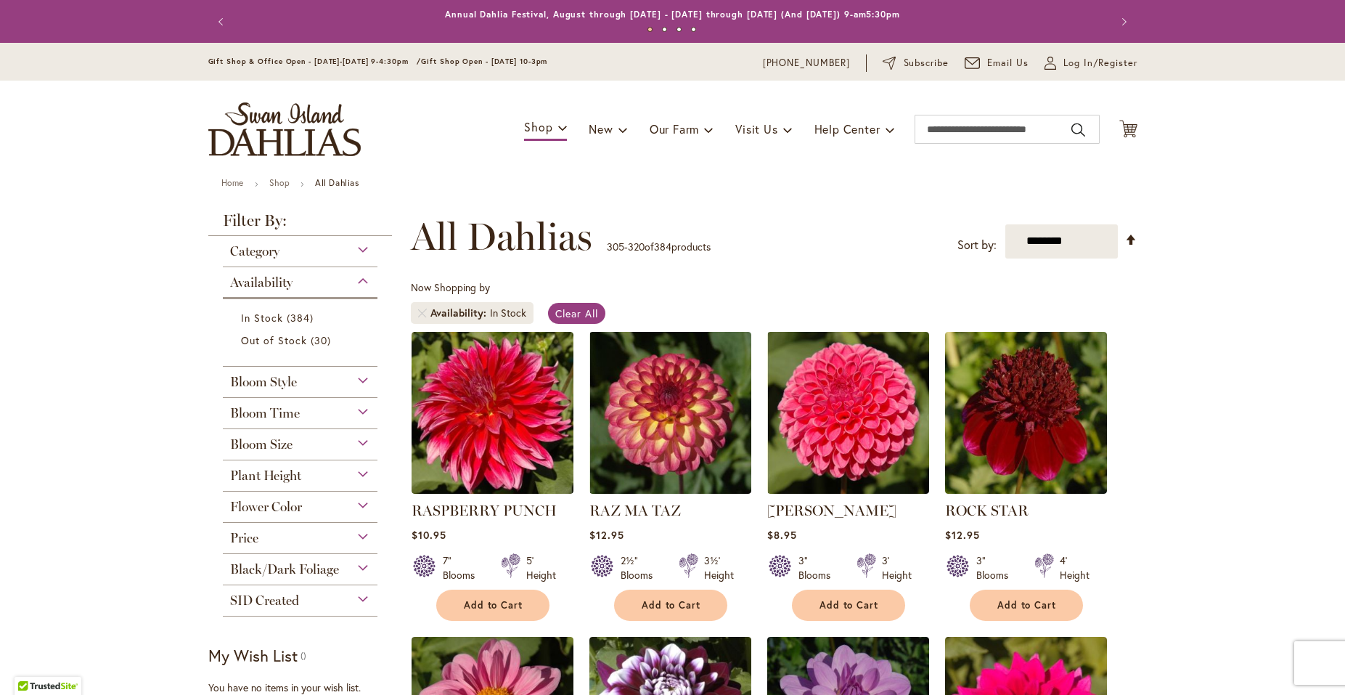
scroll to position [1047, 0]
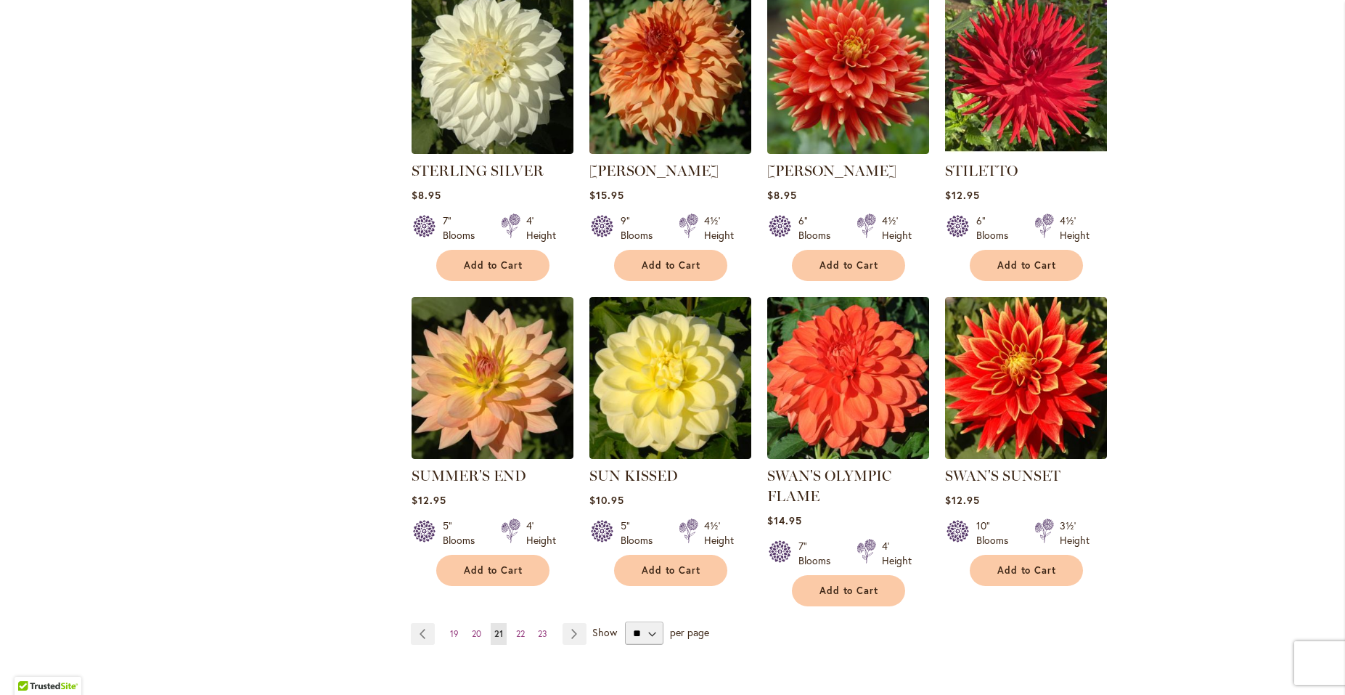
scroll to position [972, 0]
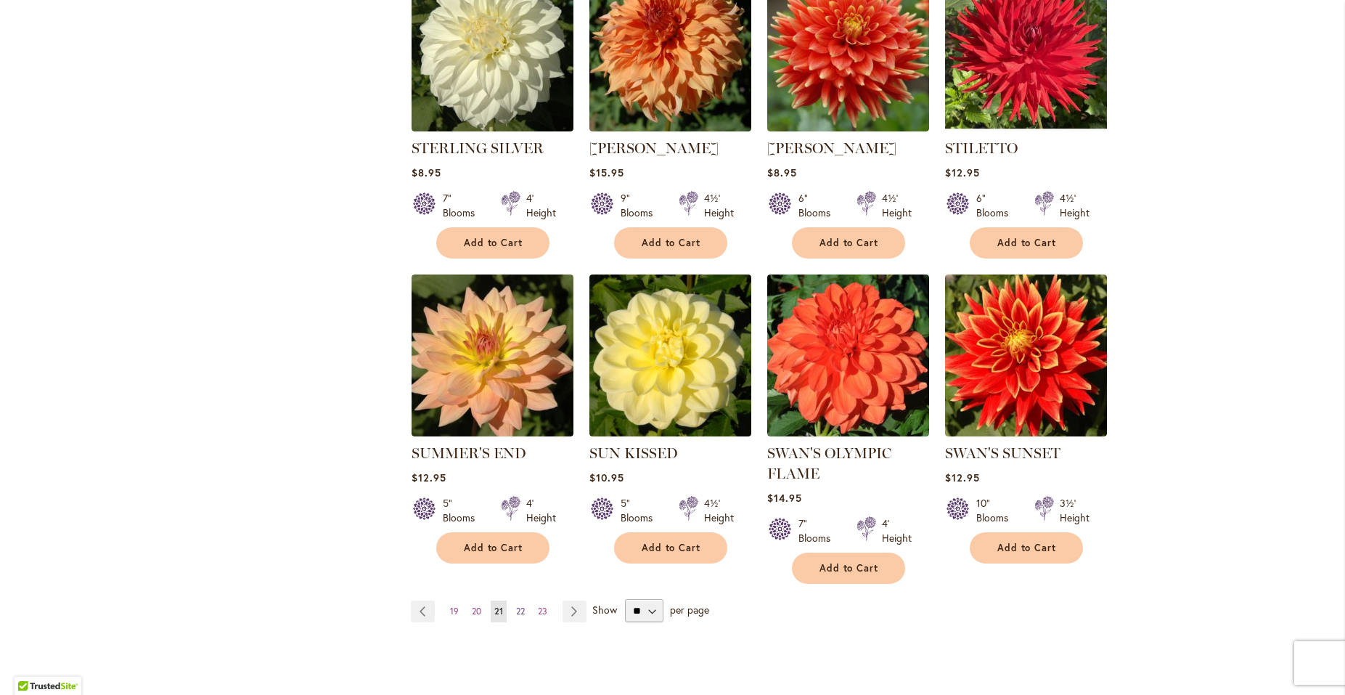
click at [516, 606] on span "22" at bounding box center [520, 610] width 9 height 11
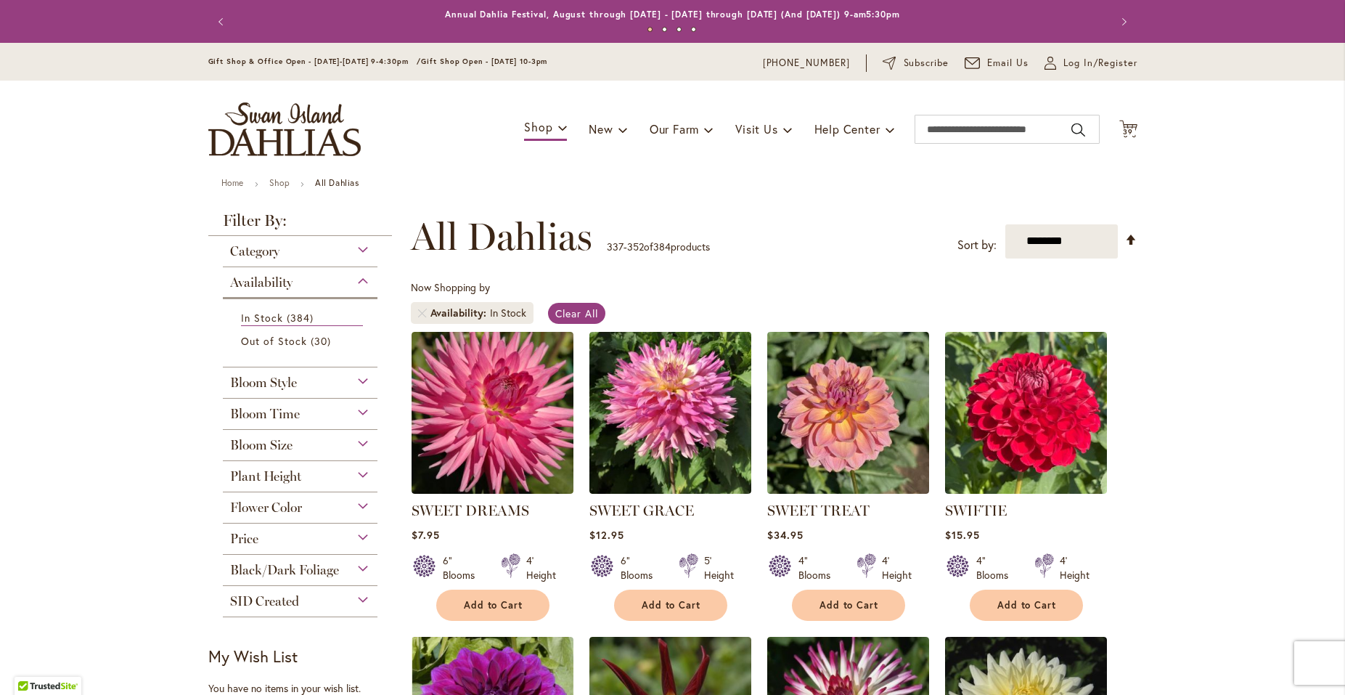
scroll to position [314, 0]
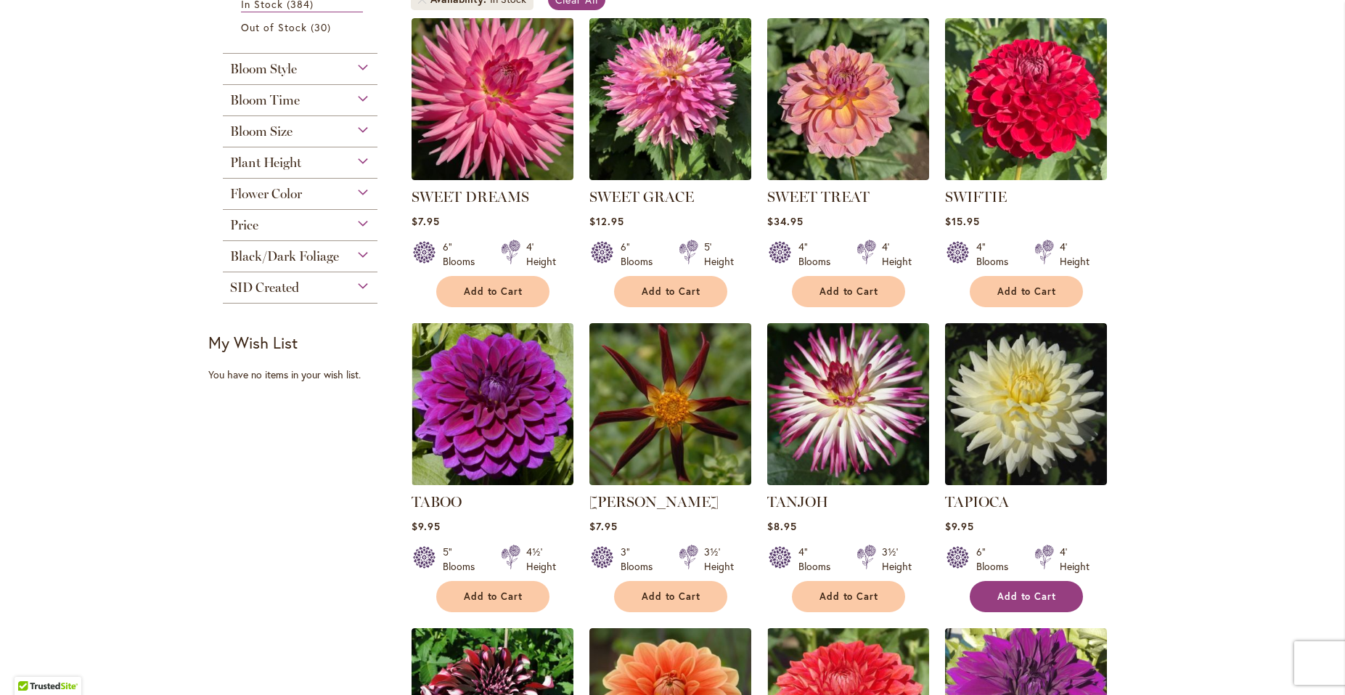
click at [985, 595] on button "Add to Cart" at bounding box center [1026, 596] width 113 height 31
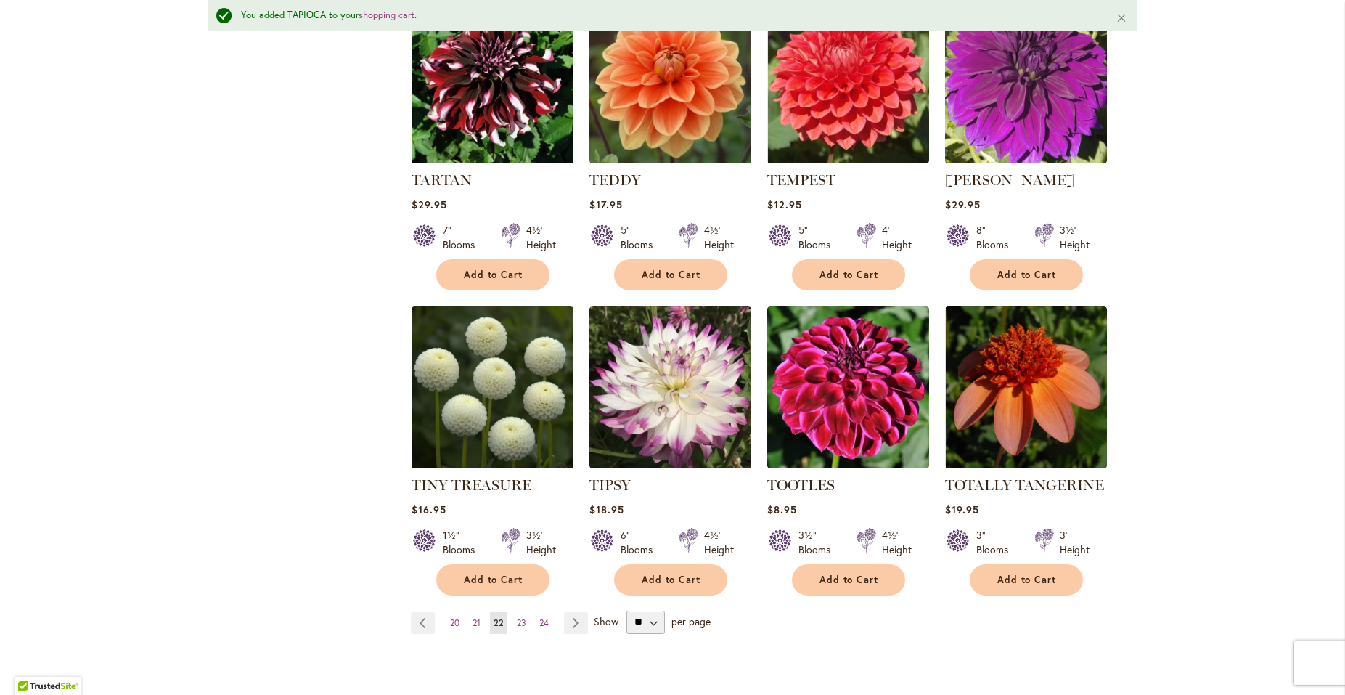
scroll to position [1057, 0]
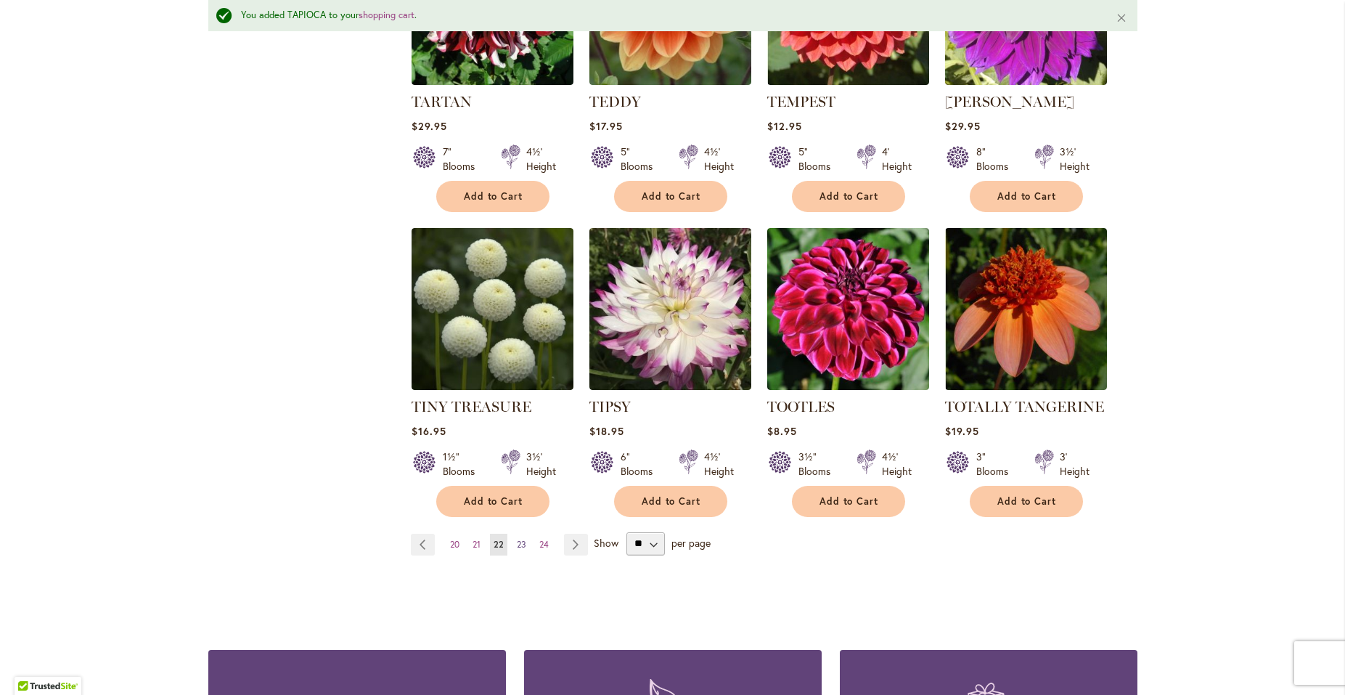
click at [517, 539] on span "23" at bounding box center [521, 544] width 9 height 11
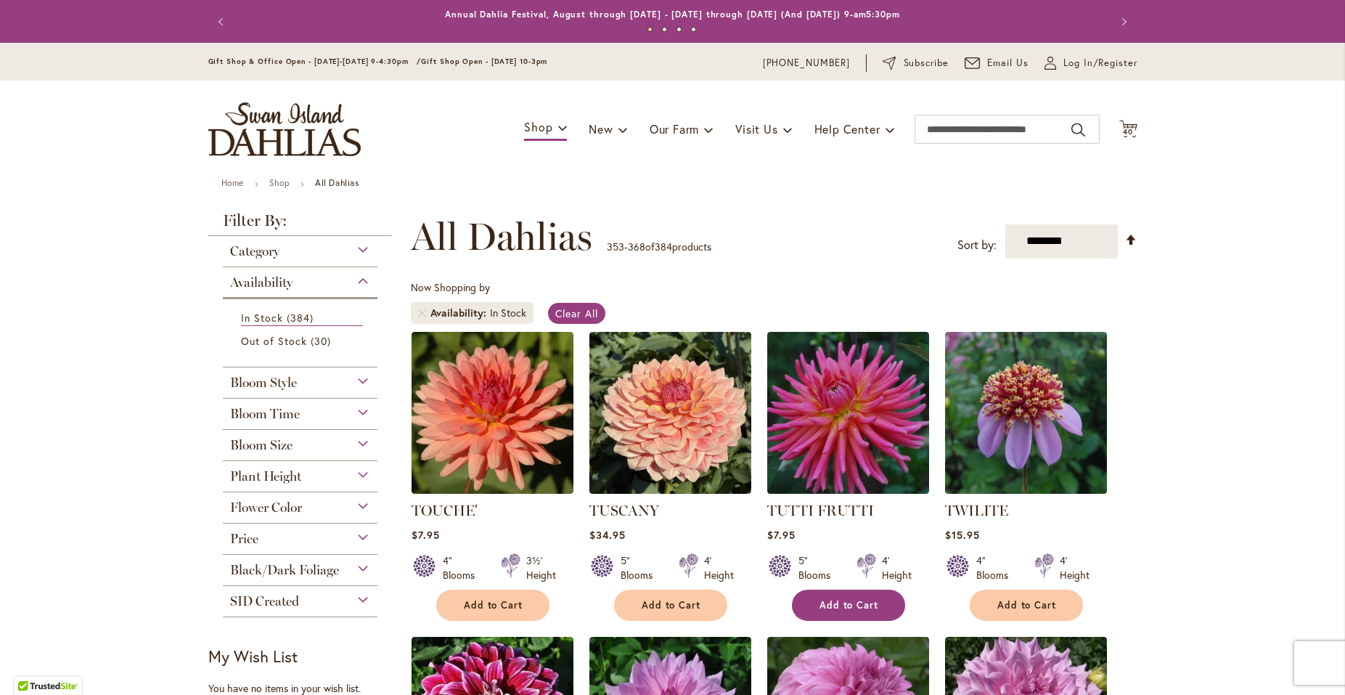
click at [846, 601] on span "Add to Cart" at bounding box center [849, 605] width 60 height 12
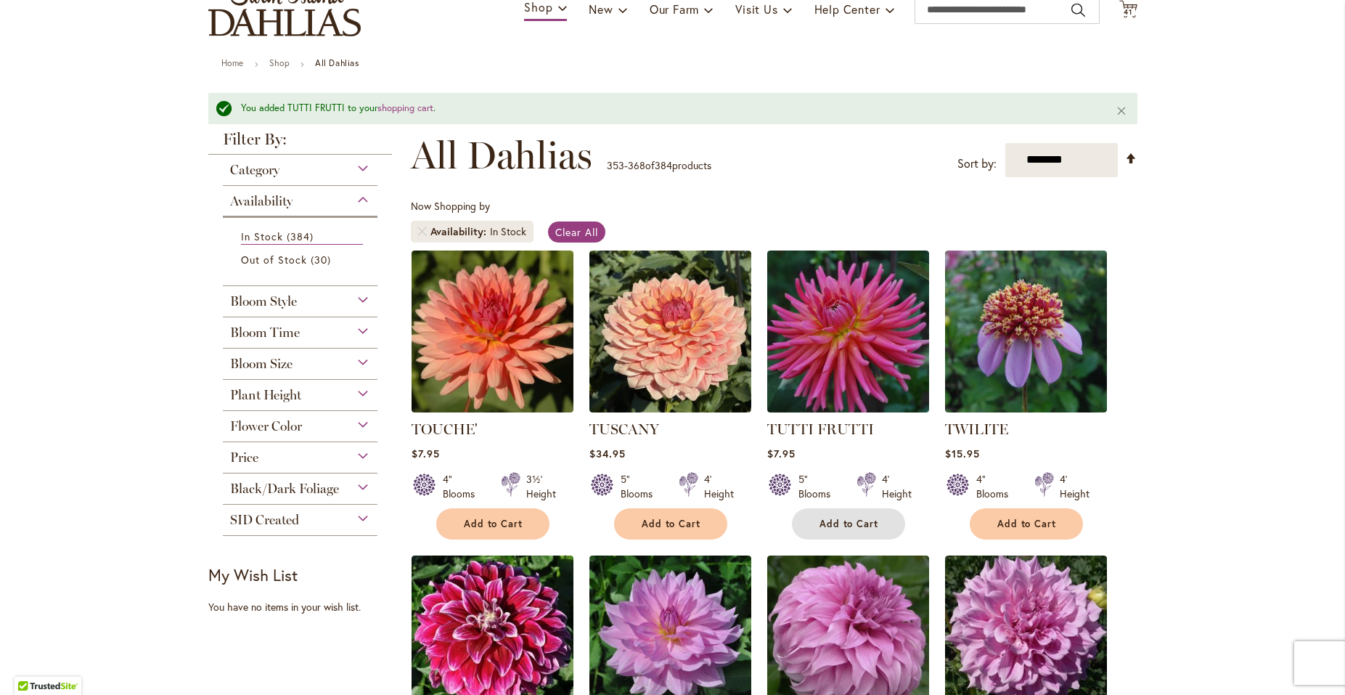
scroll to position [157, 0]
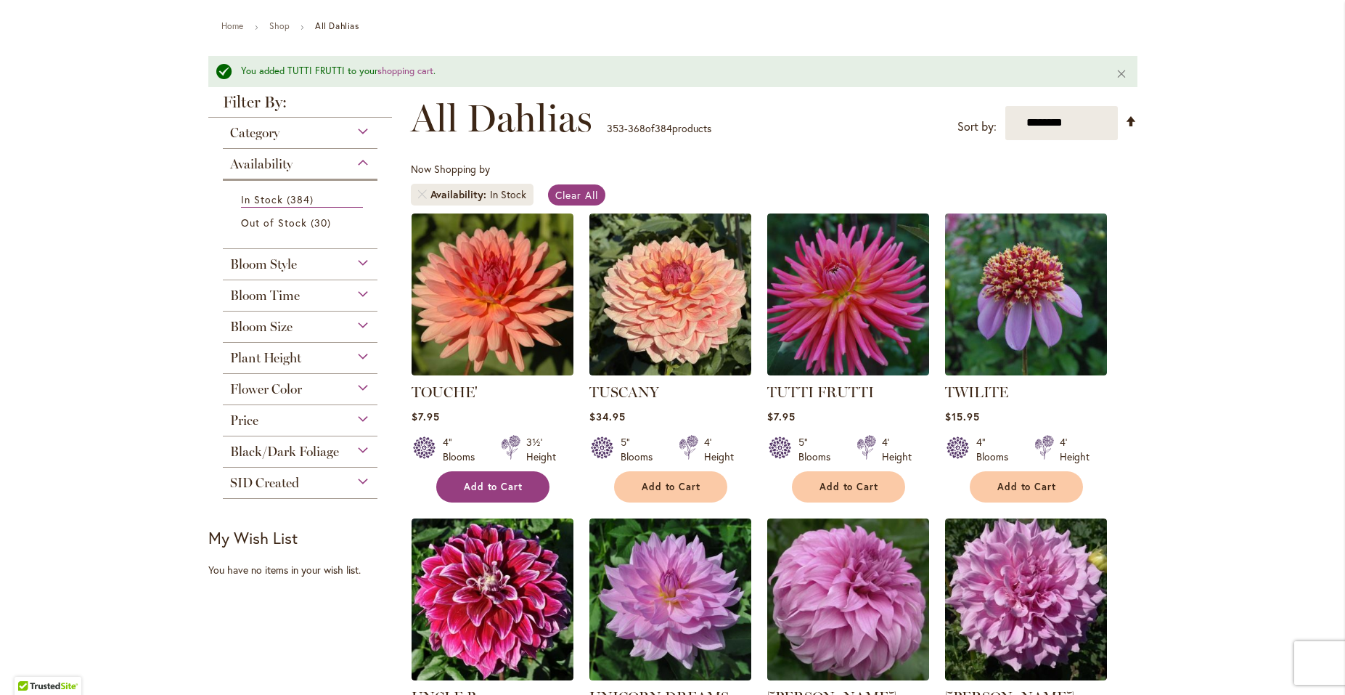
click at [483, 475] on button "Add to Cart" at bounding box center [492, 486] width 113 height 31
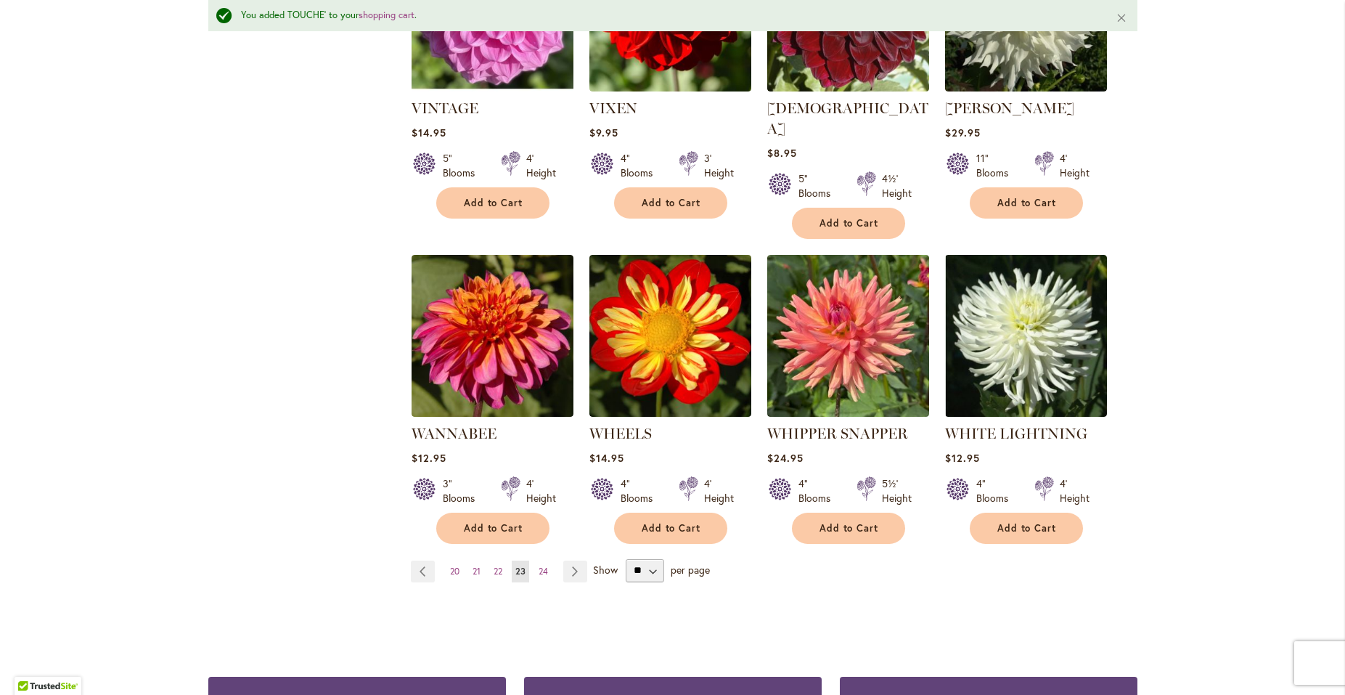
scroll to position [1097, 0]
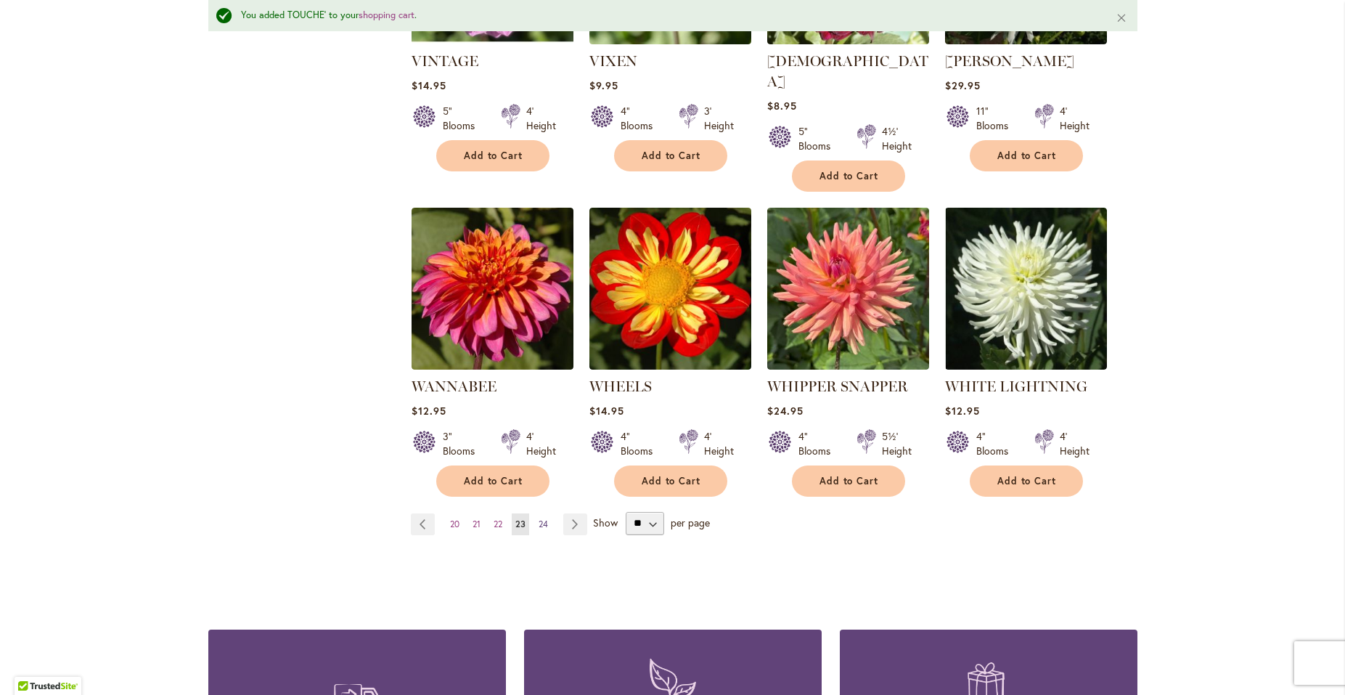
click at [539, 518] on span "24" at bounding box center [543, 523] width 9 height 11
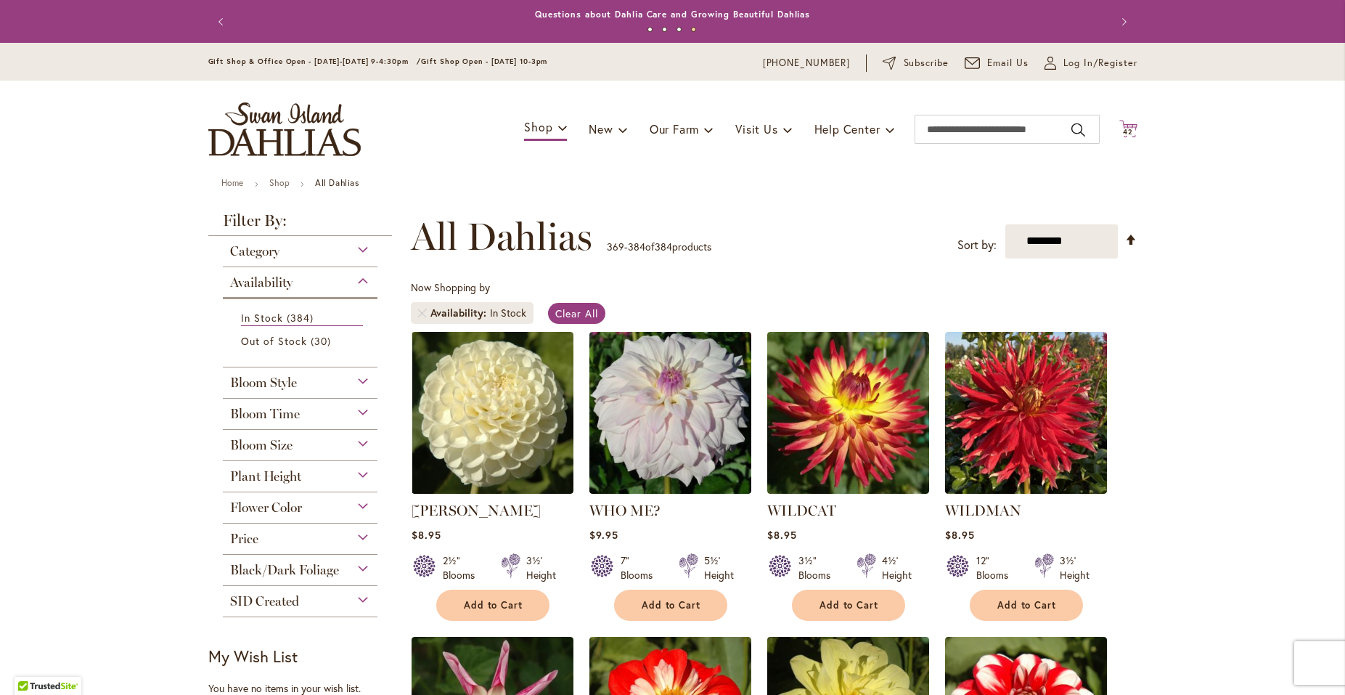
click at [1120, 125] on icon "Cart .cls-1 { fill: #231f20; }" at bounding box center [1128, 129] width 18 height 18
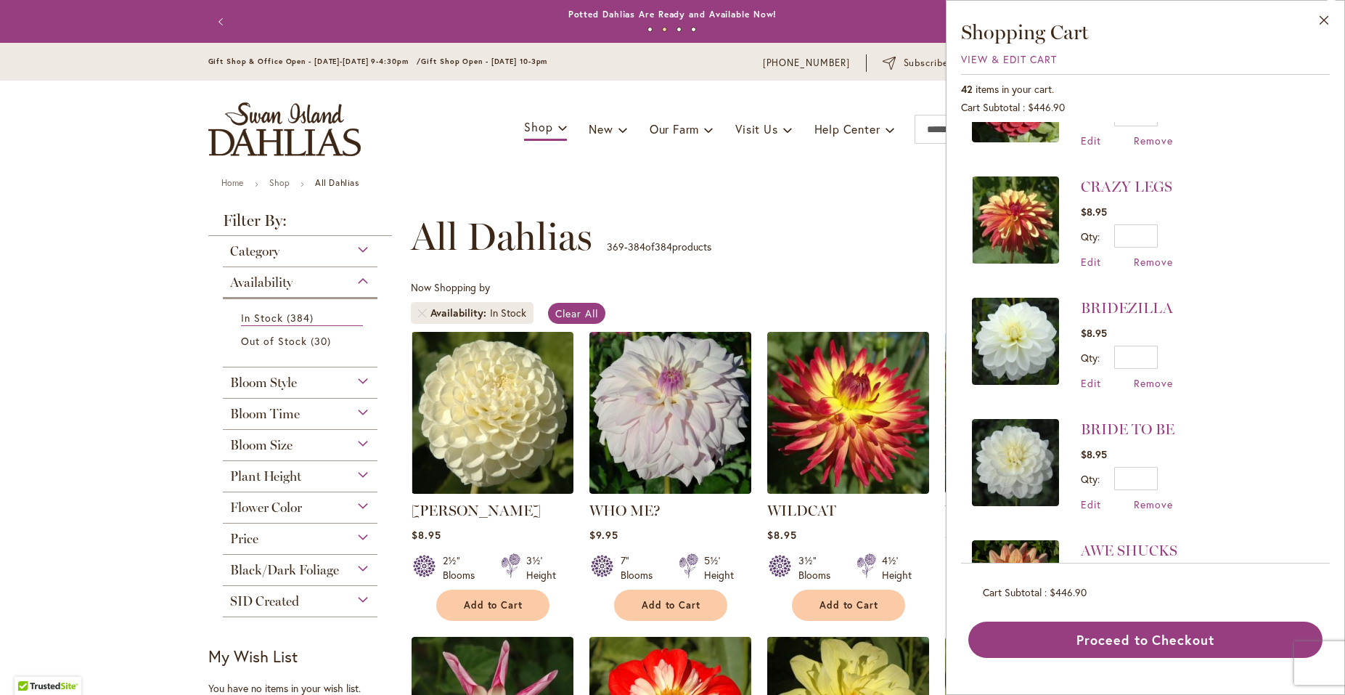
scroll to position [3422, 0]
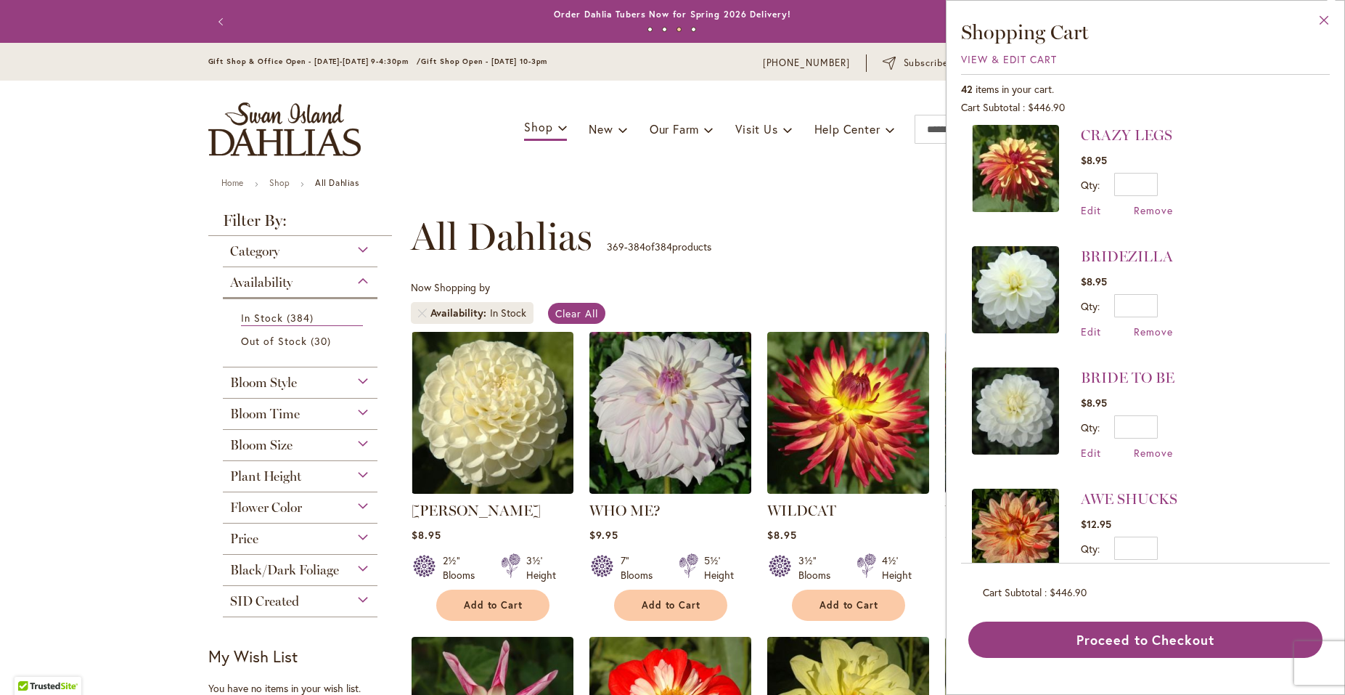
click at [1323, 15] on button "Close" at bounding box center [1324, 24] width 40 height 46
